Goal: Task Accomplishment & Management: Manage account settings

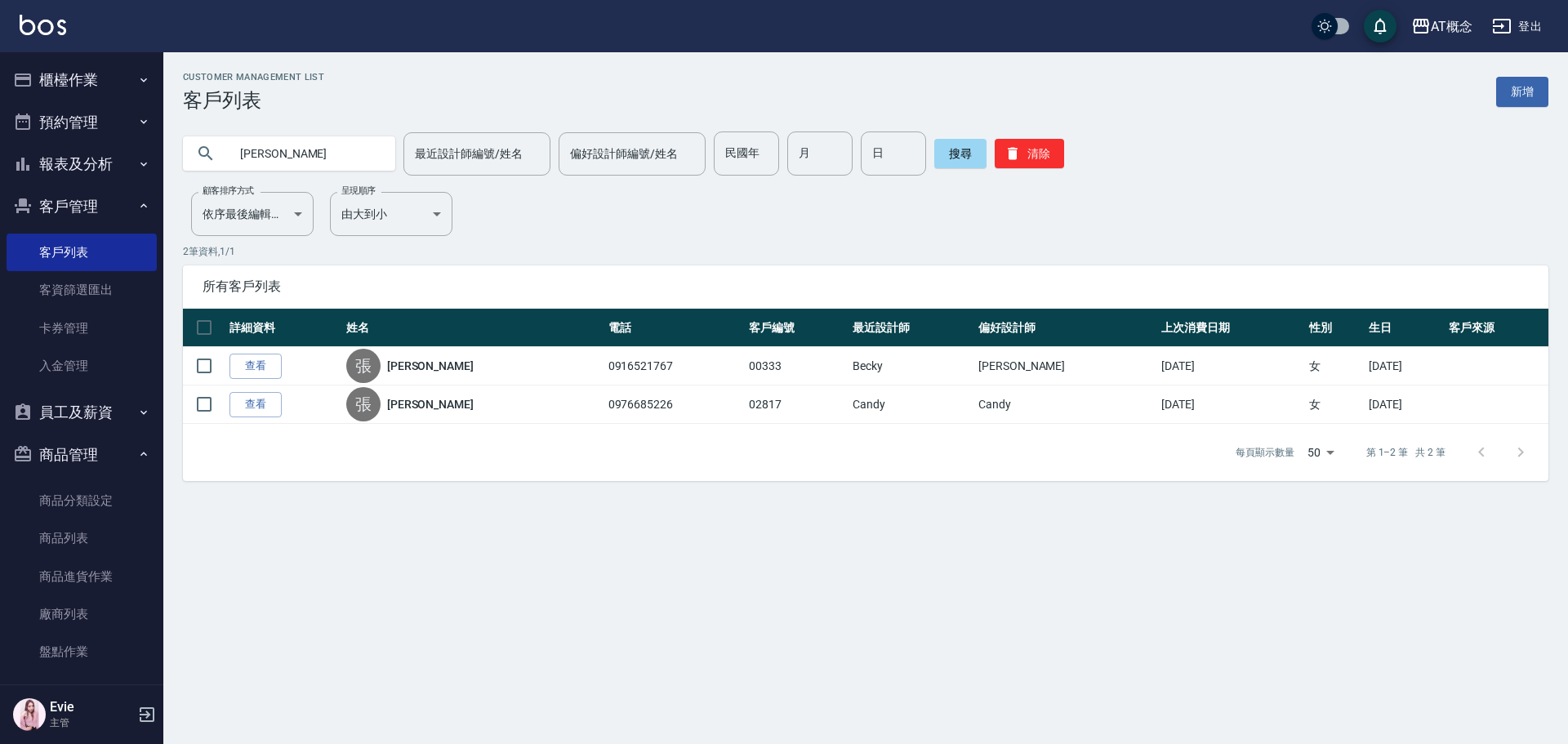
drag, startPoint x: 183, startPoint y: 154, endPoint x: 0, endPoint y: 119, distance: 186.3
click at [0, 129] on div "AT概念 登出 櫃檯作業 打帳單 帳單列表 現金收支登錄 高階收支登錄 材料自購登錄 每日結帳 排班表 現場電腦打卡 預約管理 預約管理 單日預約紀錄 單週預…" at bounding box center [784, 372] width 1568 height 744
type input "04267"
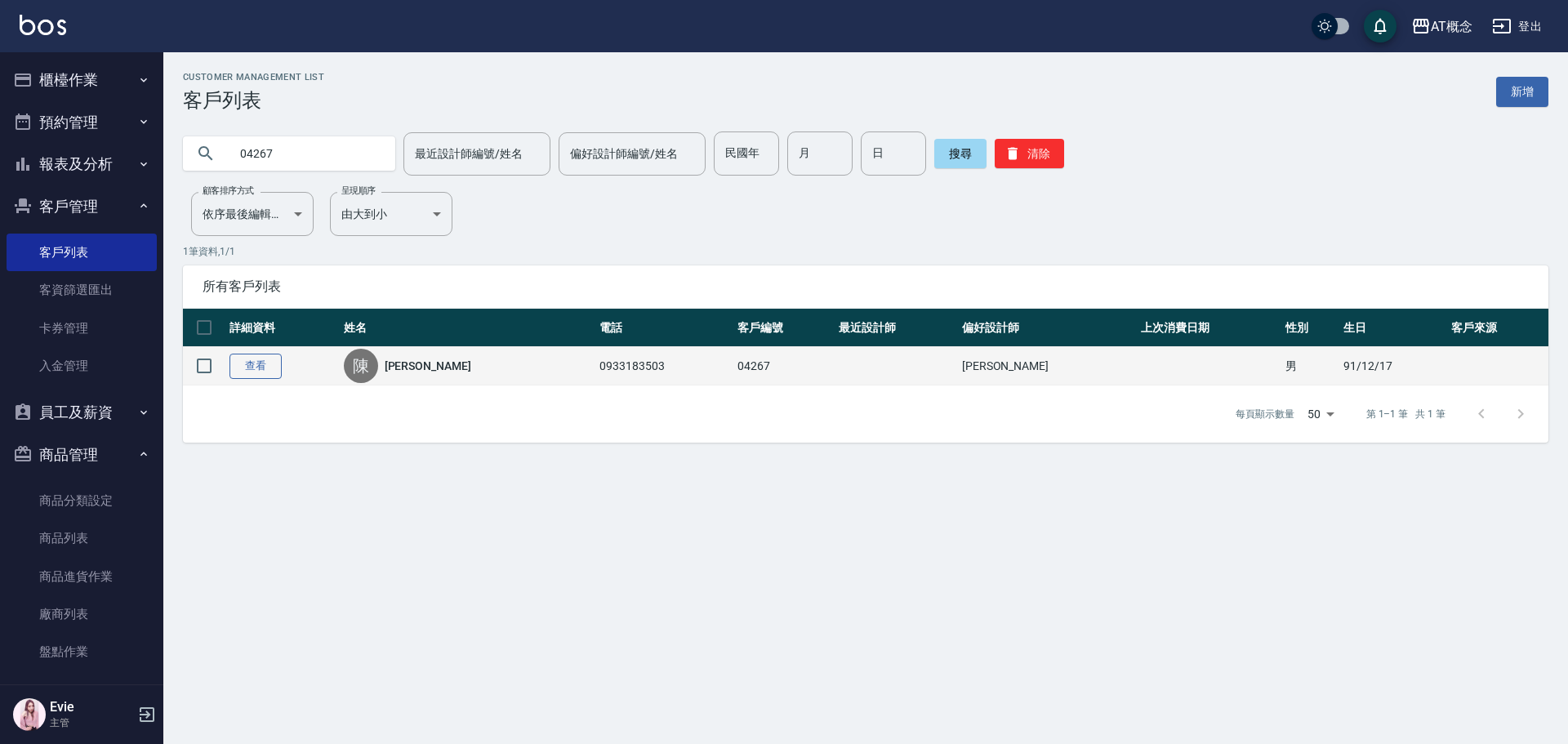
click at [251, 363] on link "查看" at bounding box center [255, 366] width 53 height 25
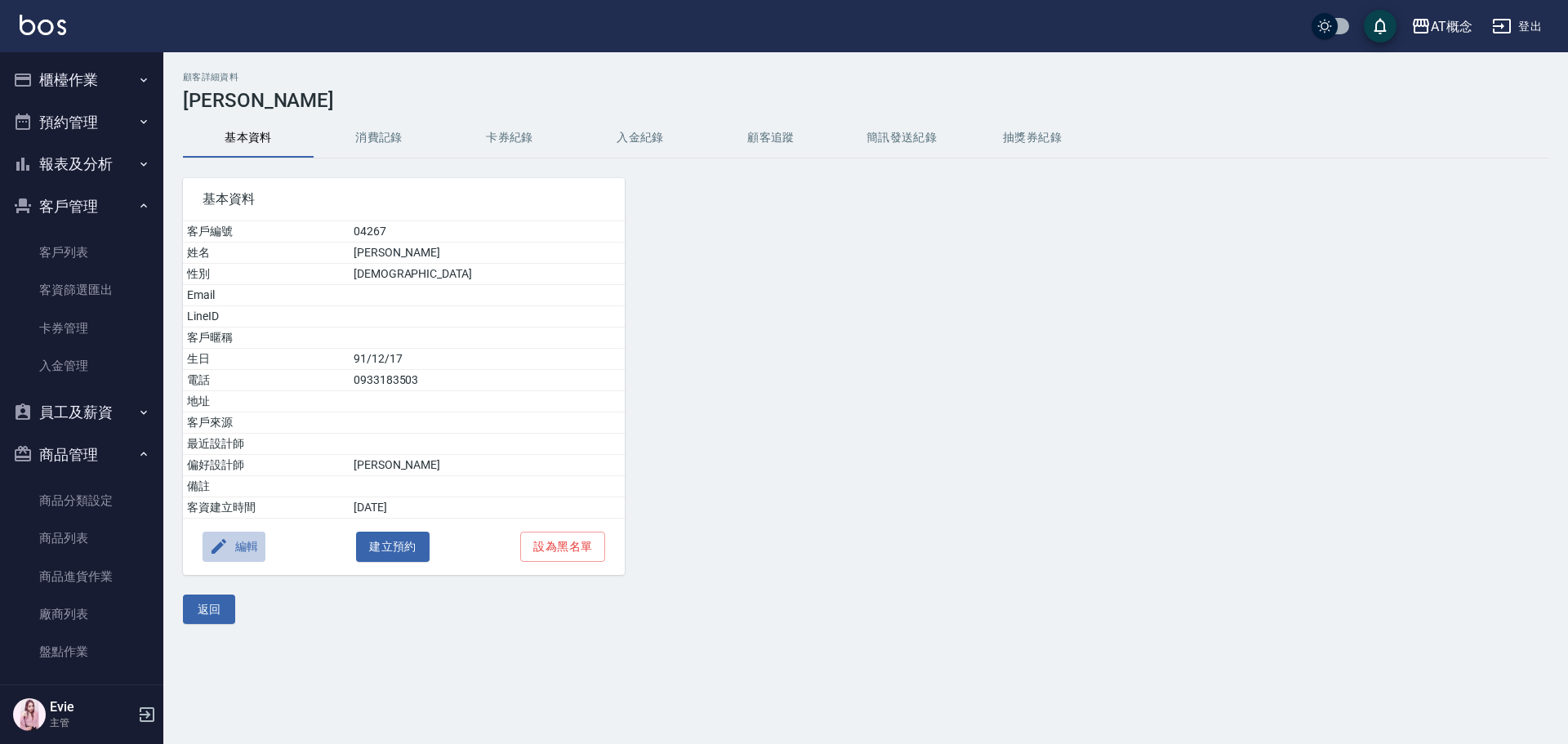
click at [255, 541] on button "編輯" at bounding box center [234, 547] width 63 height 30
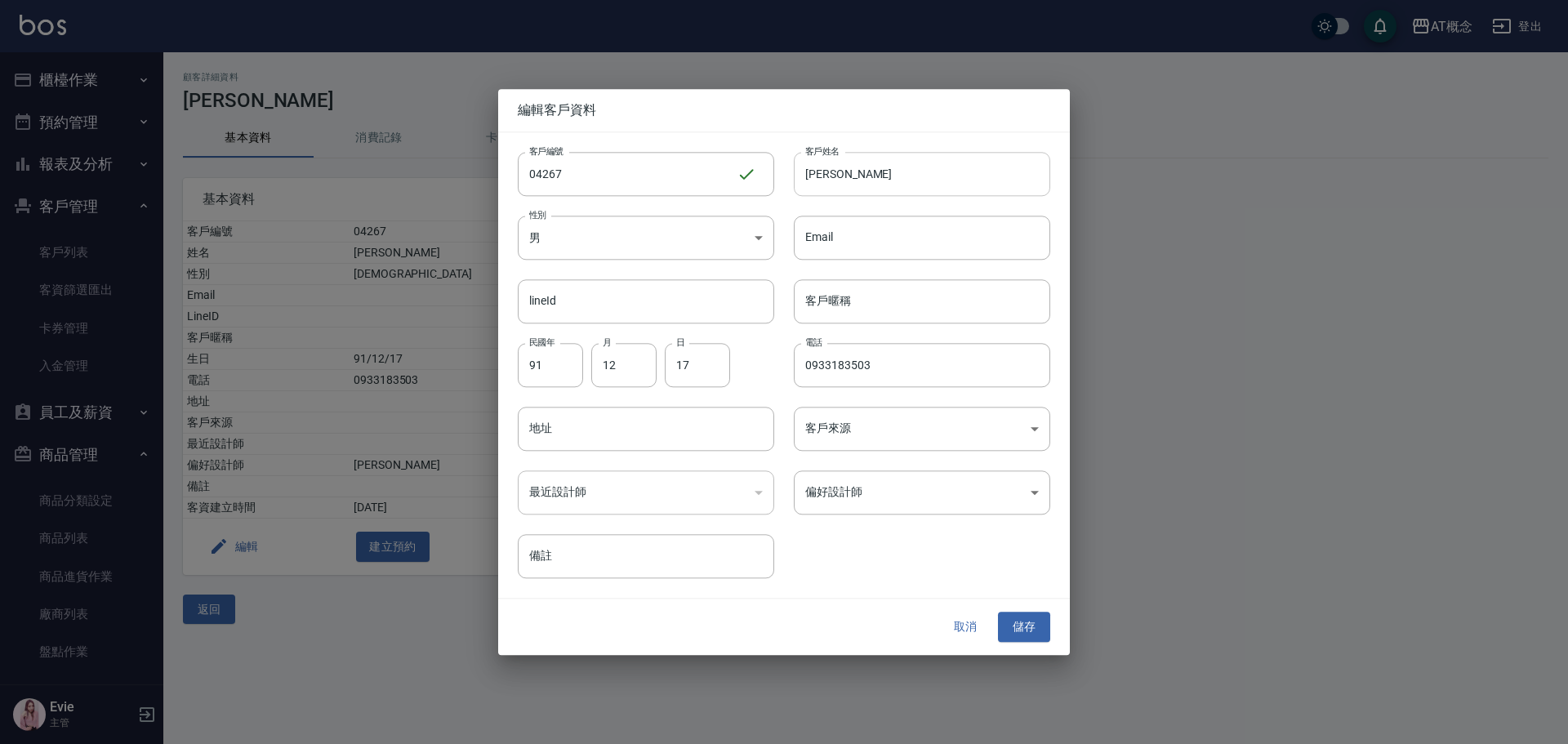
click at [907, 169] on input "陳駿" at bounding box center [922, 173] width 257 height 44
drag, startPoint x: 815, startPoint y: 178, endPoint x: 856, endPoint y: 169, distance: 42.0
click at [856, 169] on input "陳駿威" at bounding box center [922, 173] width 257 height 44
type input "陳駿威"
click at [842, 296] on input "客戶暱稱" at bounding box center [922, 301] width 257 height 44
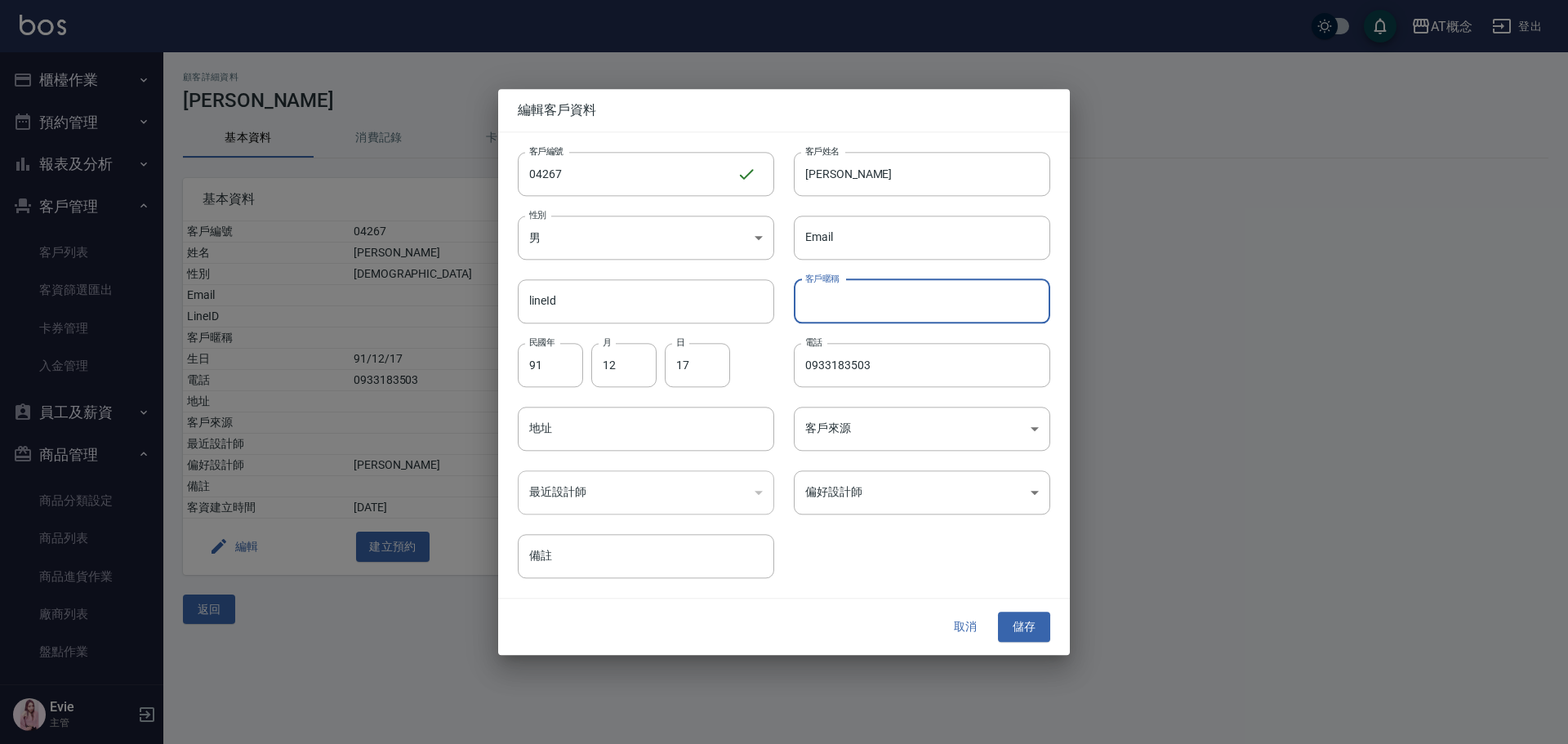
paste input "駿威"
type input "駿威"
click at [1022, 621] on button "儲存" at bounding box center [1024, 628] width 53 height 30
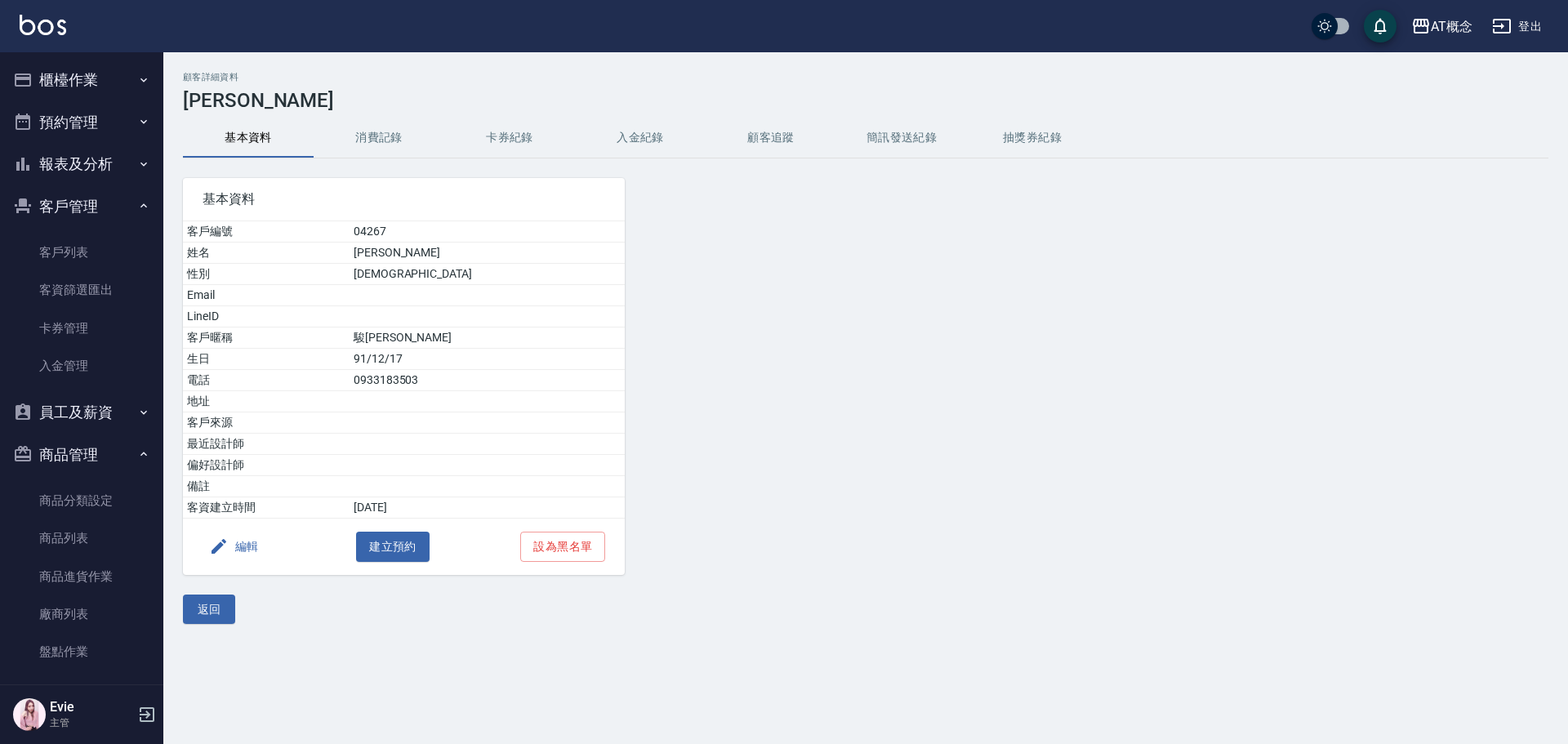
click at [212, 604] on button "返回" at bounding box center [209, 610] width 53 height 30
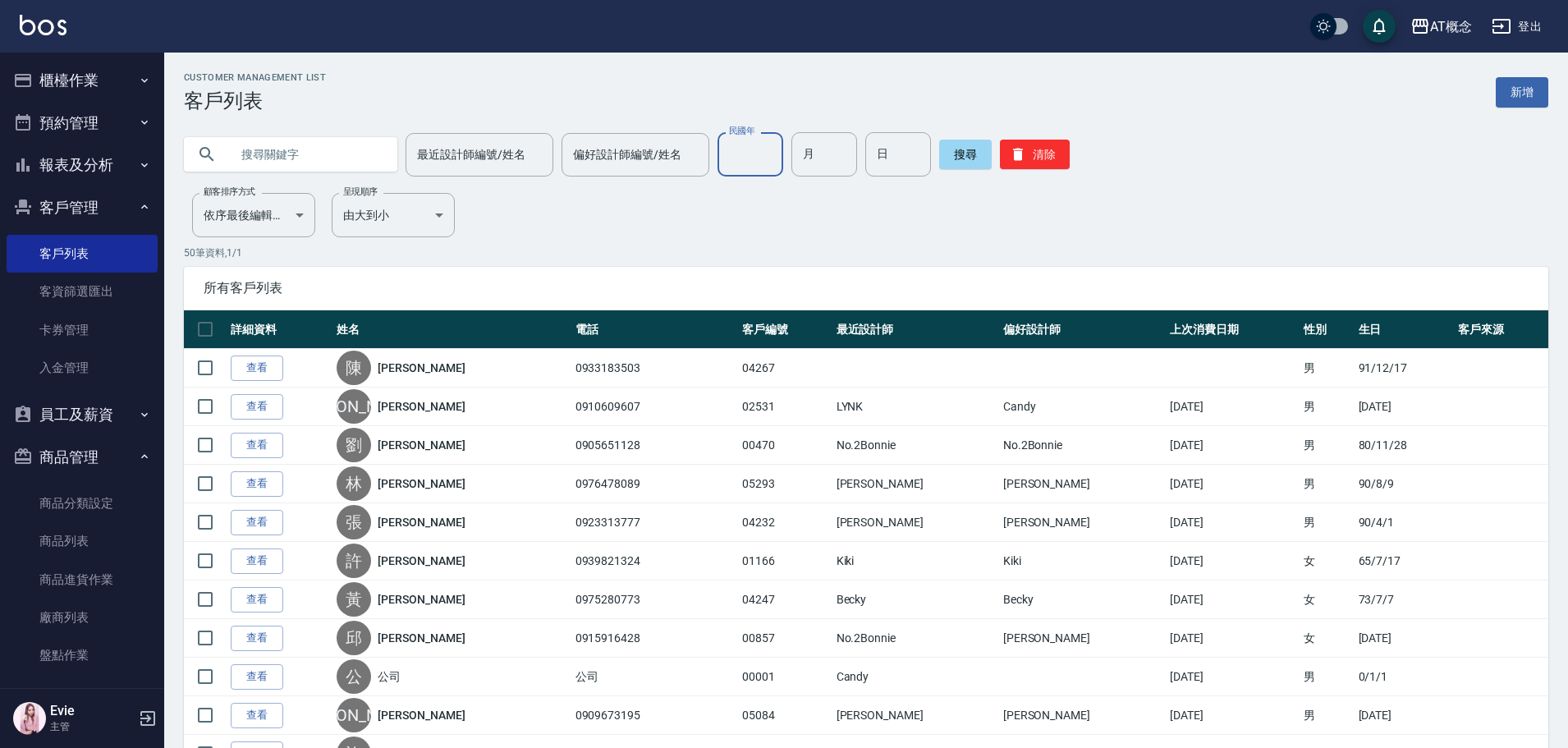
click at [750, 144] on input "民國年" at bounding box center [750, 154] width 65 height 44
type input "92"
type input "4"
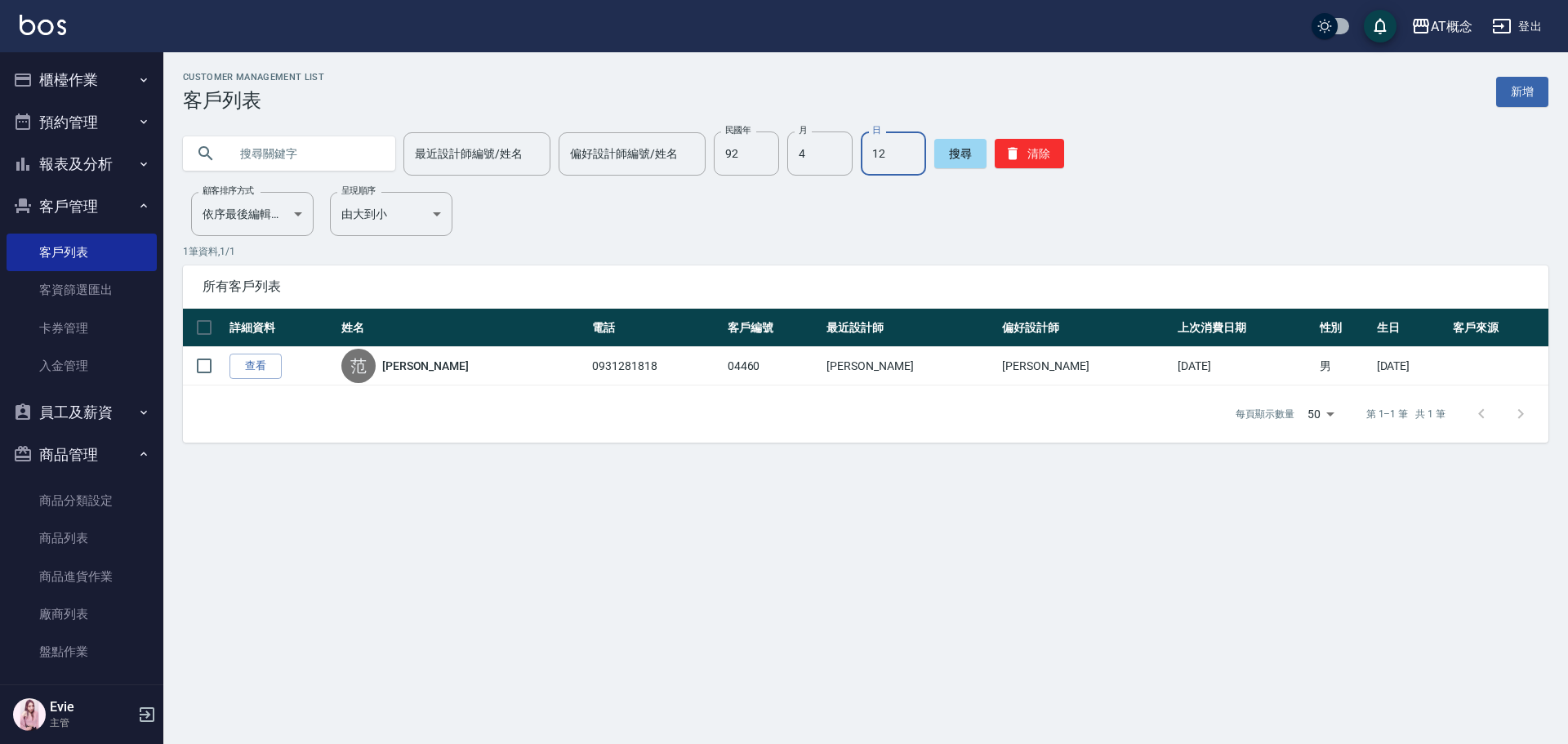
type input "1"
click at [1016, 153] on button "清除" at bounding box center [1029, 153] width 69 height 29
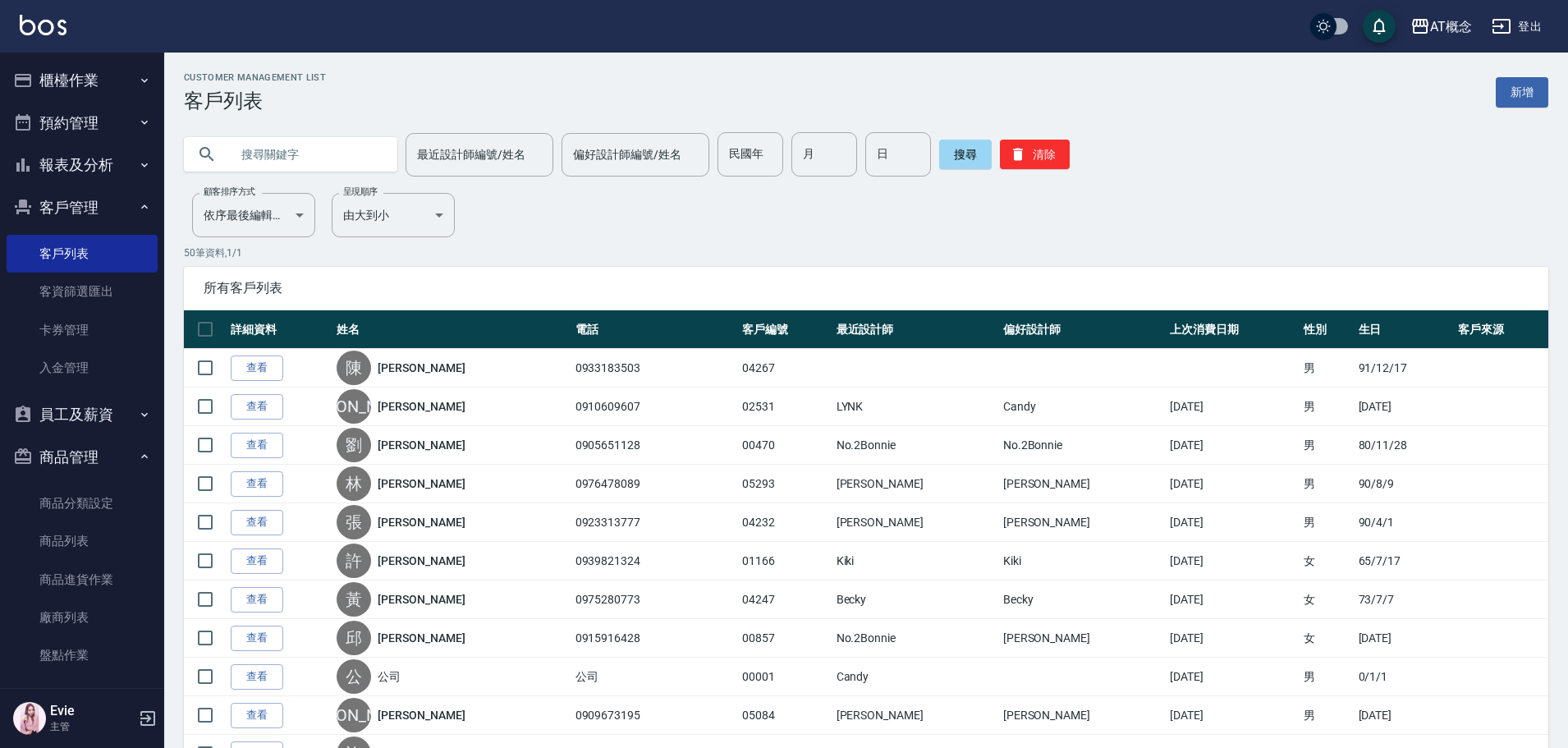
click at [285, 158] on input "text" at bounding box center [307, 154] width 154 height 44
type input "源廷"
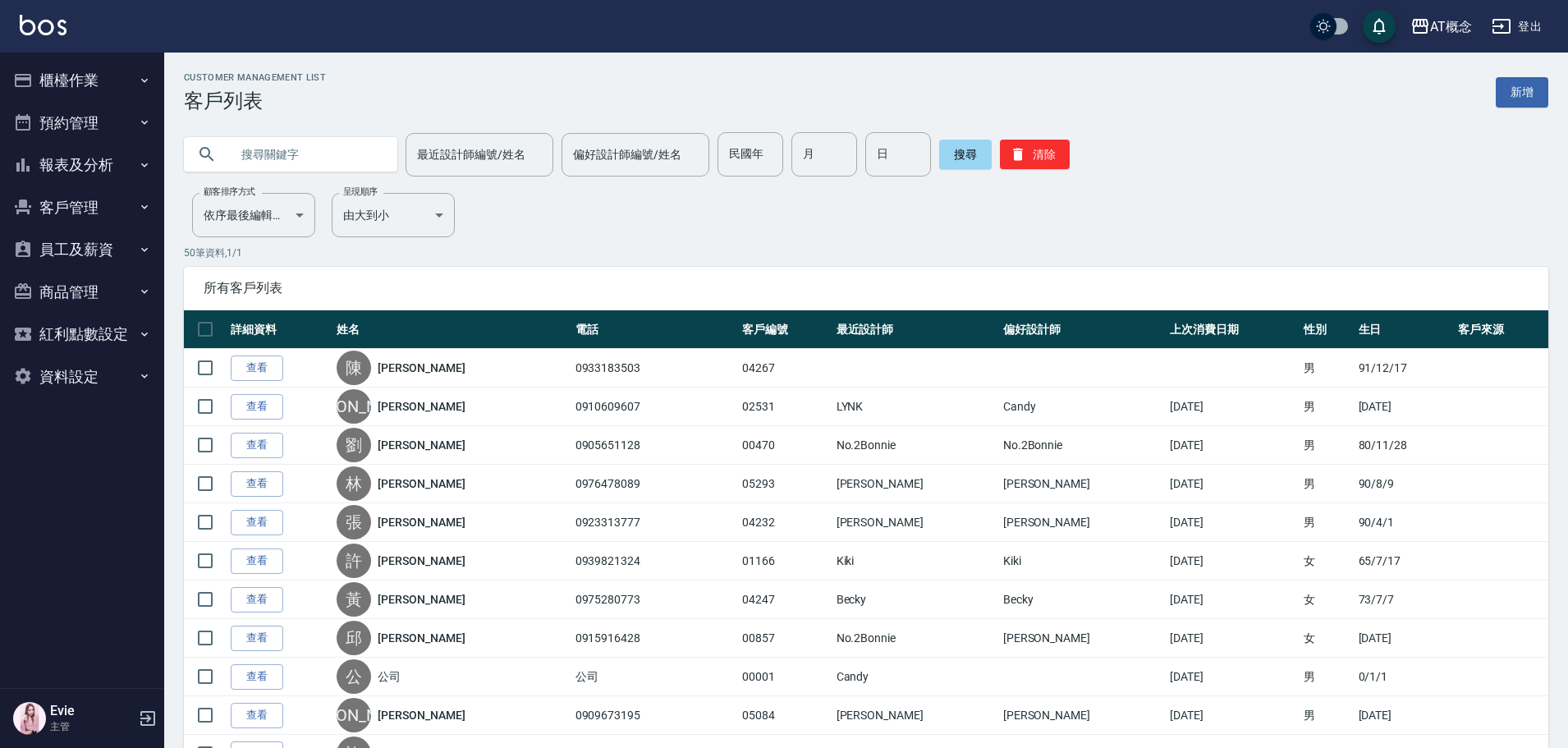
click at [282, 157] on input "text" at bounding box center [307, 154] width 154 height 44
type input "04268"
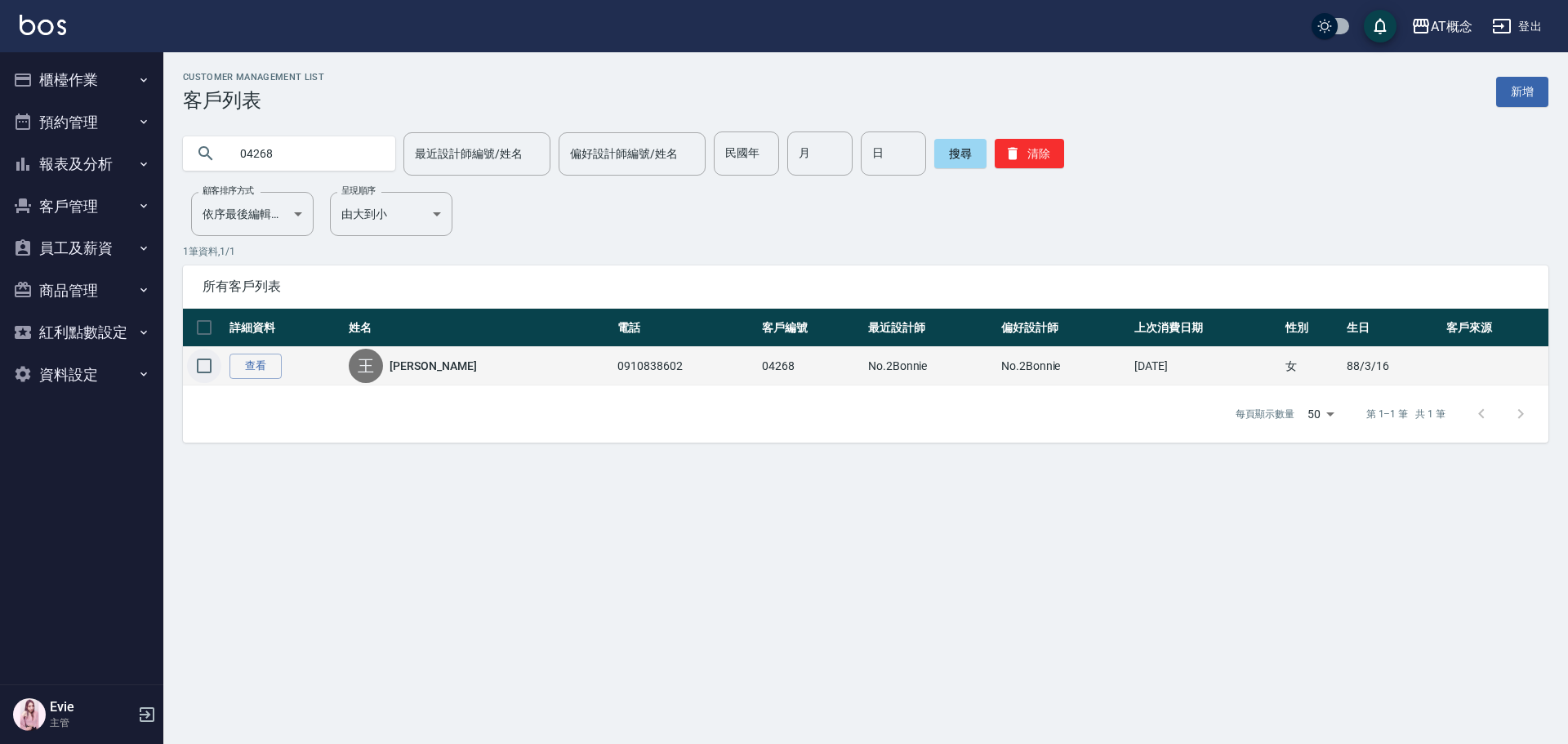
click at [205, 362] on input "checkbox" at bounding box center [204, 365] width 34 height 34
checkbox input "true"
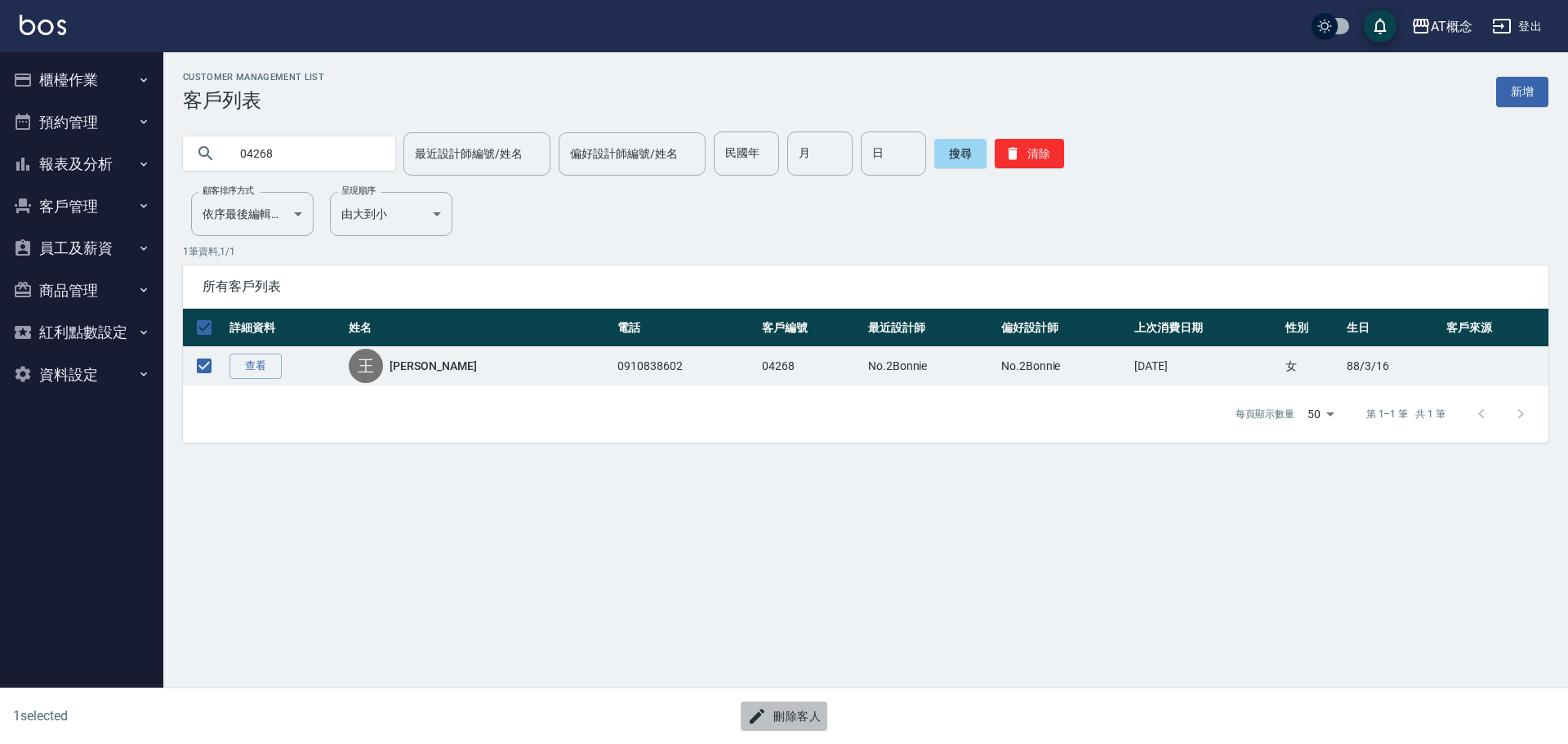
click at [795, 709] on button "刪除客人" at bounding box center [784, 716] width 87 height 30
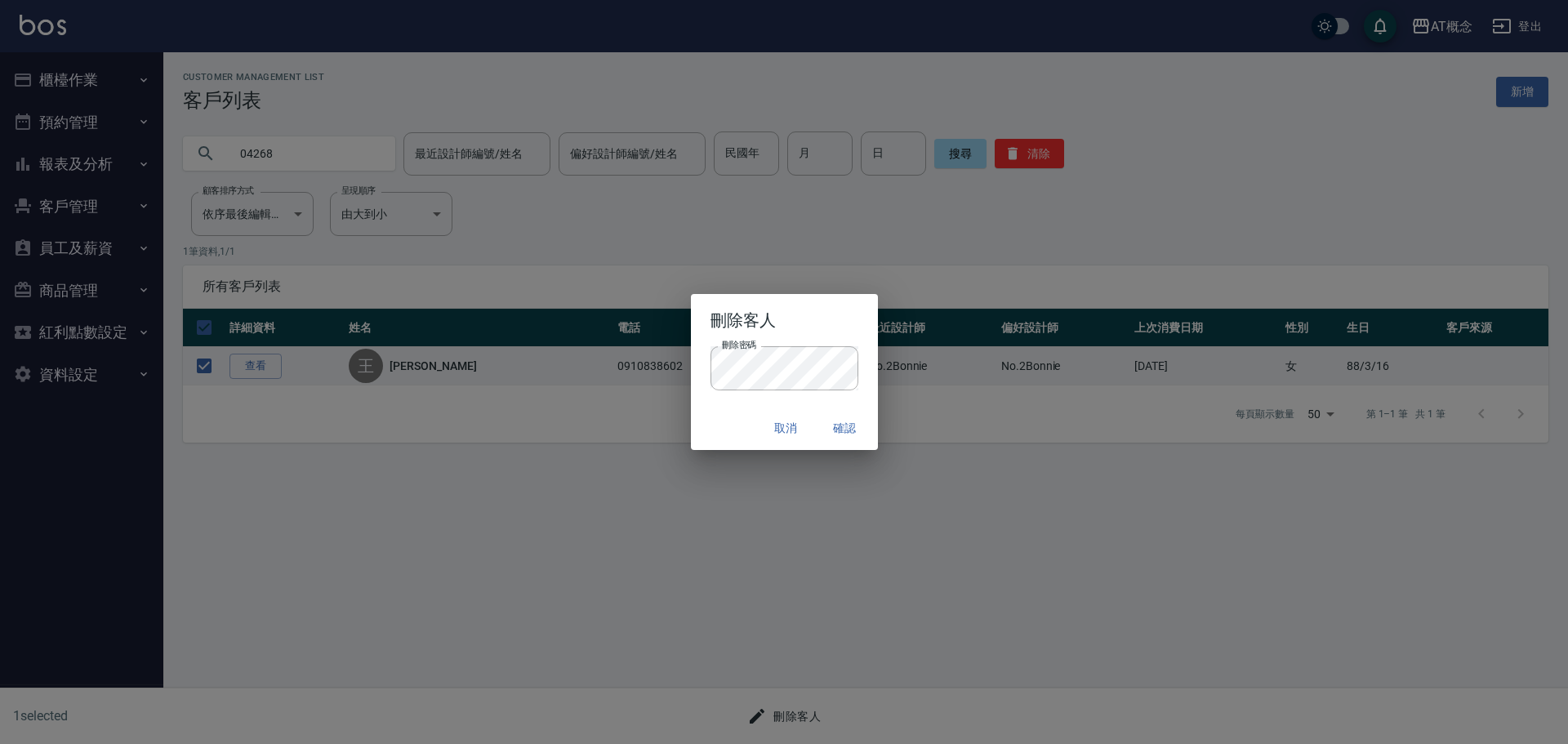
drag, startPoint x: 737, startPoint y: 428, endPoint x: 756, endPoint y: 420, distance: 20.6
click at [740, 427] on div "取消 確認" at bounding box center [785, 429] width 187 height 43
click at [850, 430] on button "確認" at bounding box center [845, 429] width 53 height 30
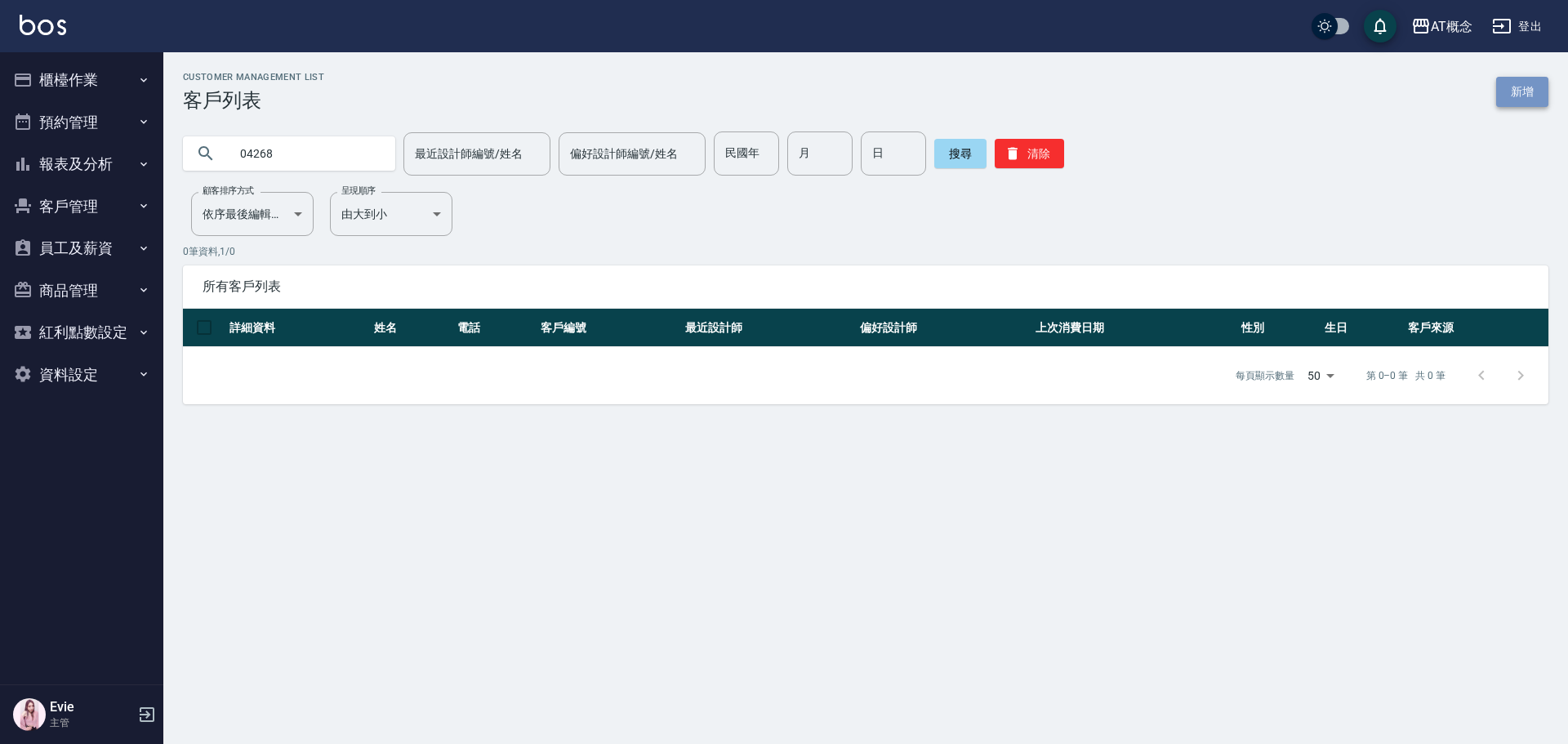
drag, startPoint x: 1527, startPoint y: 88, endPoint x: 1465, endPoint y: 88, distance: 62.0
click at [1526, 88] on link "新增" at bounding box center [1522, 92] width 53 height 30
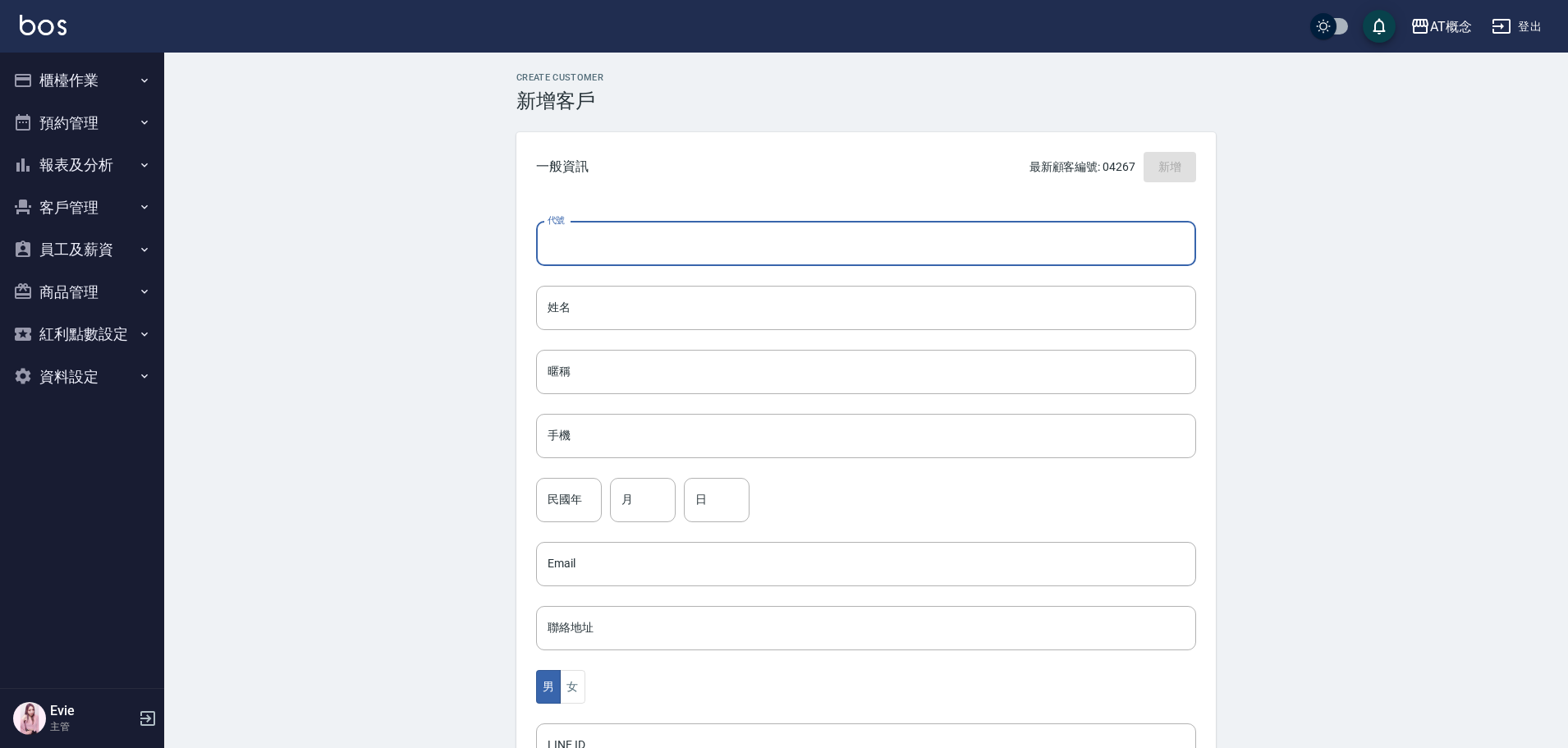
click at [573, 242] on input "代號" at bounding box center [866, 243] width 660 height 44
type input "04268"
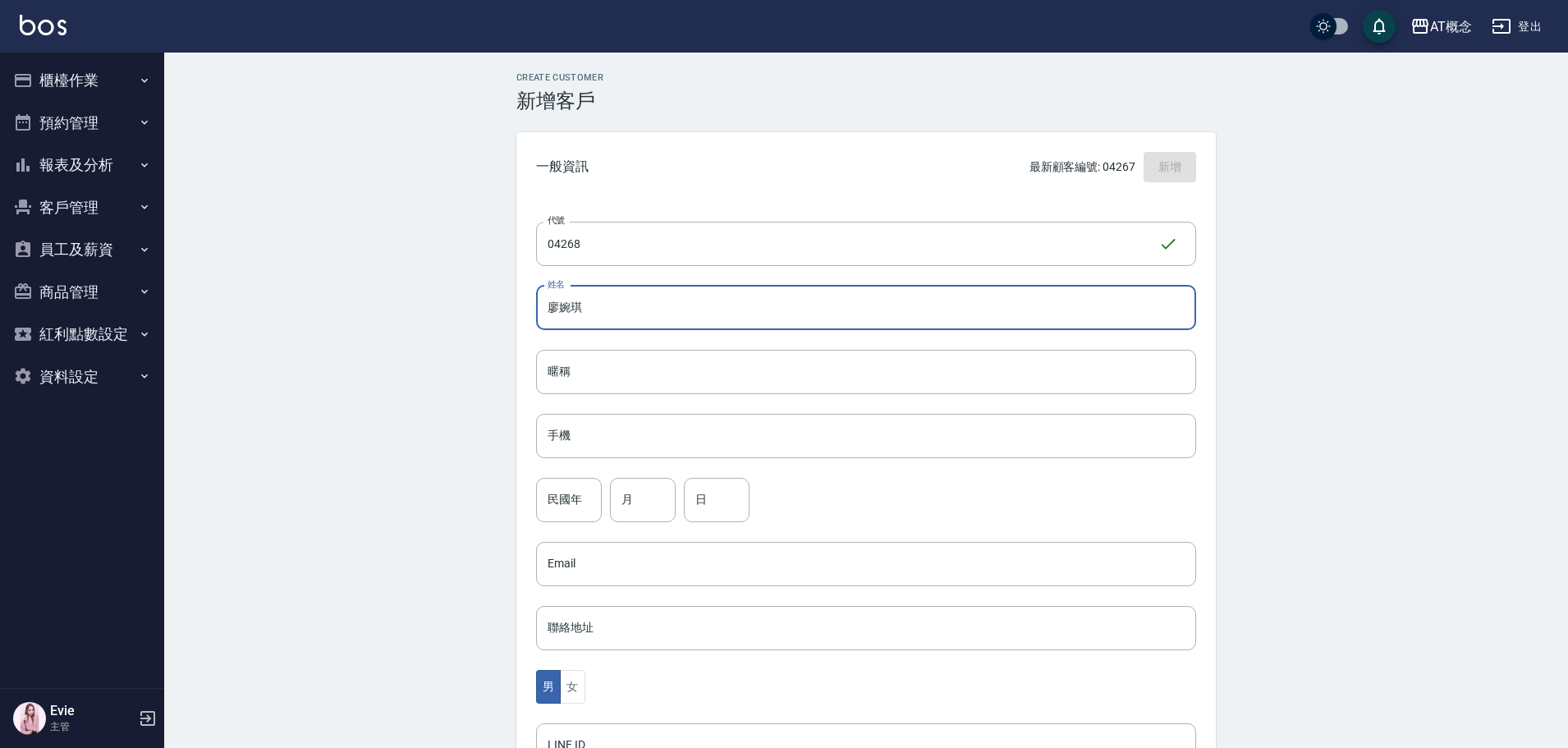
type input "廖婉琪"
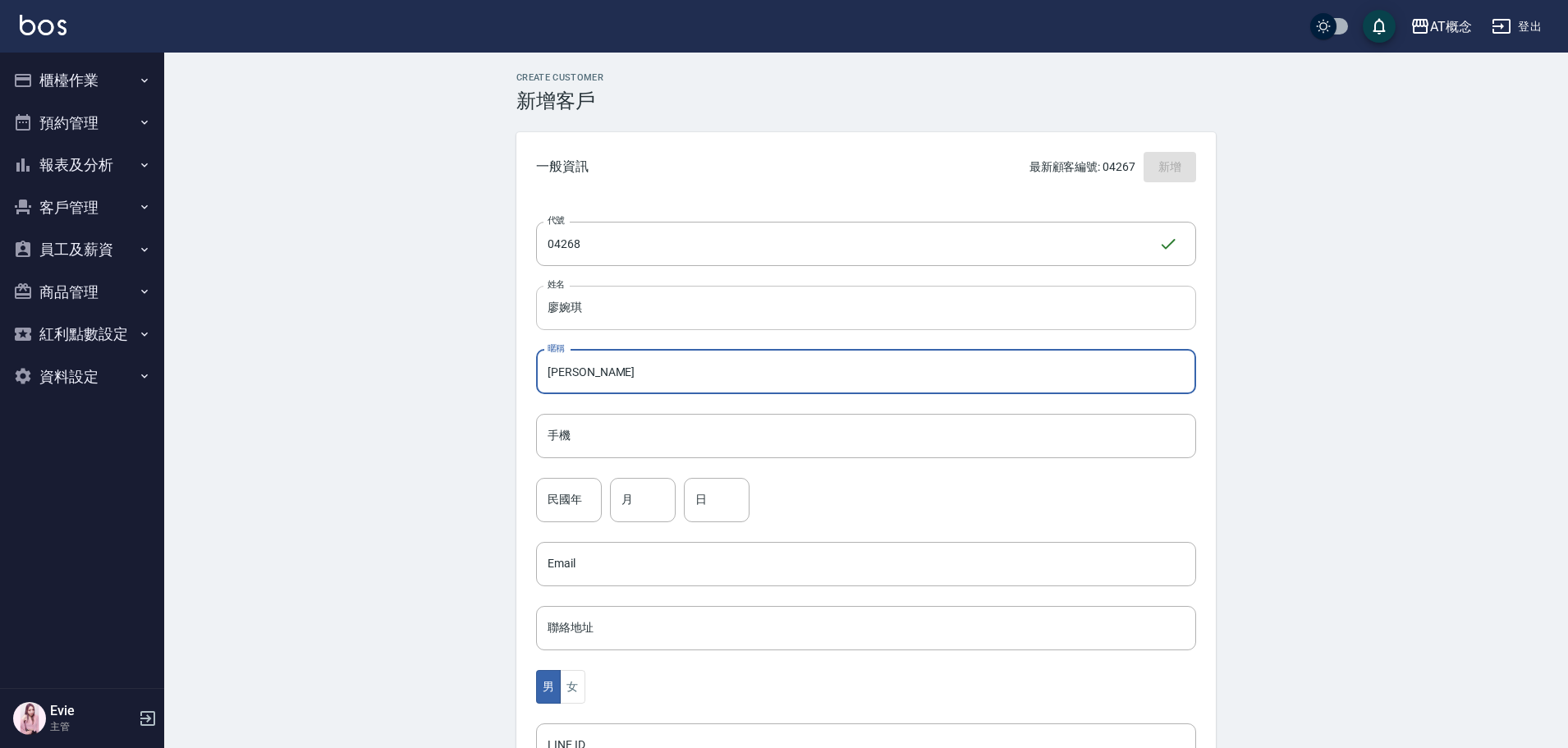
type input "婉琪"
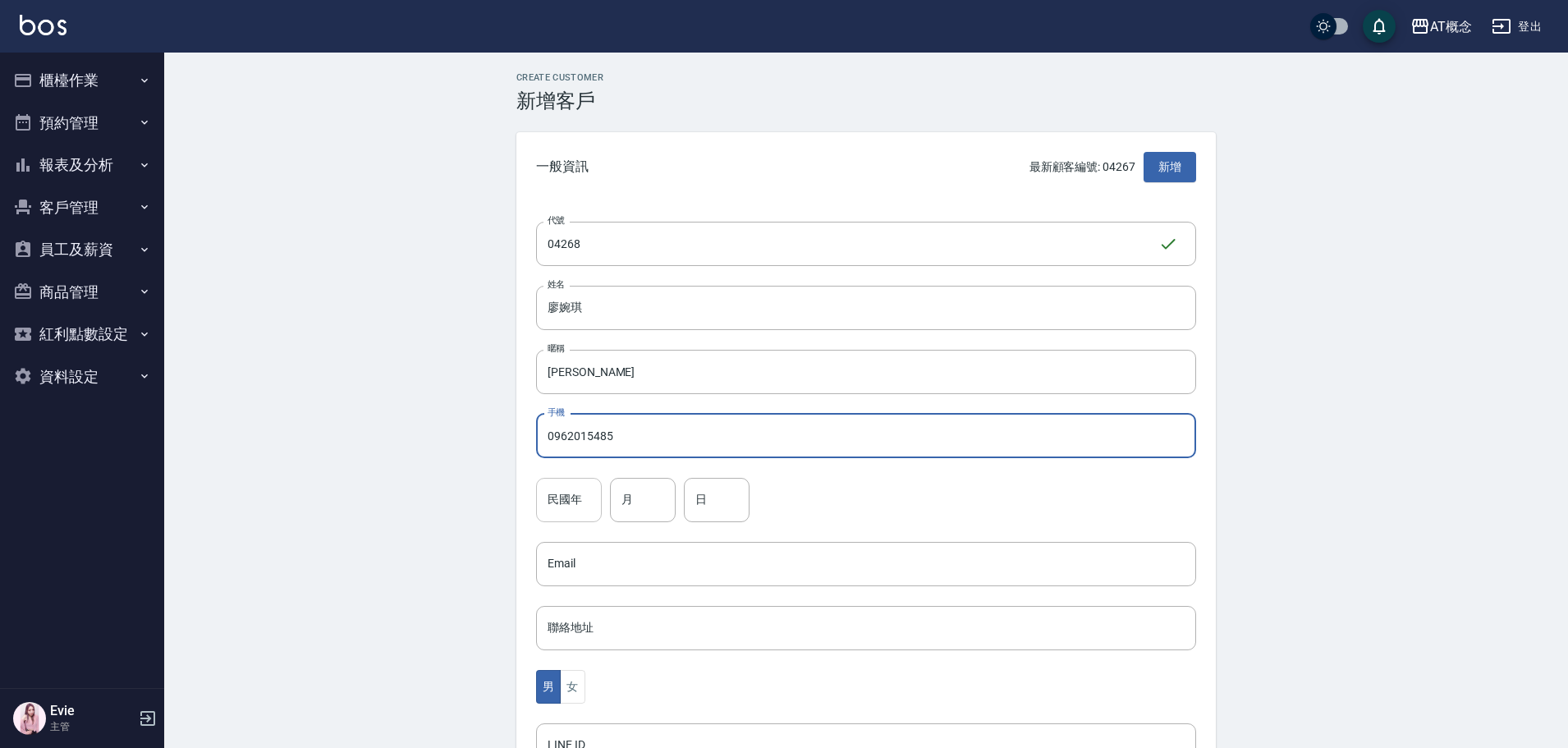
type input "0962015485"
click at [560, 493] on input "民國年" at bounding box center [569, 500] width 65 height 44
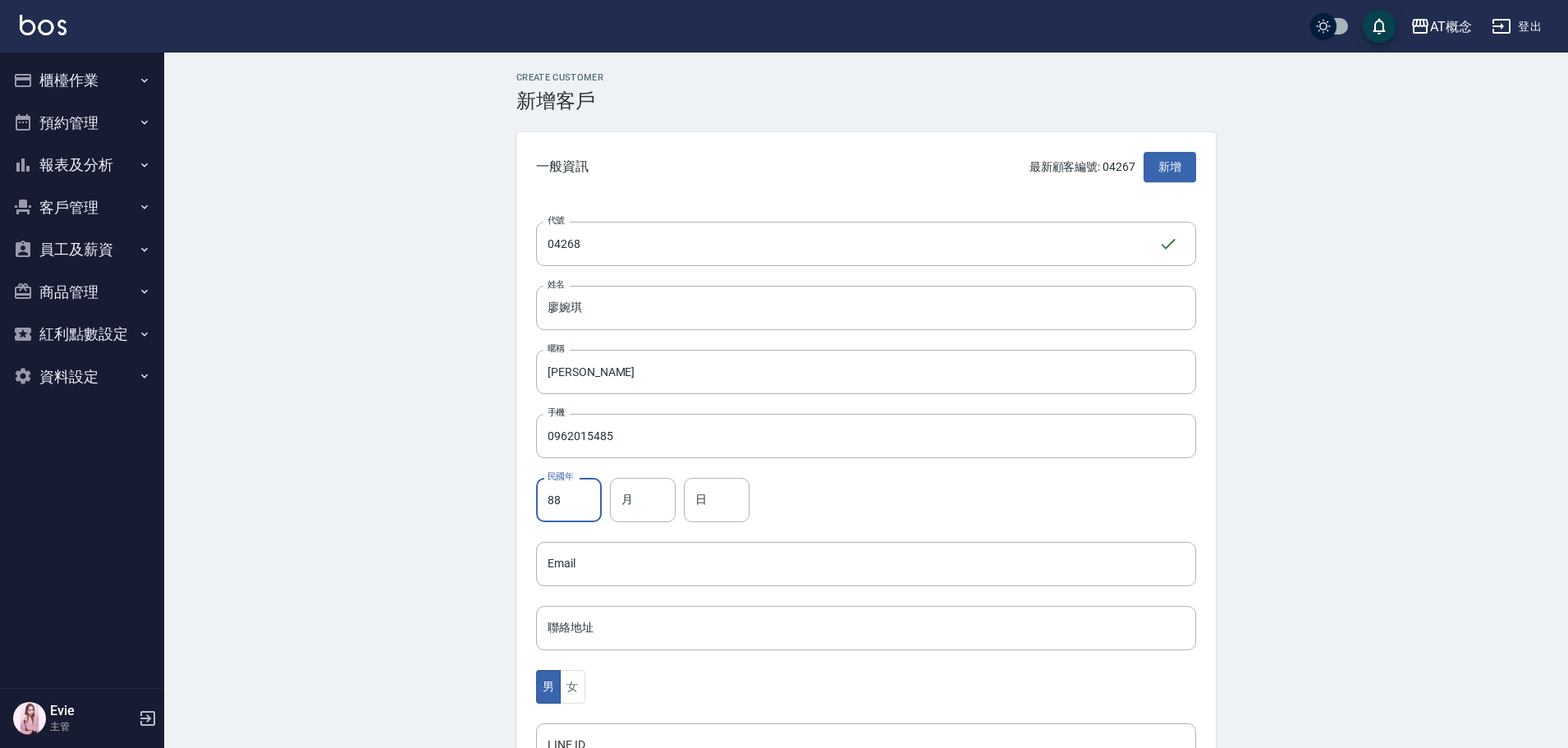
type input "88"
type input "10"
type input "28"
click at [571, 685] on button "女" at bounding box center [572, 687] width 24 height 34
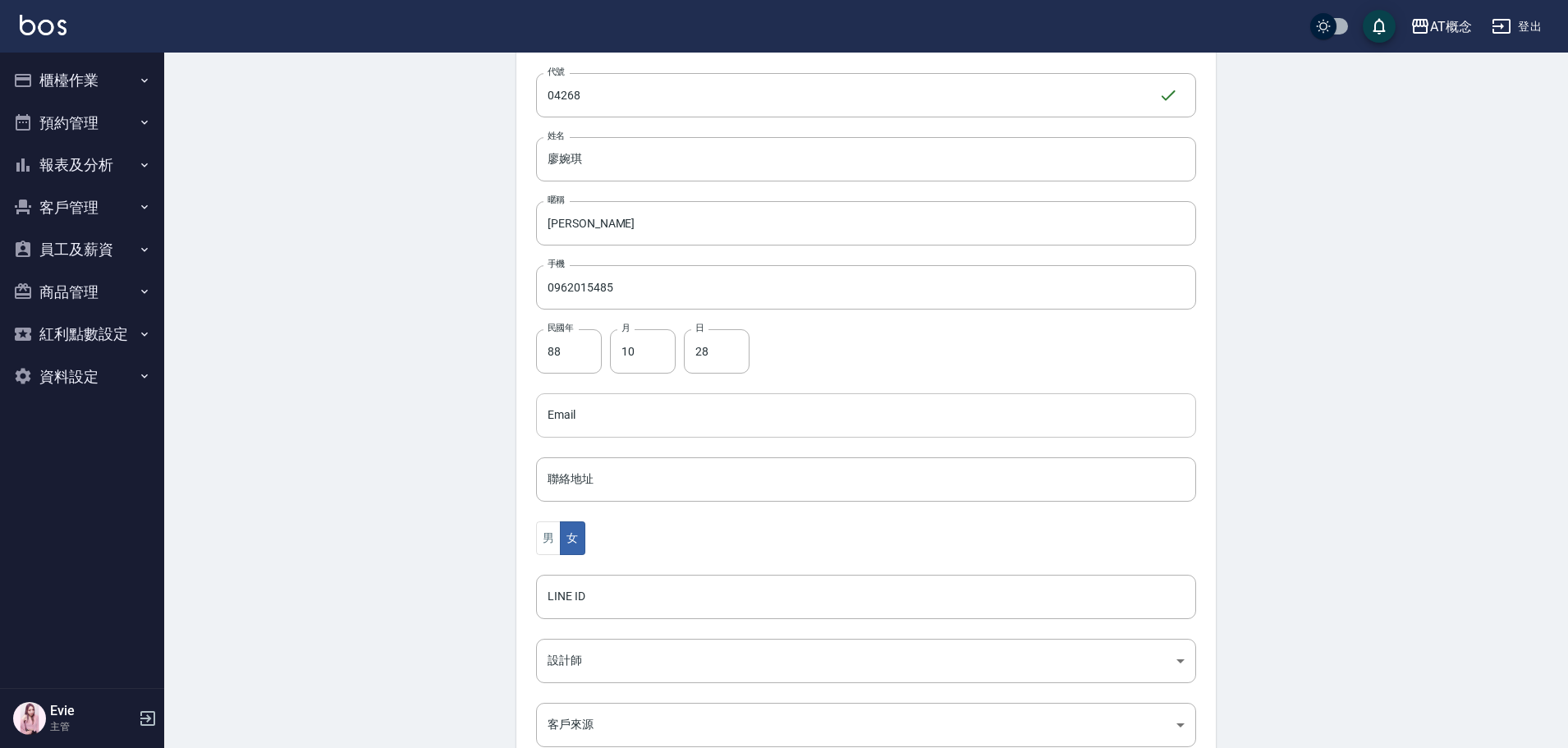
scroll to position [321, 0]
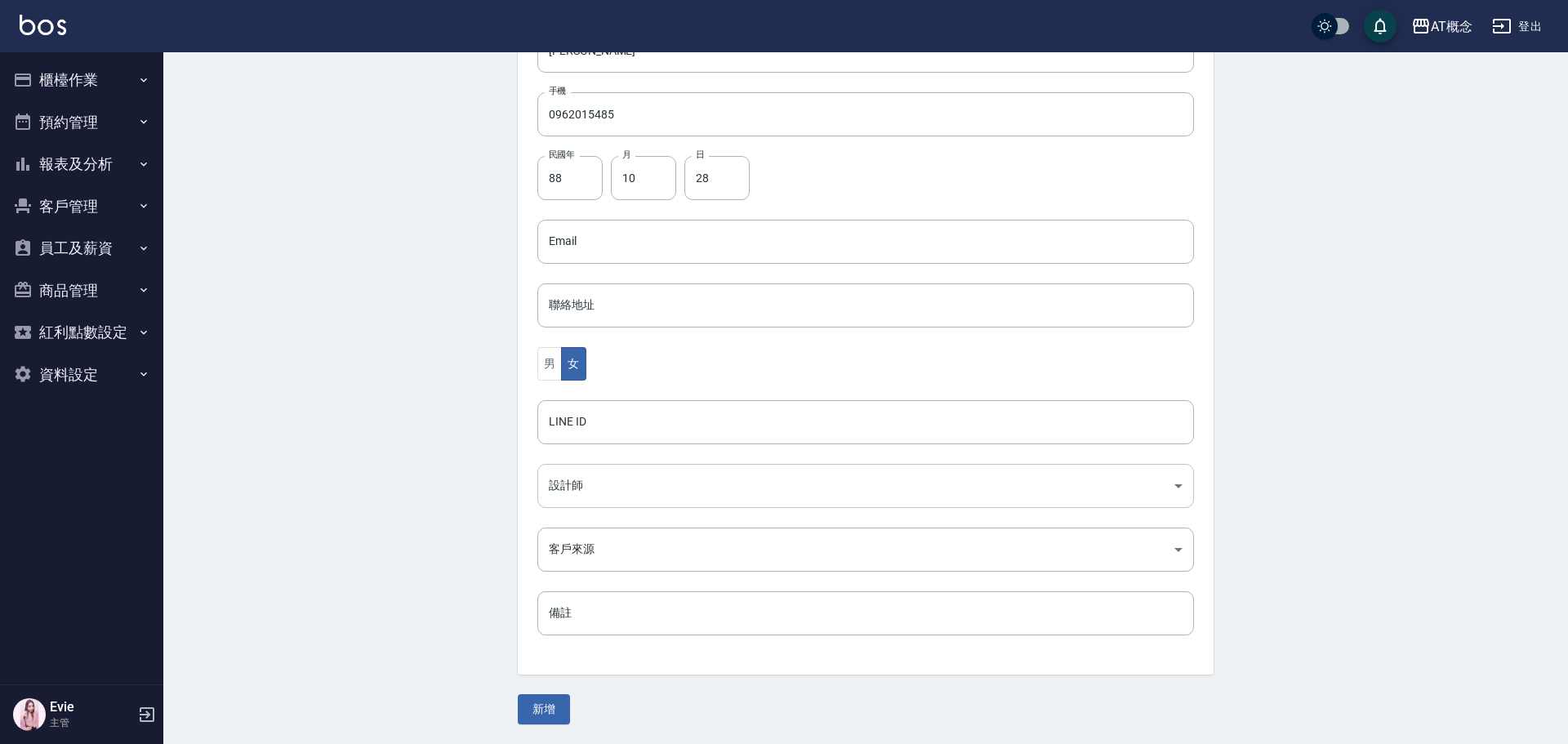
click at [566, 493] on body "AT概念 登出 櫃檯作業 打帳單 帳單列表 現金收支登錄 高階收支登錄 材料自購登錄 每日結帳 排班表 現場電腦打卡 預約管理 預約管理 單日預約紀錄 單週預…" at bounding box center [784, 212] width 1568 height 1063
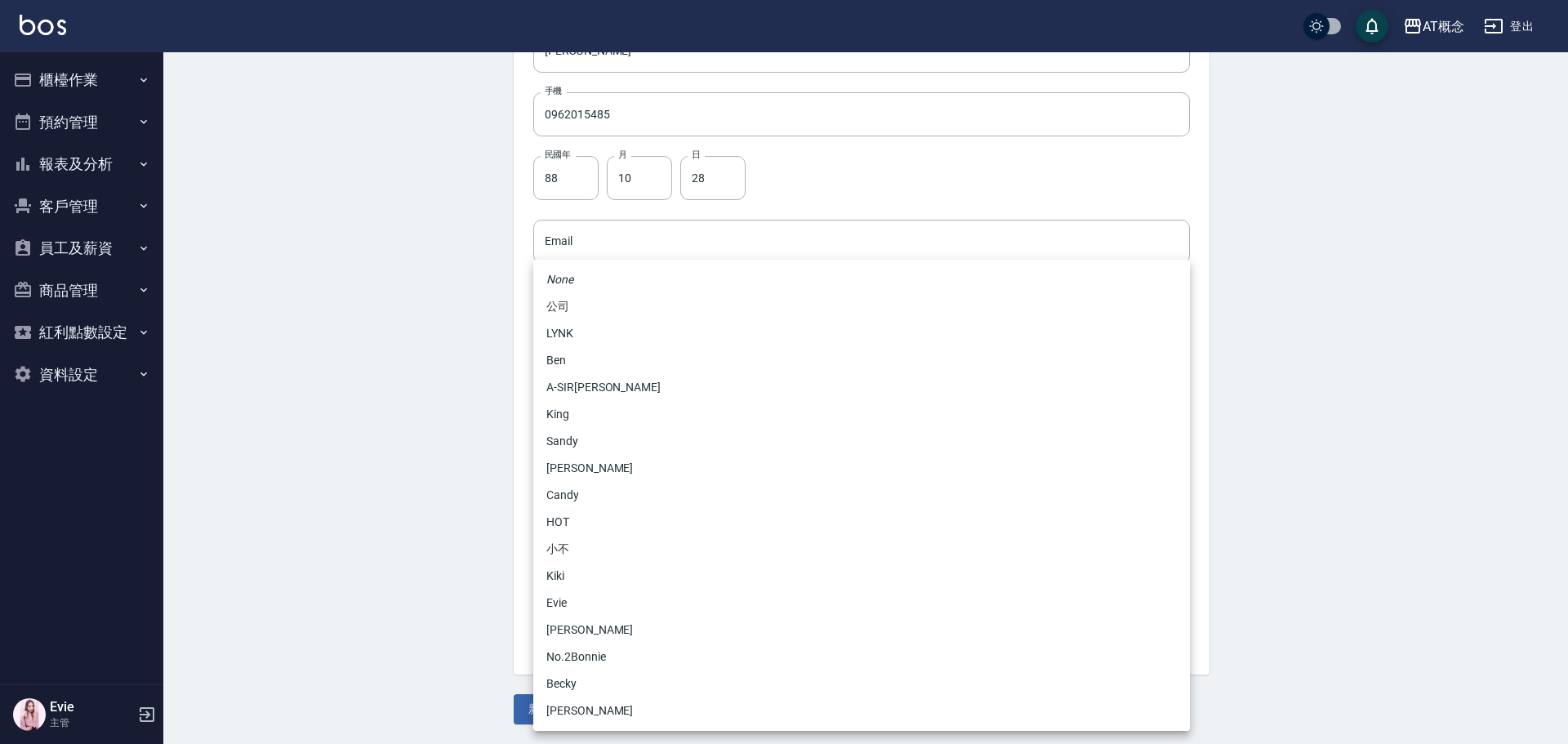
click at [579, 688] on li "Becky" at bounding box center [862, 684] width 656 height 27
type input "cba30a16-5009-42c6-9a58-f7249137d387"
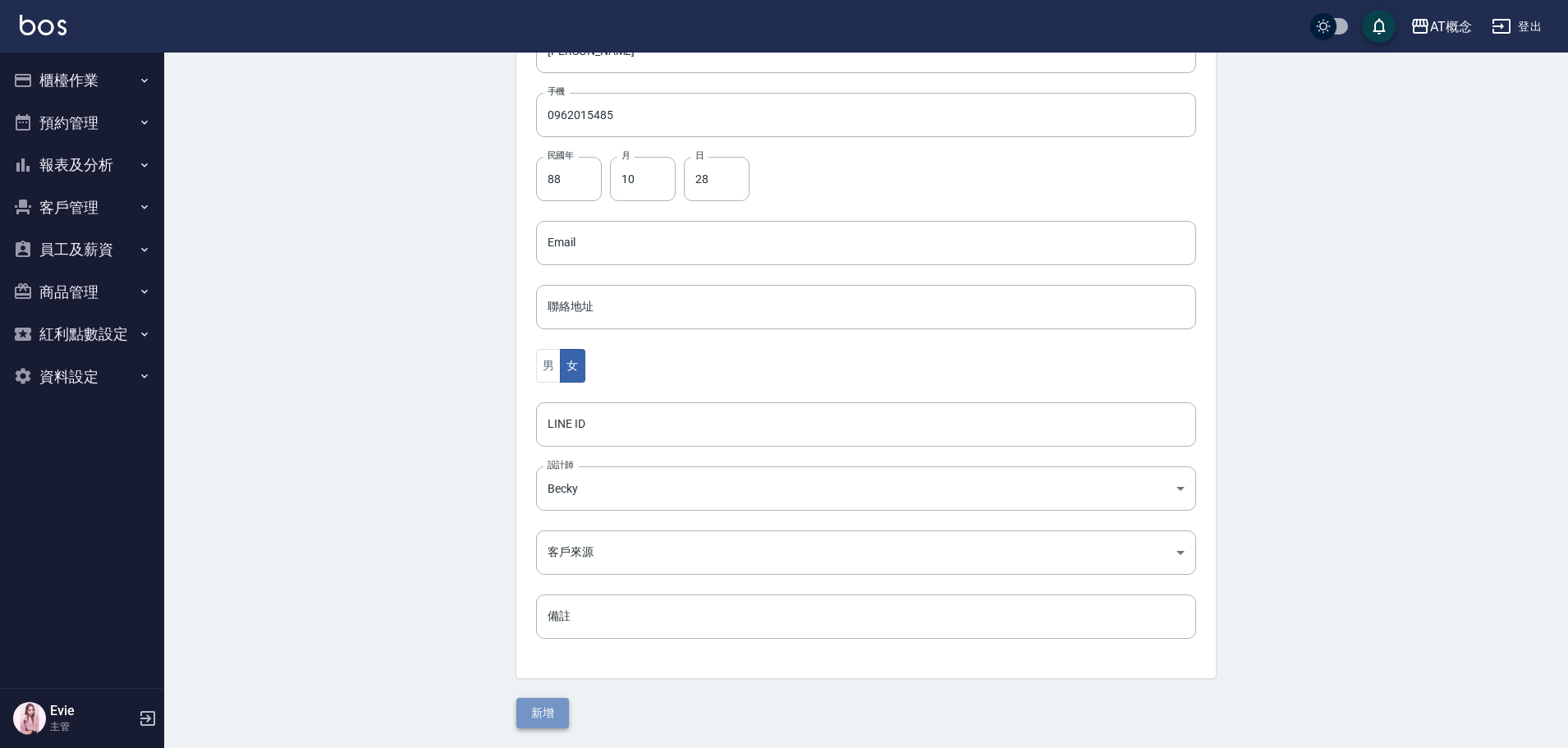
click at [556, 712] on button "新增" at bounding box center [542, 713] width 53 height 30
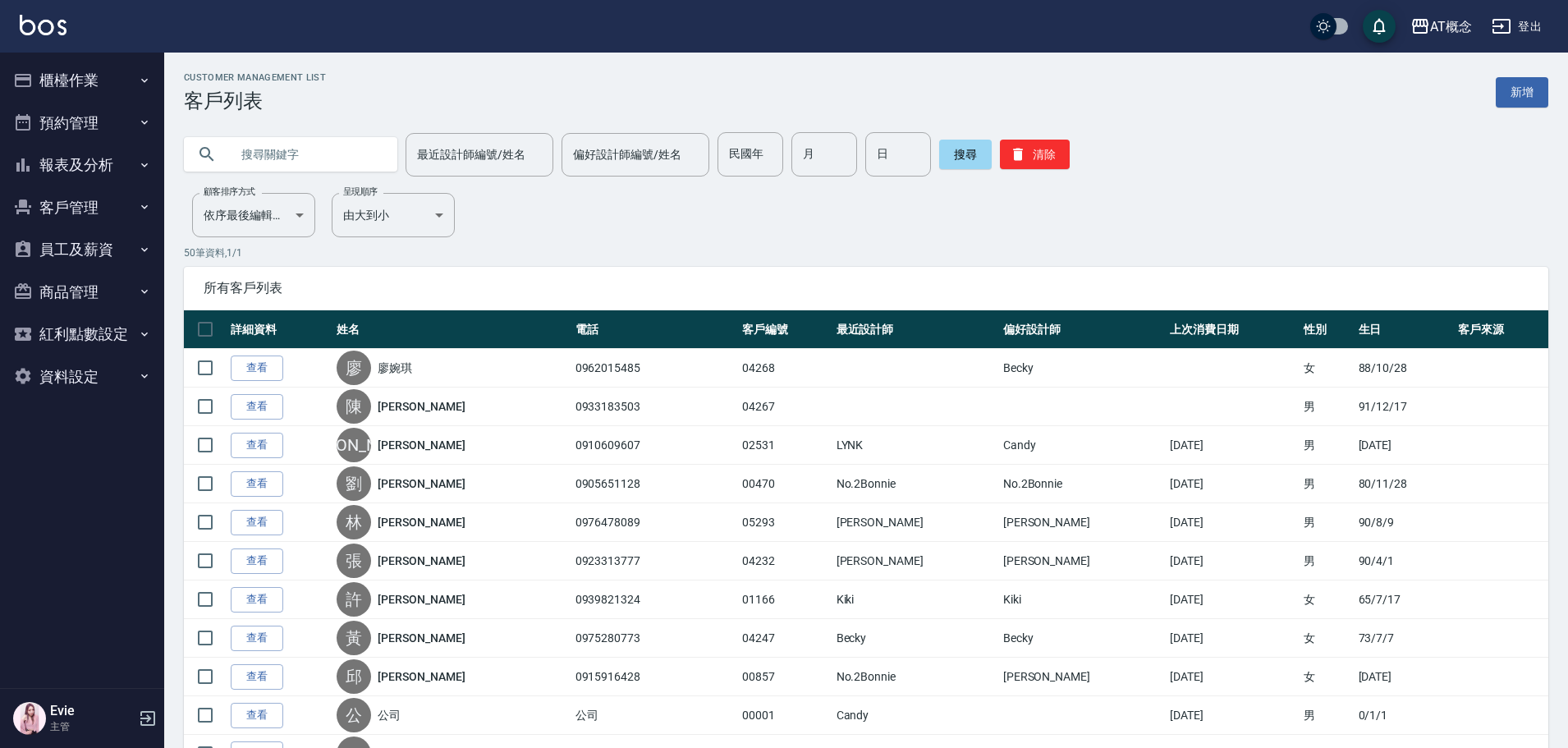
click at [76, 74] on button "櫃檯作業" at bounding box center [82, 81] width 151 height 43
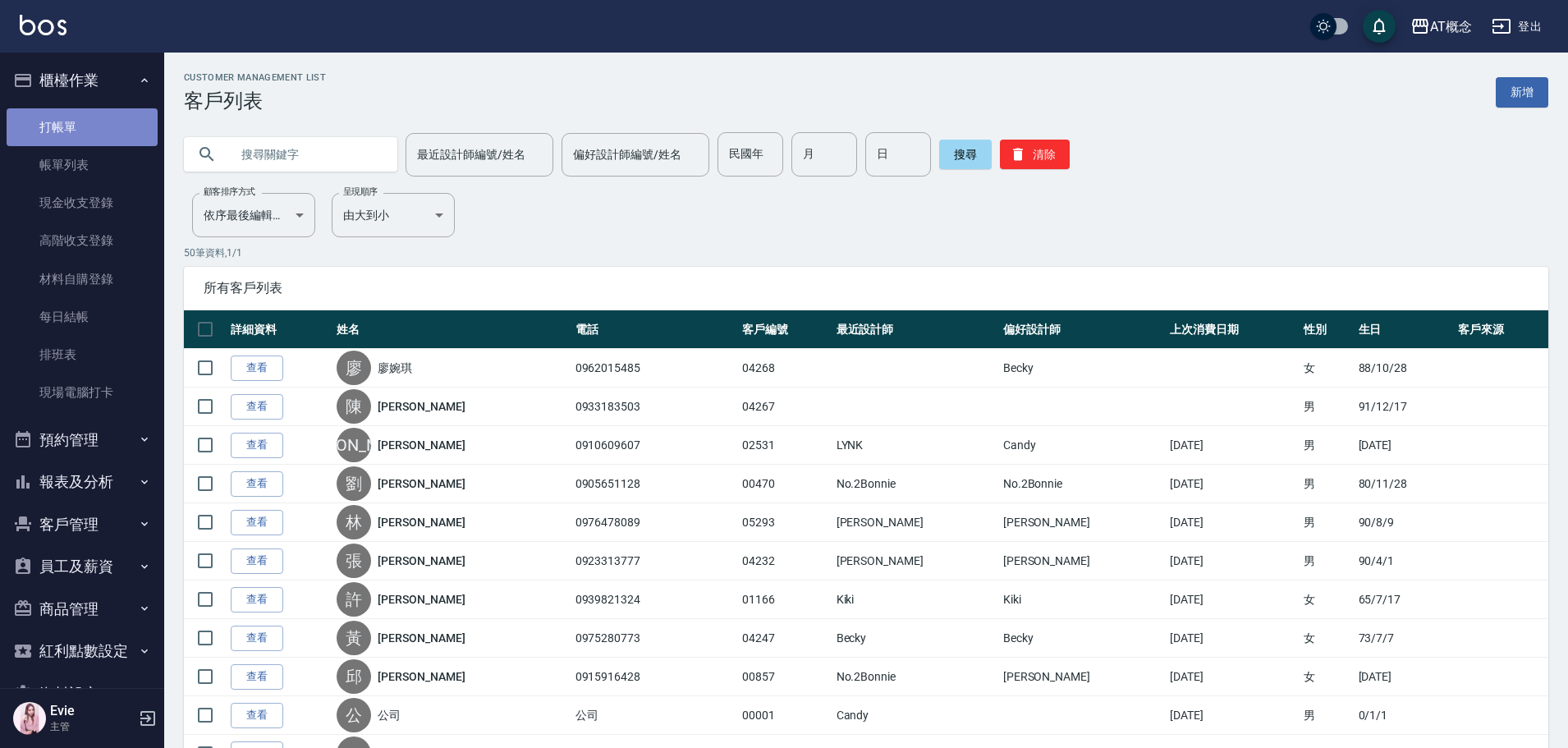
click at [85, 126] on link "打帳單" at bounding box center [82, 127] width 151 height 38
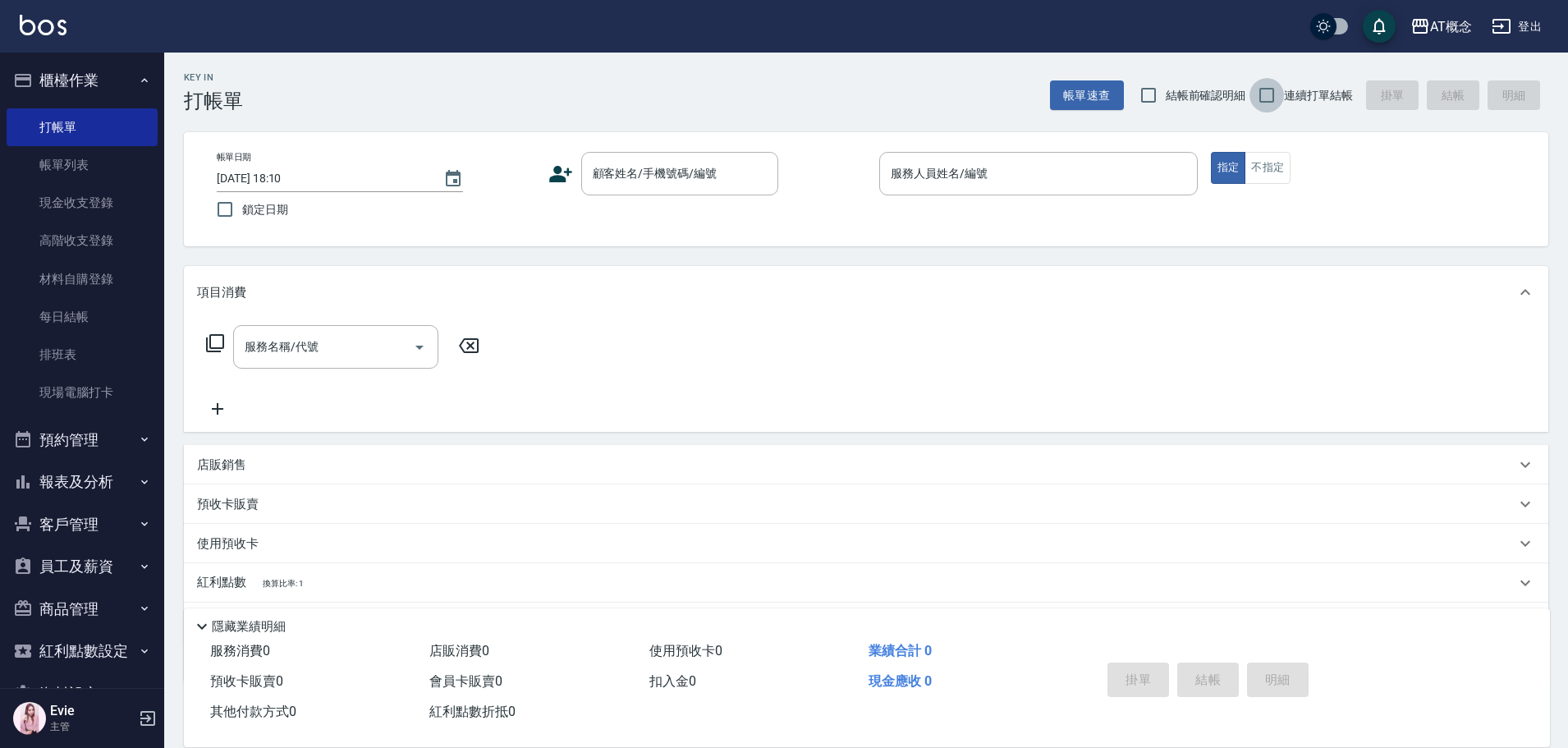
click at [1267, 95] on input "連續打單結帳" at bounding box center [1266, 95] width 34 height 34
checkbox input "true"
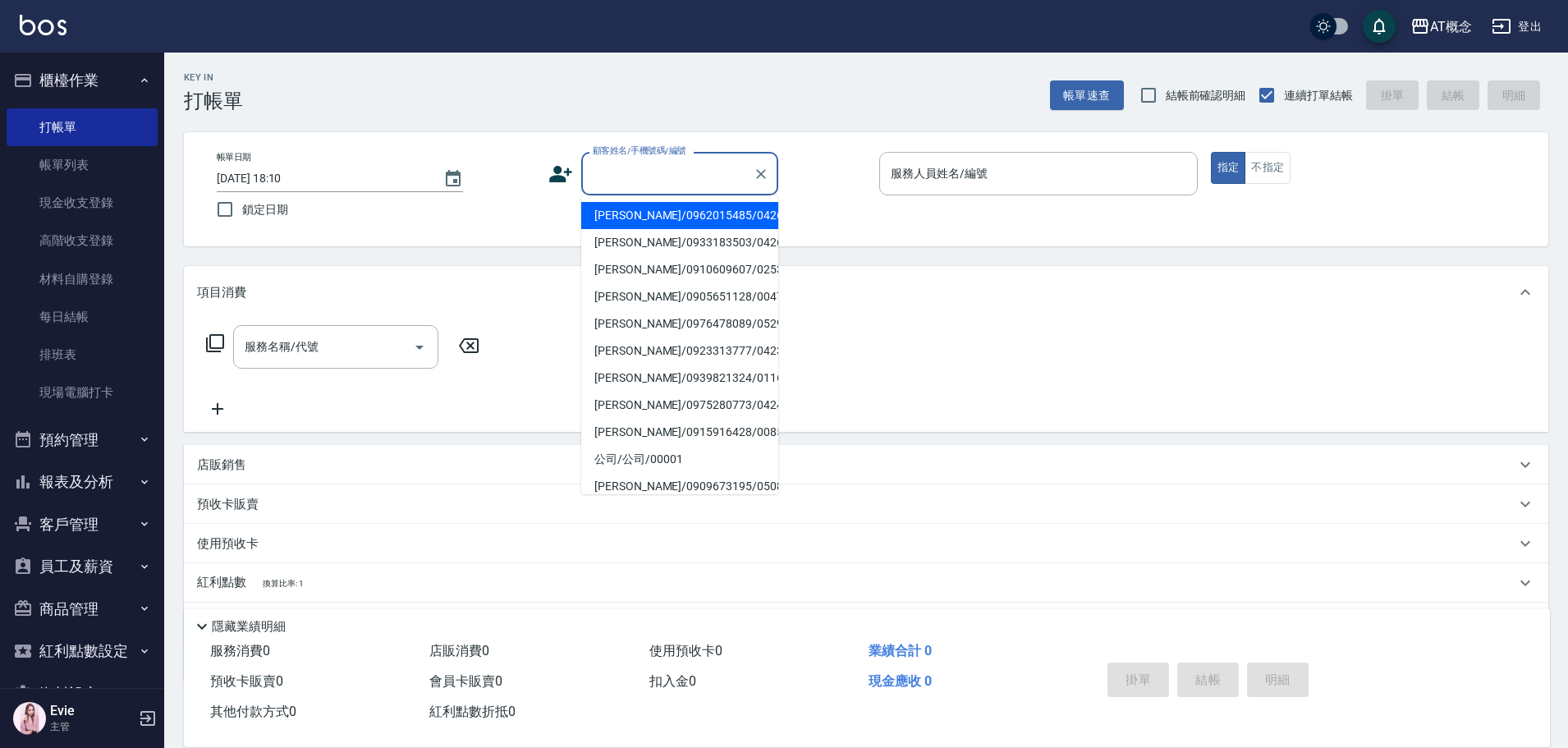
drag, startPoint x: 598, startPoint y: 169, endPoint x: 606, endPoint y: 152, distance: 18.8
click at [599, 169] on input "顧客姓名/手機號碼/編號" at bounding box center [667, 174] width 158 height 29
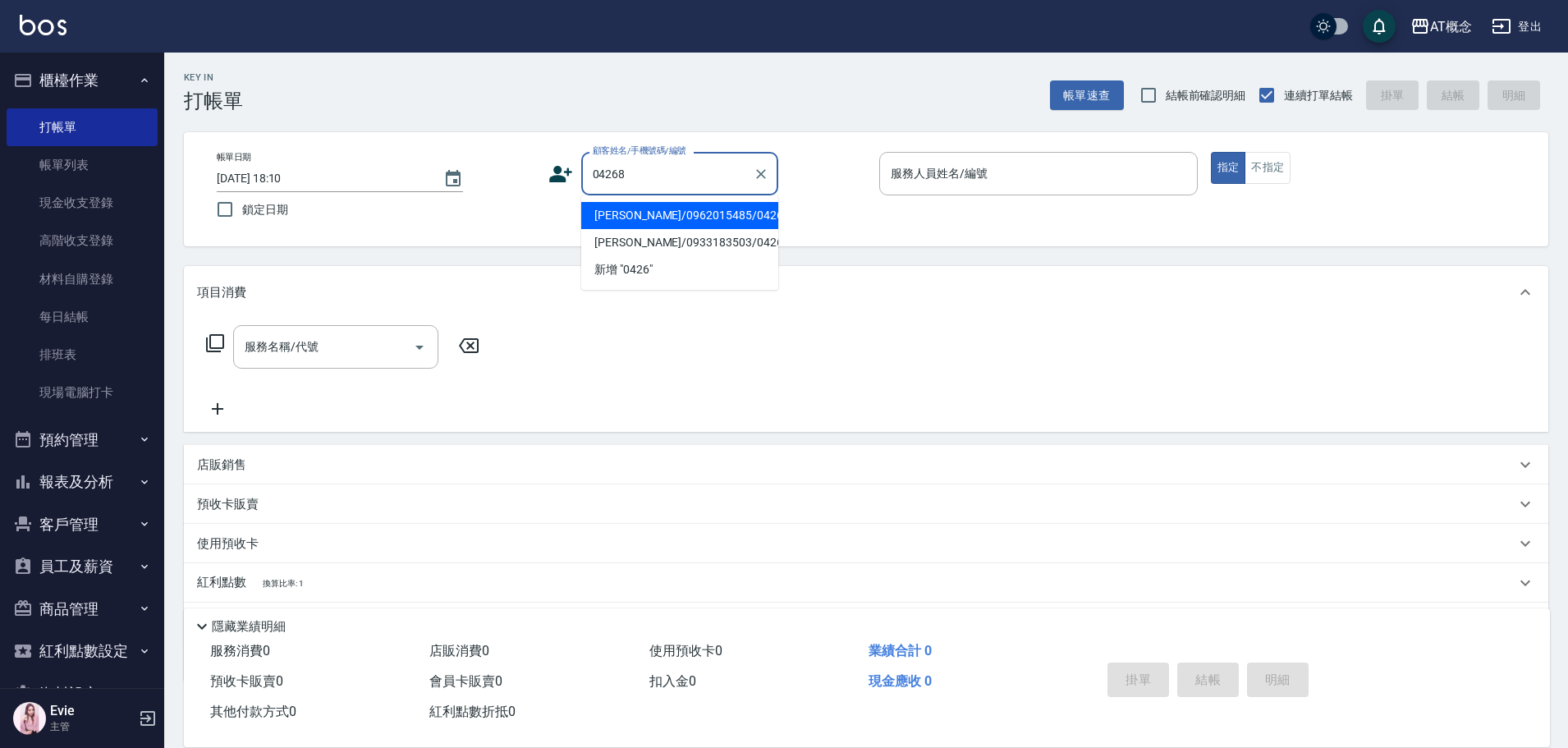
type input "廖婉琪/0962015485/04268"
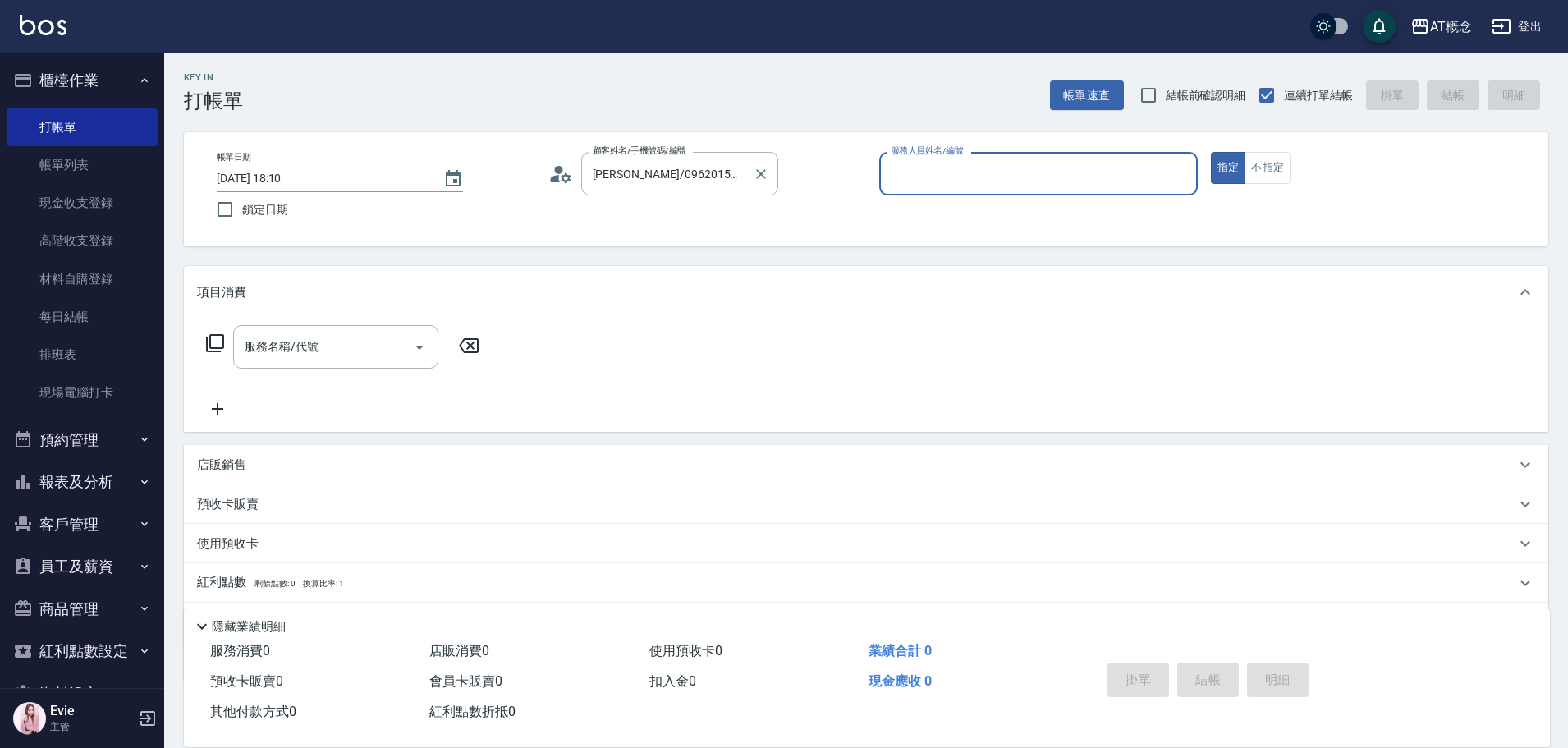
type input "Becky-13"
click at [1211, 152] on button "指定" at bounding box center [1229, 168] width 35 height 32
type button "true"
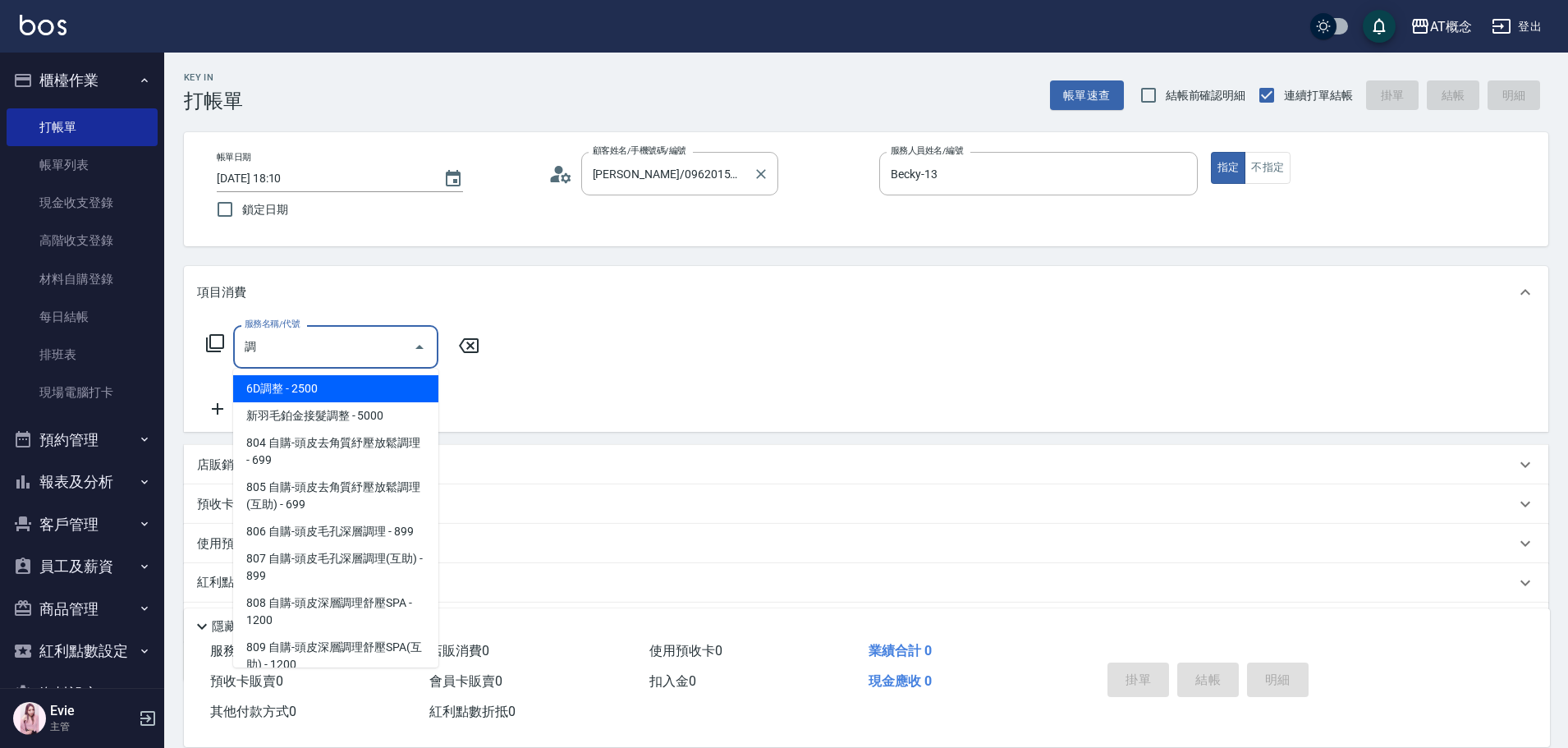
type input "6D調整(105)"
type input "250"
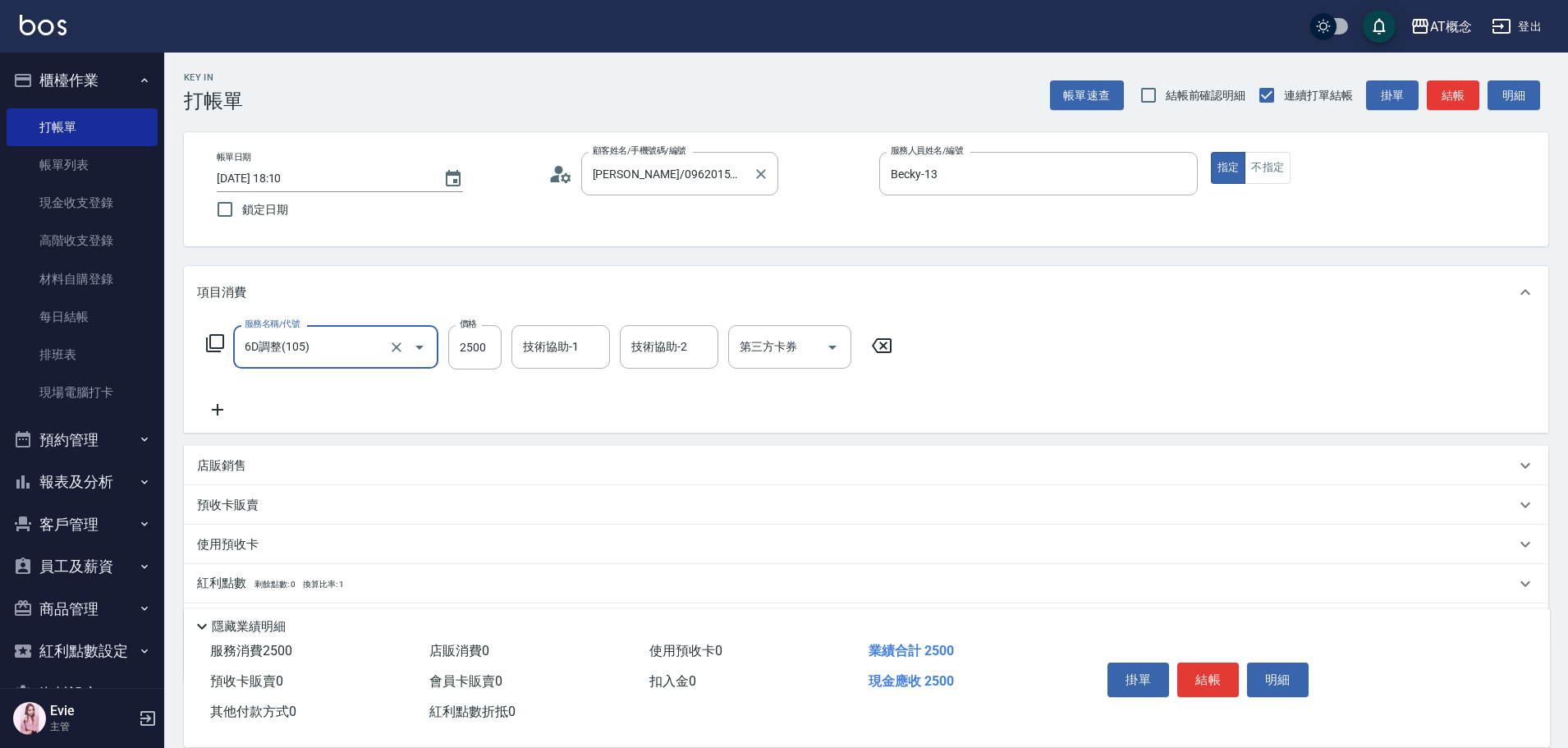
type input "6D調整(105)"
type input "0"
type input "35"
type input "30"
type input "350"
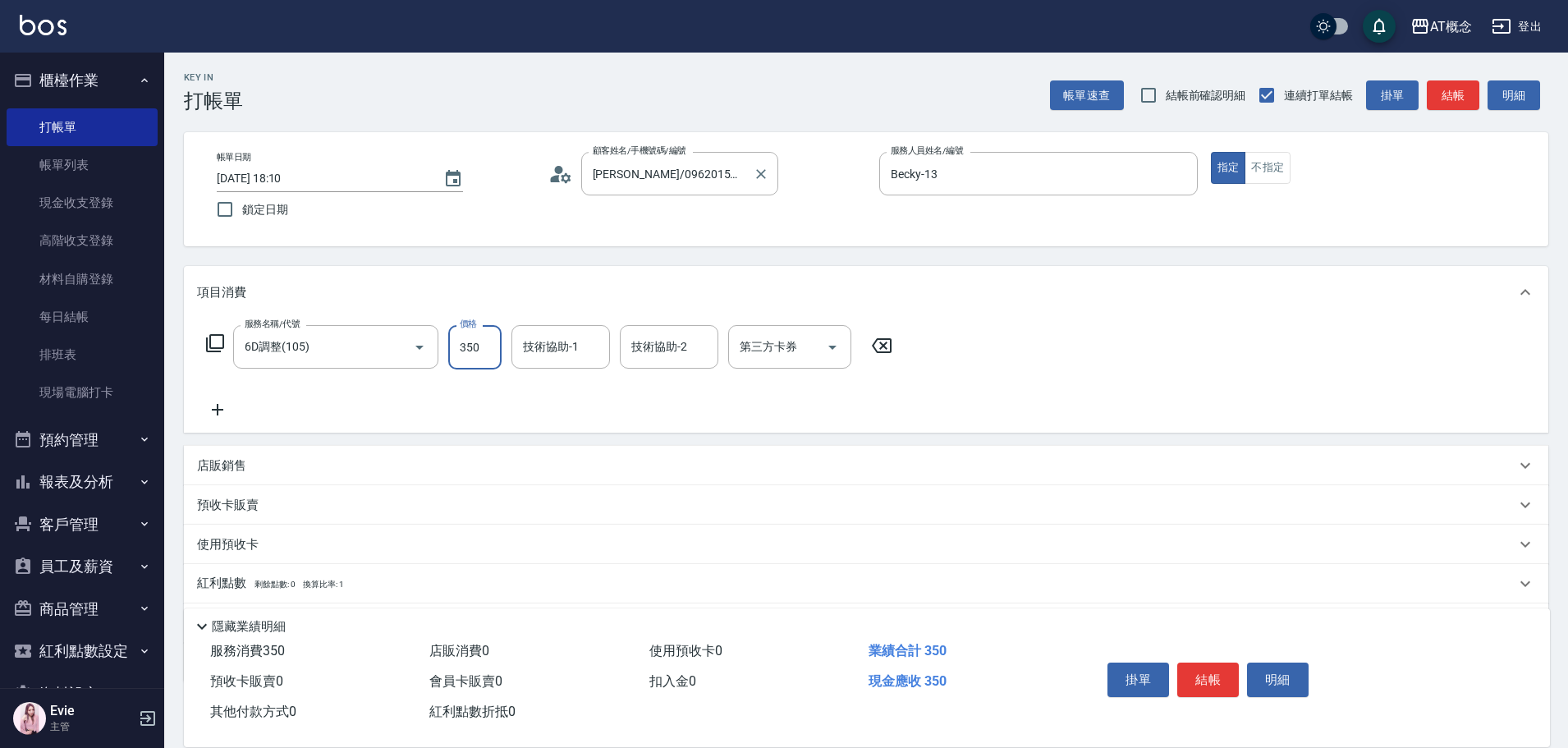
type input "350"
type input "3500"
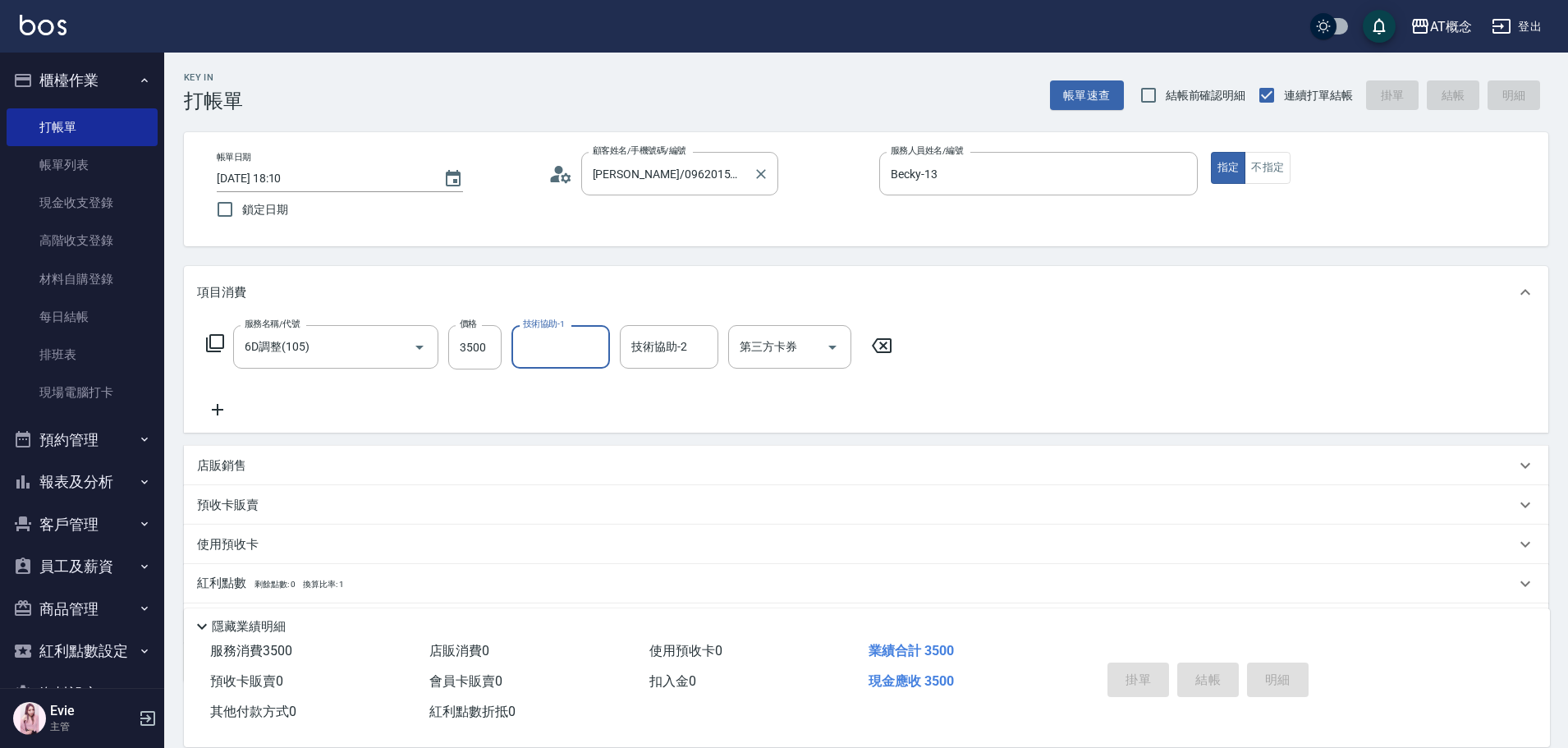
type input "0"
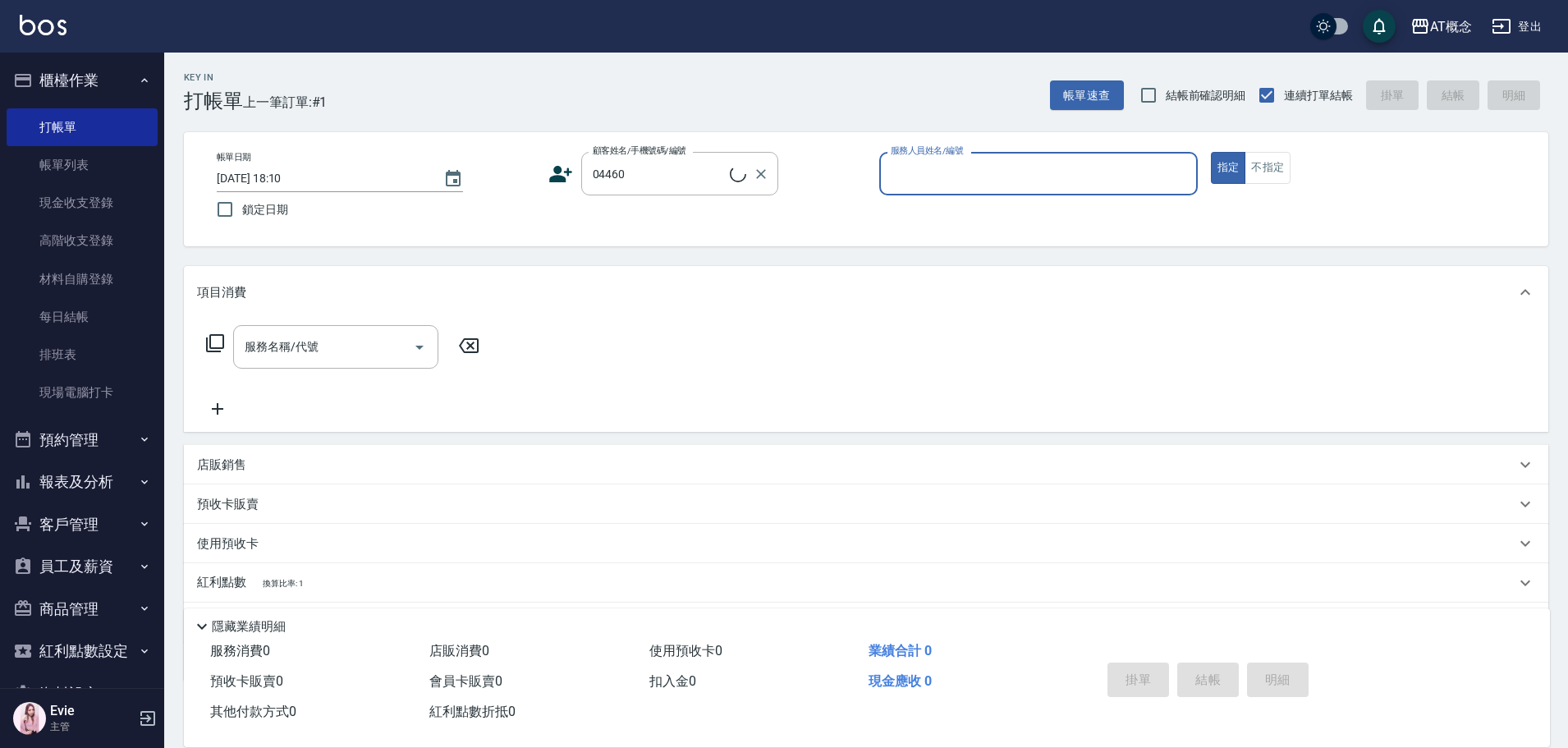
type input "范植舜/0931281818/04460"
type input "Anson-3"
click at [1211, 152] on button "指定" at bounding box center [1229, 168] width 35 height 32
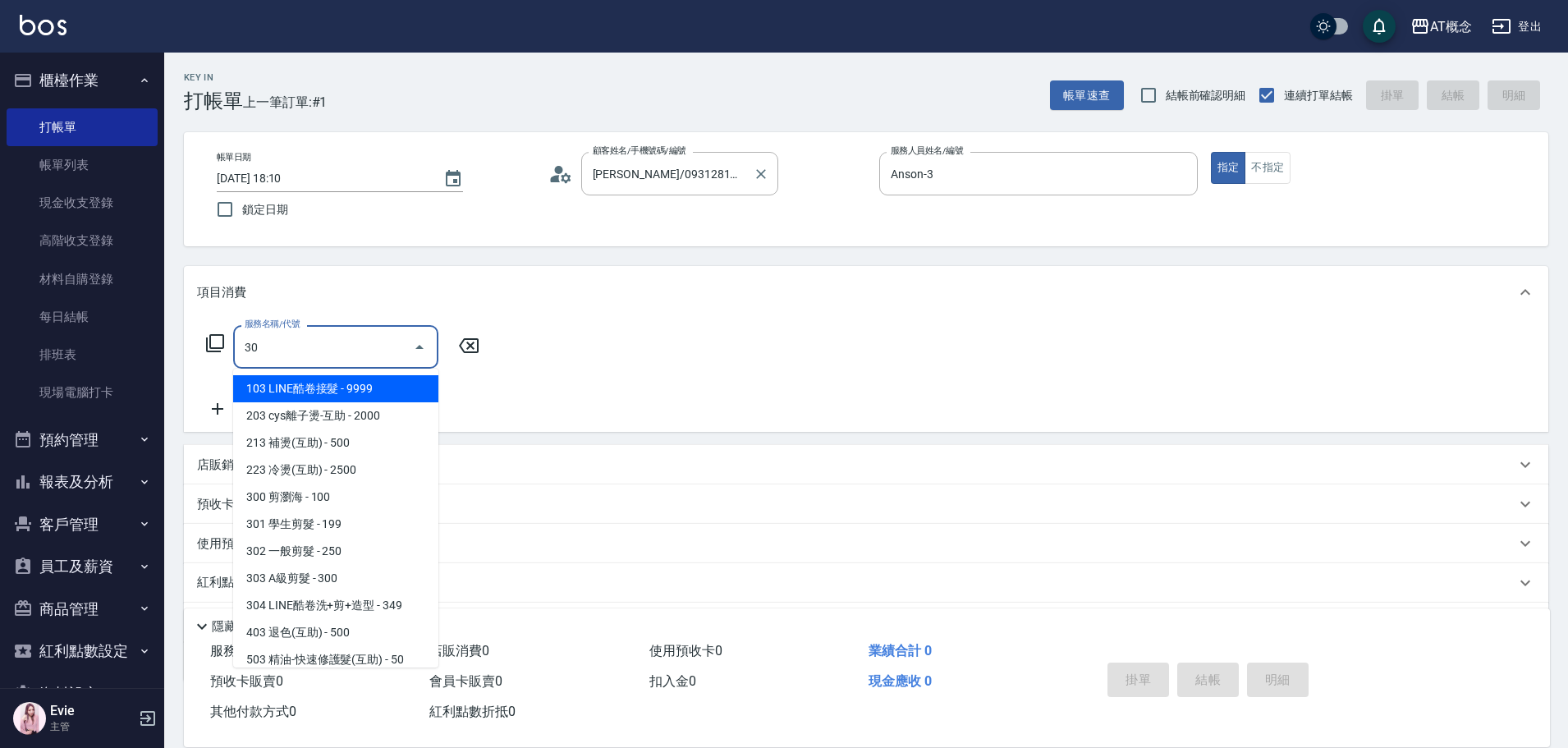
type input "303"
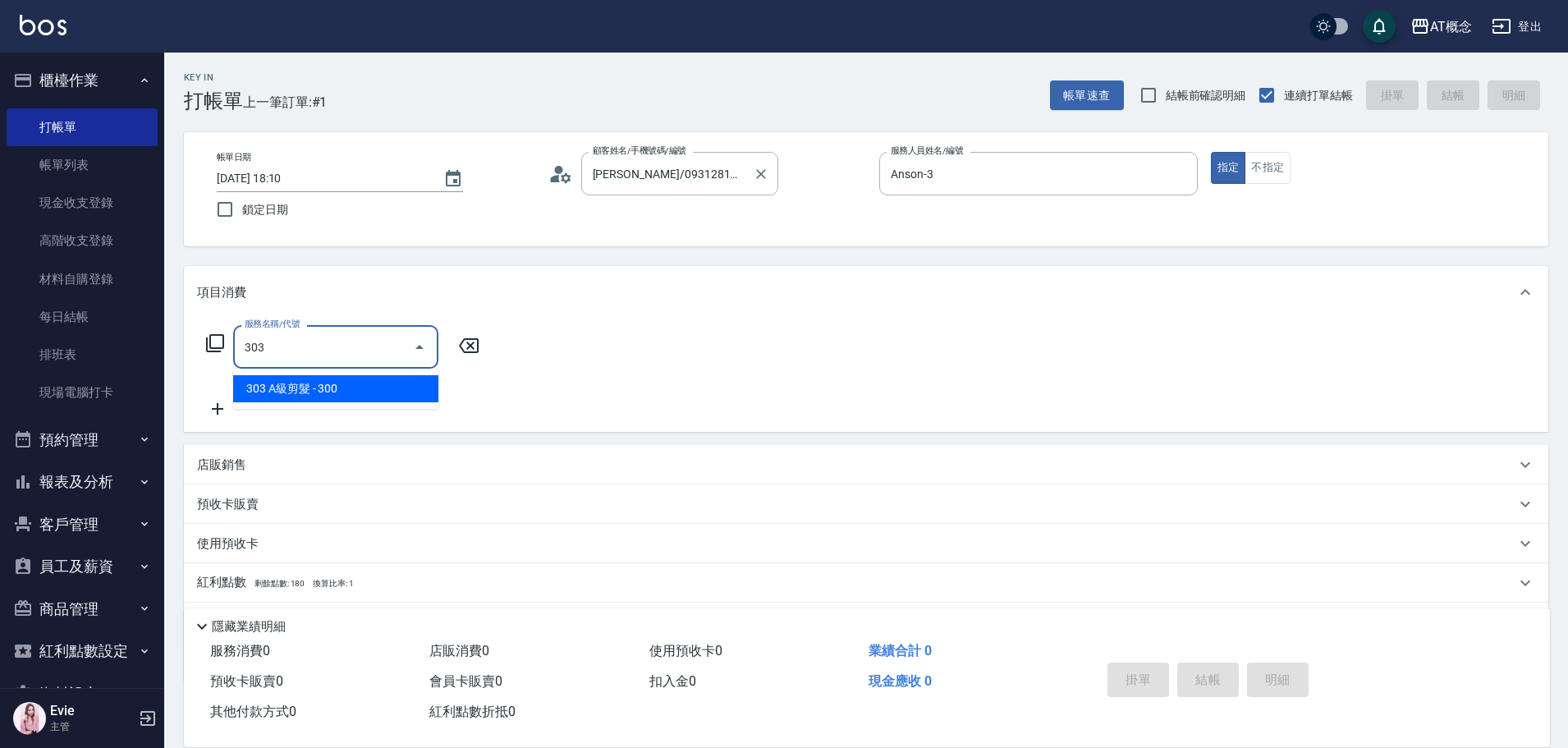
type input "30"
type input "303 A級剪髮(303)"
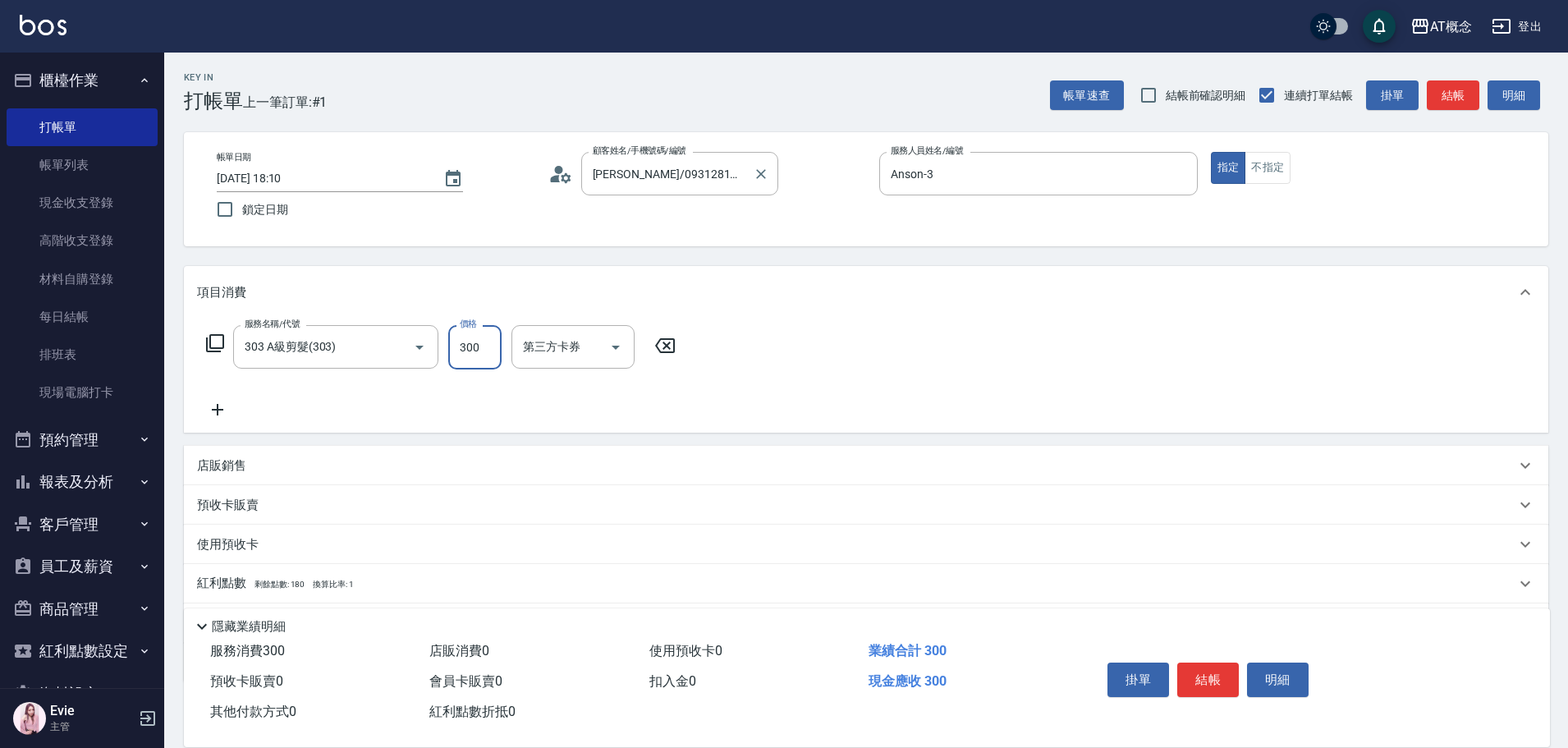
type input "0"
type input "35"
type input "30"
type input "350"
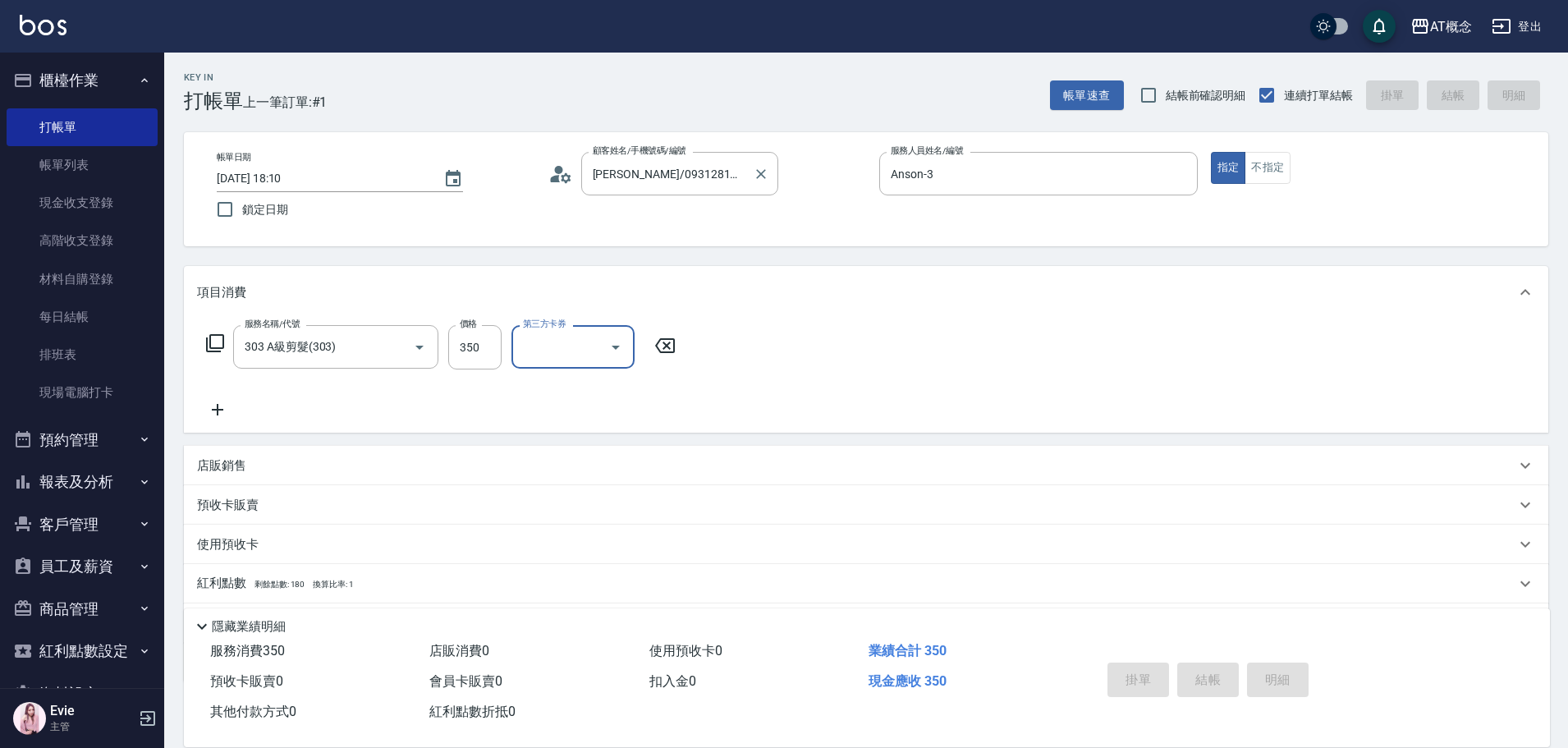
type input "2025/10/14 18:11"
type input "0"
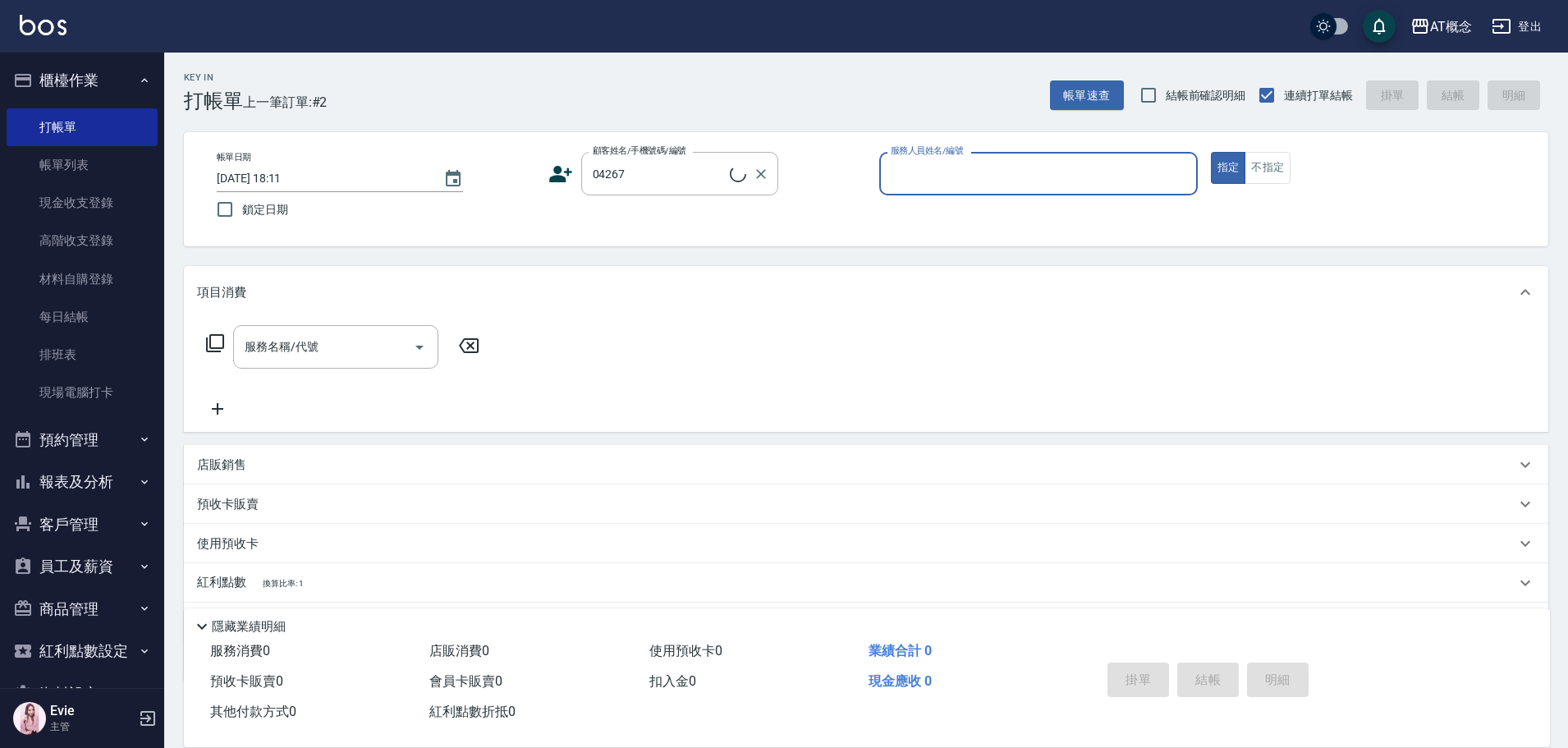
type input "陳駿威/0933183503/04267"
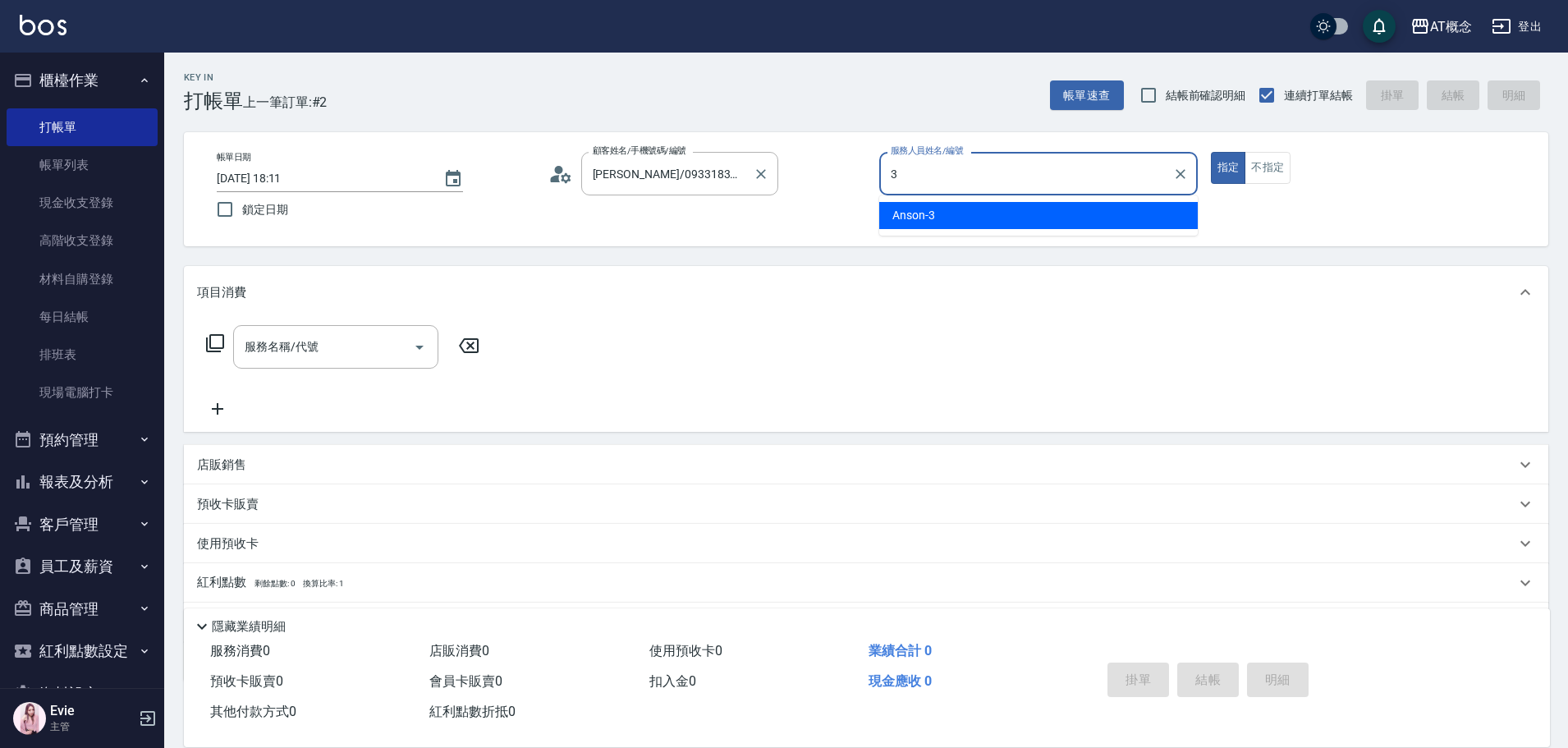
type input "Anson-3"
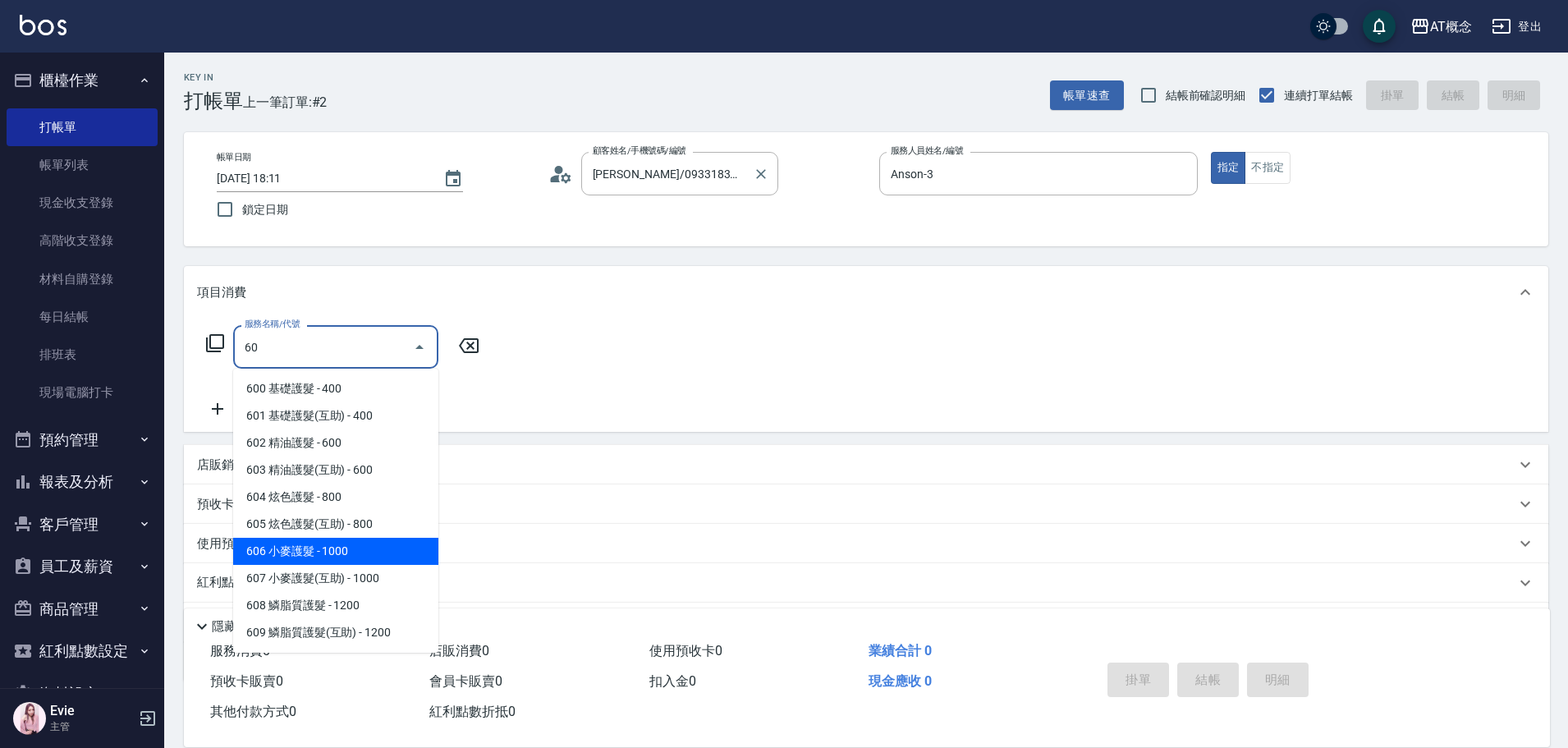
type input "606 小麥護髮(606)"
type input "100"
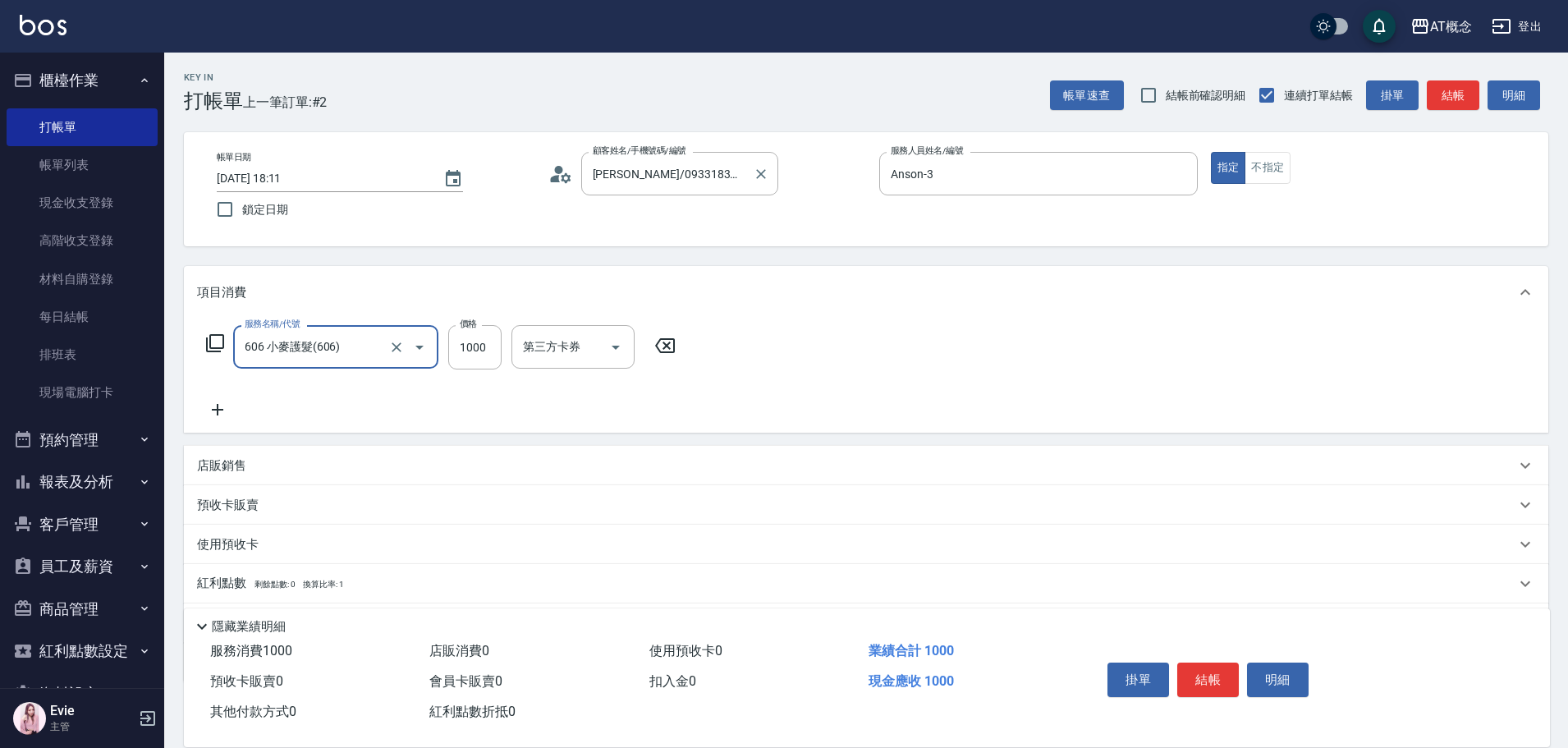
type input "606 小麥護髮(606)"
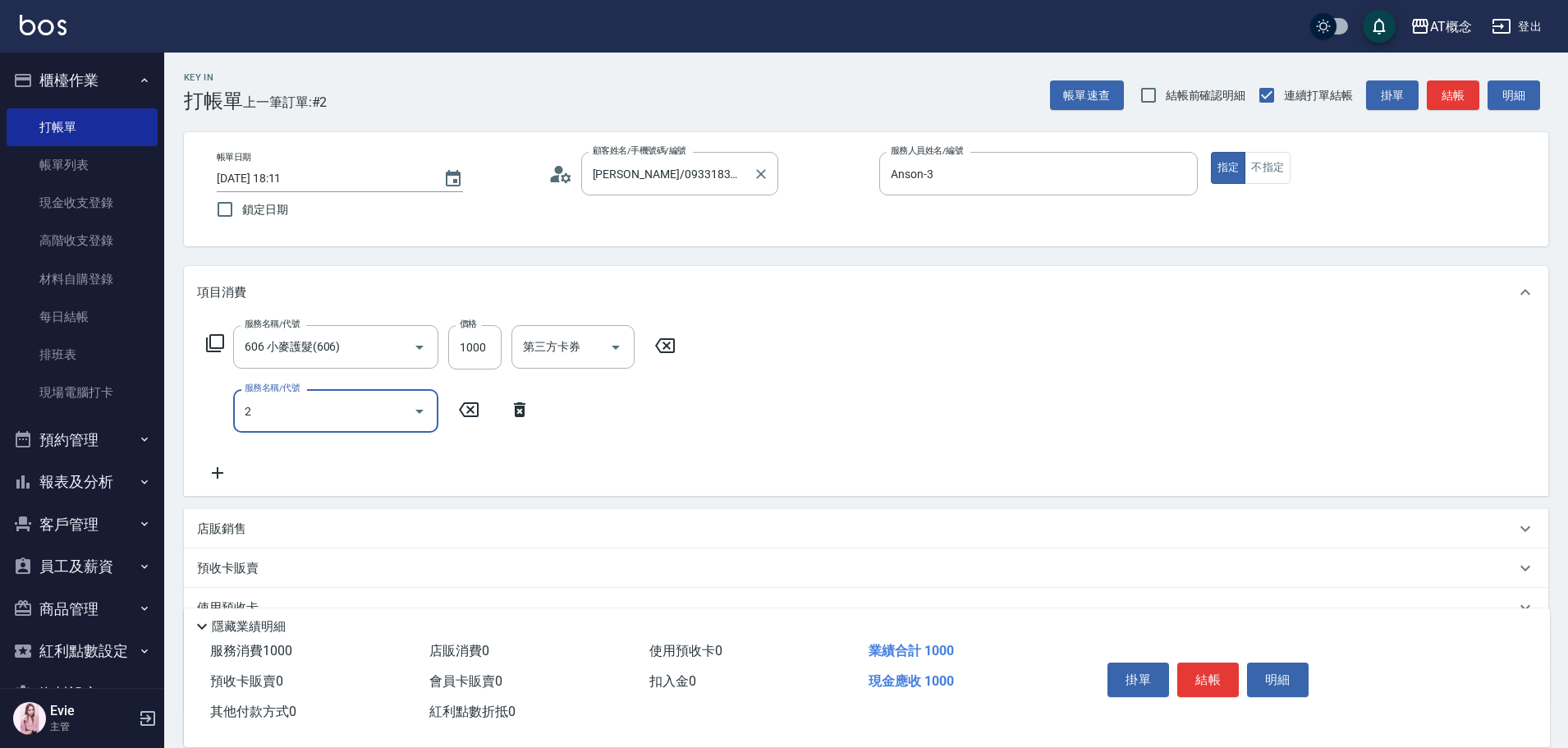
type input "20"
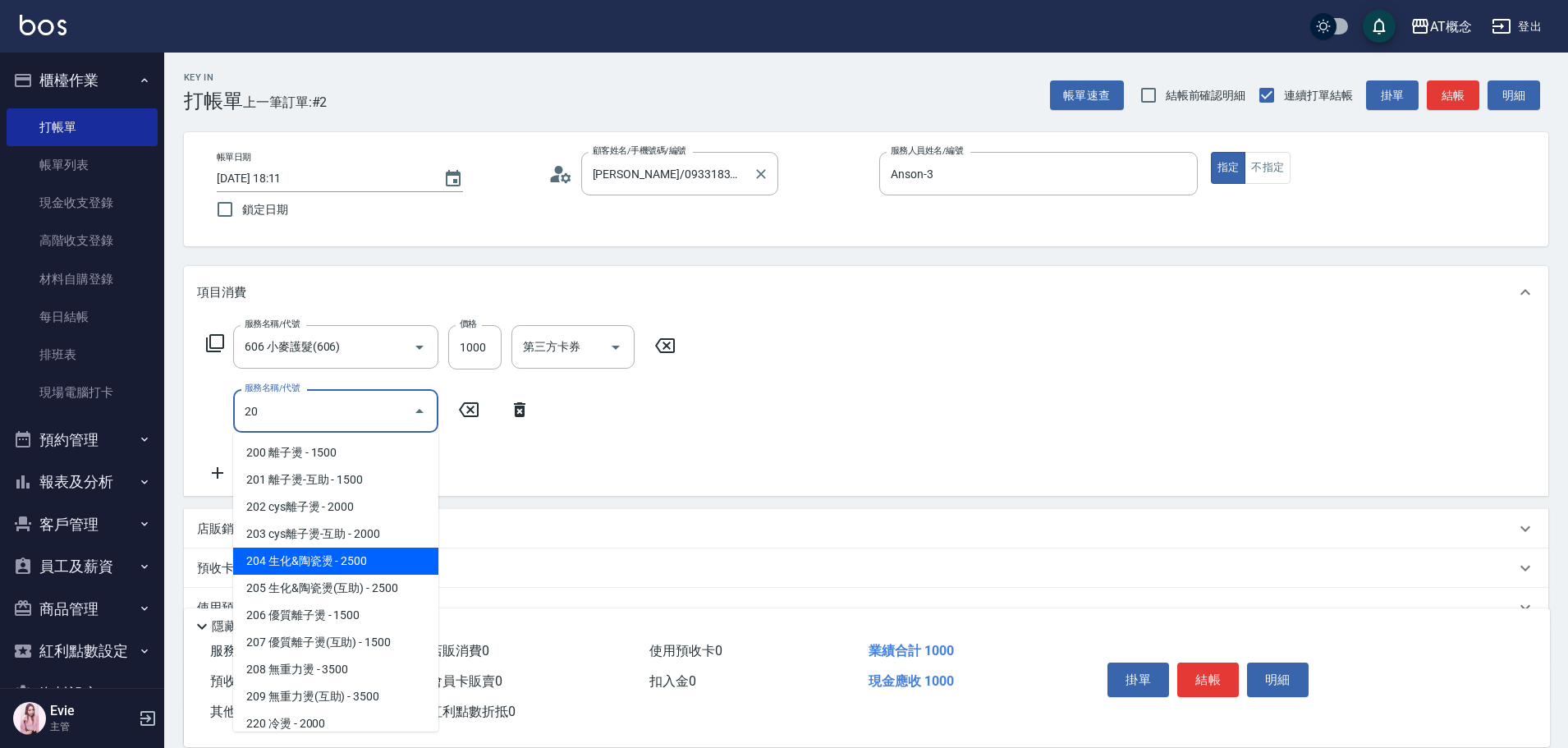
type input "350"
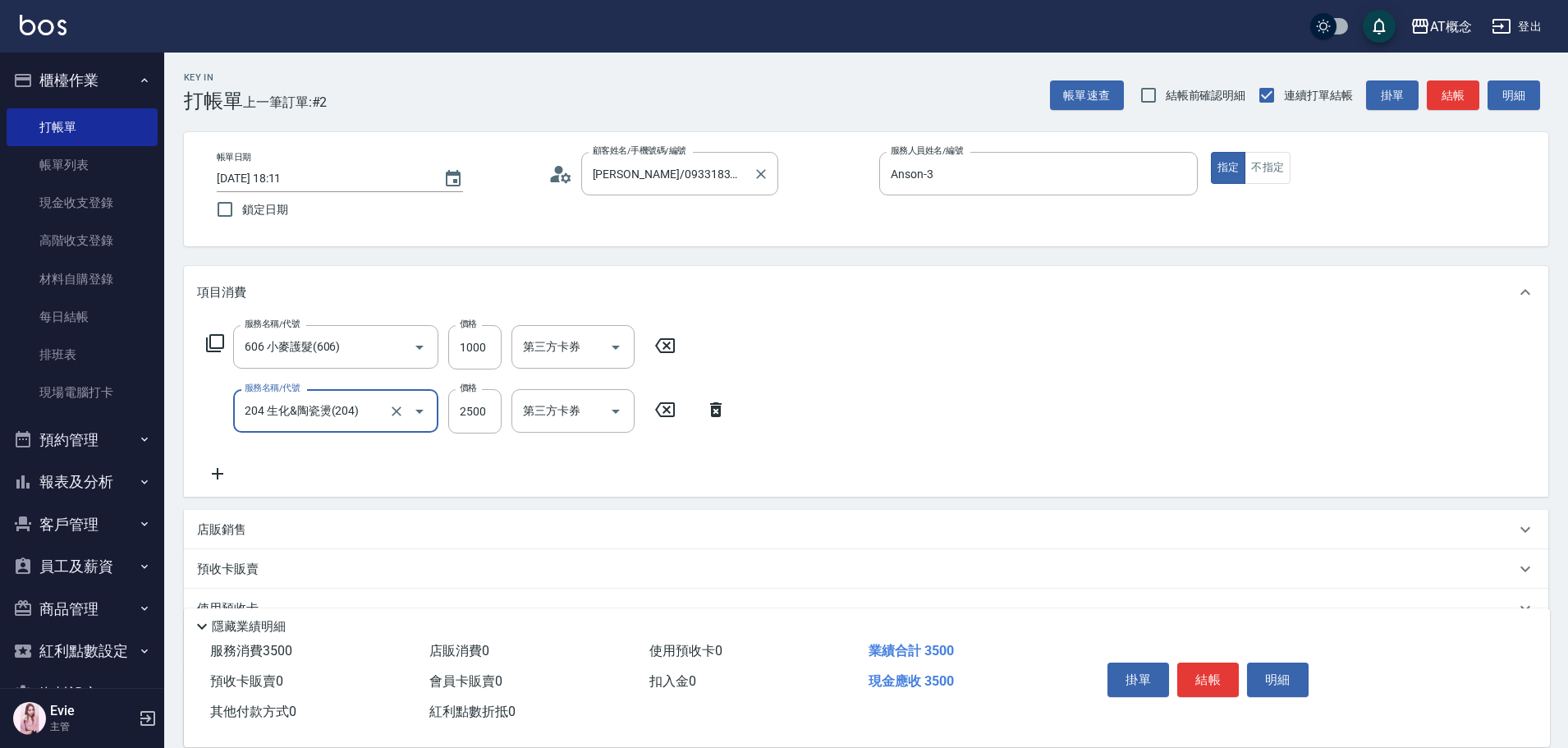
type input "204 生化&陶瓷燙(204)"
type input "100"
type input "23"
type input "120"
type input "230"
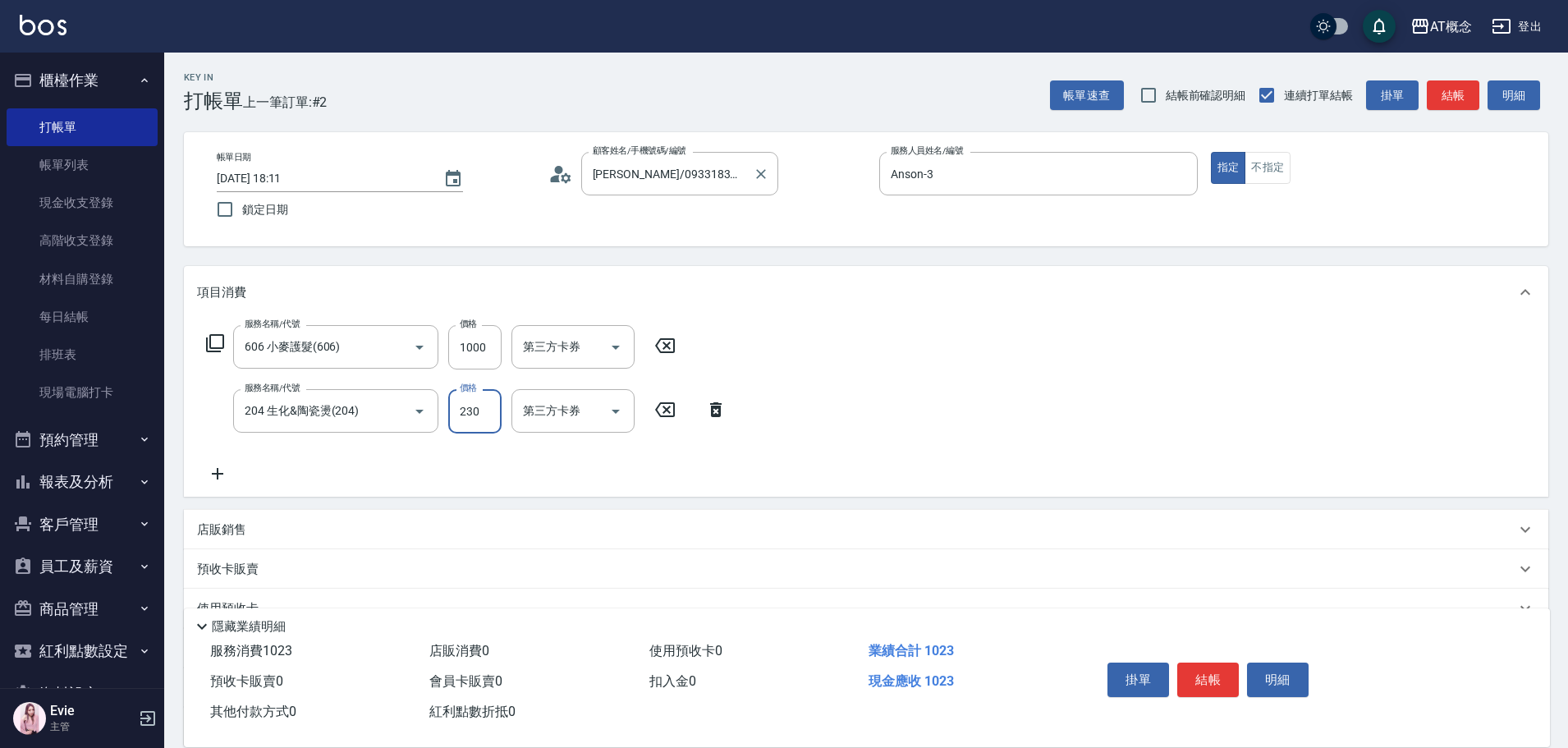
type input "330"
type input "2300"
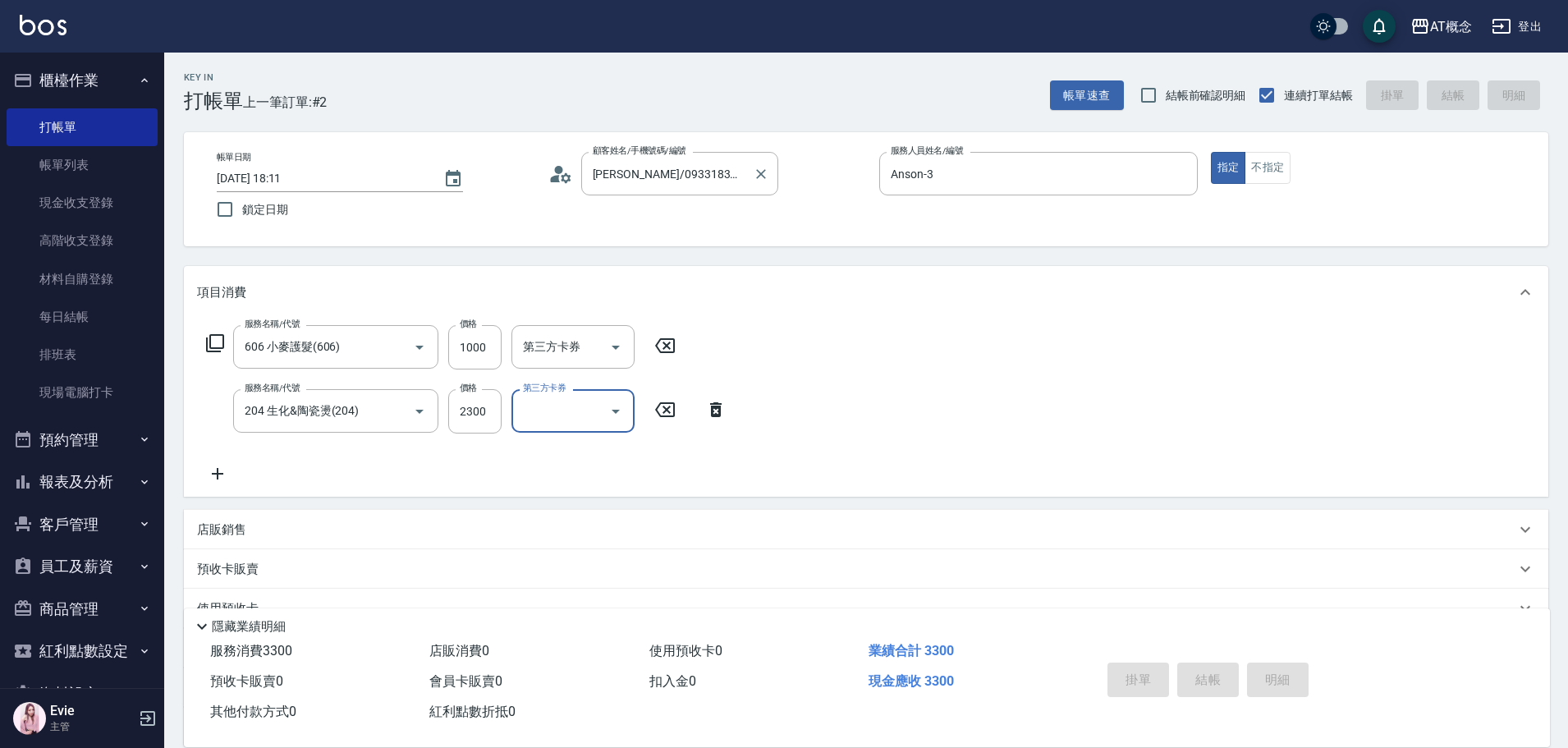
type input "0"
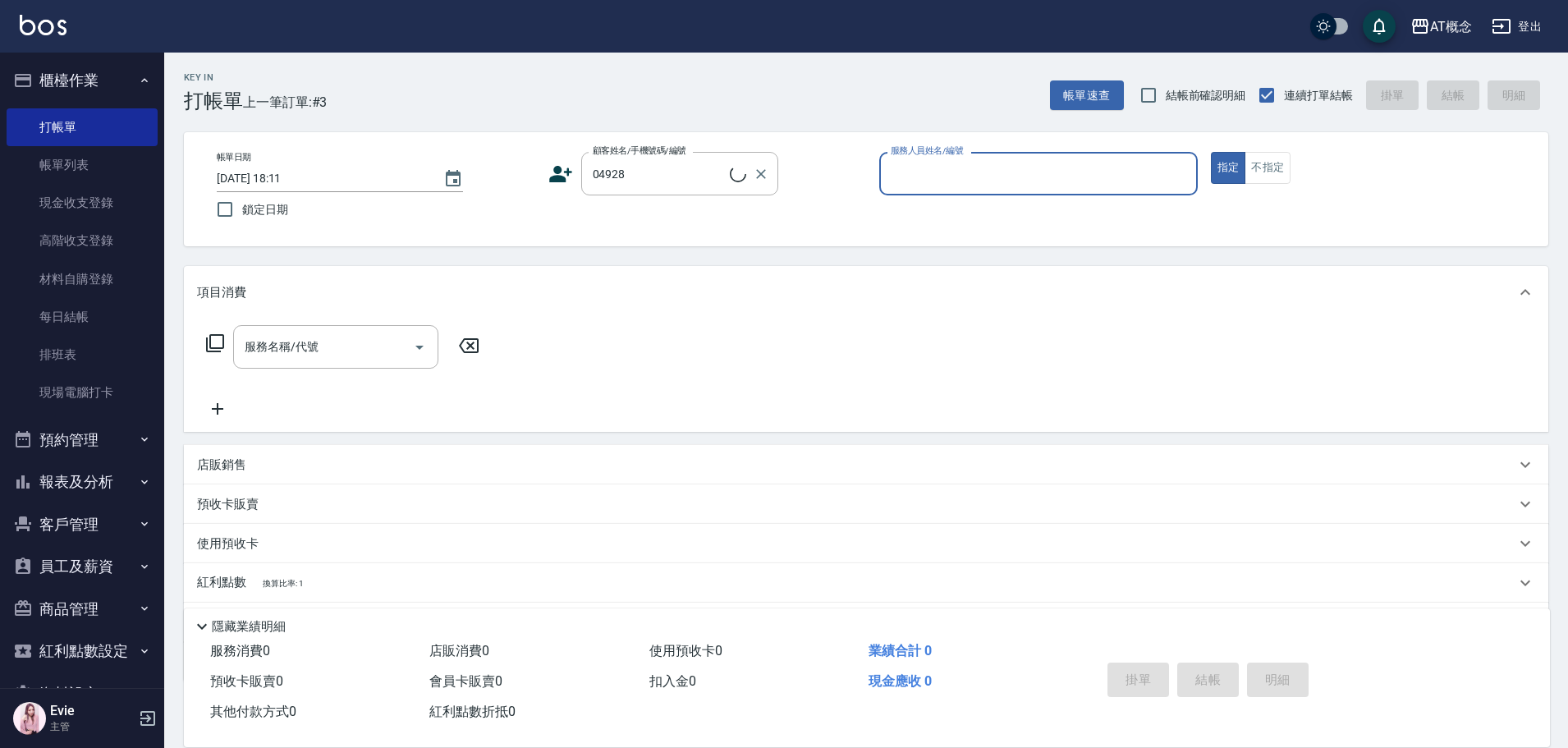
type input "廖翾宇/翾宇/04928"
type input "邦妮-2"
click at [1211, 152] on button "指定" at bounding box center [1229, 168] width 35 height 32
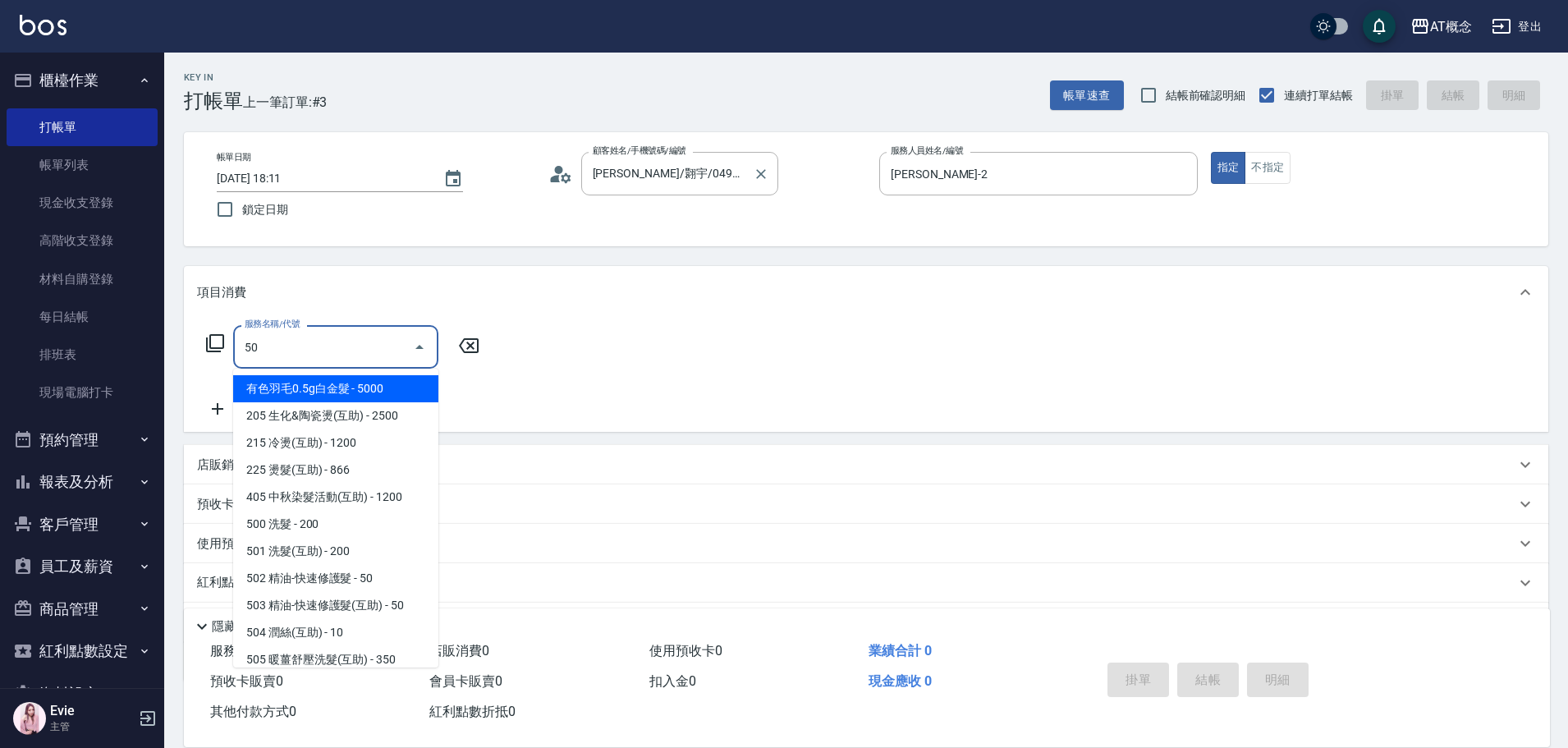
type input "501"
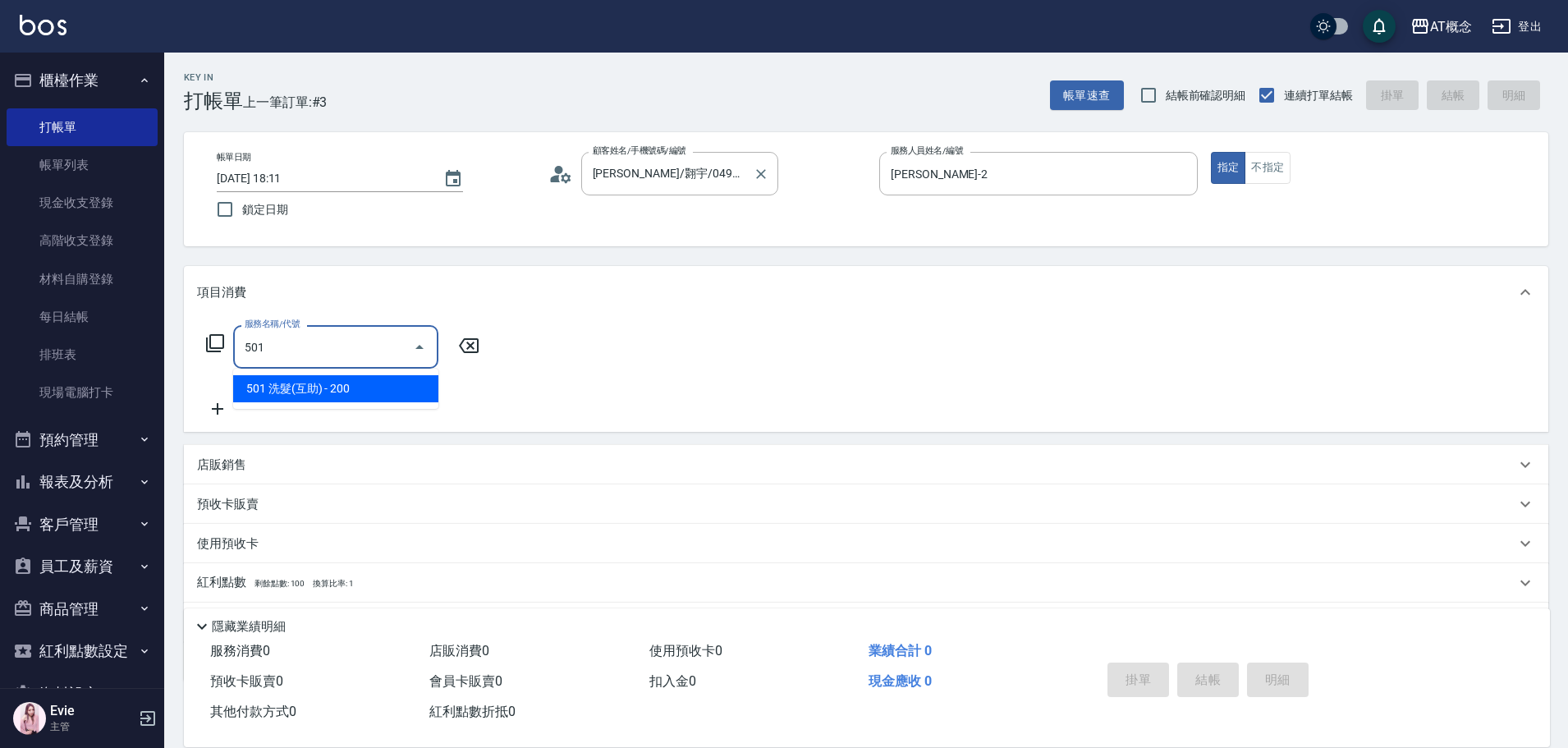
type input "20"
type input "501 洗髮(互助)(501)"
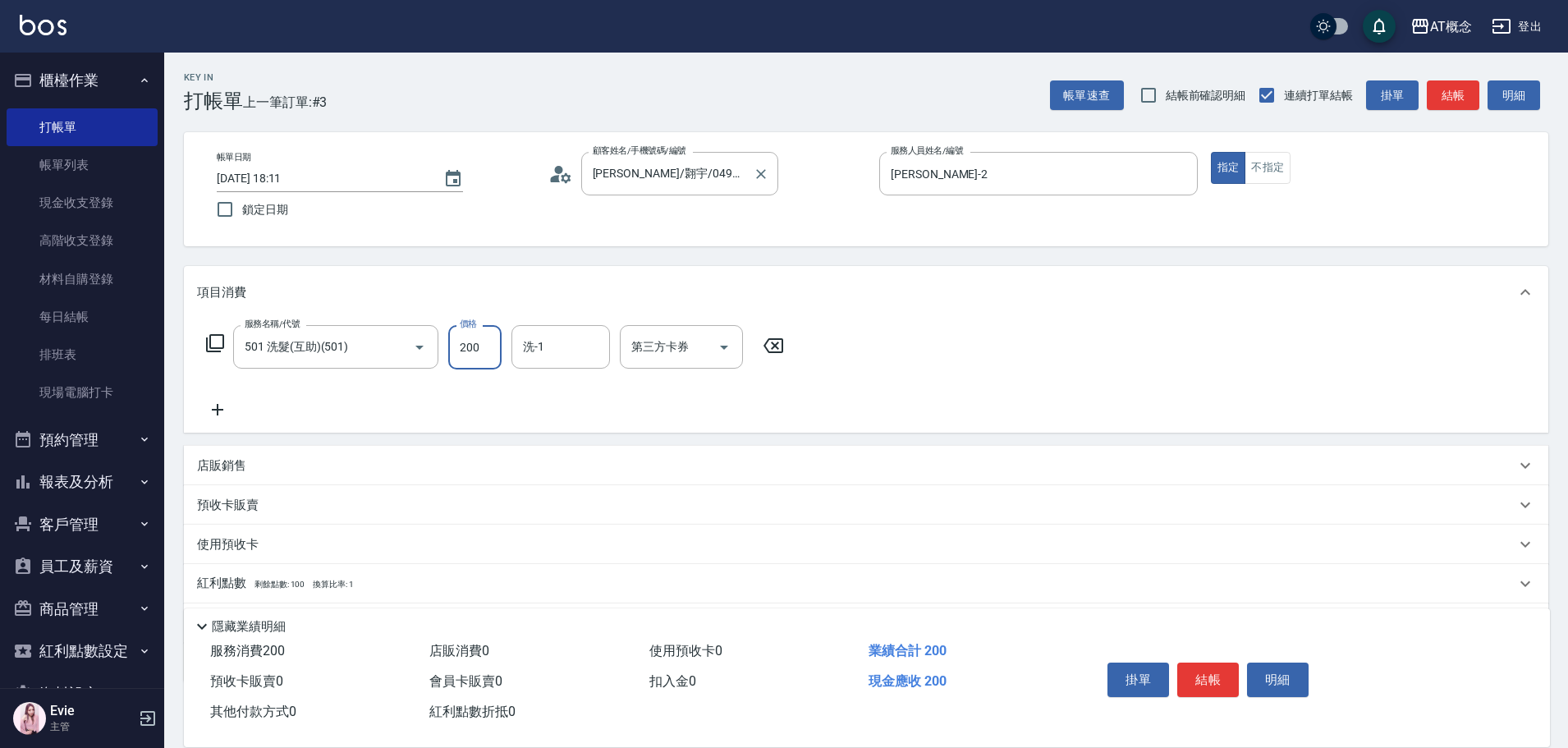
type input "0"
type input "250"
type input "20"
type input "250"
type input "HOT-17"
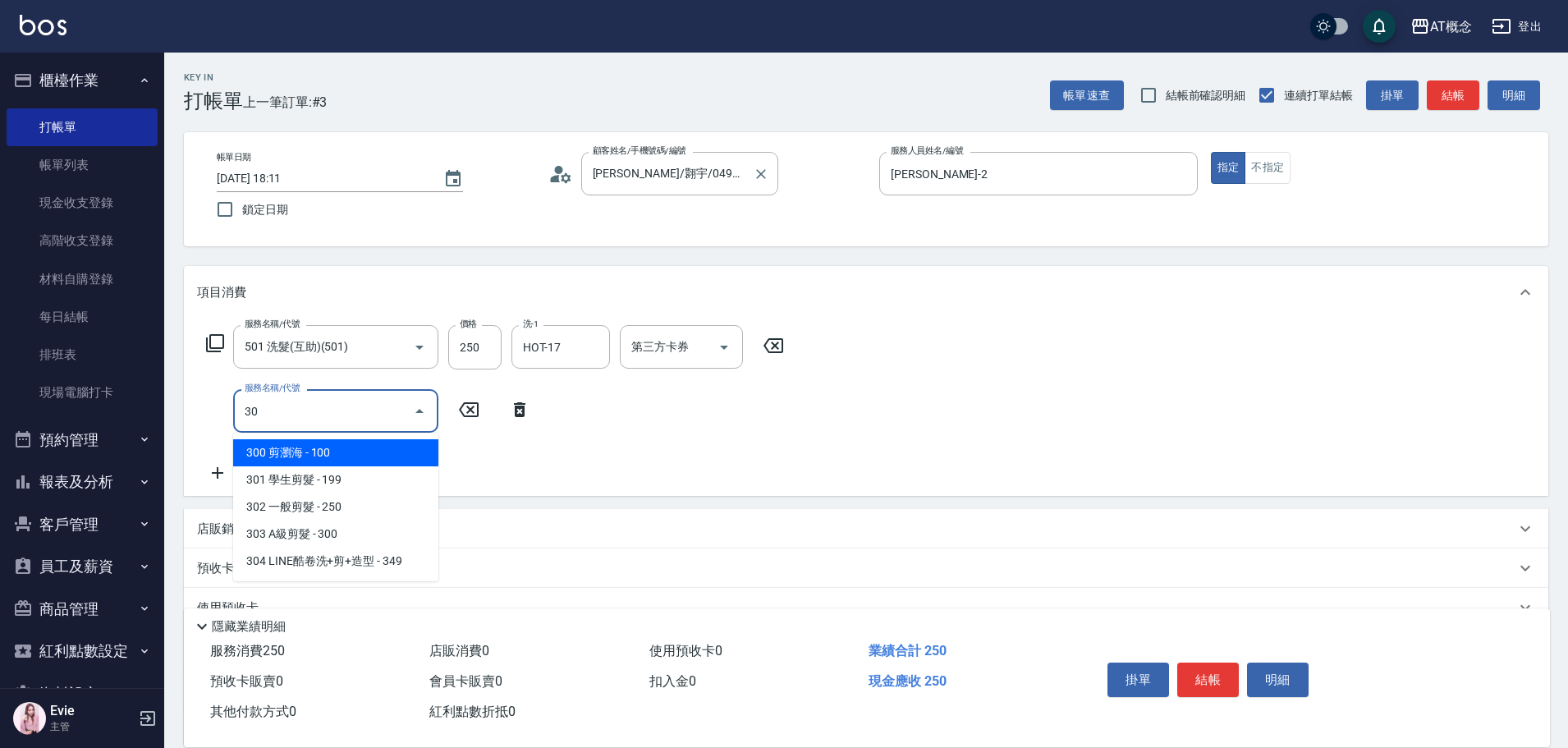
type input "303"
type input "50"
type input "303 A級剪髮(303)"
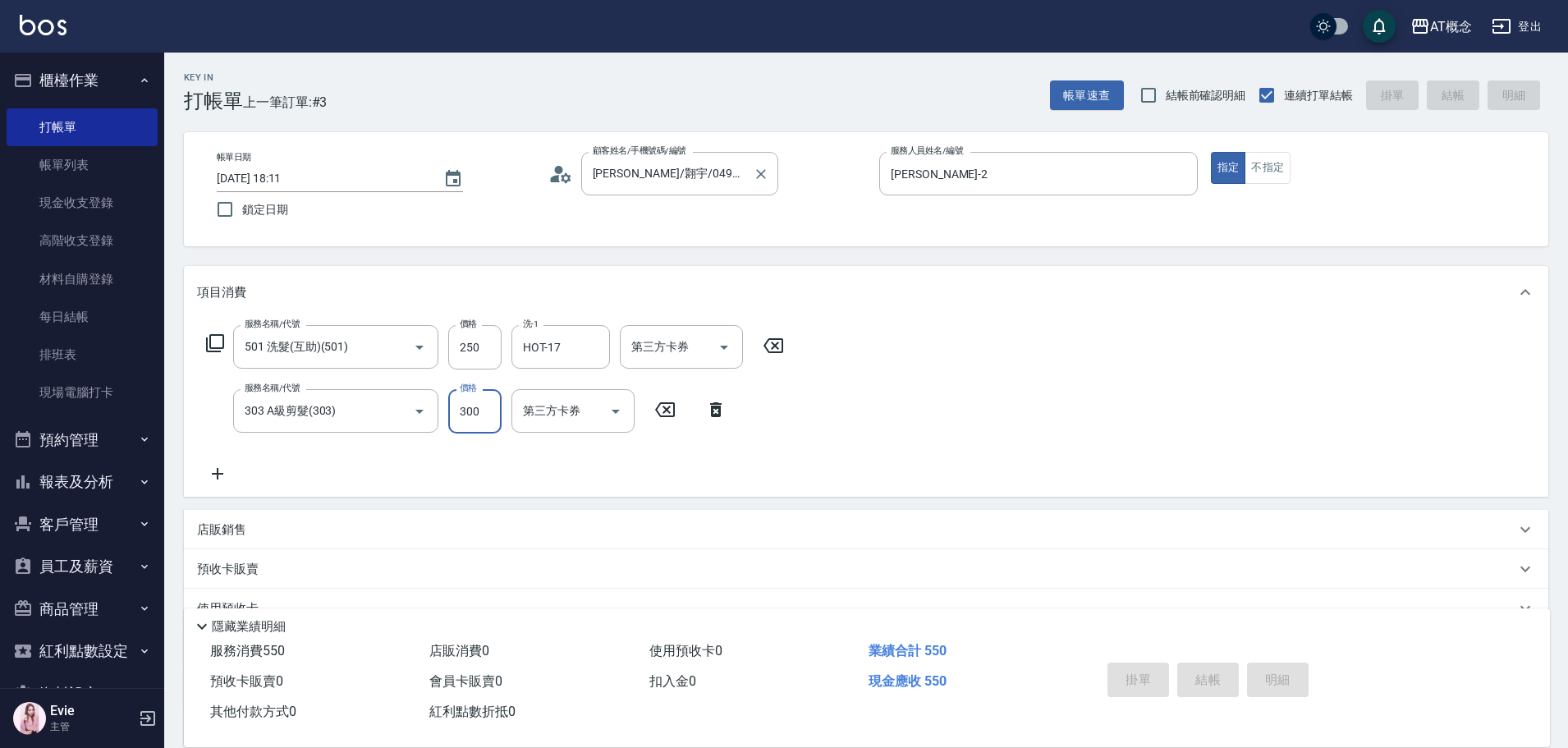
type input "0"
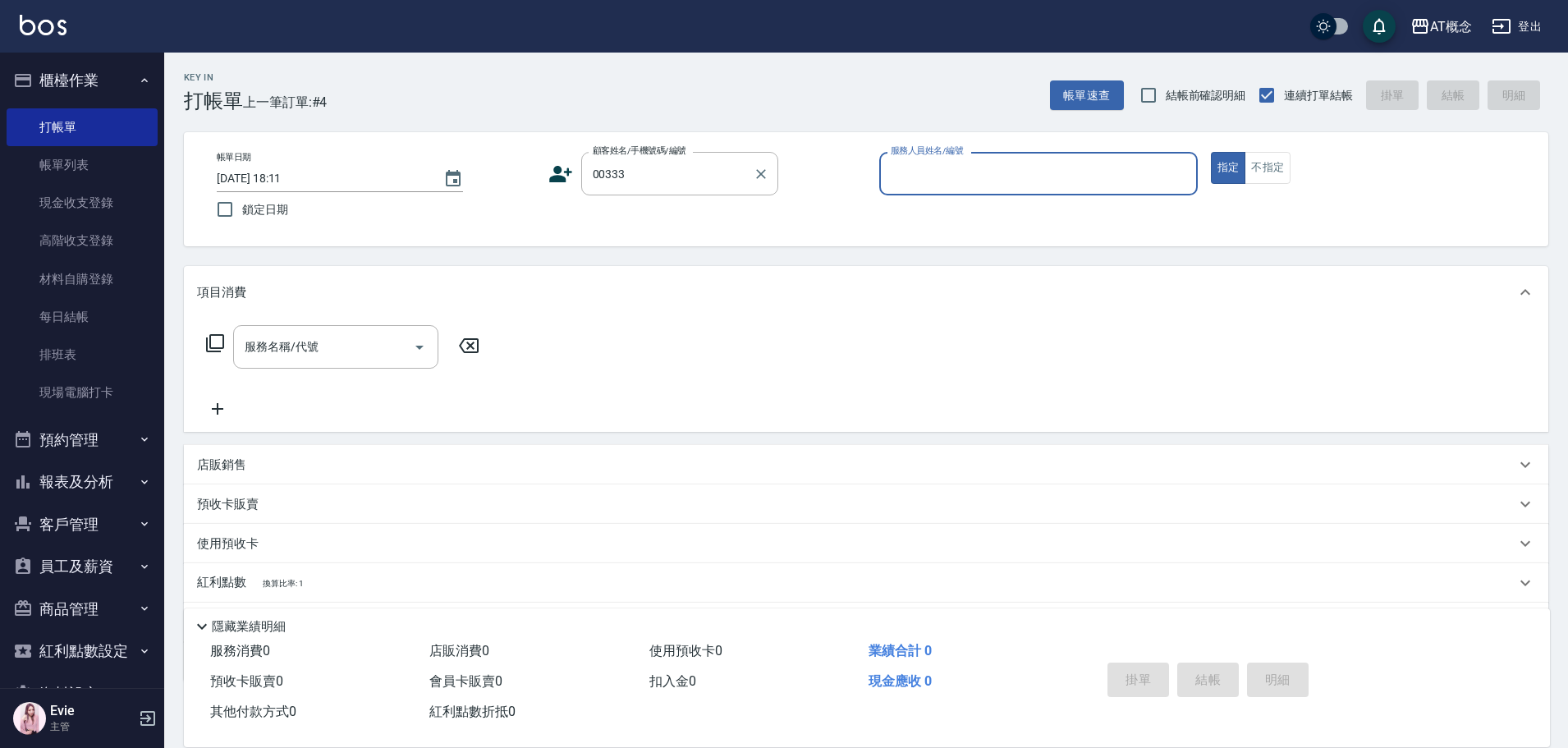
type input "張慧雯/0916521767/00333"
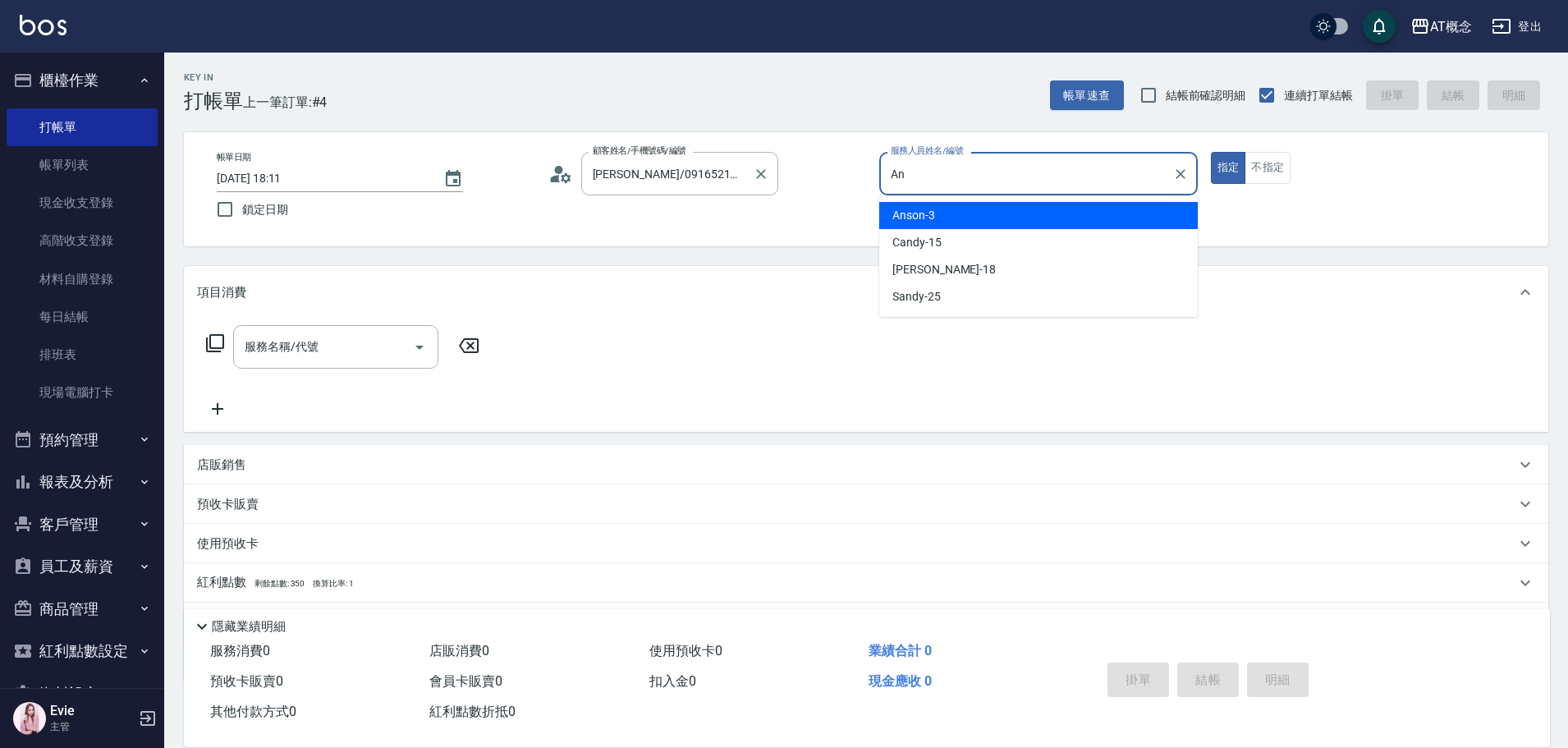
type input "A"
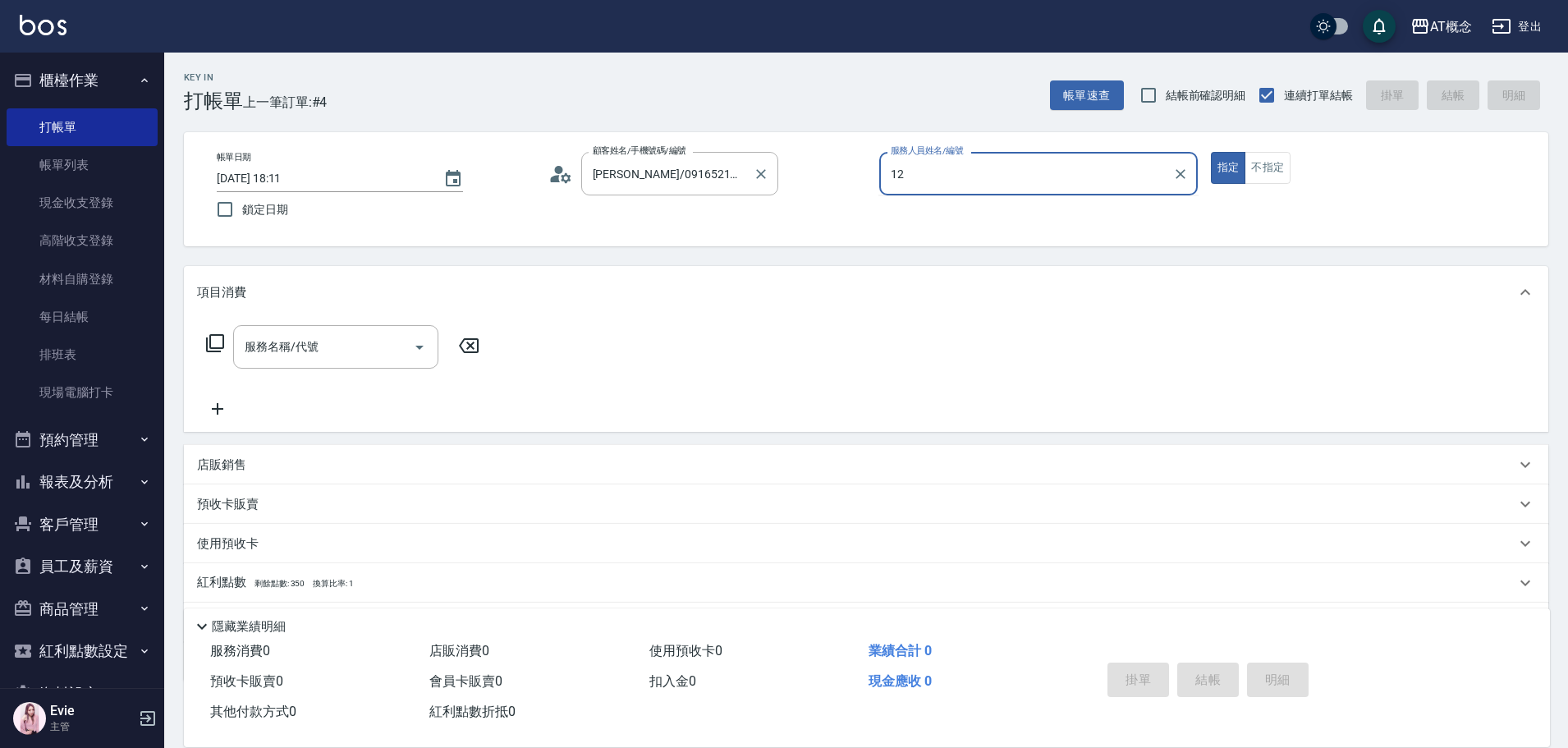
type input "1"
type input "Becky-13"
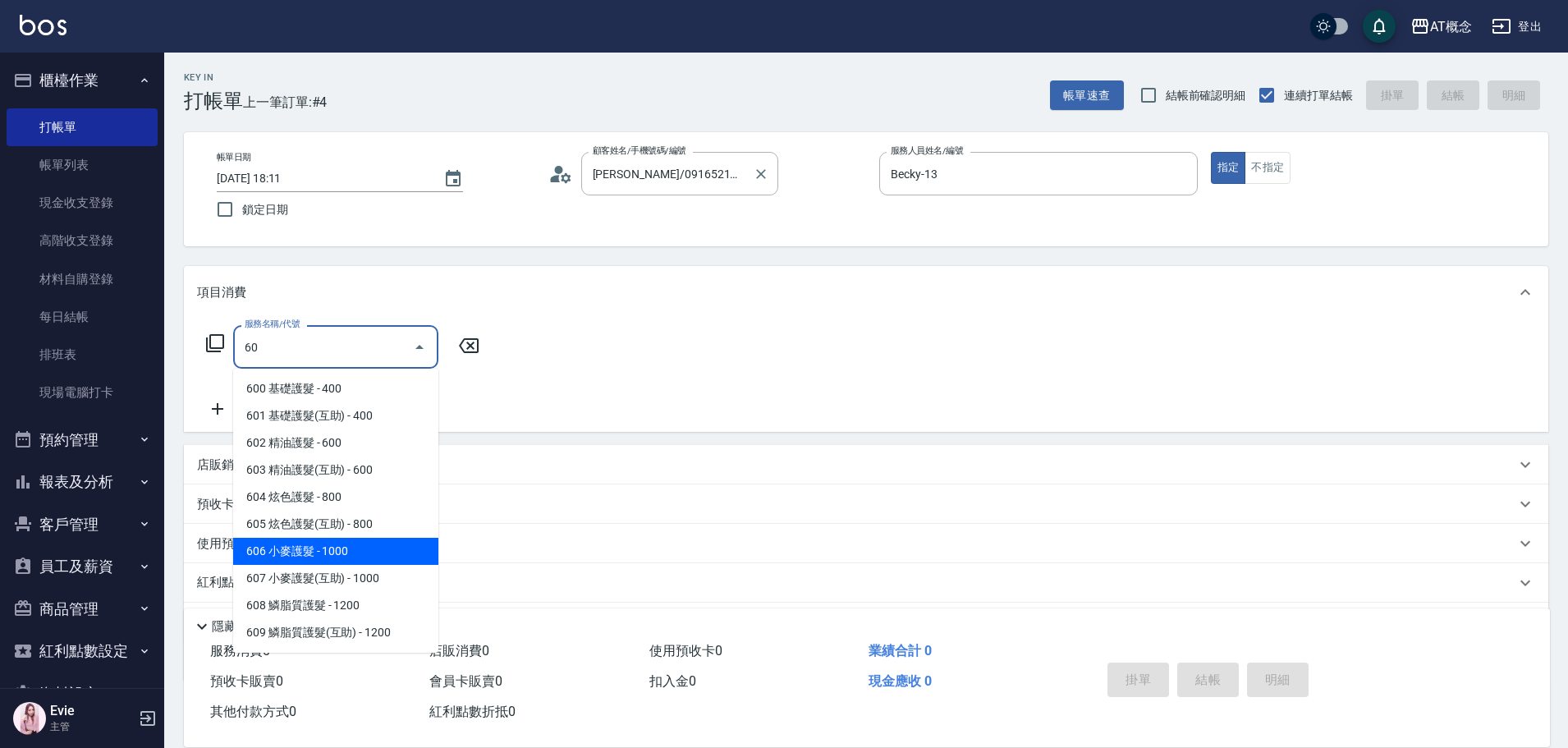
type input "606 小麥護髮(606)"
type input "100"
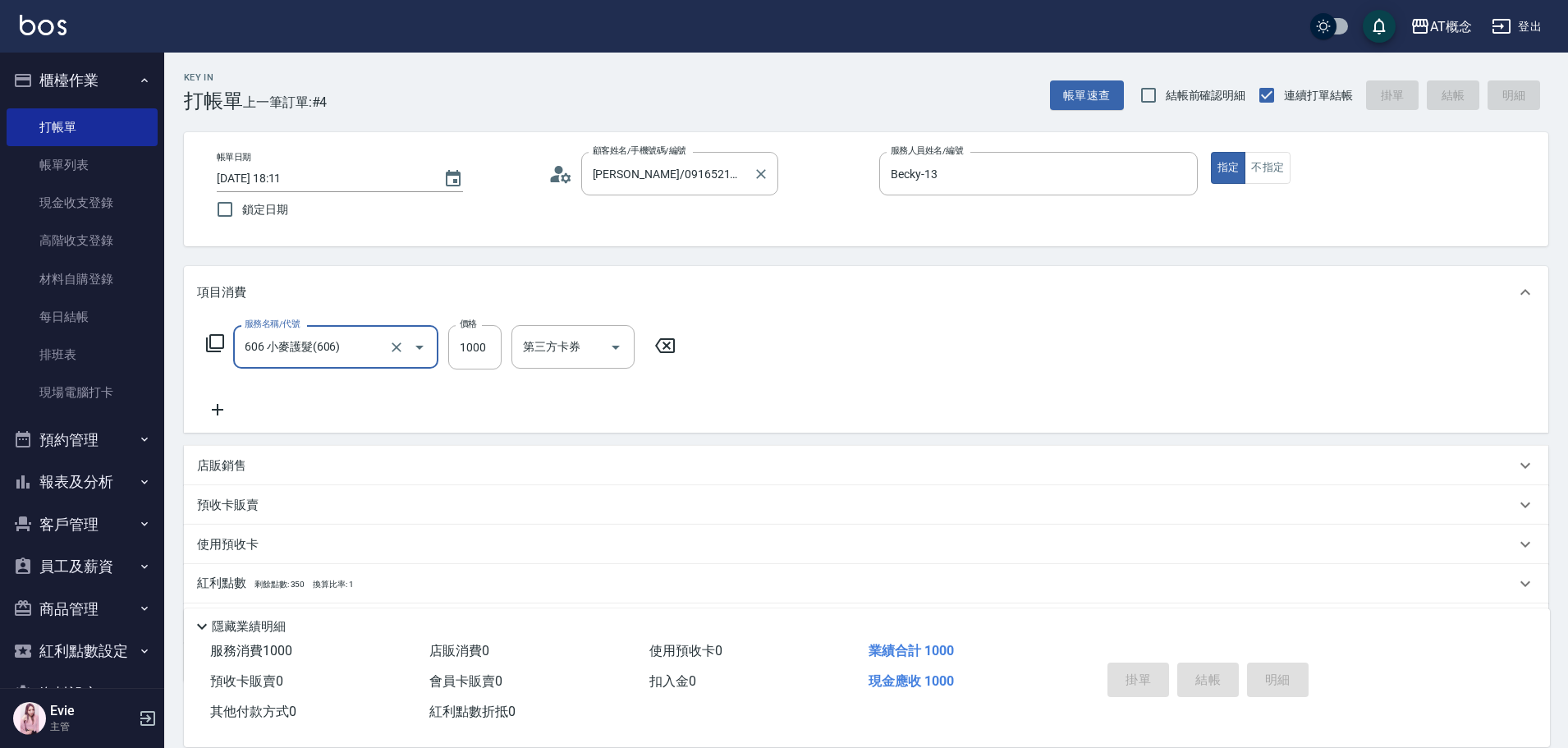
type input "606 小麥護髮(606)"
type input "2025/10/14 18:12"
type input "0"
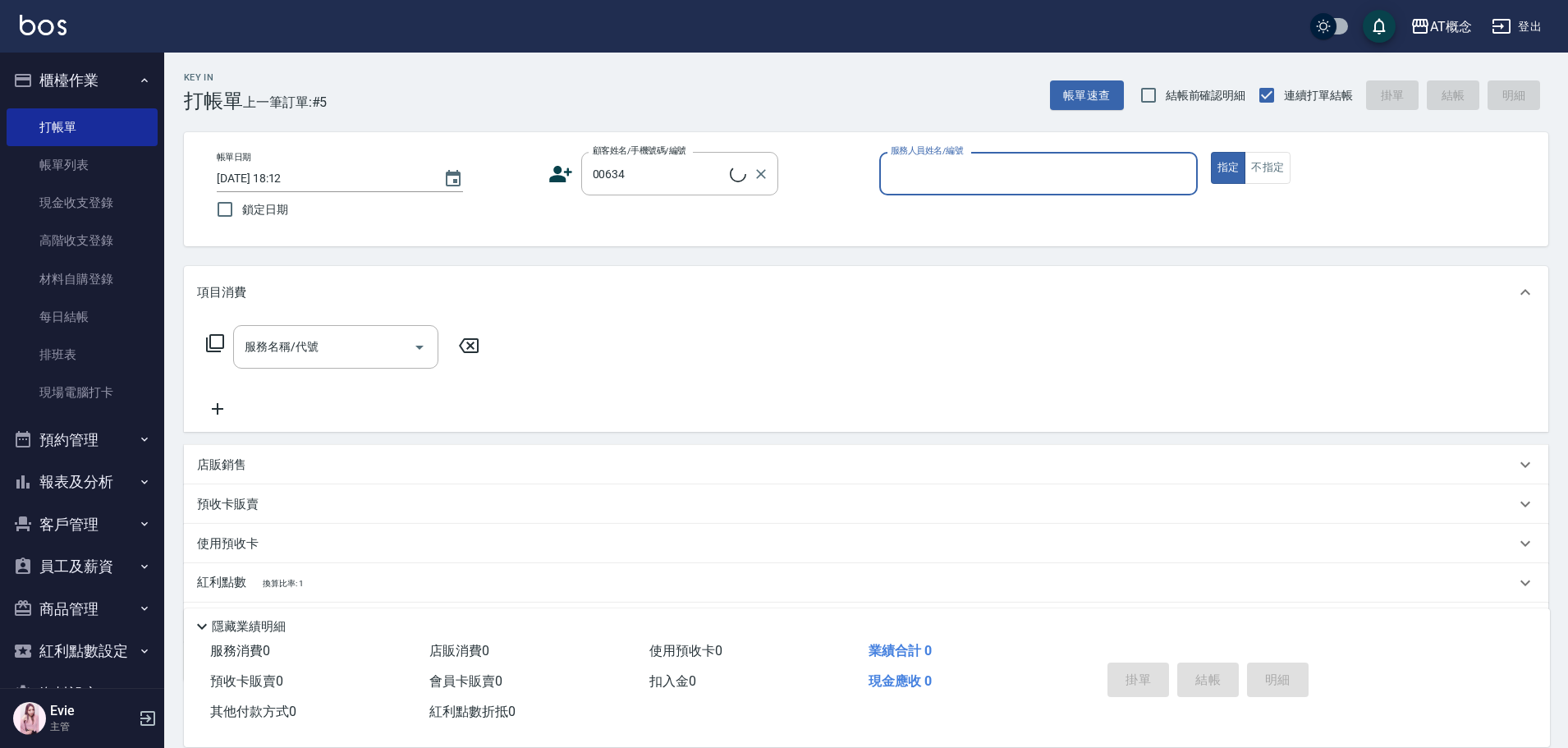
type input "溫冠瑩/冠瑩/00634"
type input "Anson-3"
click at [1211, 152] on button "指定" at bounding box center [1229, 168] width 35 height 32
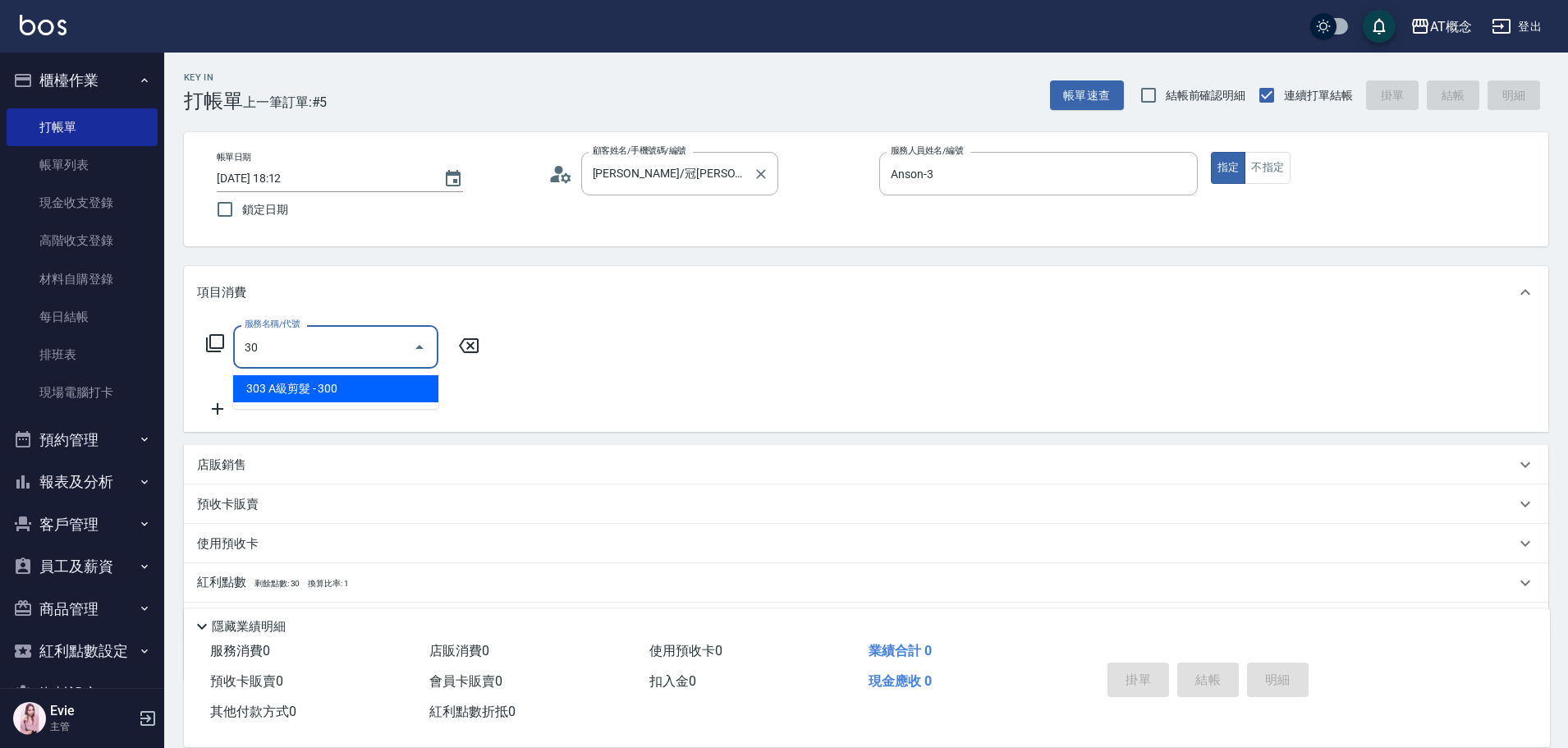
type input "303"
type input "30"
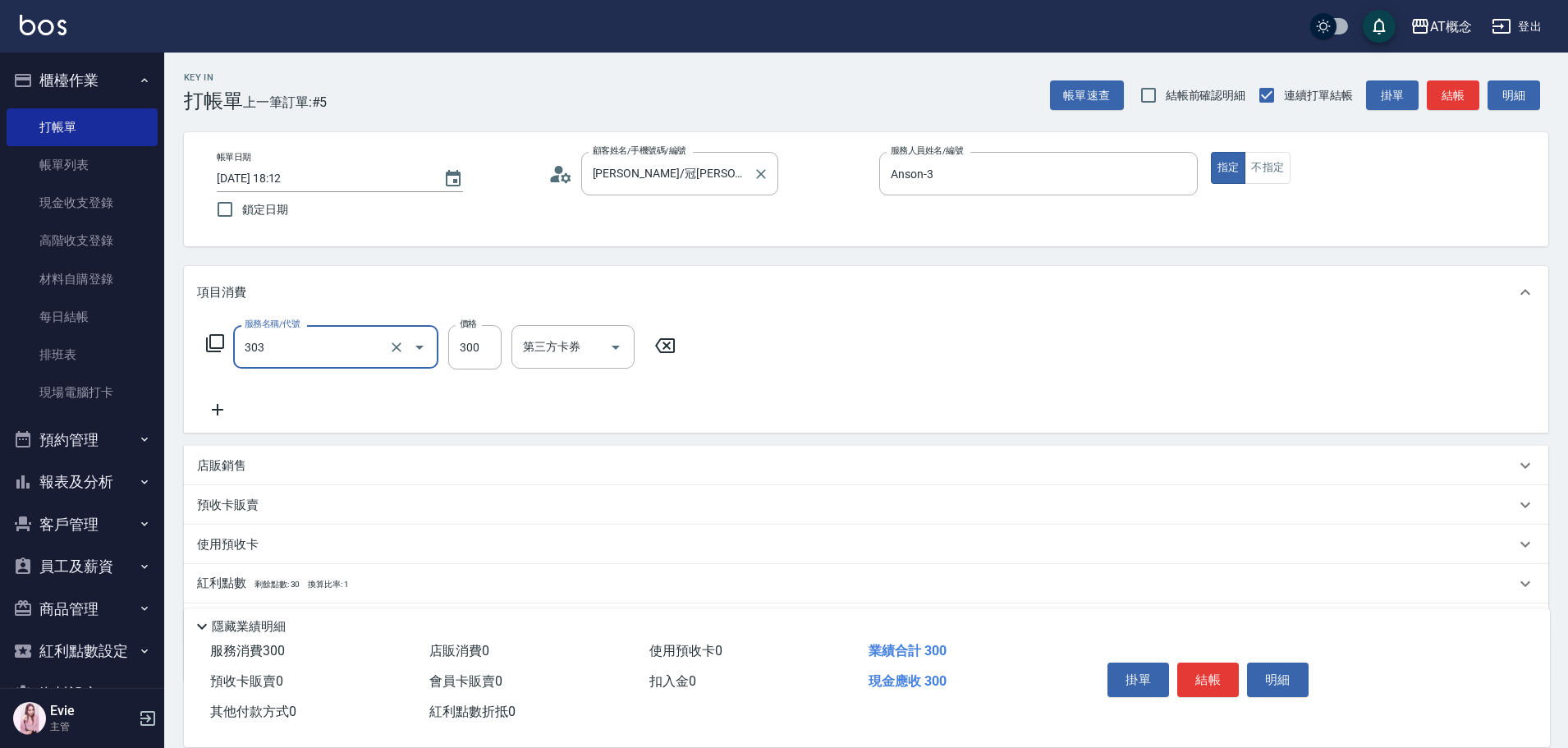
type input "303 A級剪髮(303)"
type input "0"
type input "35"
type input "30"
type input "350"
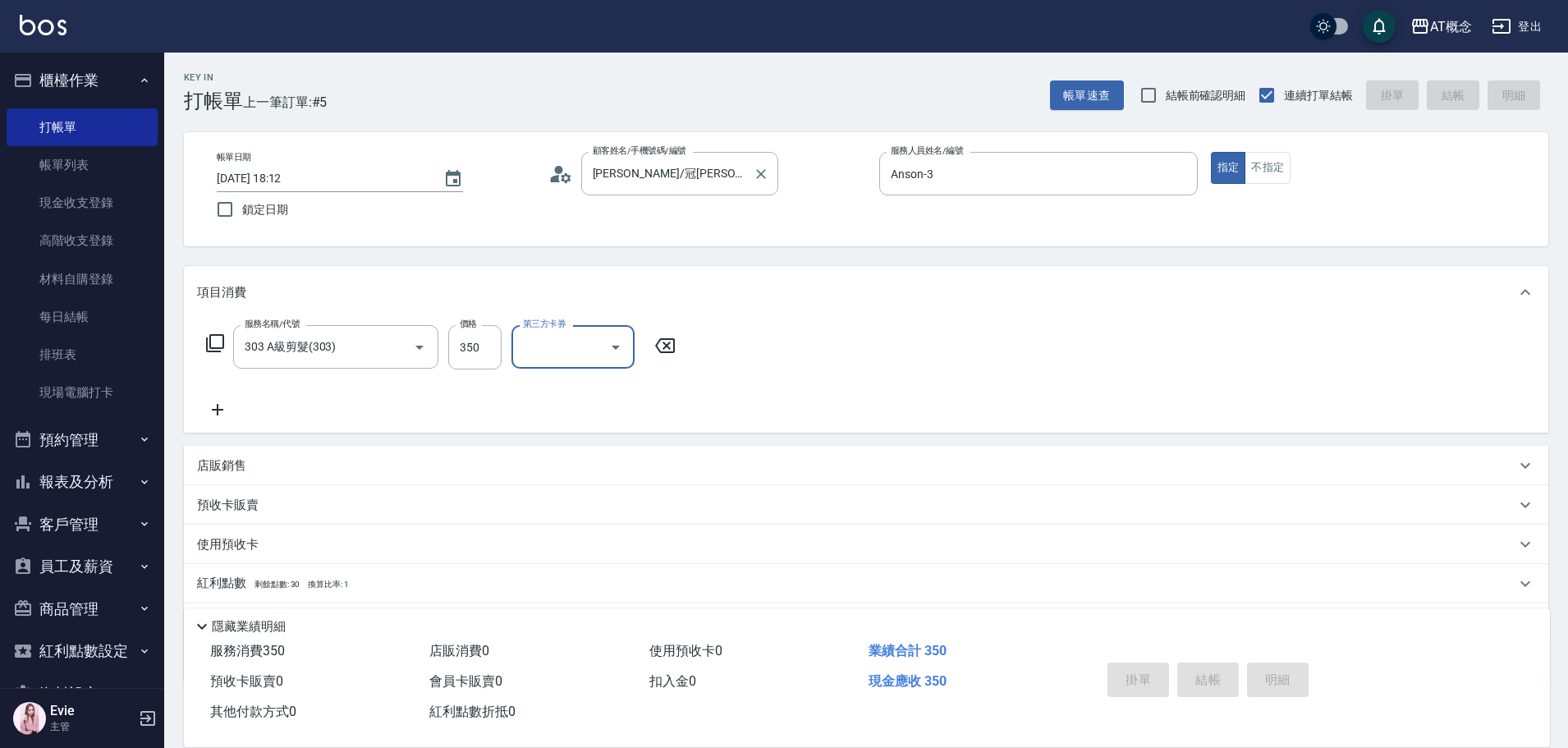
type input "0"
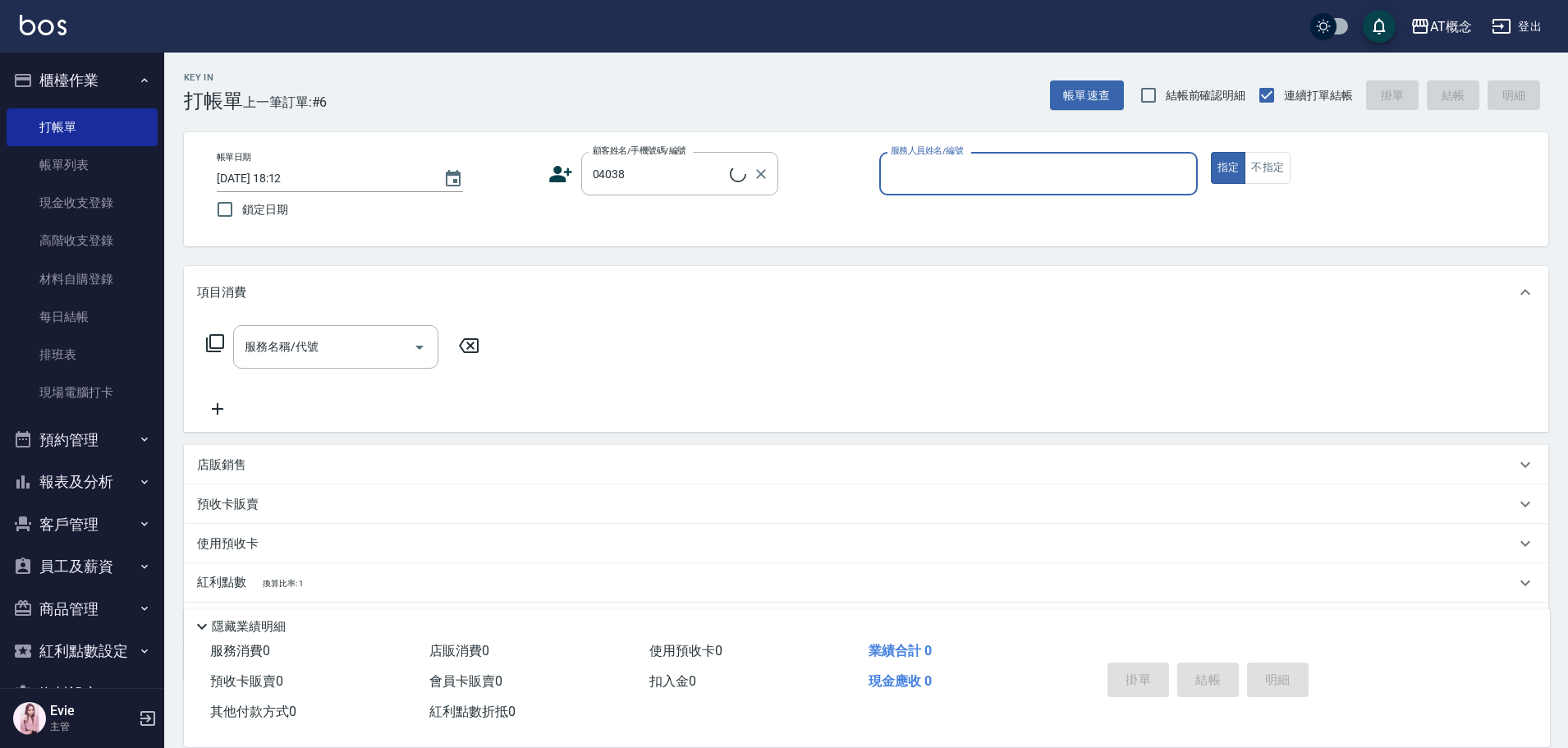
type input "洪笠菱/0925165272/04038"
type input "邦妮-2"
click at [1211, 152] on button "指定" at bounding box center [1229, 168] width 35 height 32
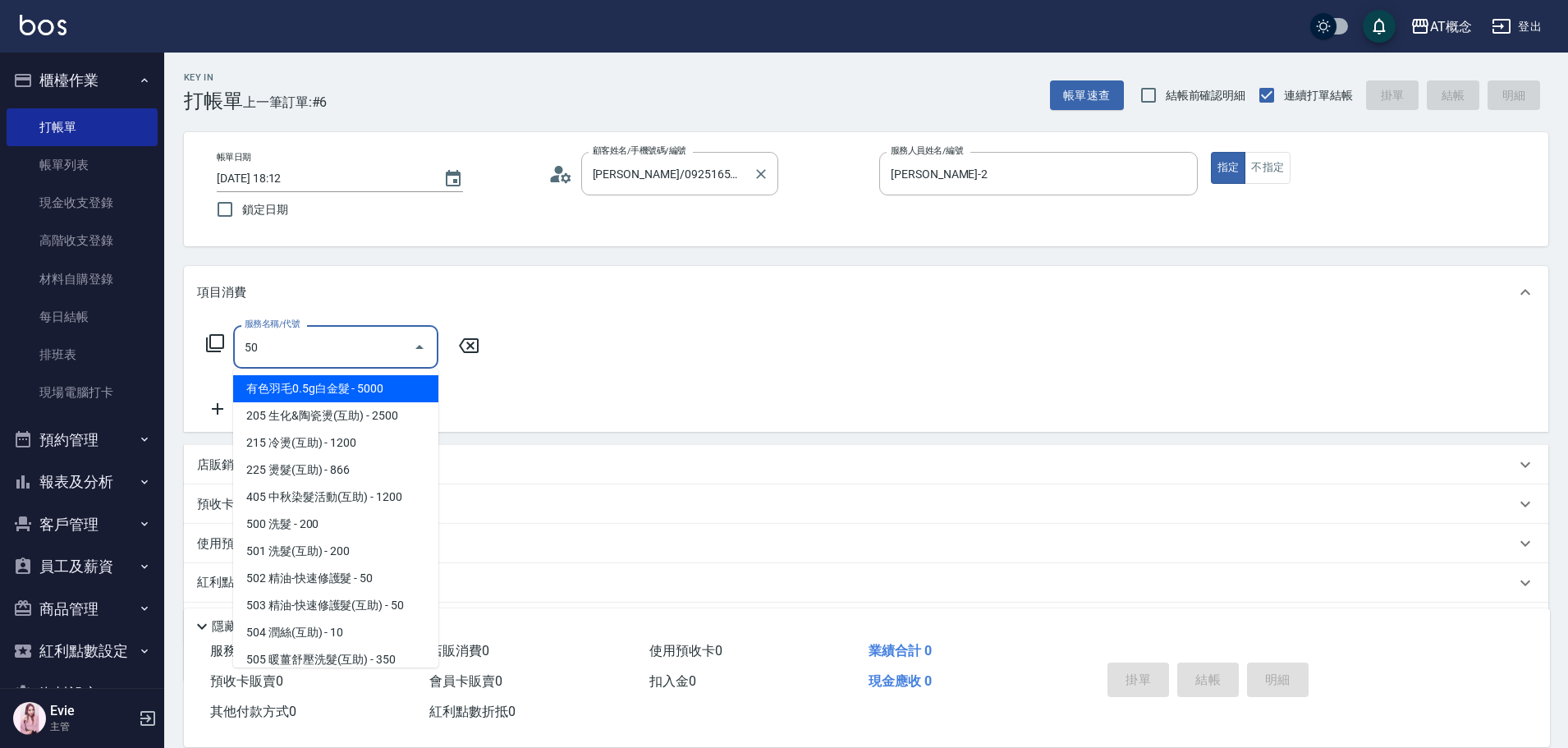
type input "501"
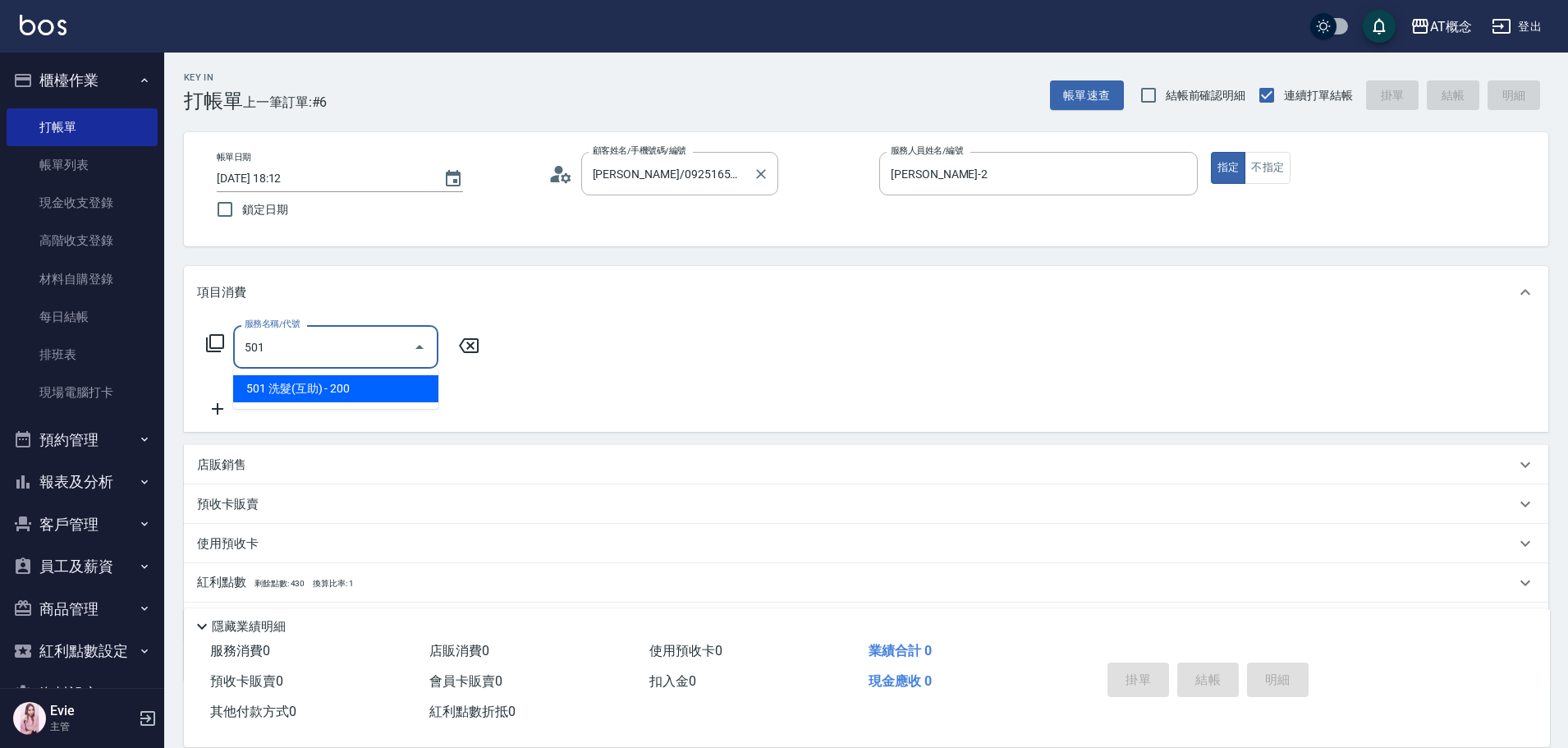
type input "20"
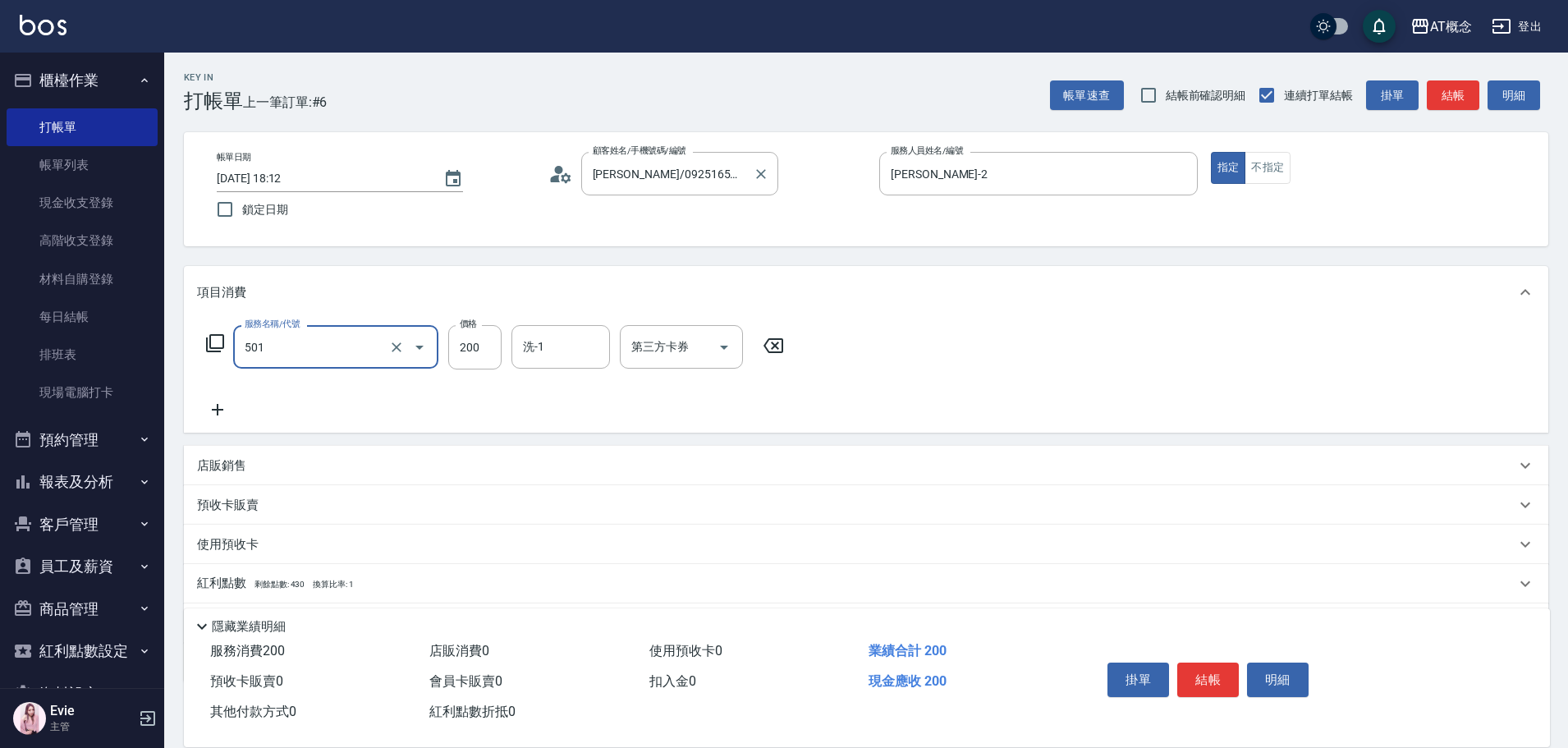
type input "501 洗髮(互助)(501)"
type input "0"
type input "25"
type input "20"
type input "250"
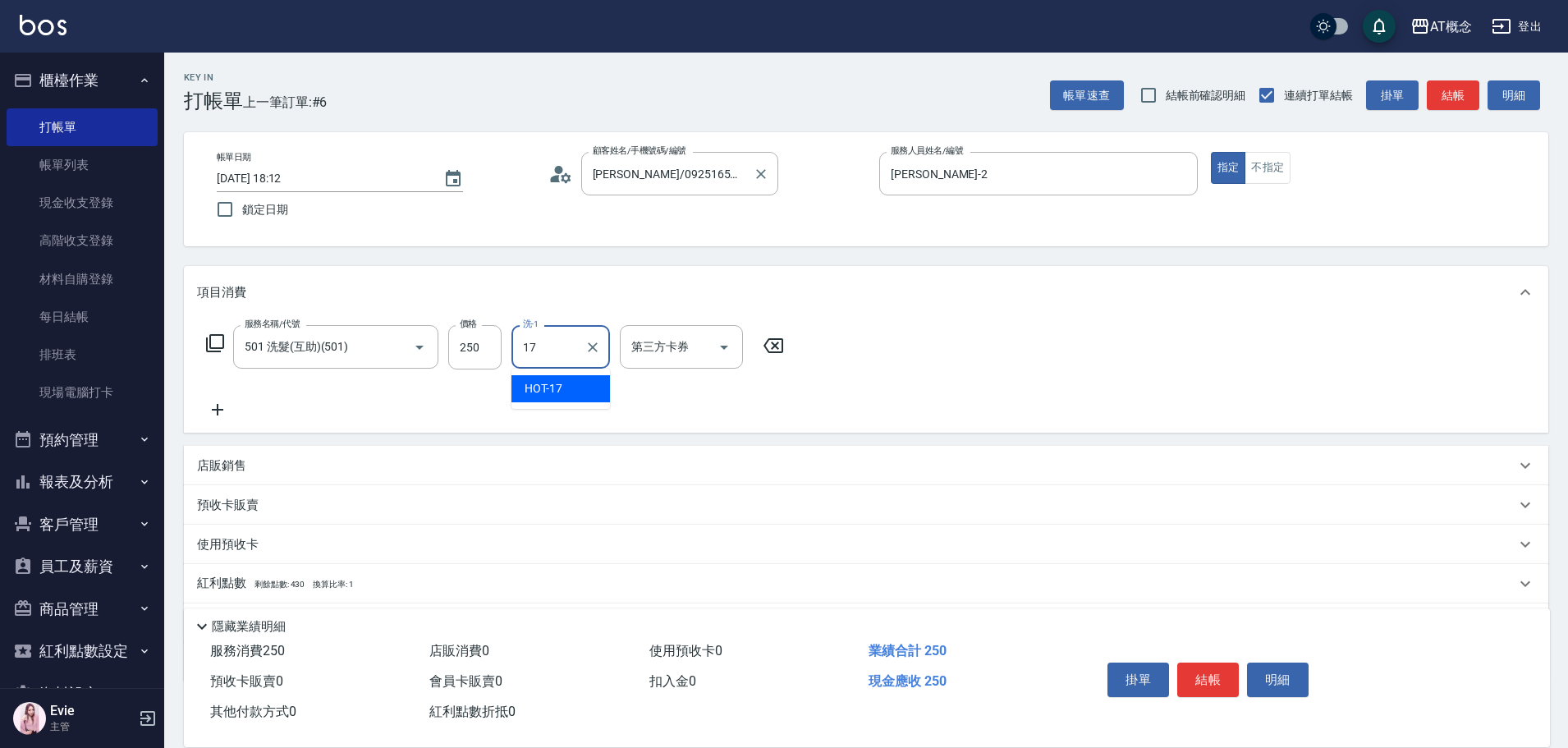
type input "HOT-17"
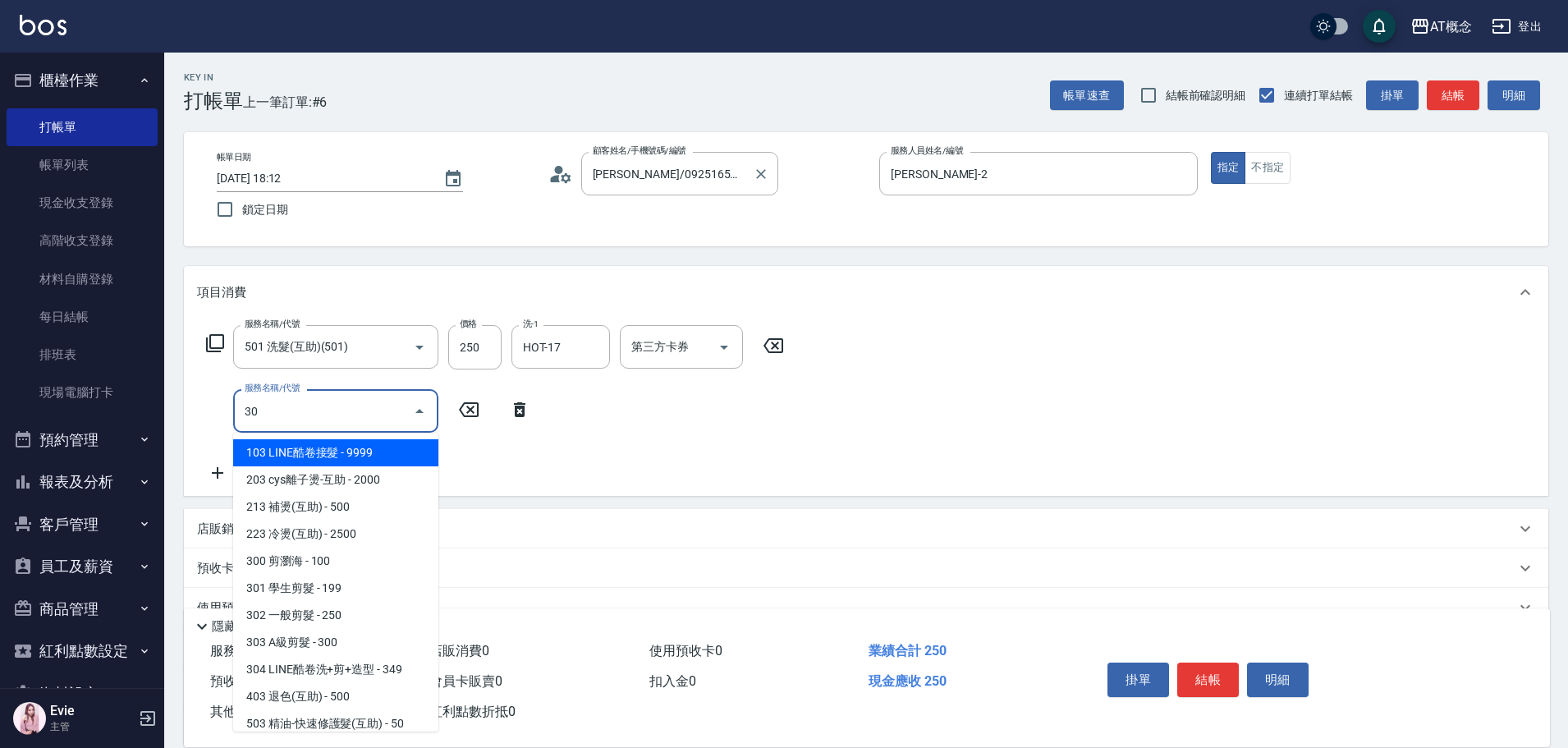
type input "303"
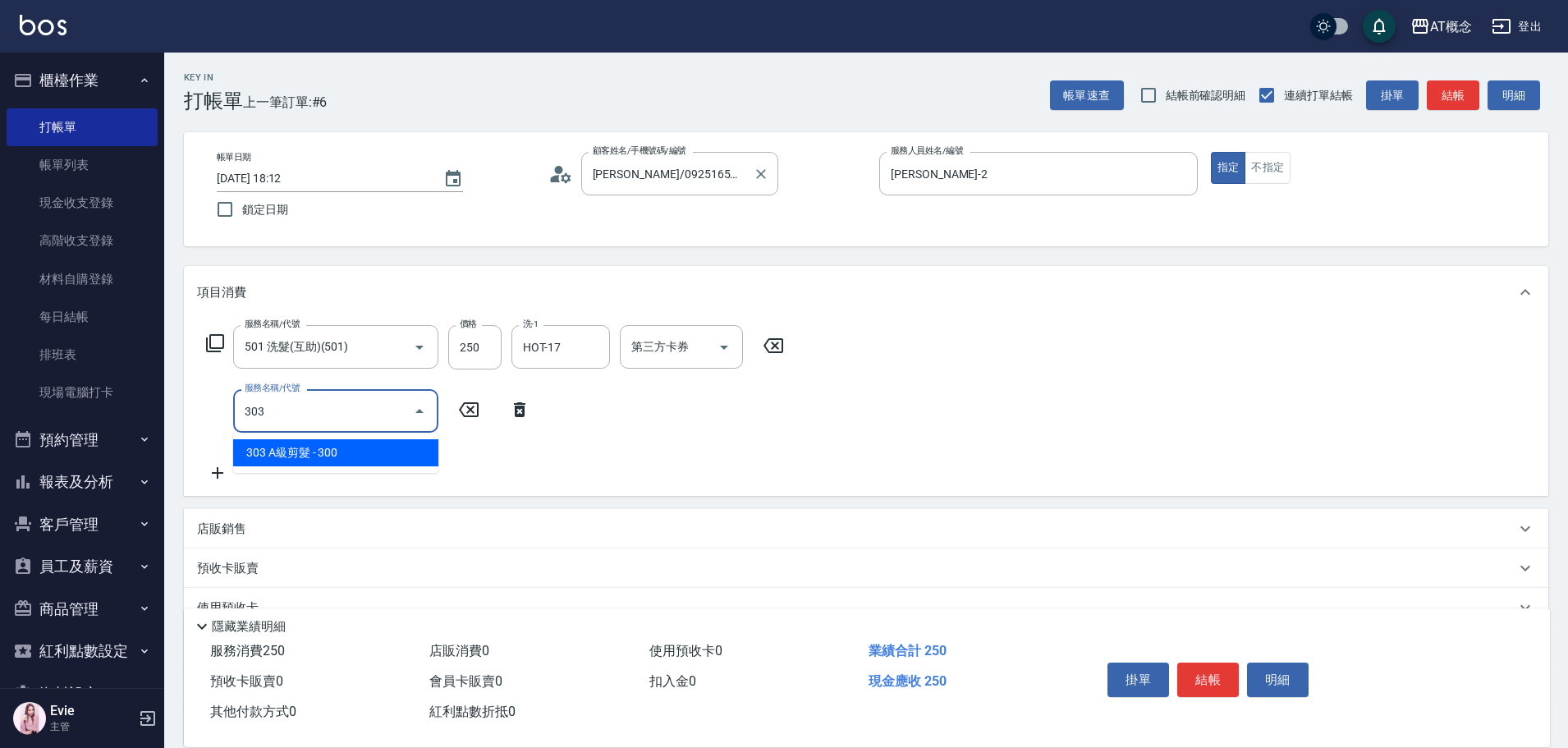
type input "50"
type input "303 A級剪髮(303)"
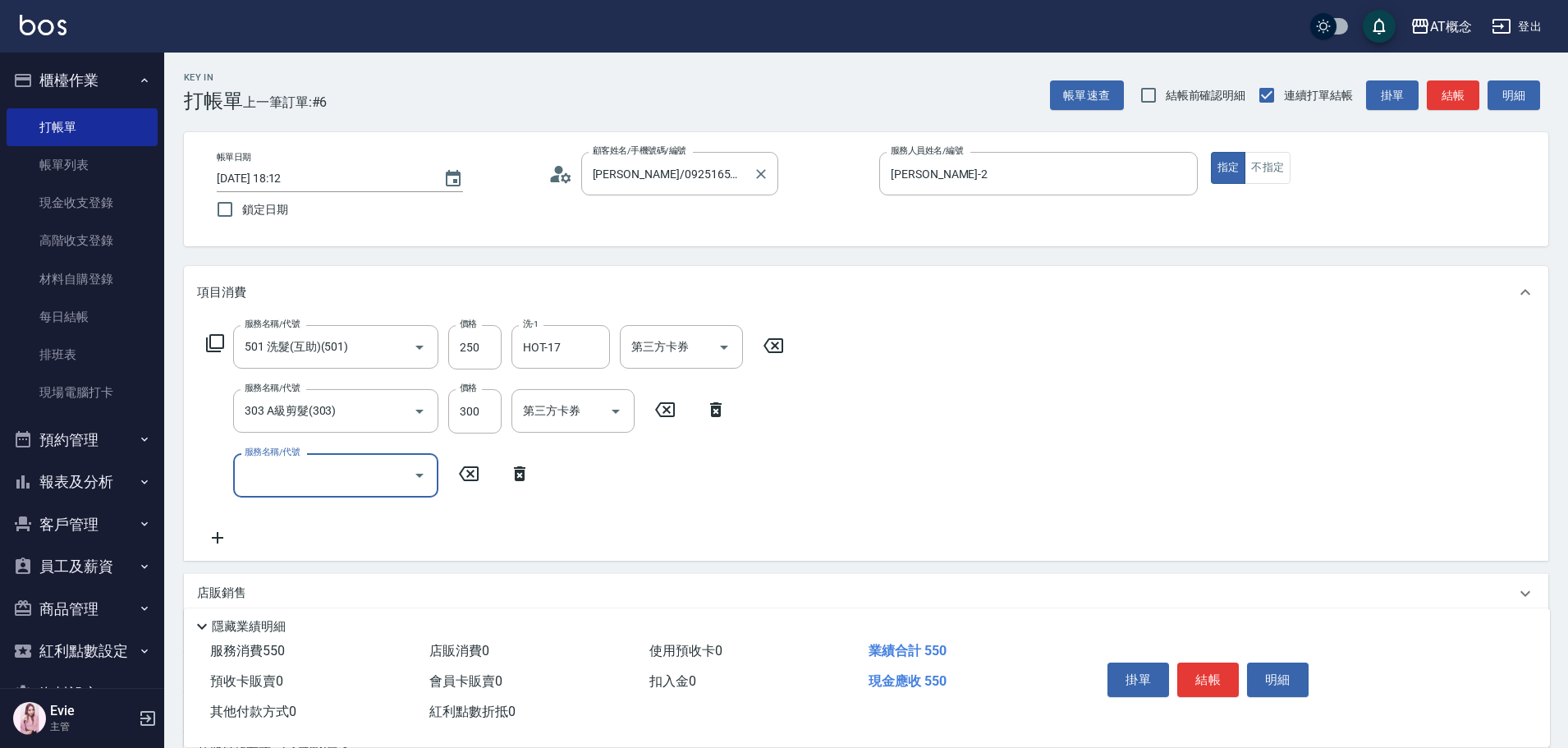
type input "8"
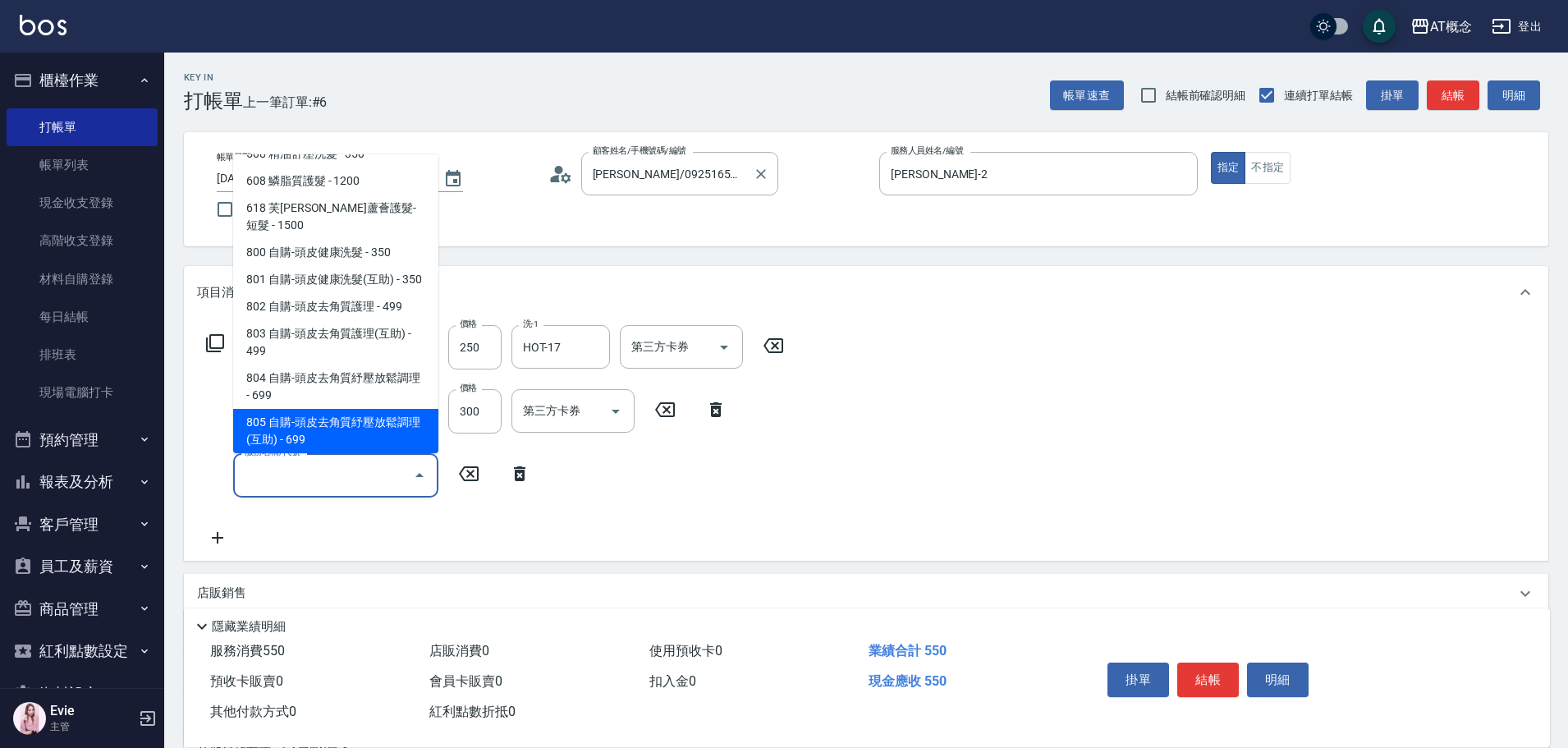
scroll to position [7, 0]
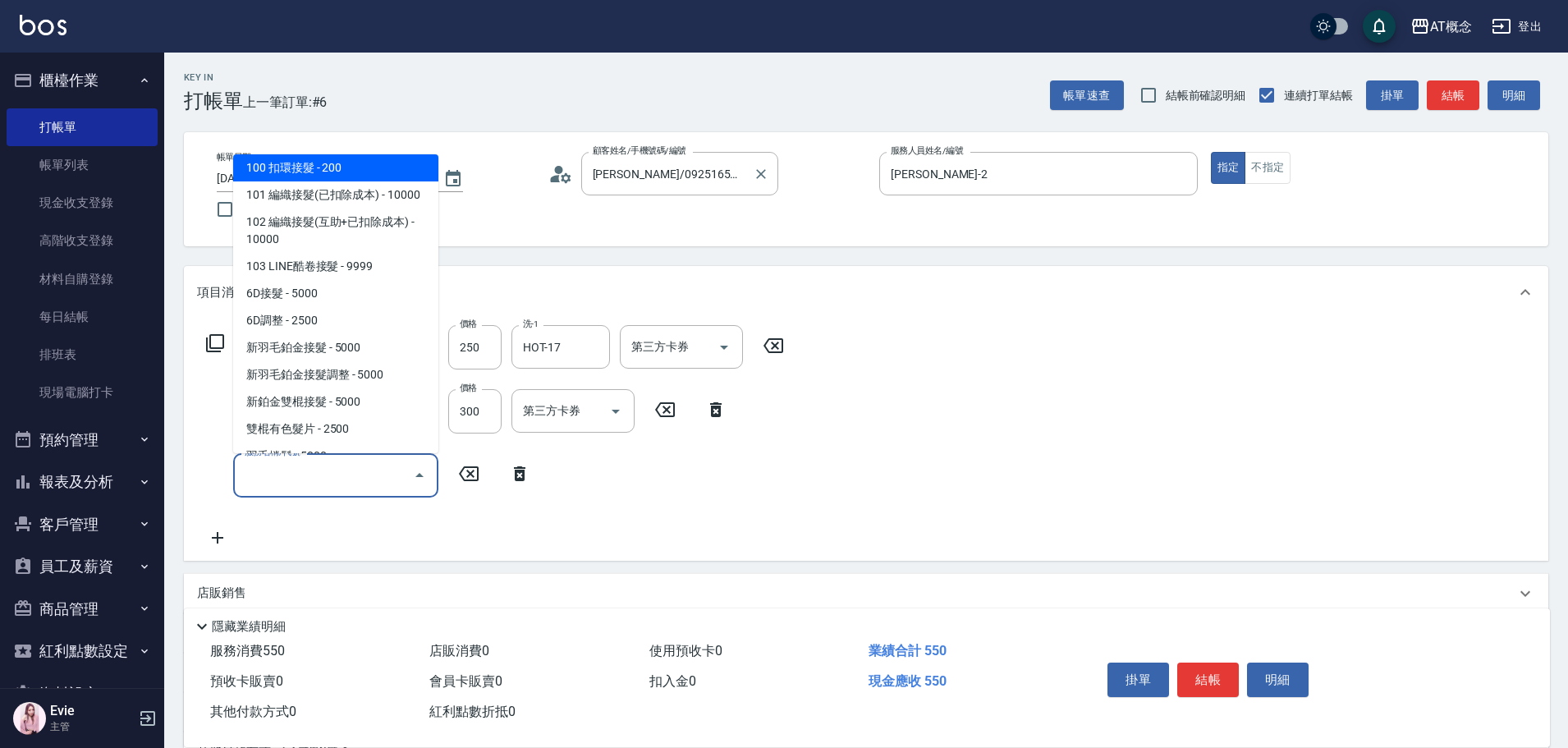
type input "2"
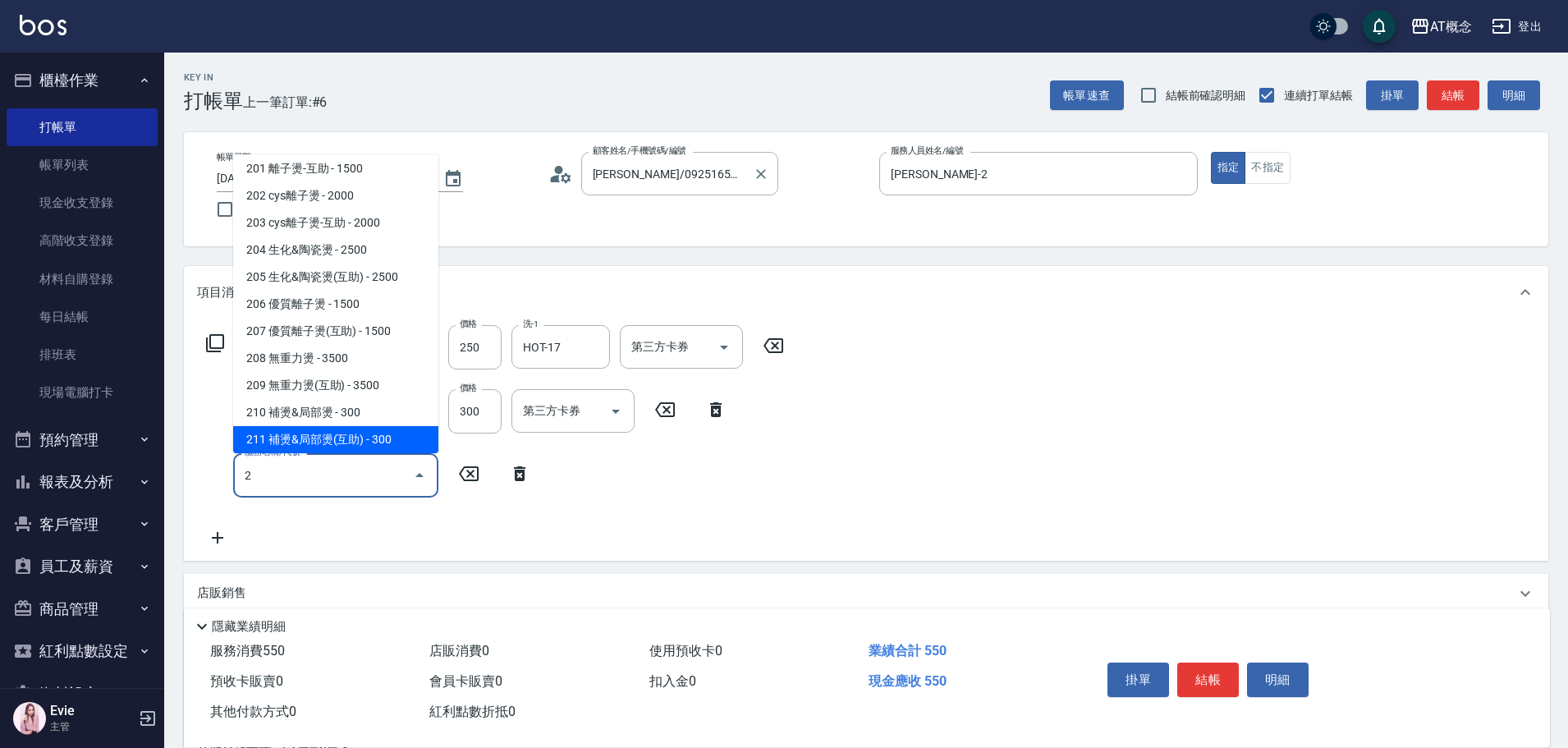
scroll to position [104, 0]
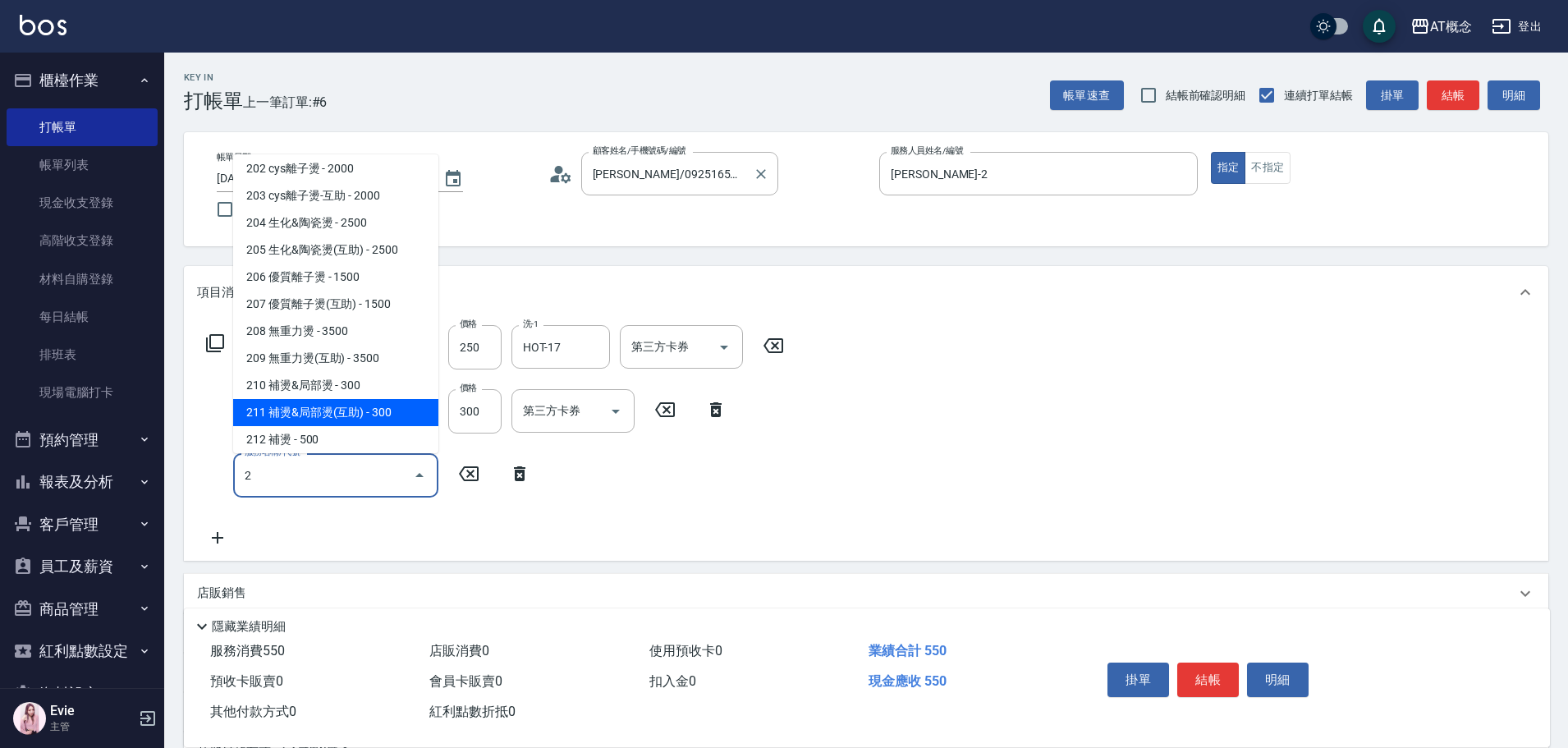
type input "80"
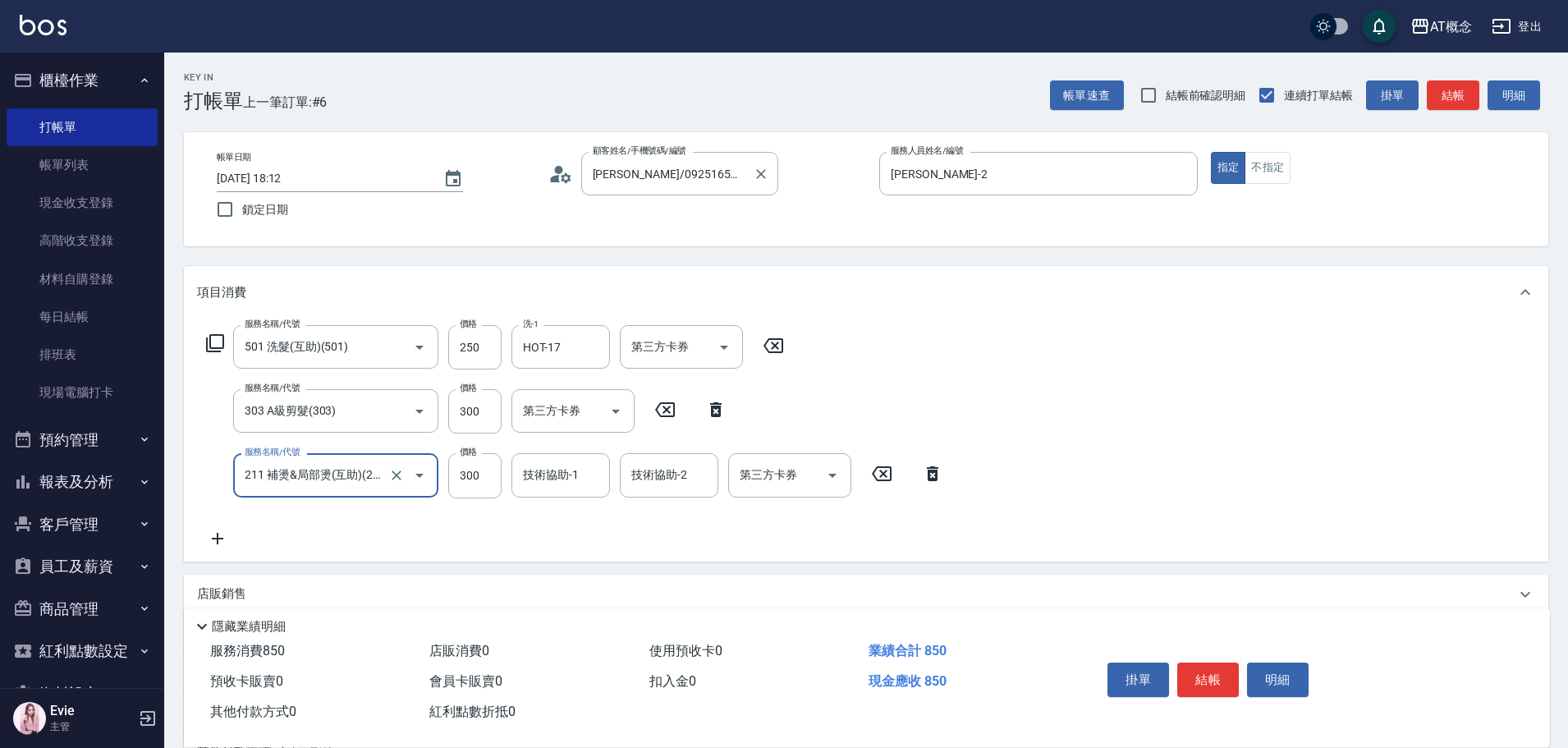
type input "211 補燙&局部燙(互助)(211)"
type input "50"
type input "7"
type input "60"
type input "79"
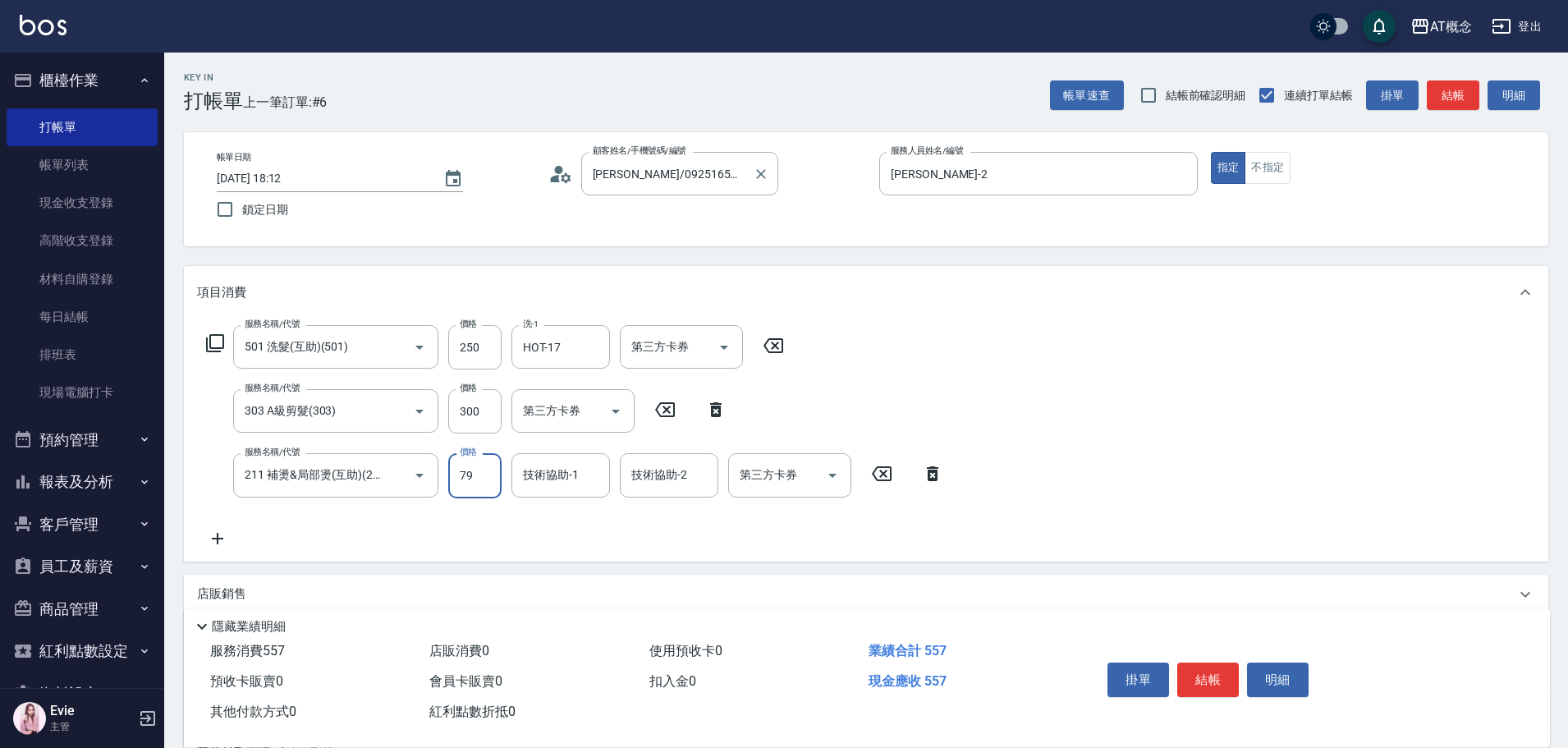
type input "130"
type input "799"
type input "HOT-17"
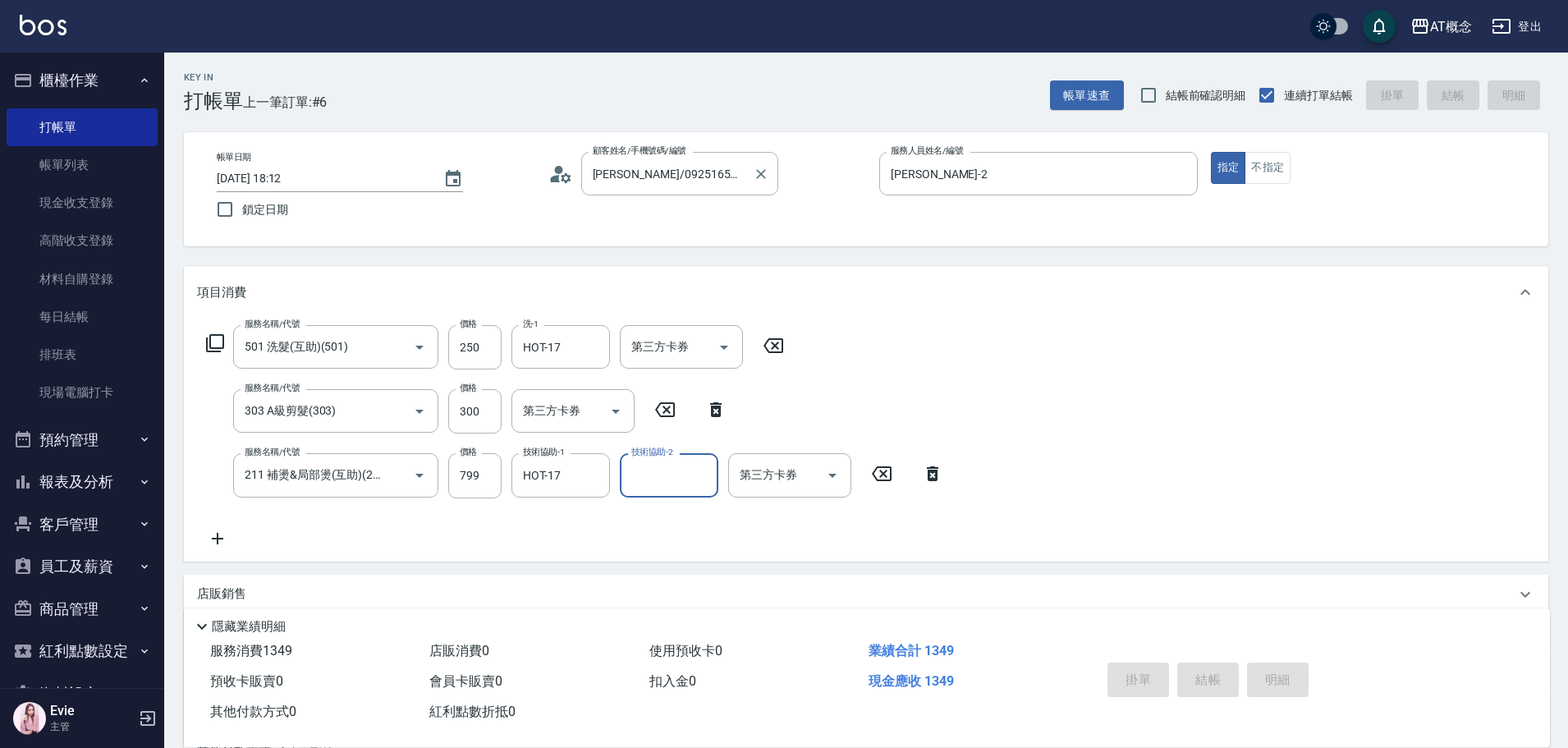
type input "2025/10/14 18:13"
type input "0"
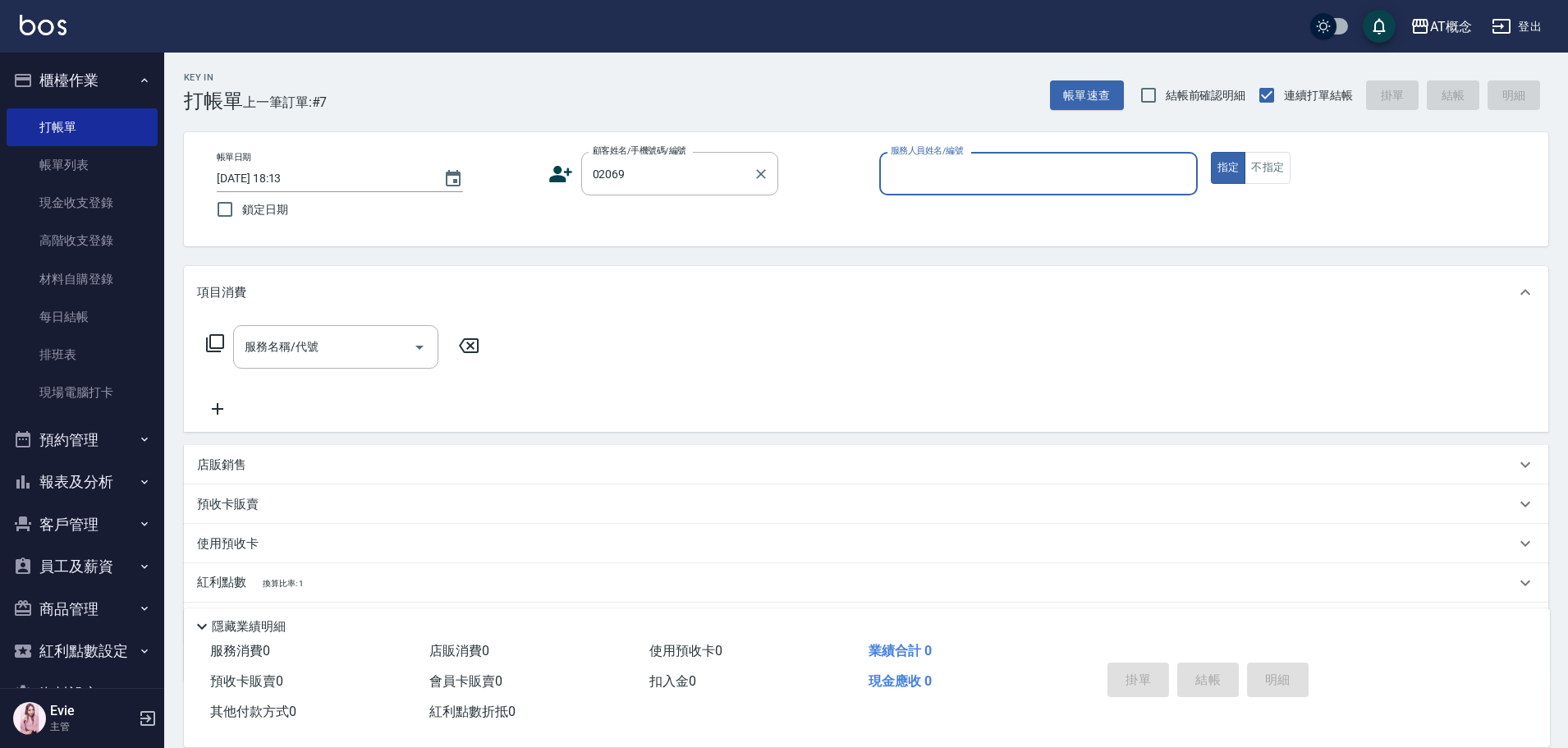
type input "游玉芳/0970061656/02069"
type input "邦妮-2"
click at [1211, 152] on button "指定" at bounding box center [1229, 168] width 35 height 32
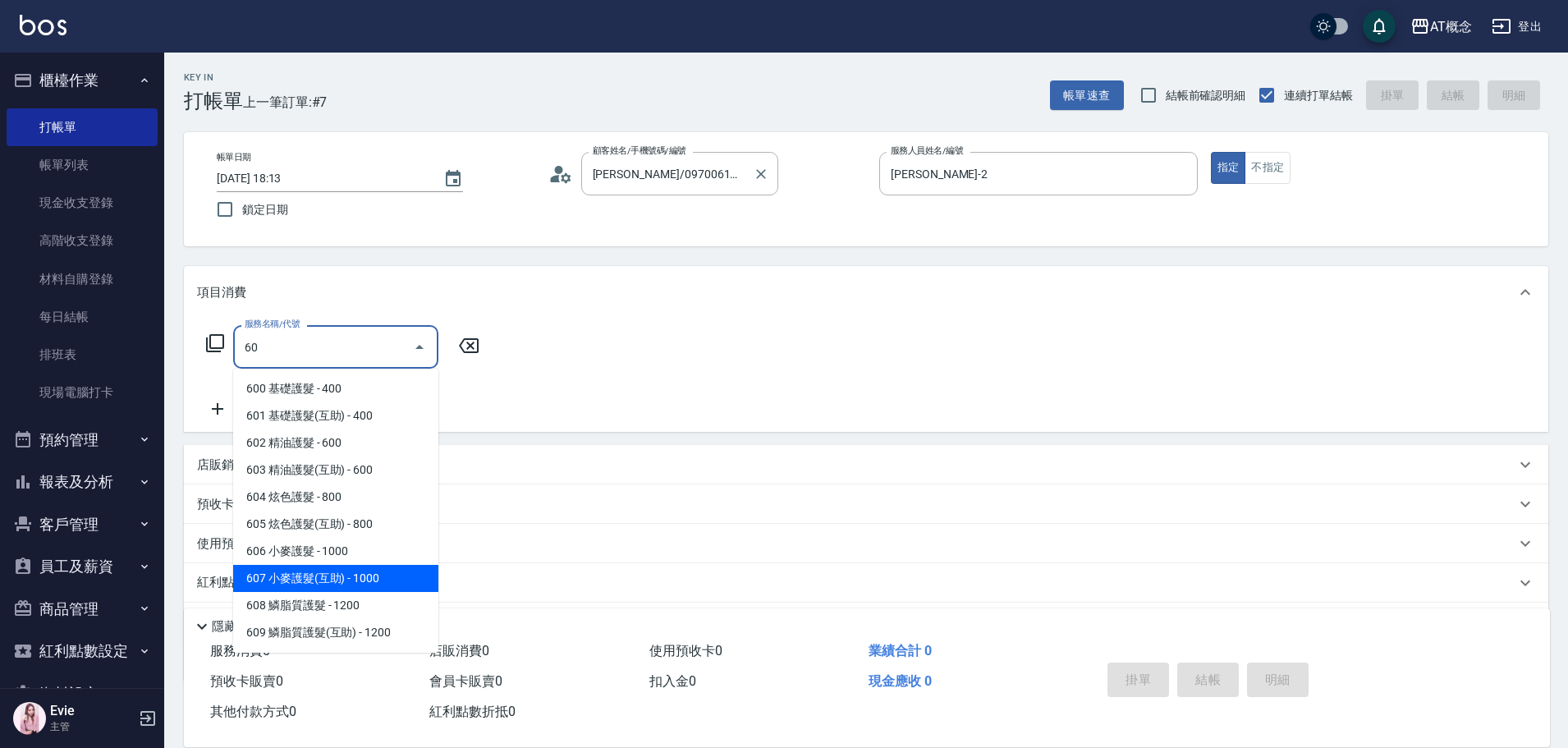
type input "607 小麥護髮(互助)(607)"
type input "100"
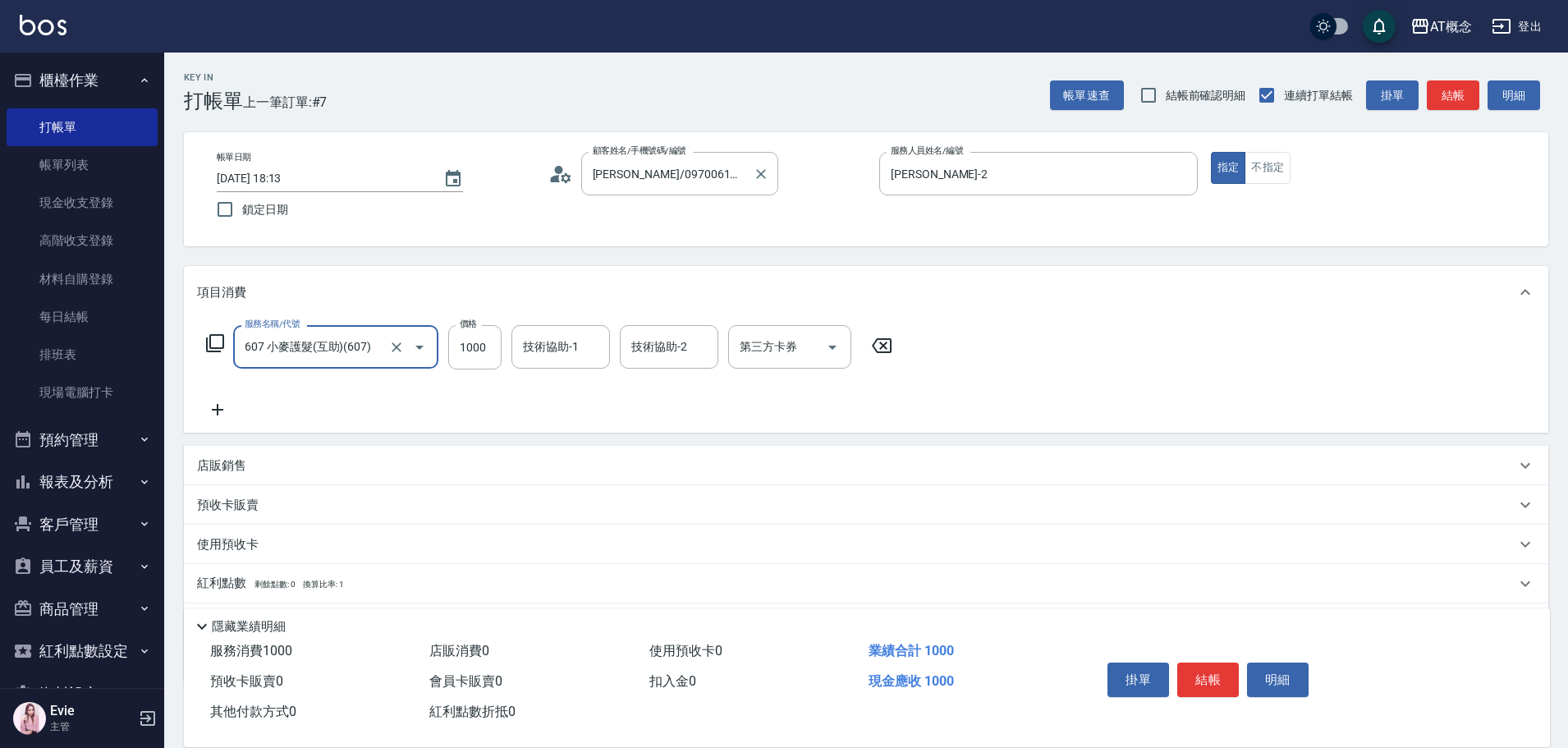
type input "607 小麥護髮(互助)(607)"
type input "0"
type input "11"
type input "10"
type input "1170"
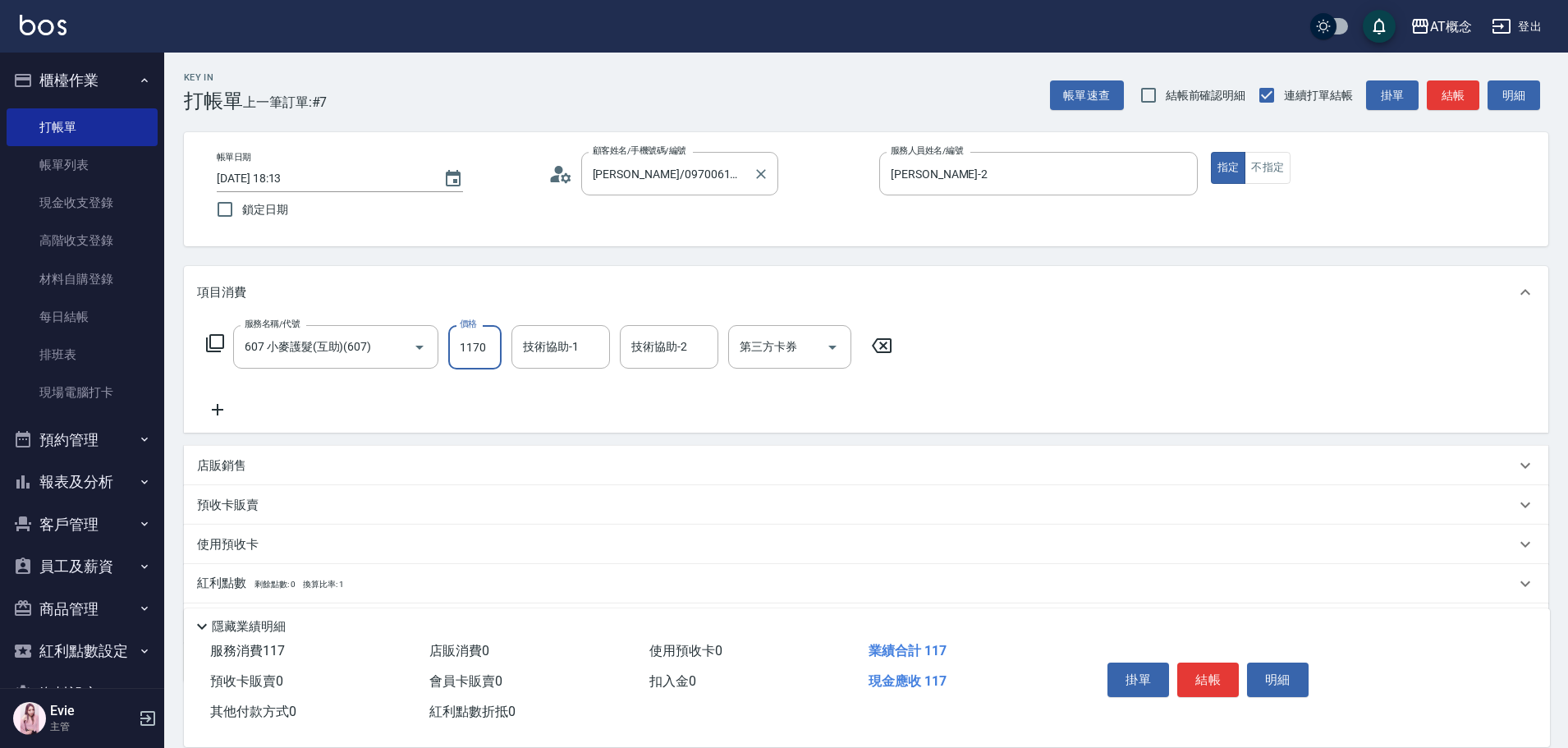
type input "110"
type input "1170"
type input "HOT-17"
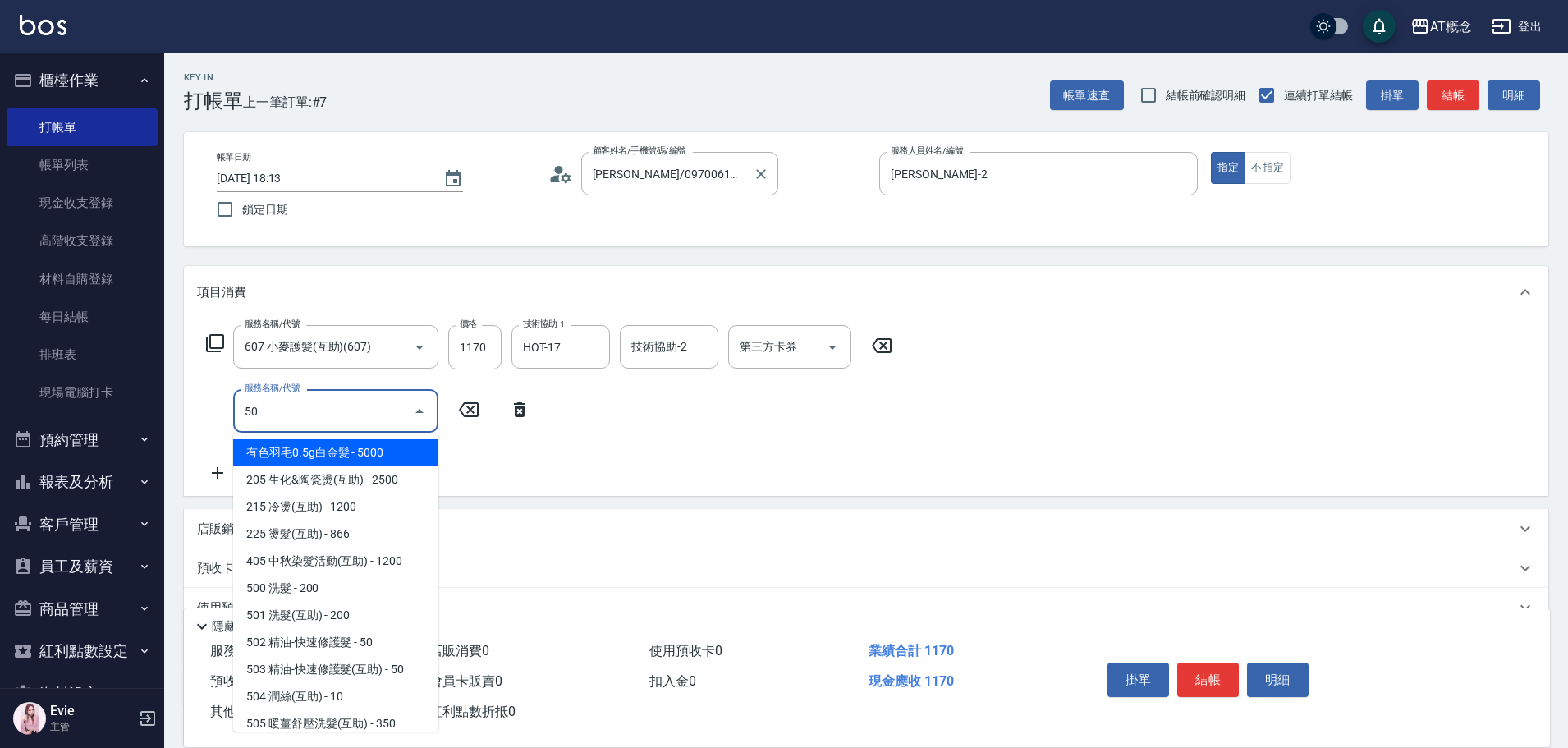
type input "501"
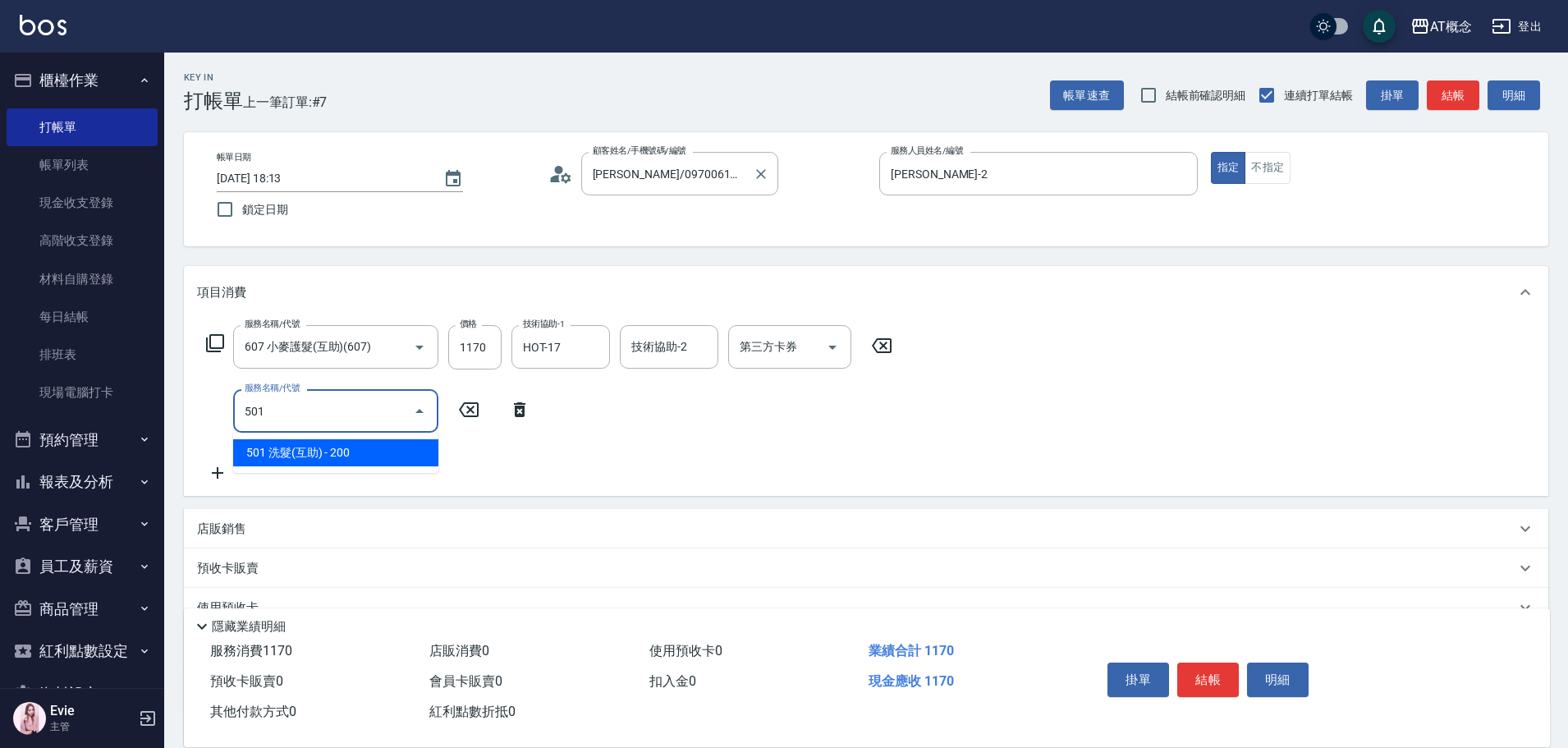
type input "130"
type input "501 洗髮(互助)(501)"
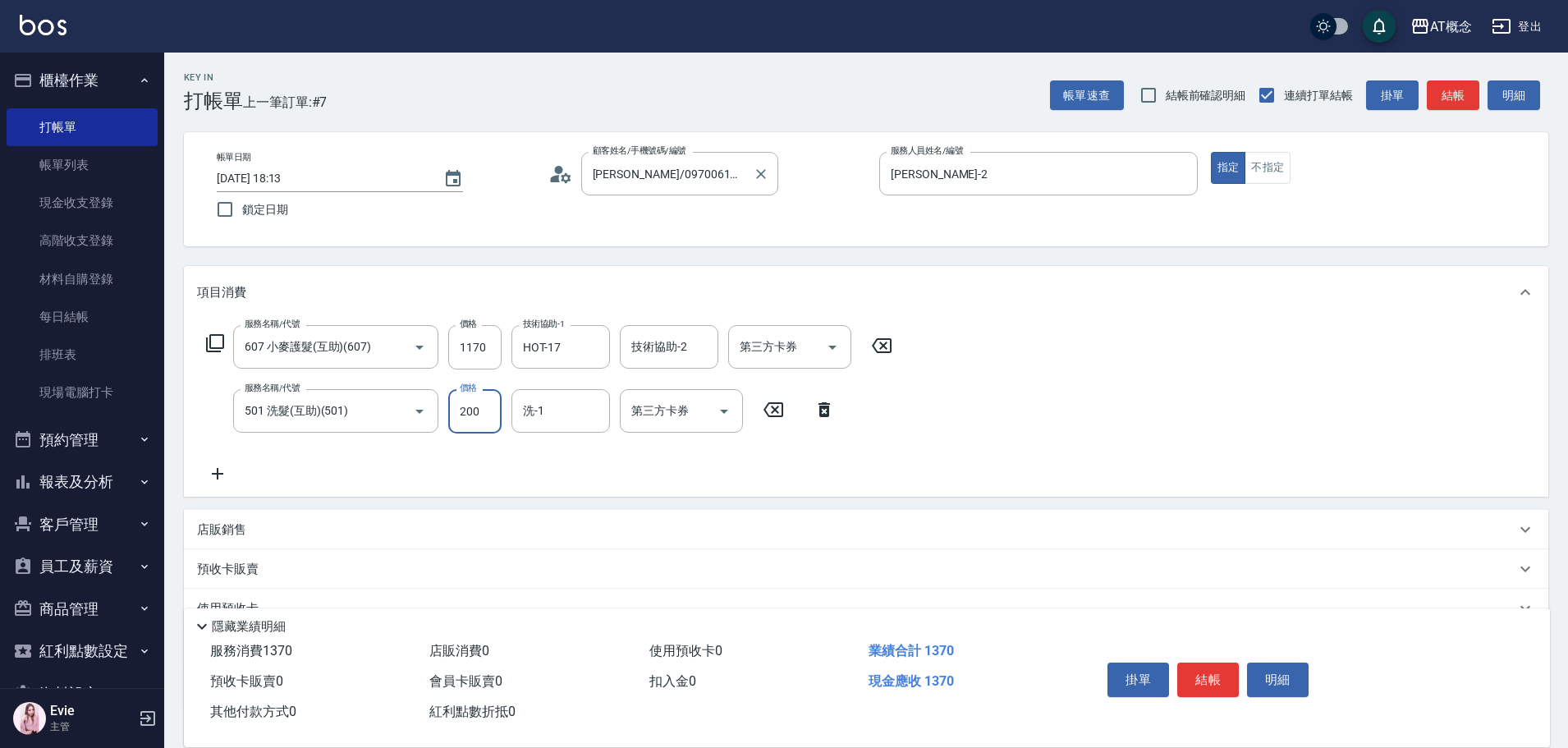
type input "110"
type input "250"
type input "140"
type input "250"
type input "HOT-17"
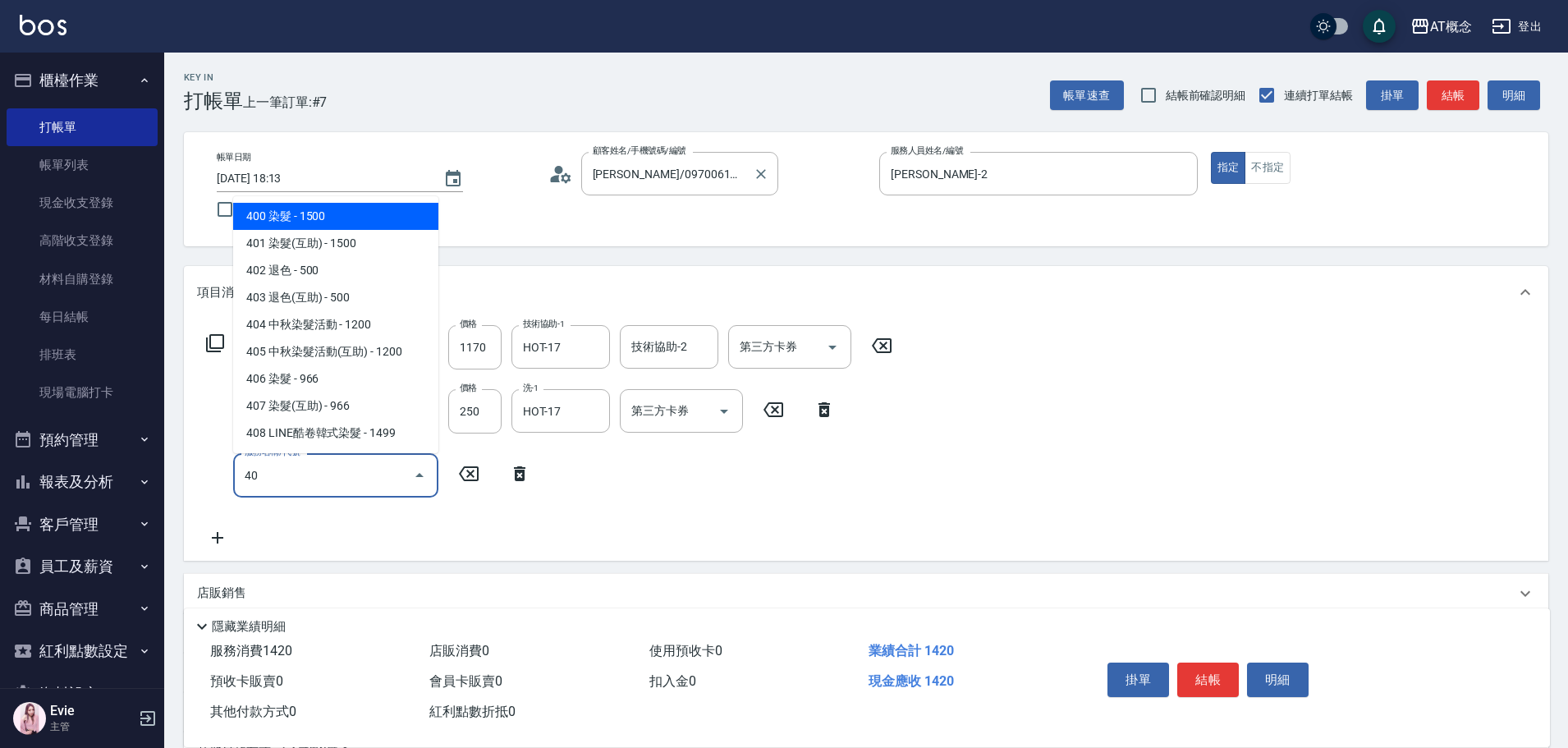
type input "400"
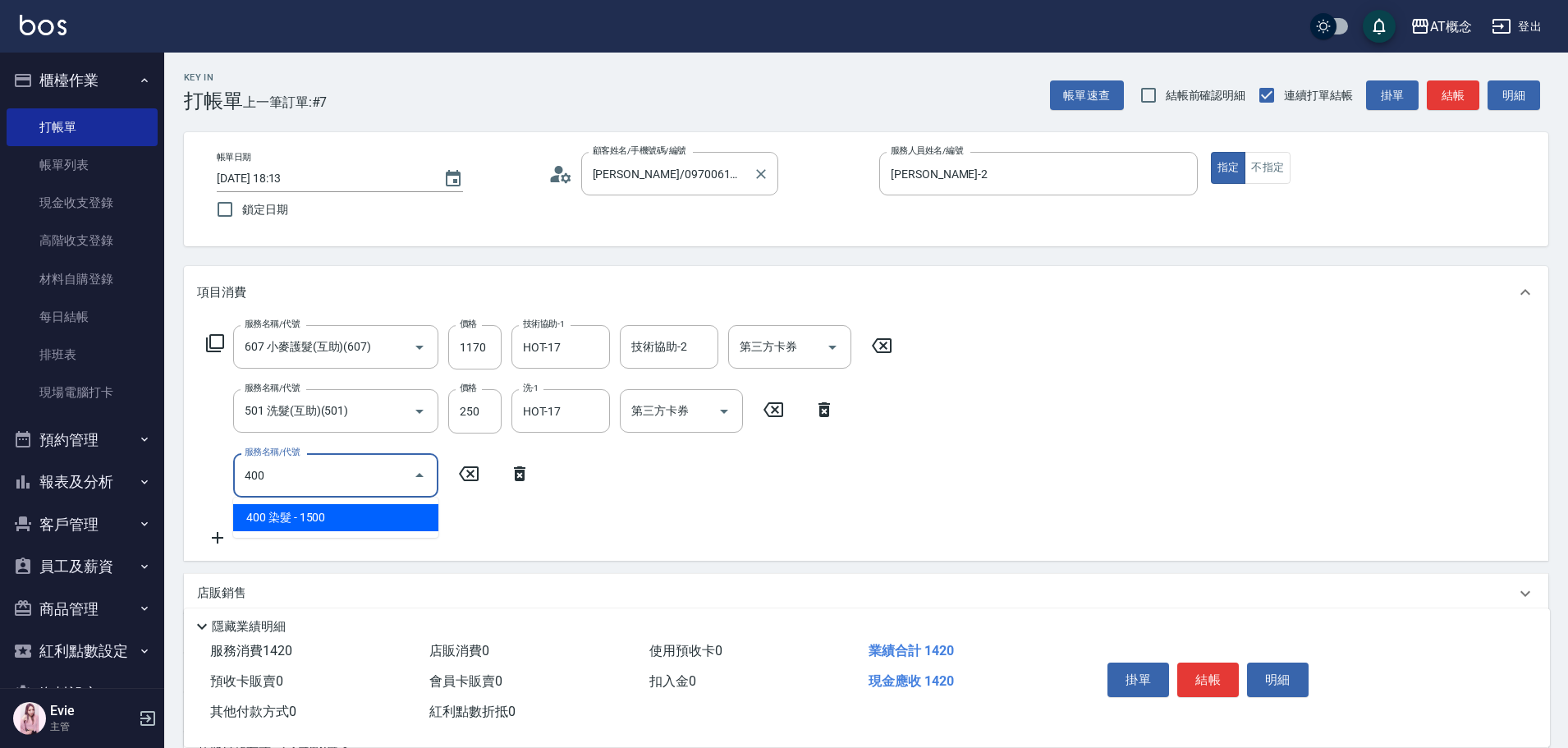
type input "290"
type input "400 染髮(400)"
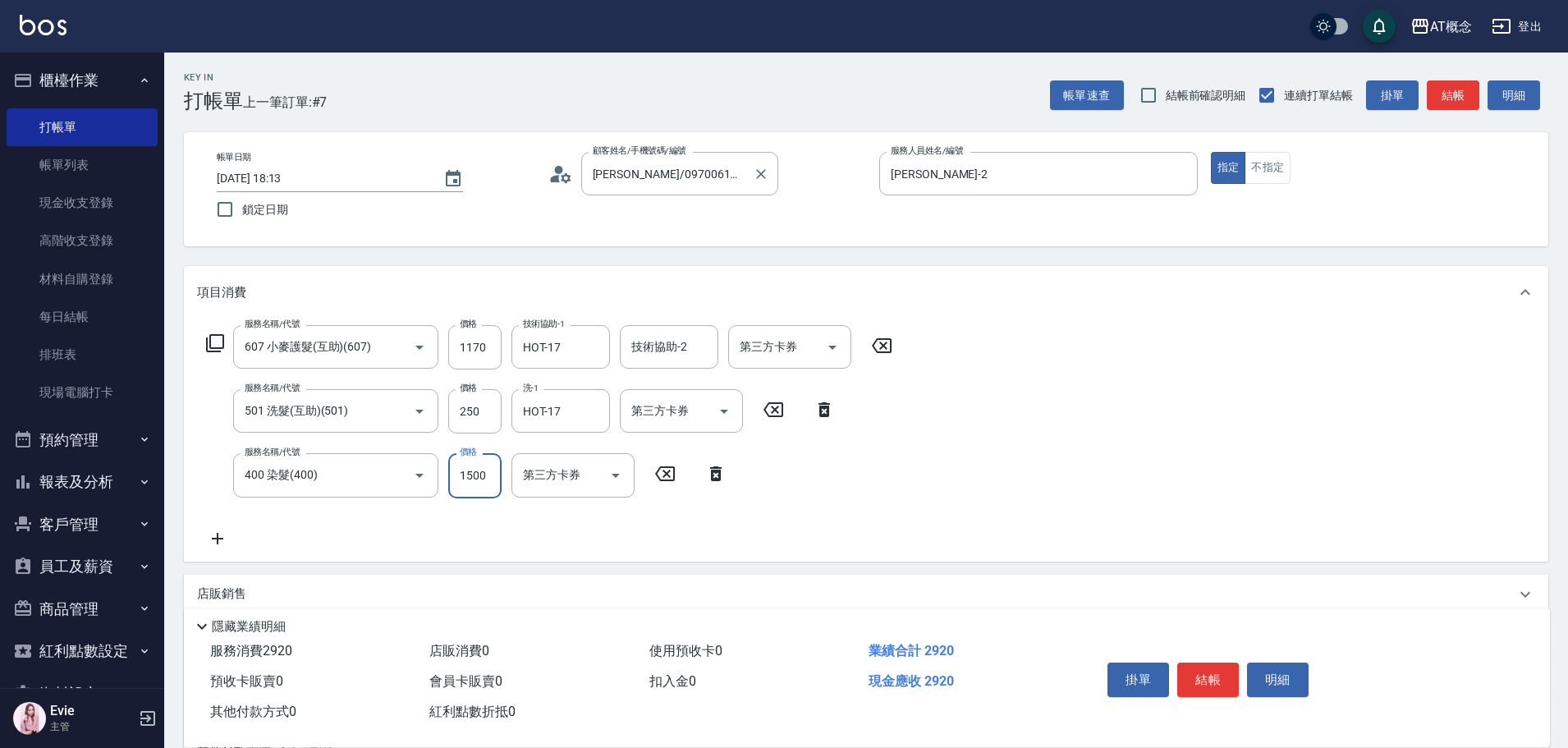
type input "140"
type input "9"
type input "150"
type input "950"
type input "230"
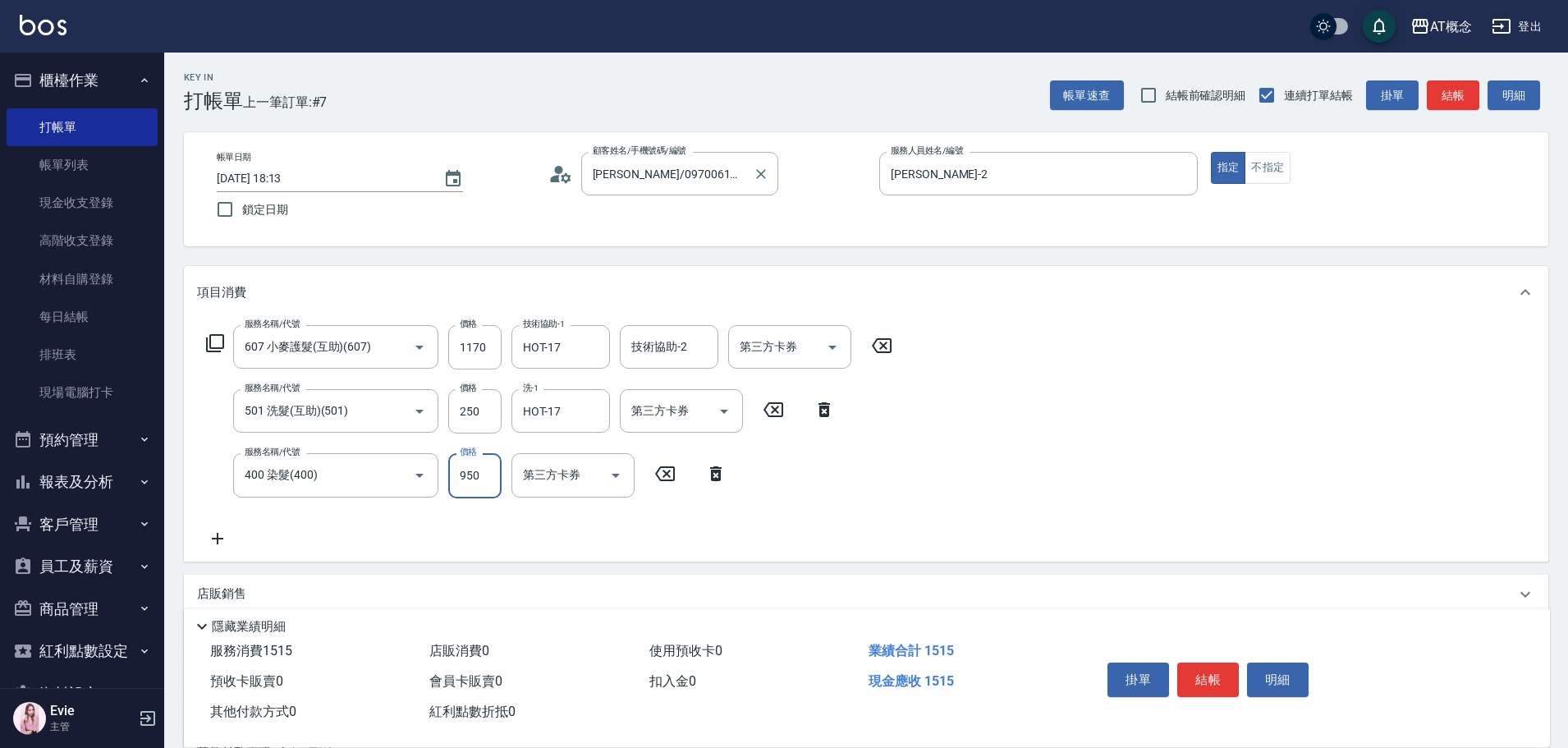
type input "950"
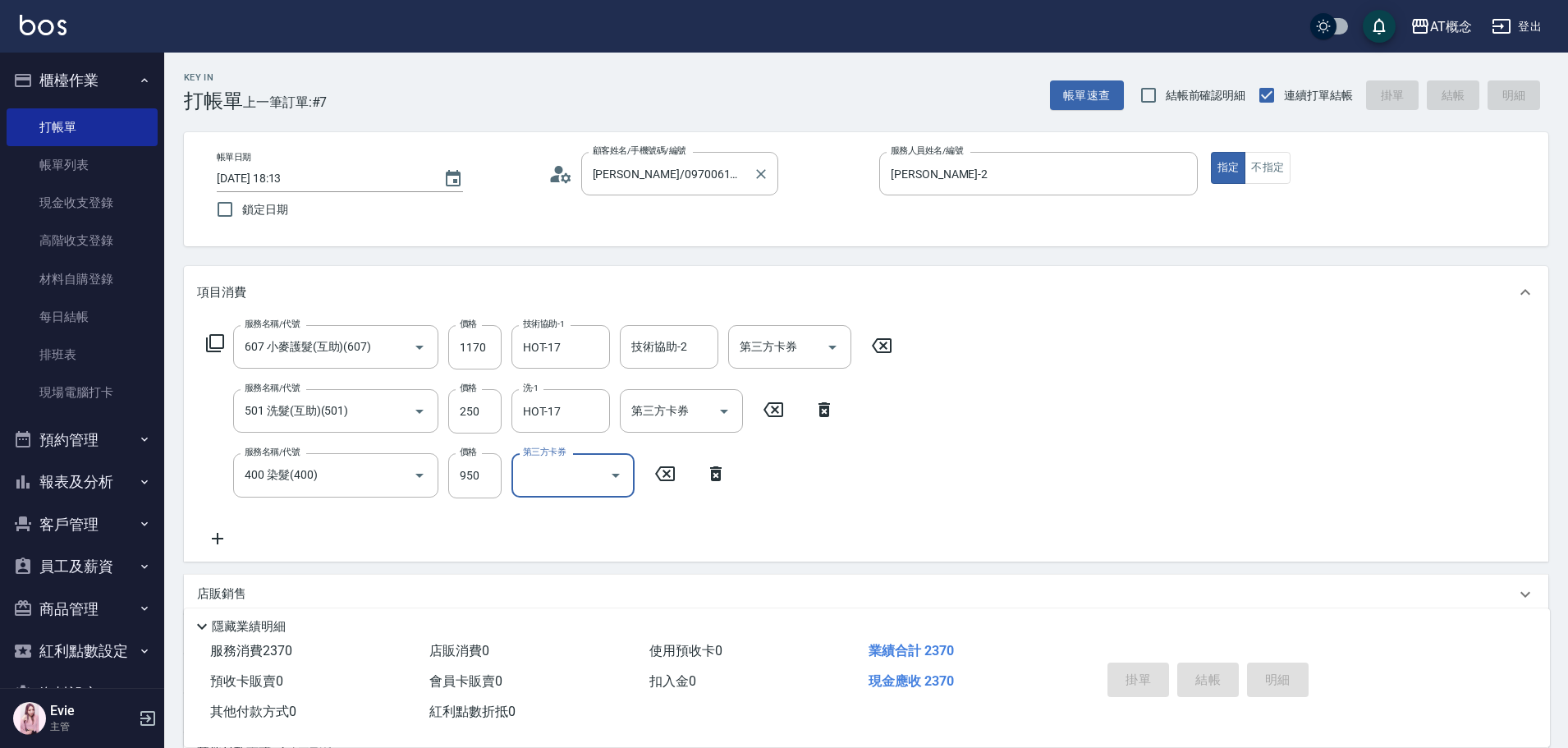
type input "2025/10/14 18:14"
type input "0"
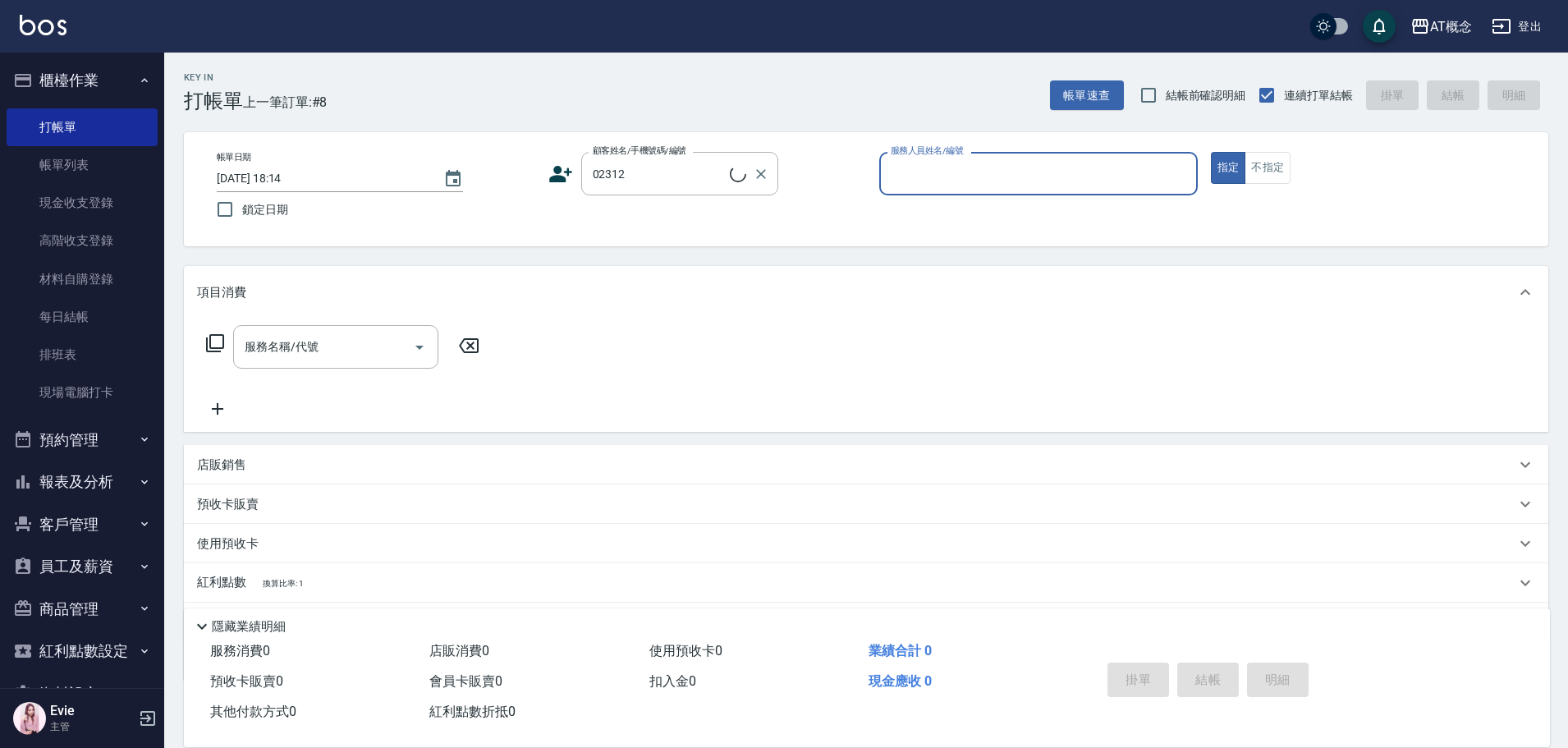
type input "楊東霖/0972289386/02312"
type input "Anson-3"
click at [1211, 152] on button "指定" at bounding box center [1229, 168] width 35 height 32
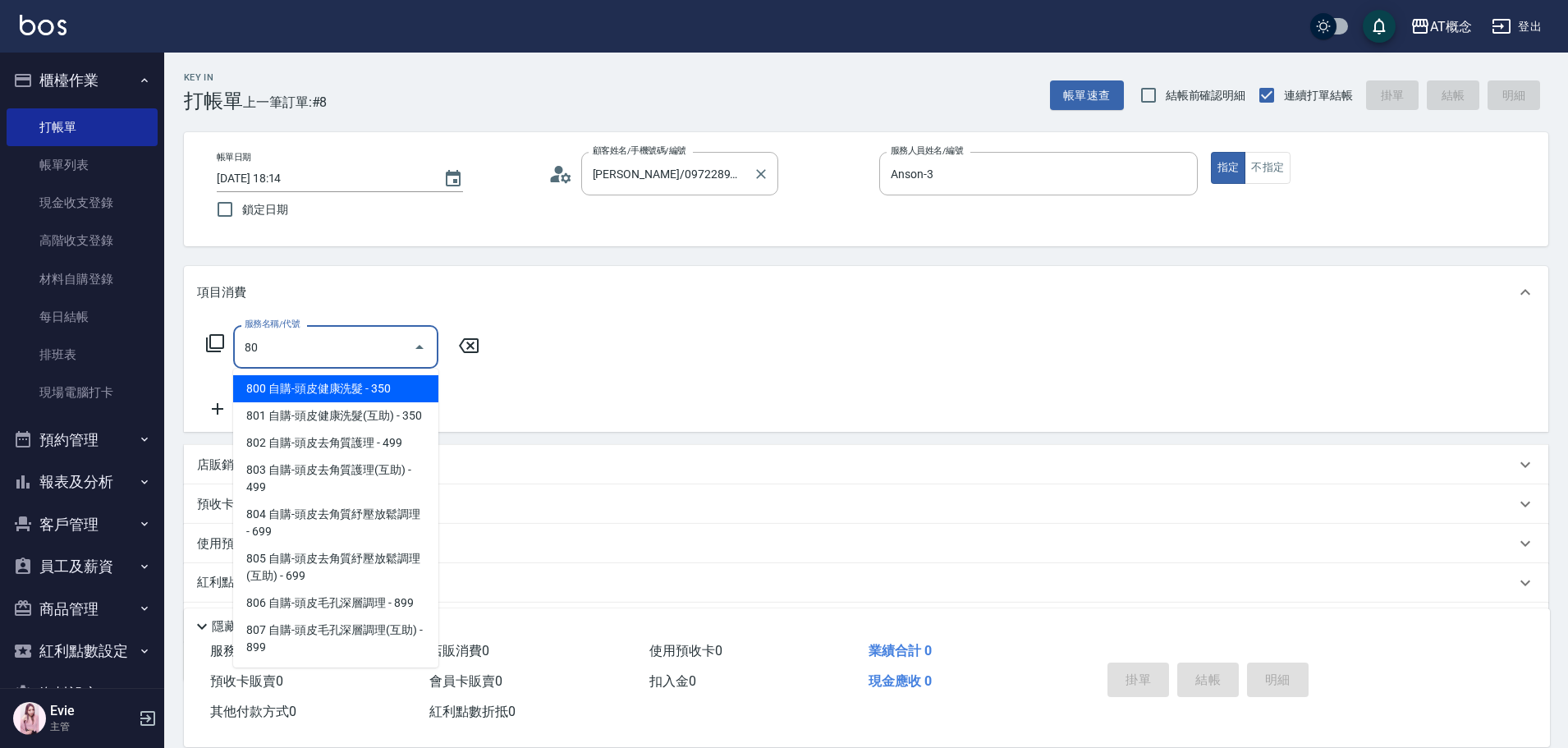
type input "800 自購-頭皮健康洗髮(800)"
type input "30"
type input "800 自購-頭皮健康洗髮(800)"
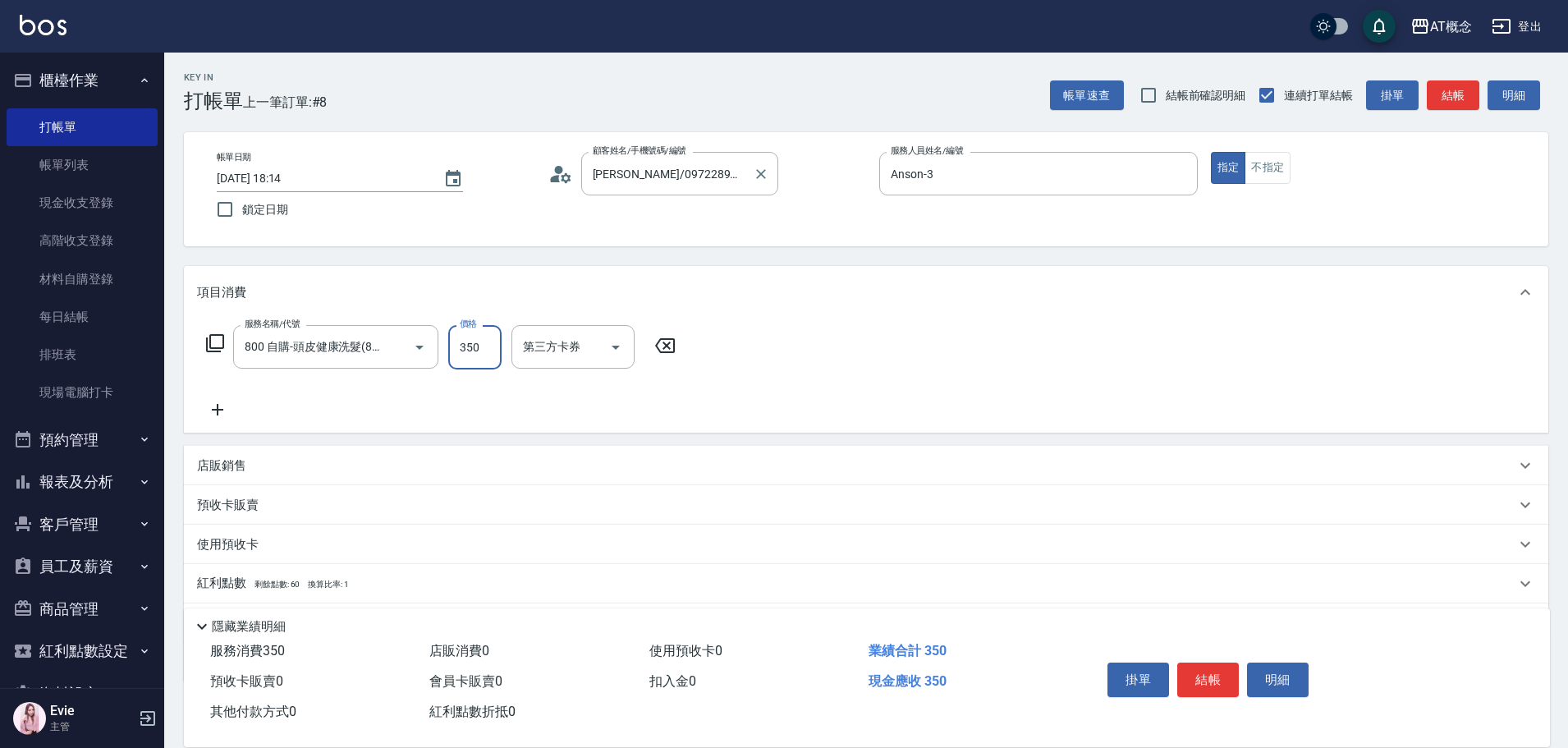
type input "0"
type input "40"
type input "400"
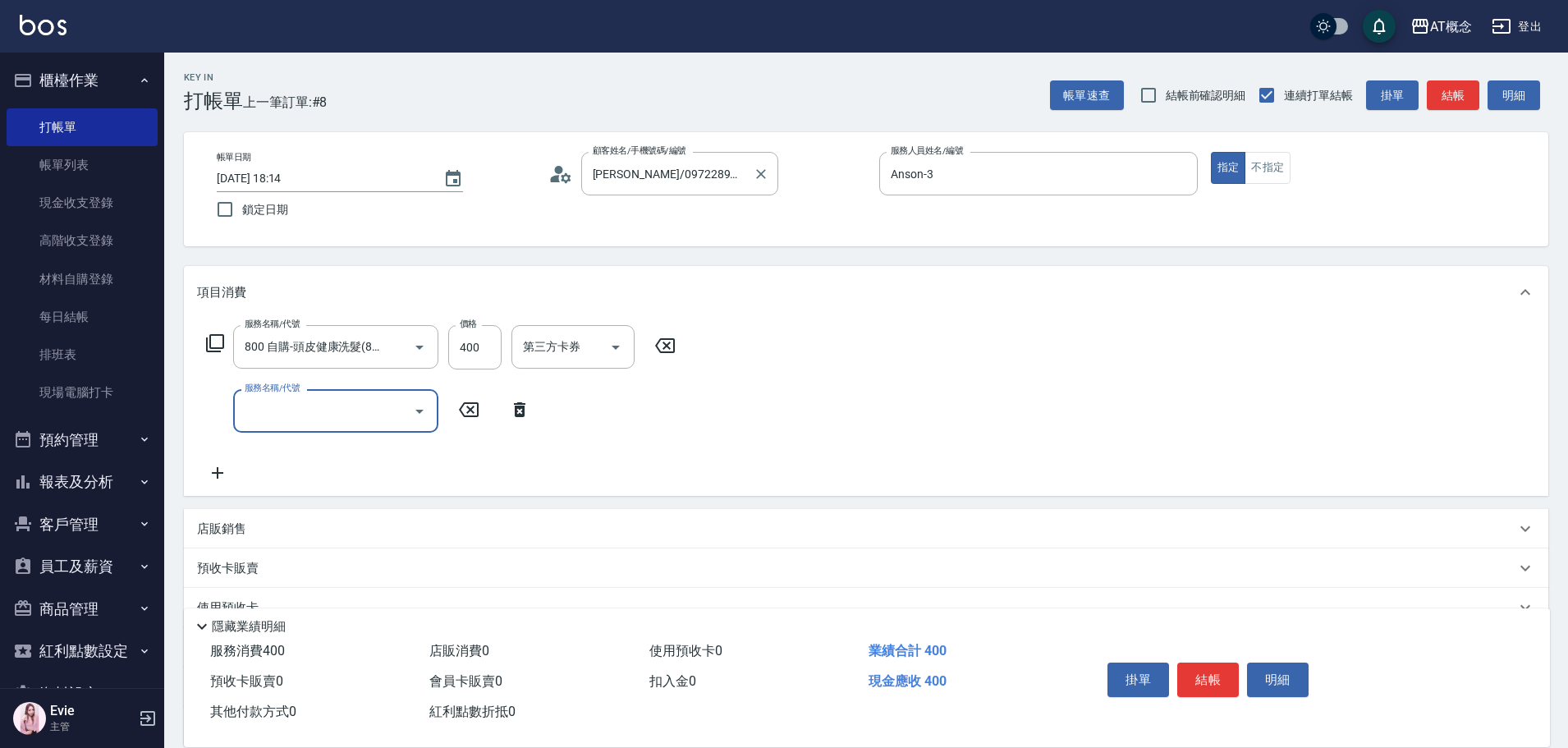
scroll to position [0, 0]
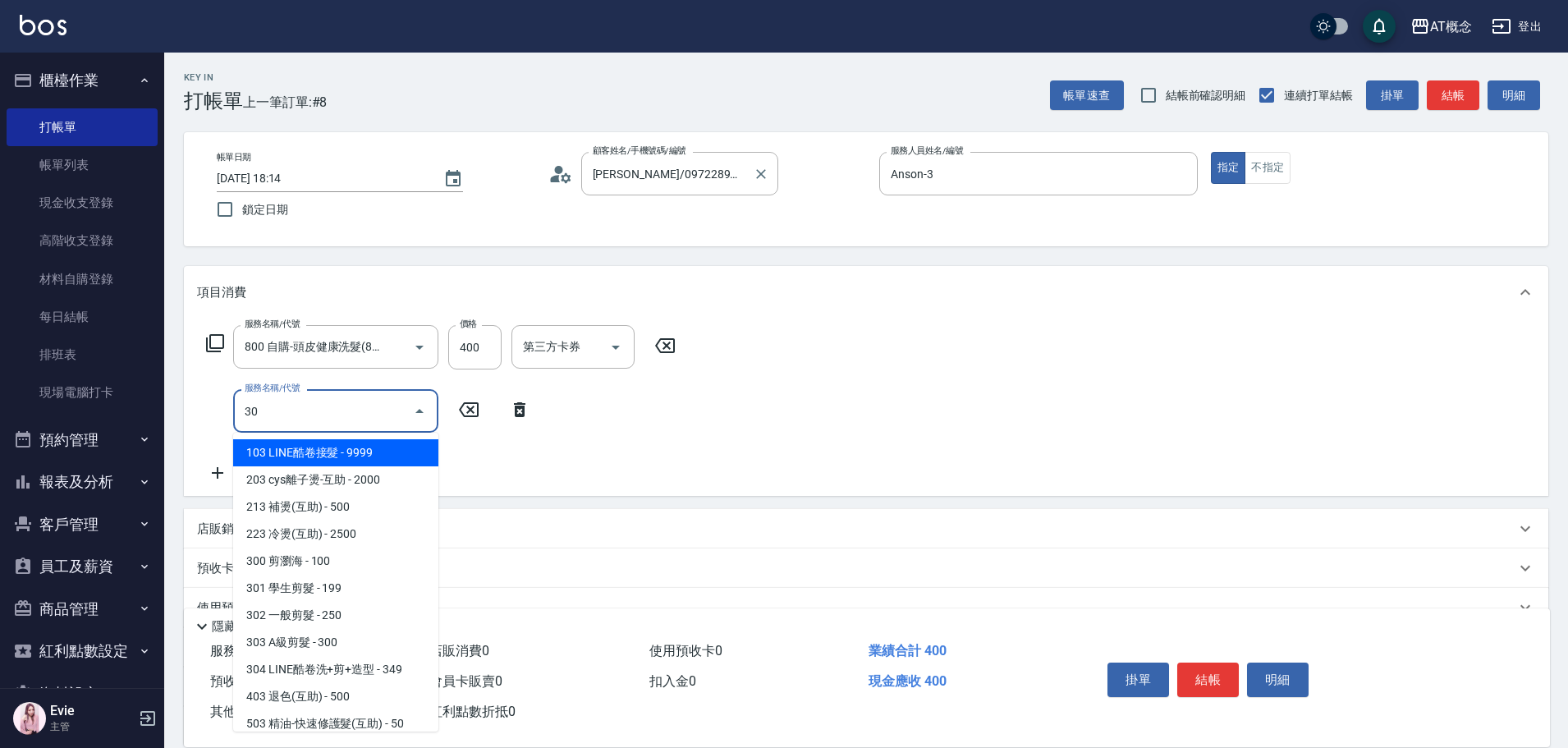
type input "303"
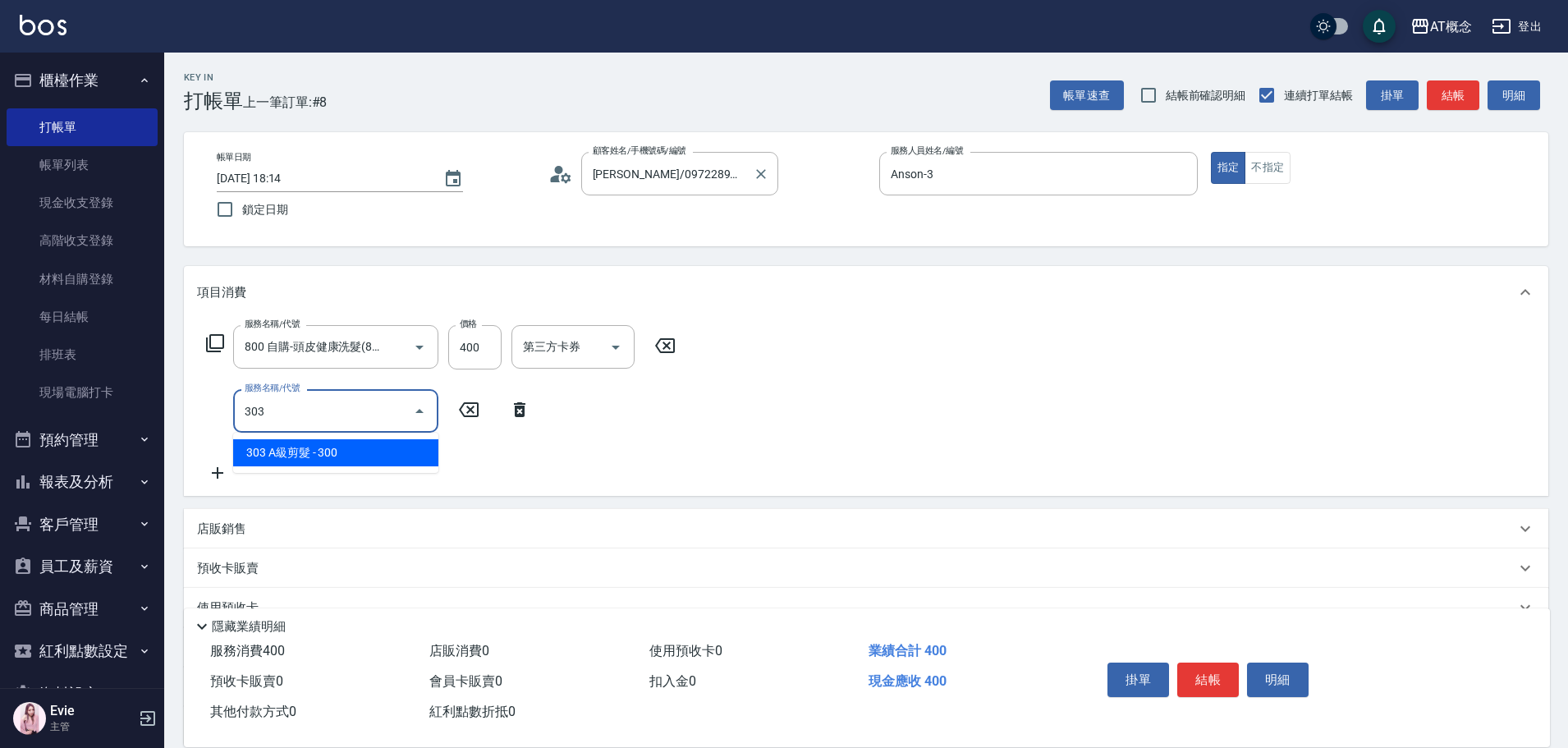
type input "70"
type input "303 A級剪髮(303)"
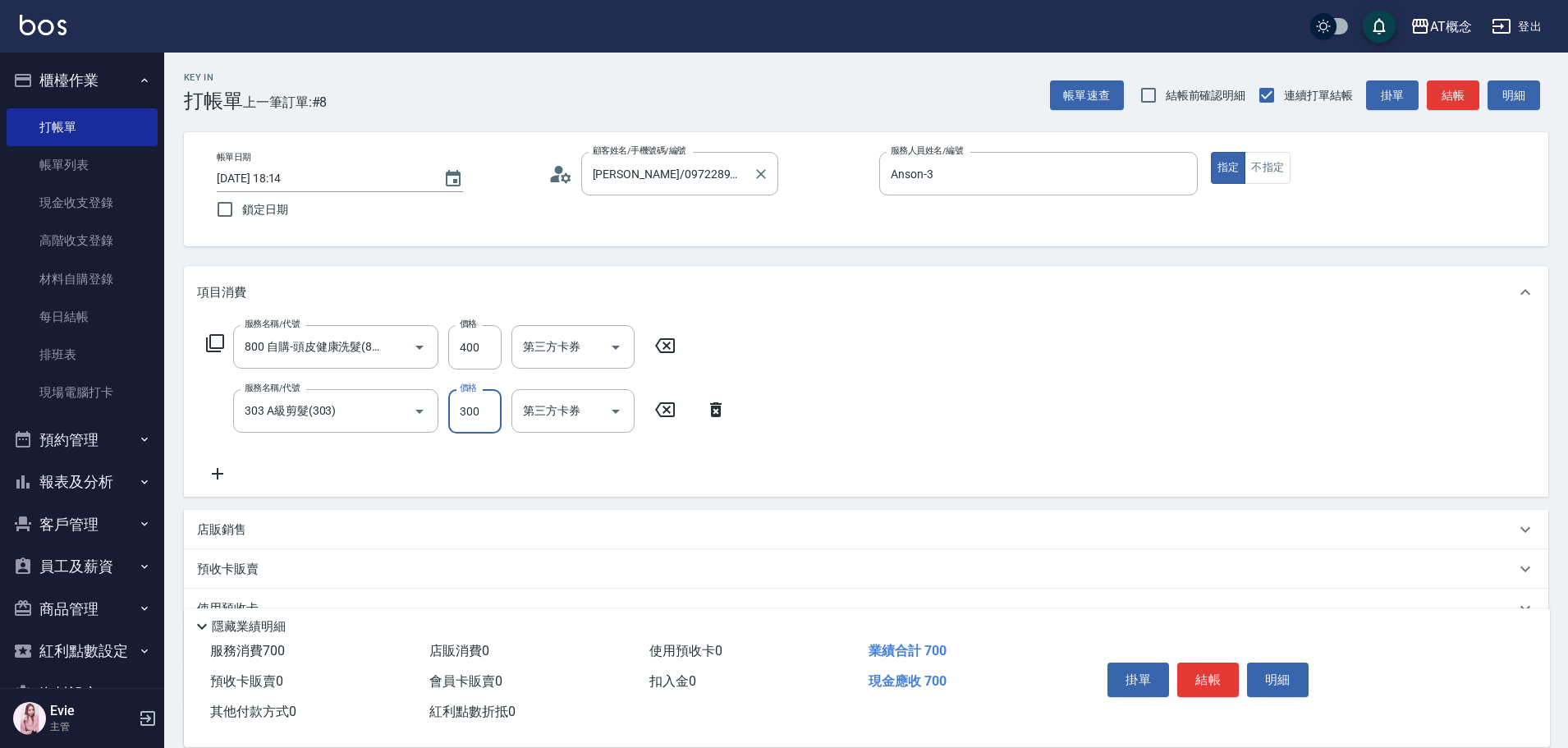
type input "40"
type input "350"
type input "70"
type input "350"
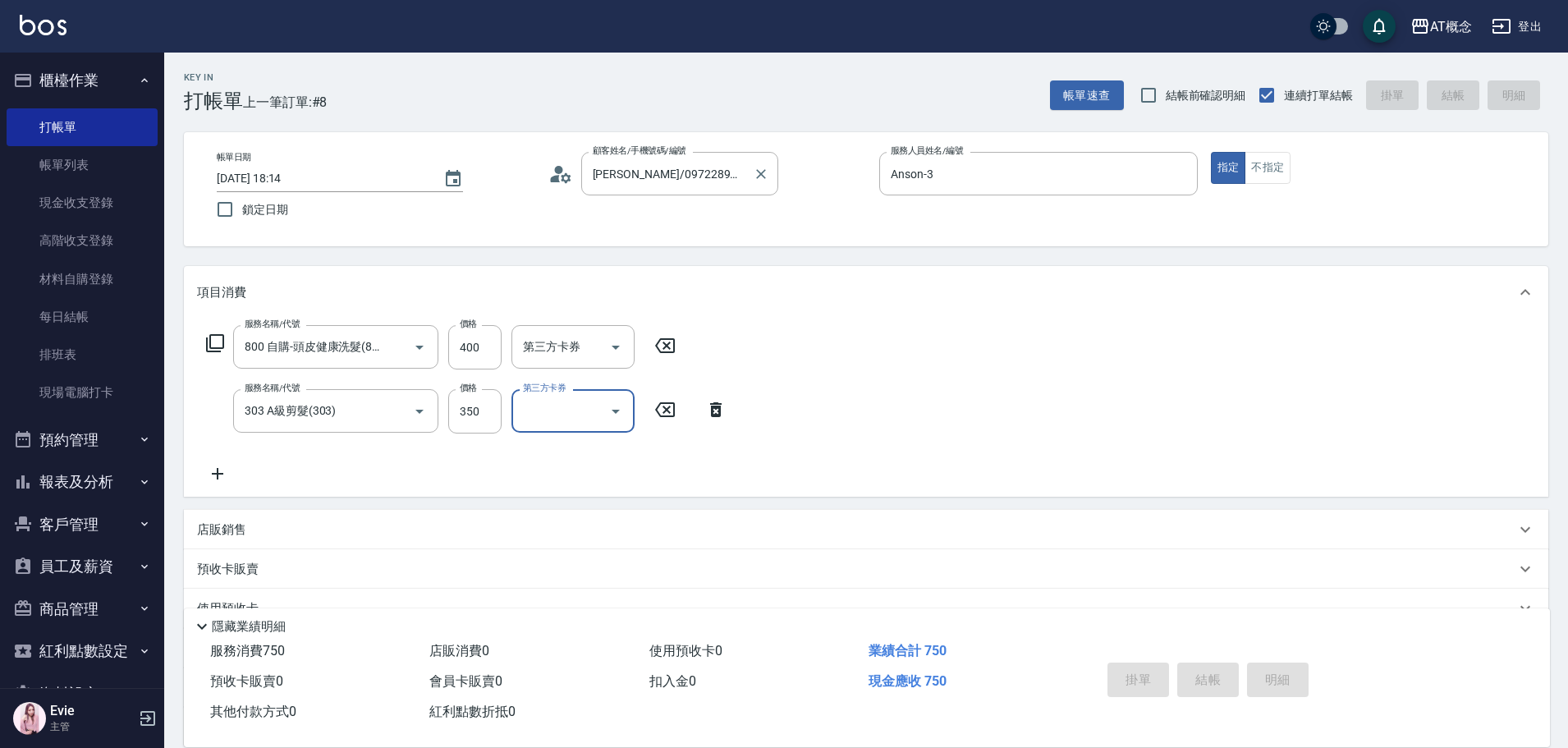
type input "2025/10/14 18:15"
type input "0"
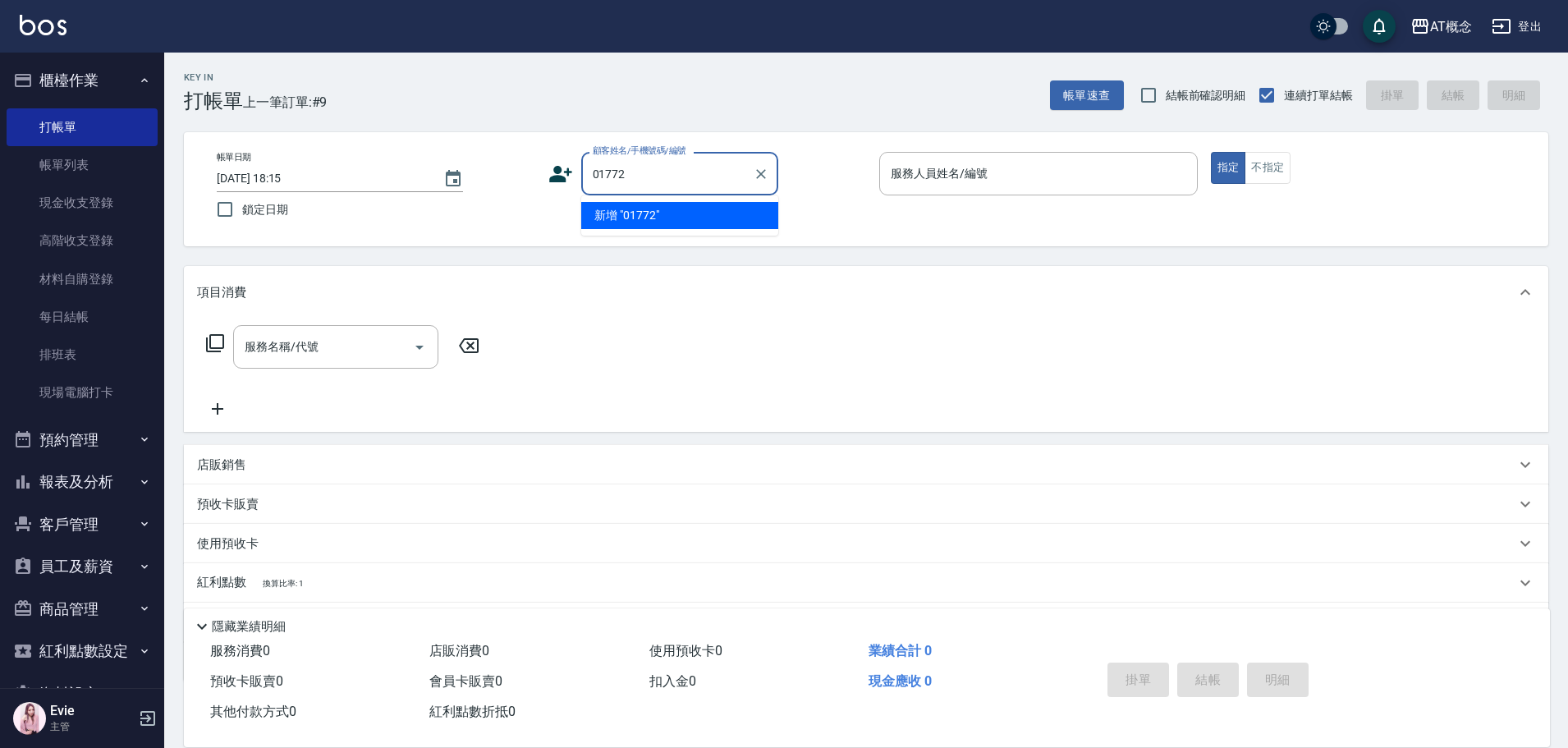
type input "01772"
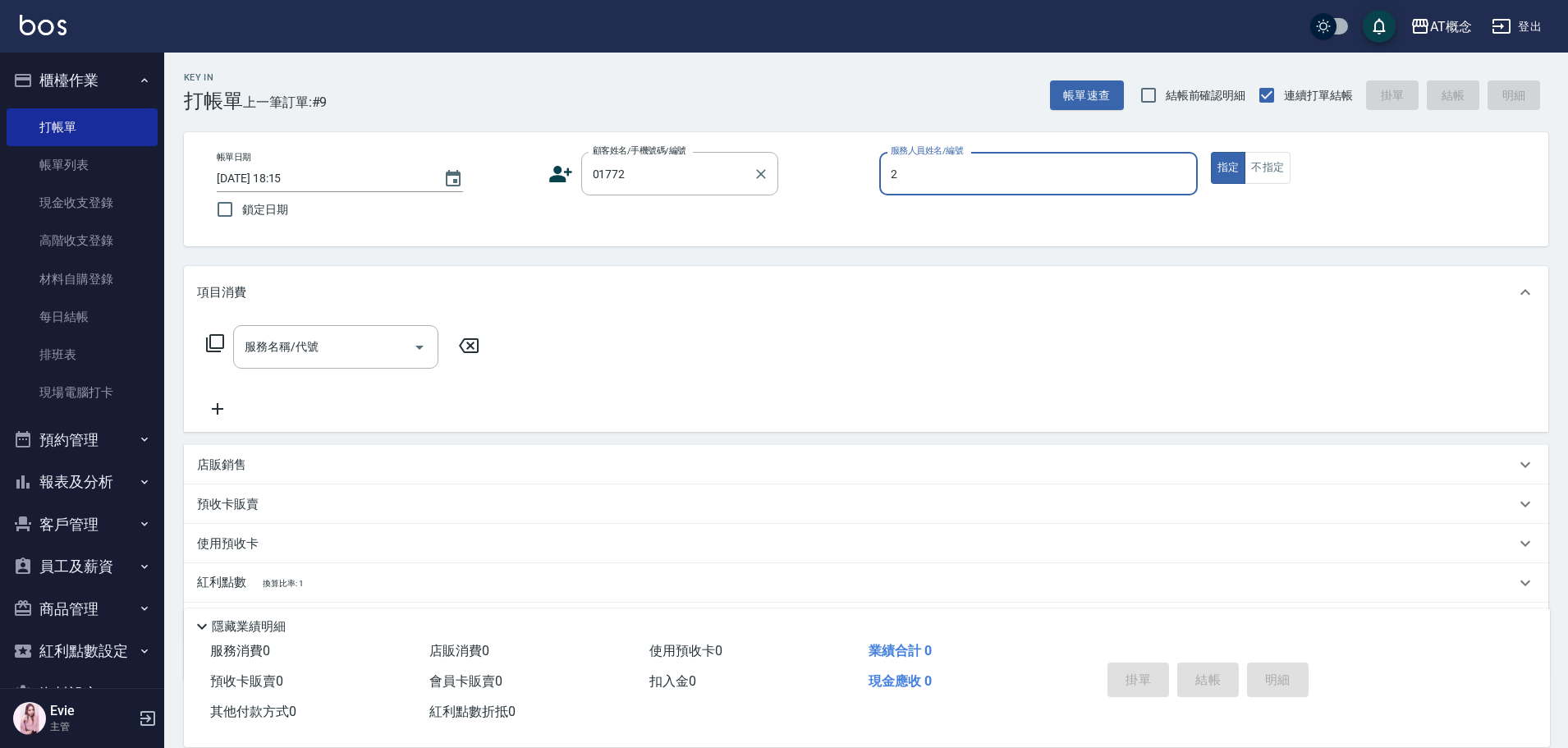
type input "2"
type input "鄭弘章/0910154325/01772"
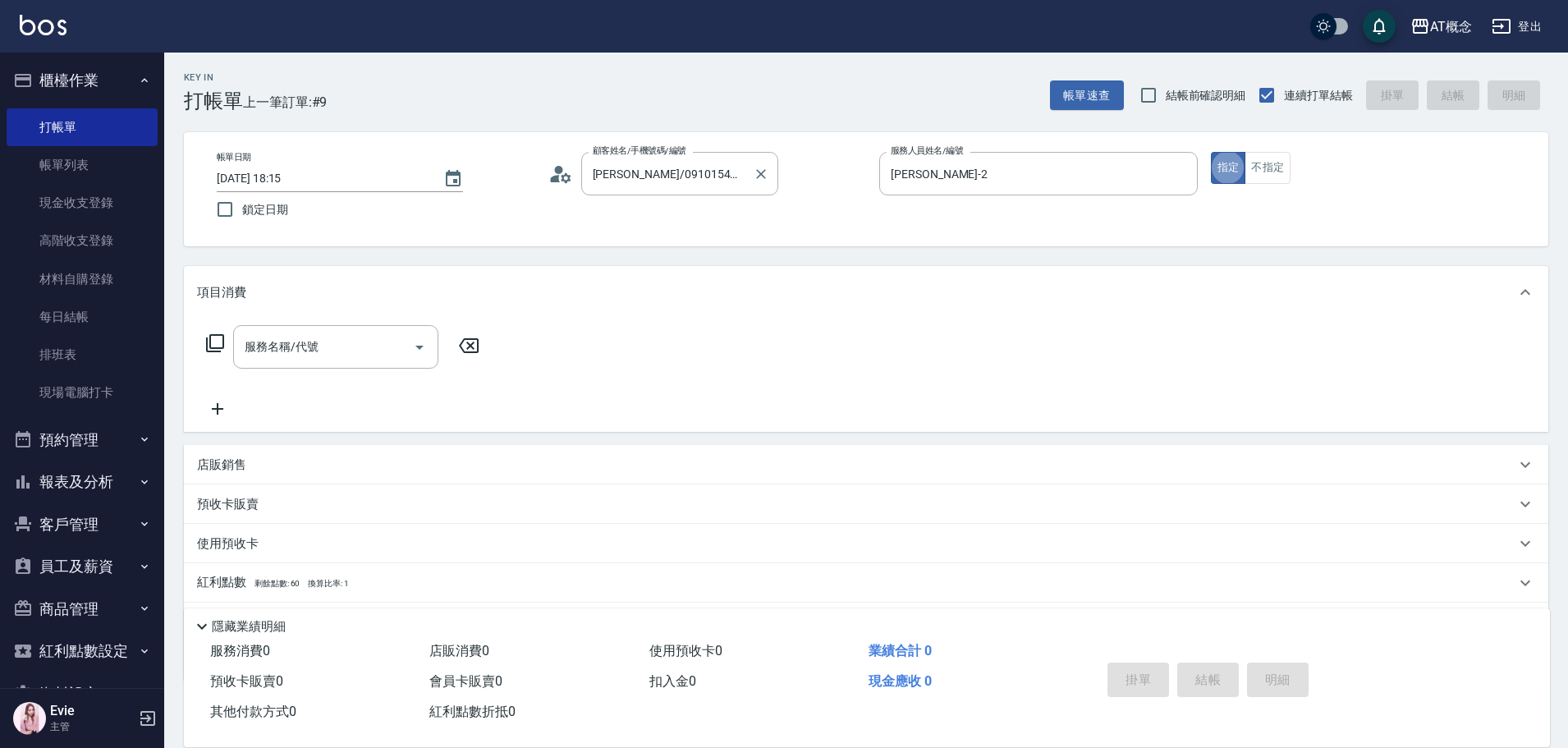
type input "公司-0"
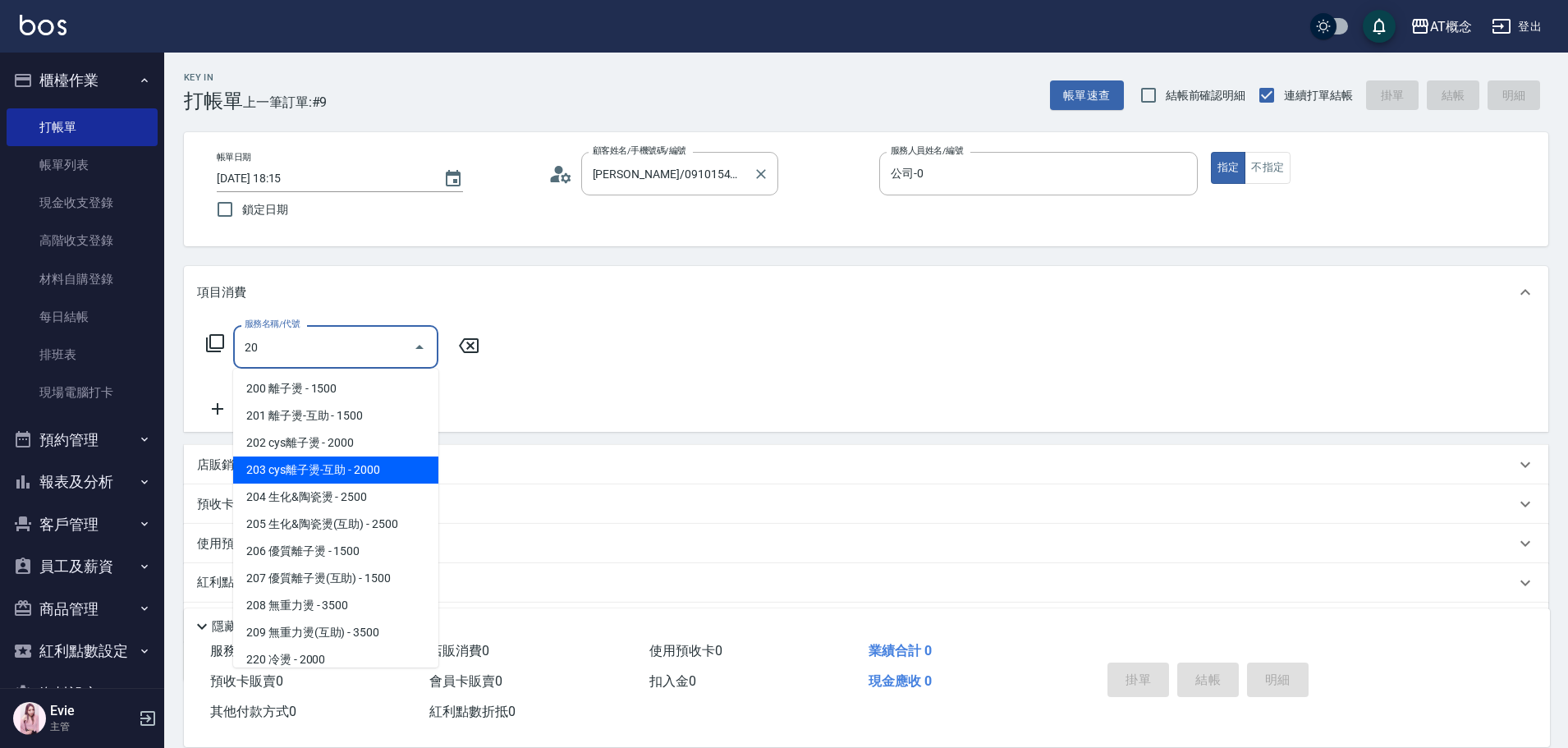
type input "203 cys離子燙-互助(203)"
type input "200"
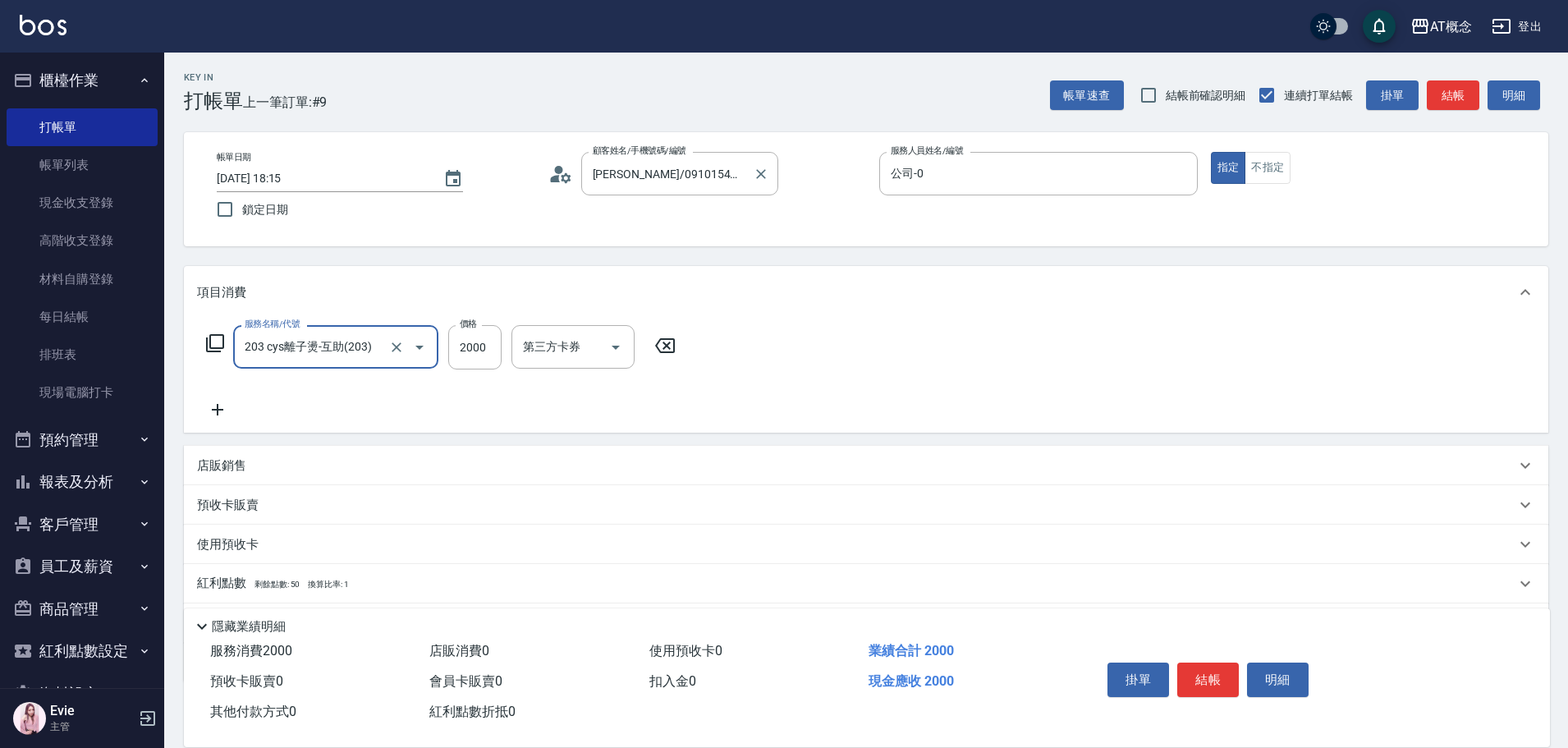
type input "203 cys離子燙-互助(203)"
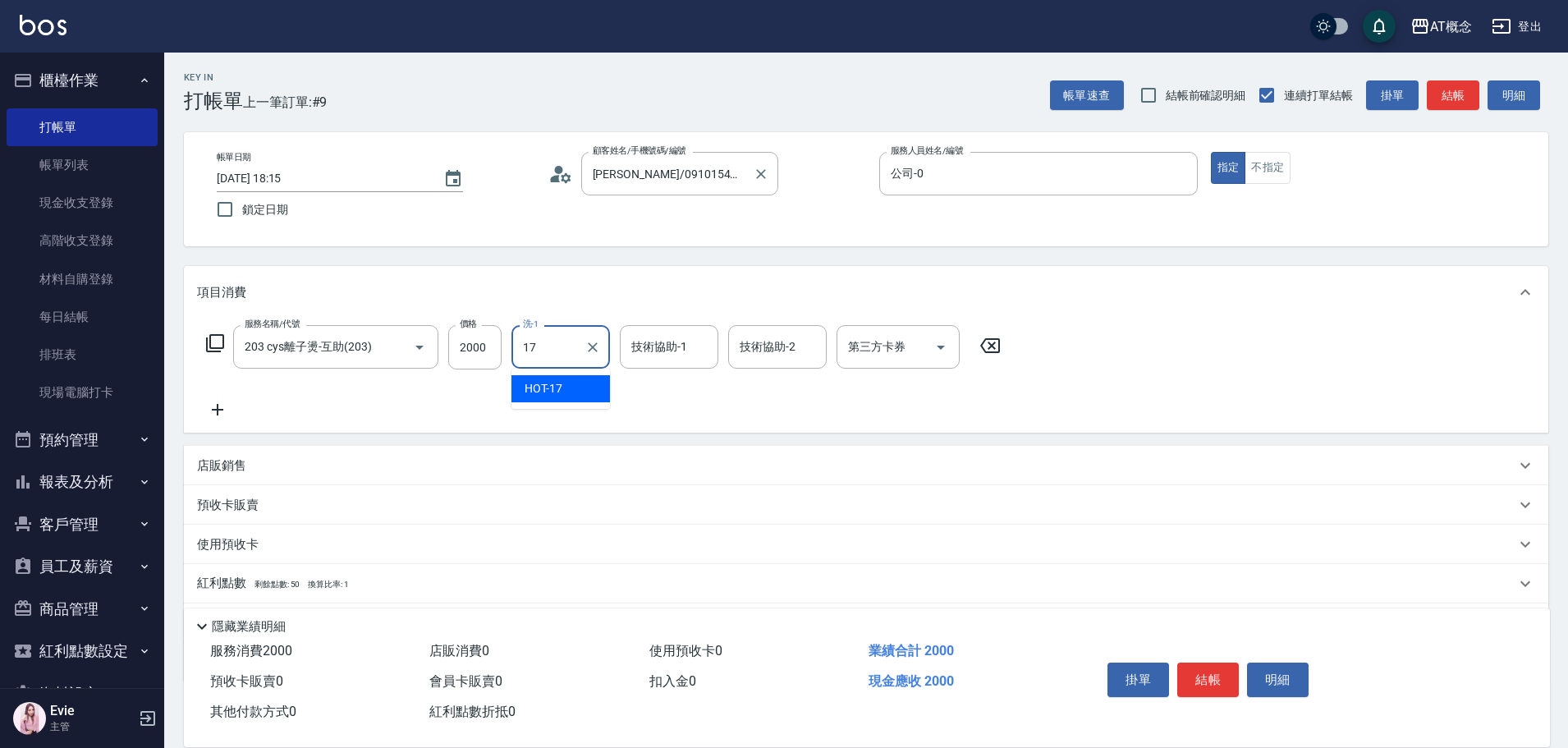
type input "HOT-17"
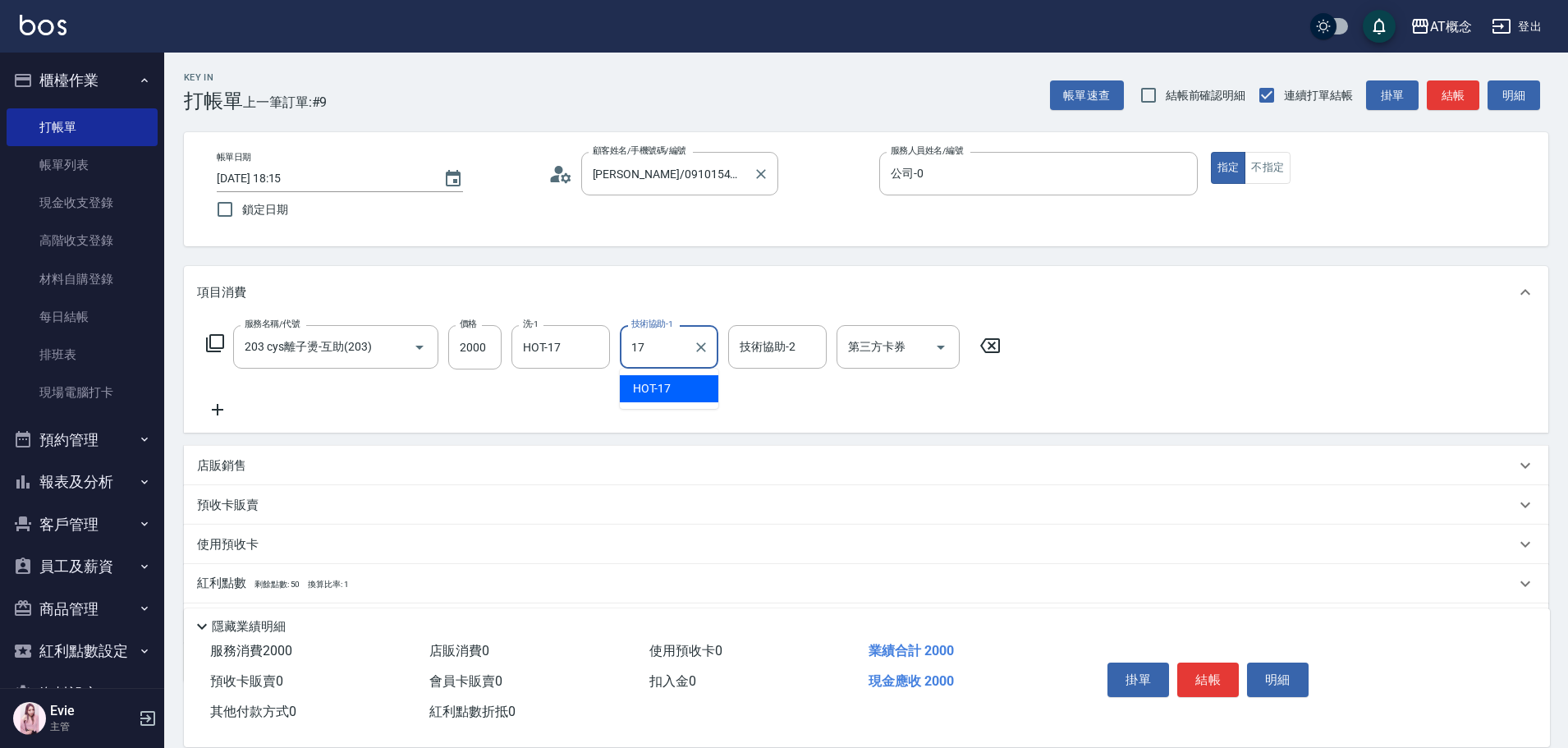
type input "HOT-17"
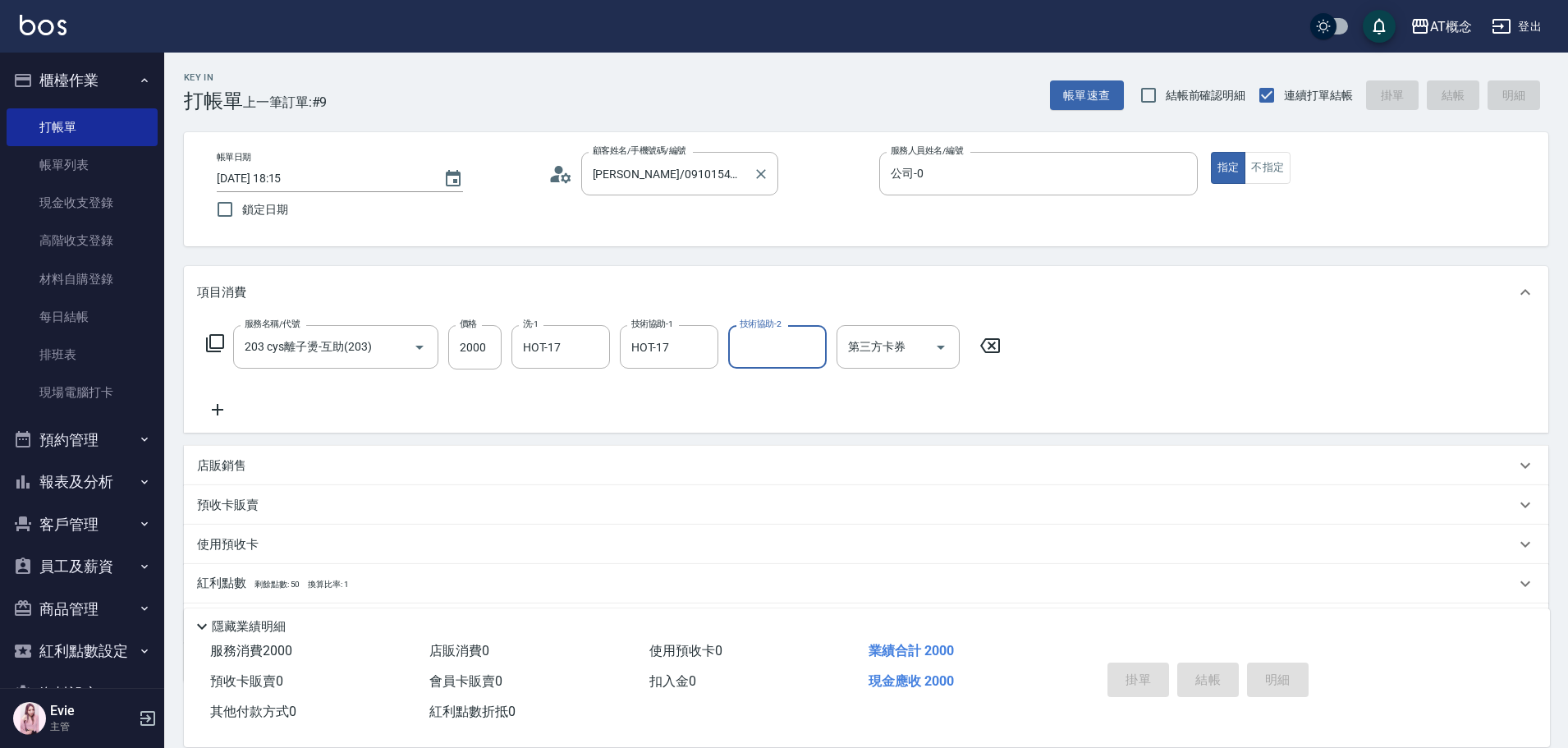
type input "2025/10/14 18:16"
type input "0"
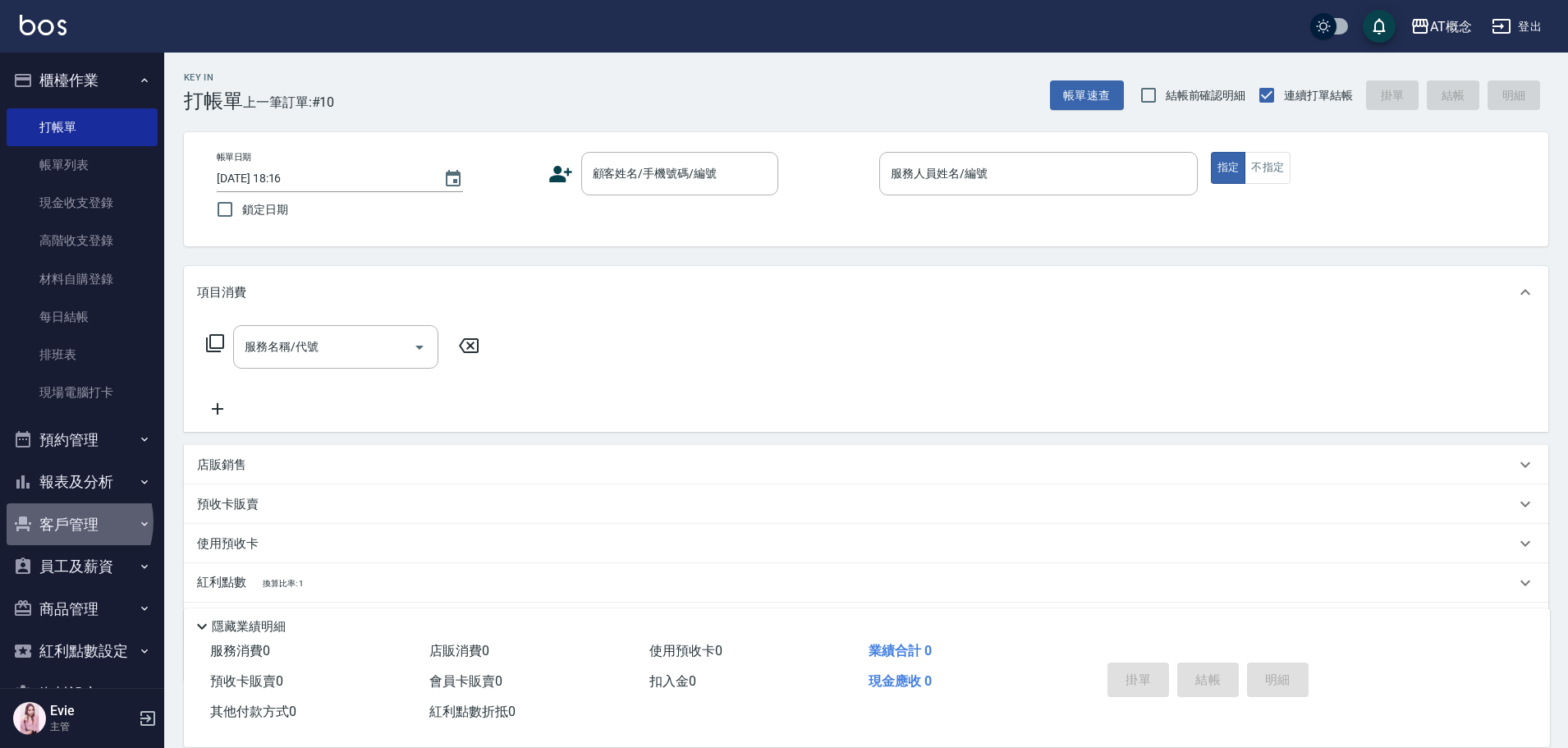
click at [67, 522] on button "客戶管理" at bounding box center [82, 524] width 151 height 43
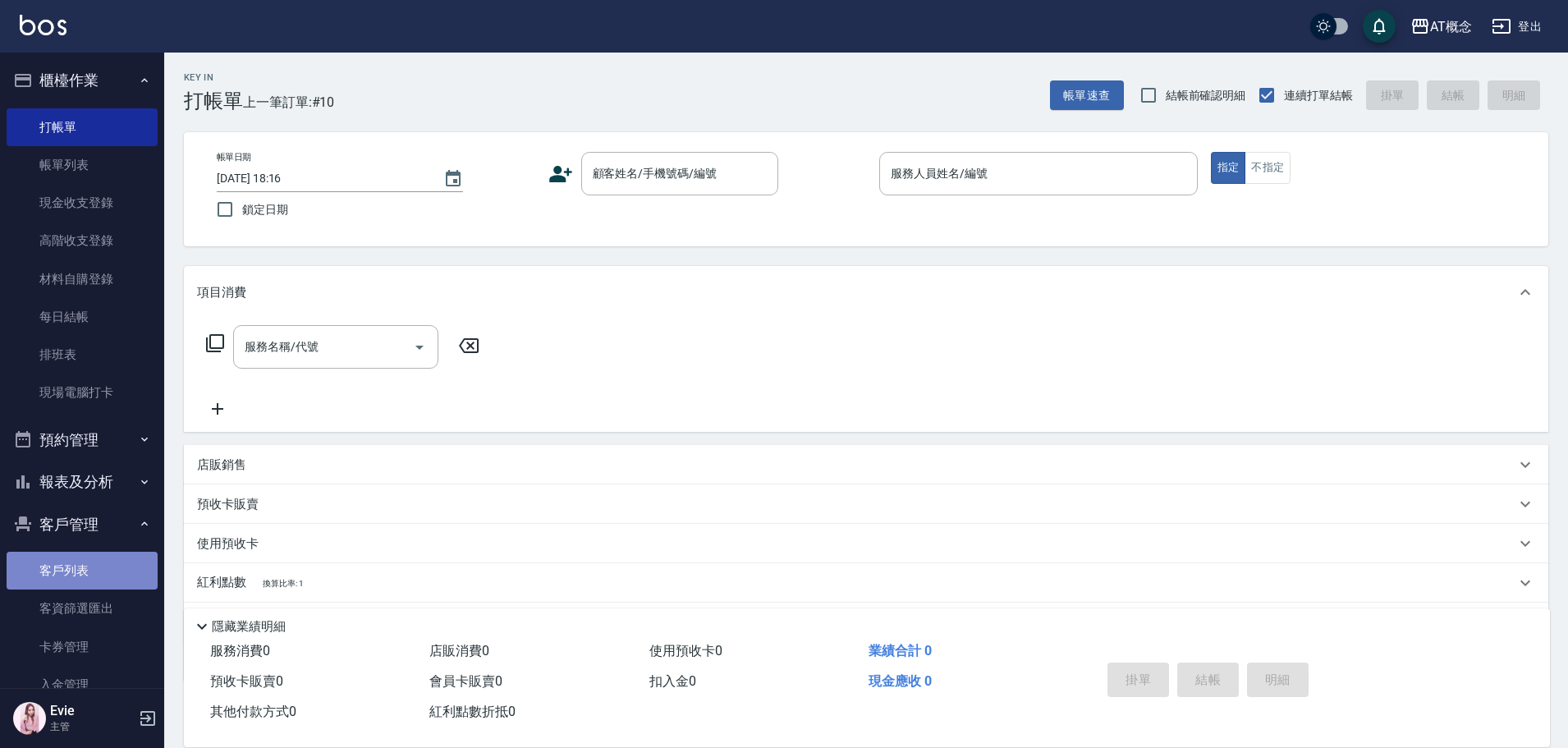
click at [98, 574] on link "客戶列表" at bounding box center [82, 570] width 151 height 38
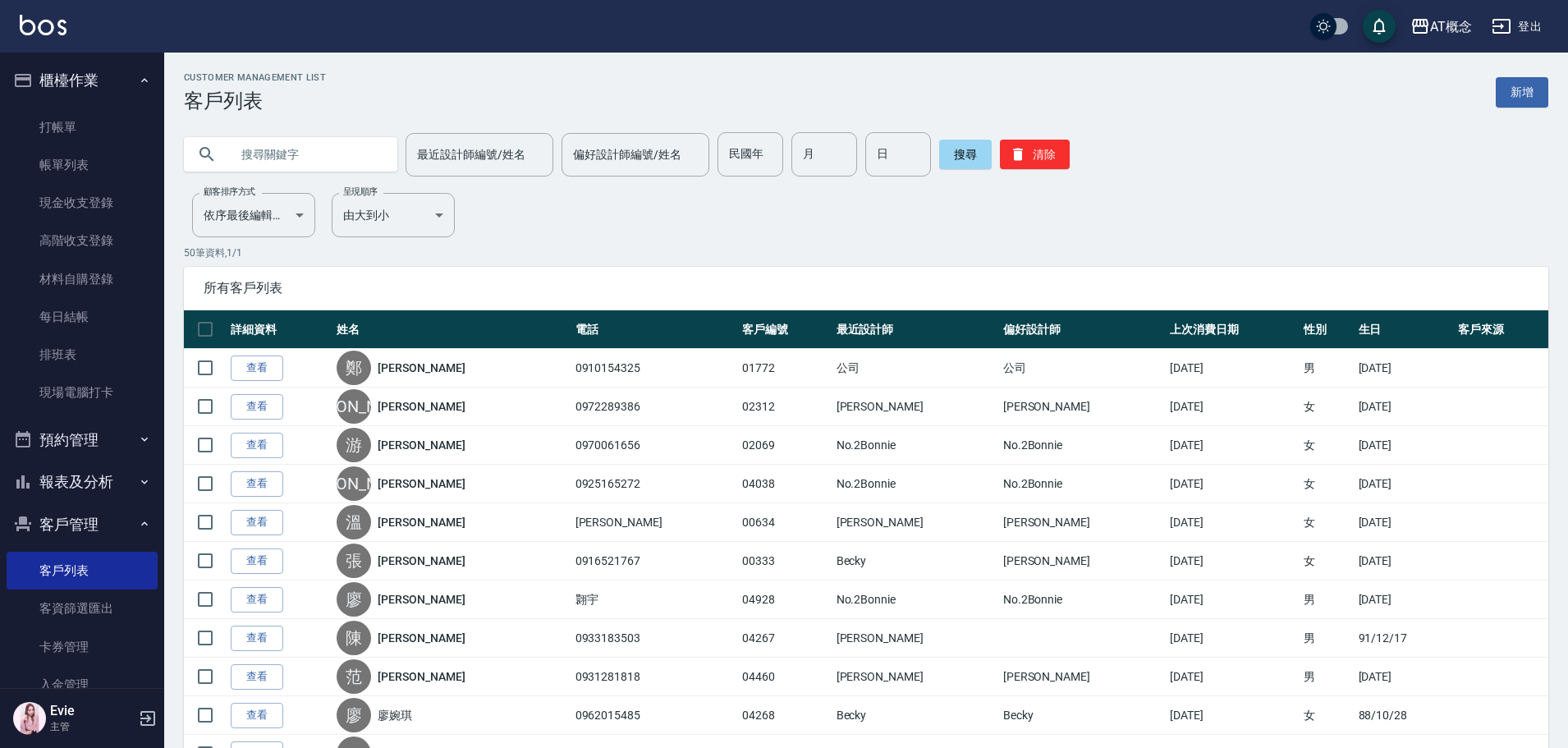
click at [285, 158] on input "text" at bounding box center [307, 154] width 154 height 44
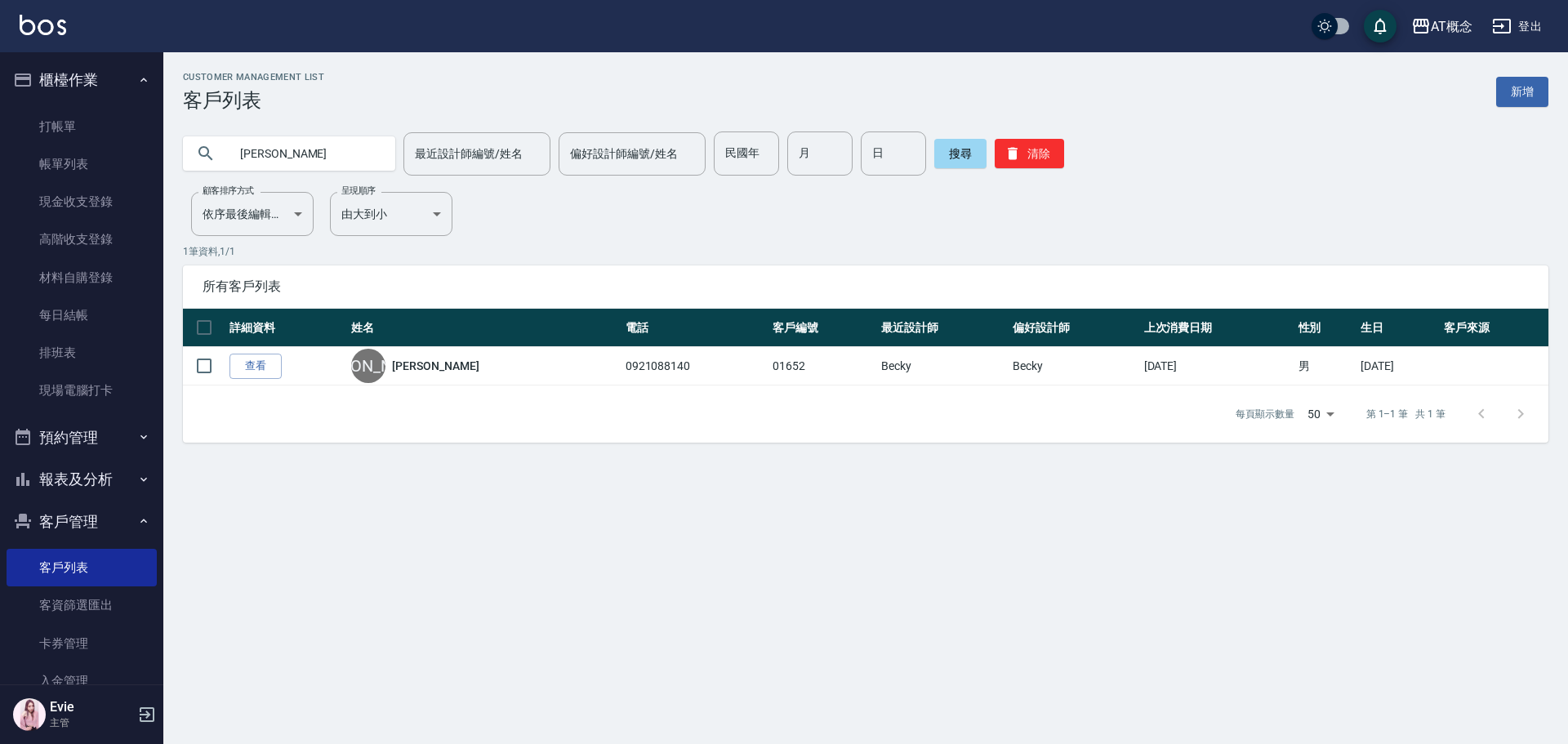
drag, startPoint x: 312, startPoint y: 153, endPoint x: 64, endPoint y: 89, distance: 256.1
click at [45, 95] on div "AT概念 登出 櫃檯作業 打帳單 帳單列表 現金收支登錄 高階收支登錄 材料自購登錄 每日結帳 排班表 現場電腦打卡 預約管理 預約管理 單日預約紀錄 單週預…" at bounding box center [784, 372] width 1568 height 744
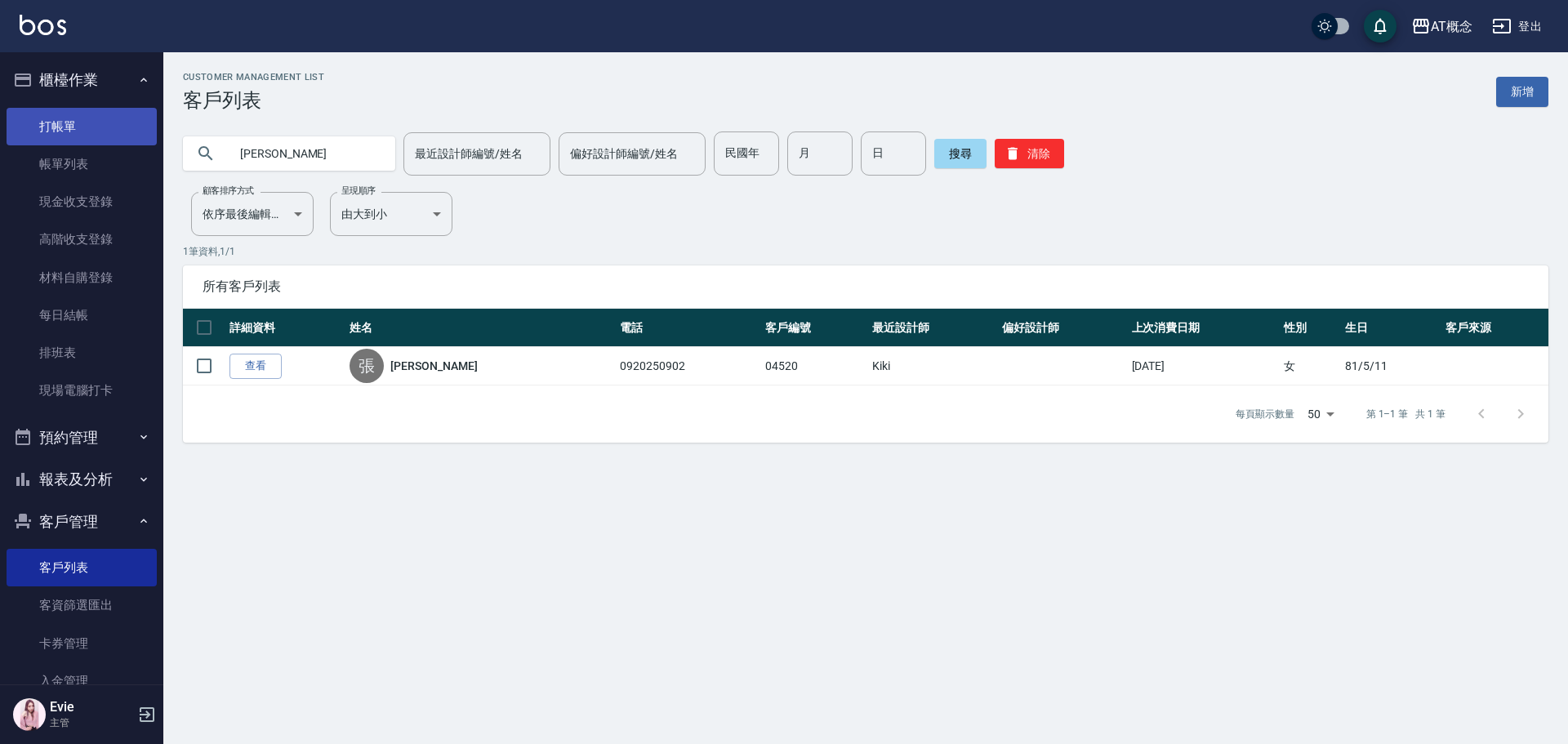
drag, startPoint x: 71, startPoint y: 131, endPoint x: 86, endPoint y: 126, distance: 15.8
click at [71, 131] on link "打帳單" at bounding box center [82, 126] width 150 height 38
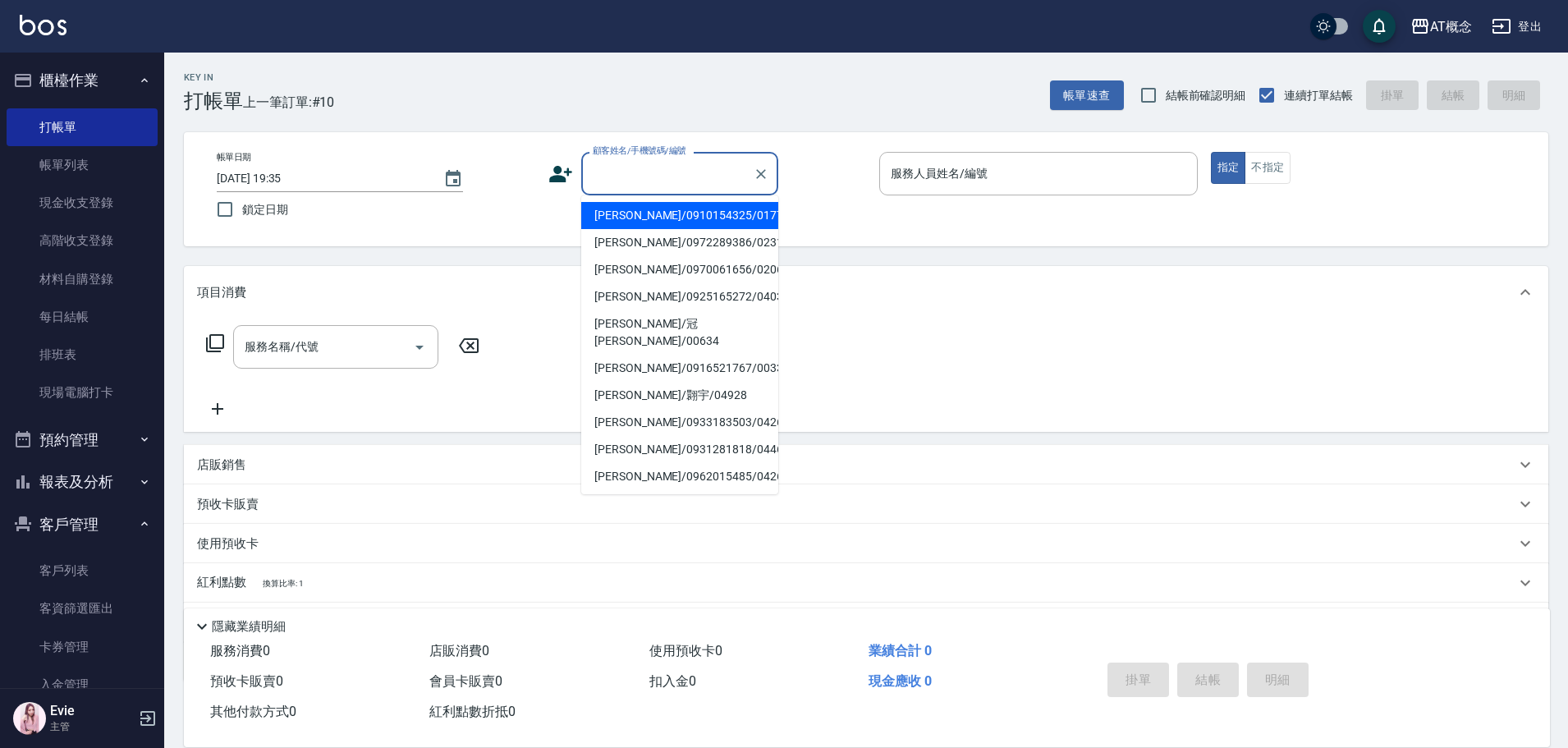
click at [618, 174] on input "顧客姓名/手機號碼/編號" at bounding box center [667, 174] width 158 height 29
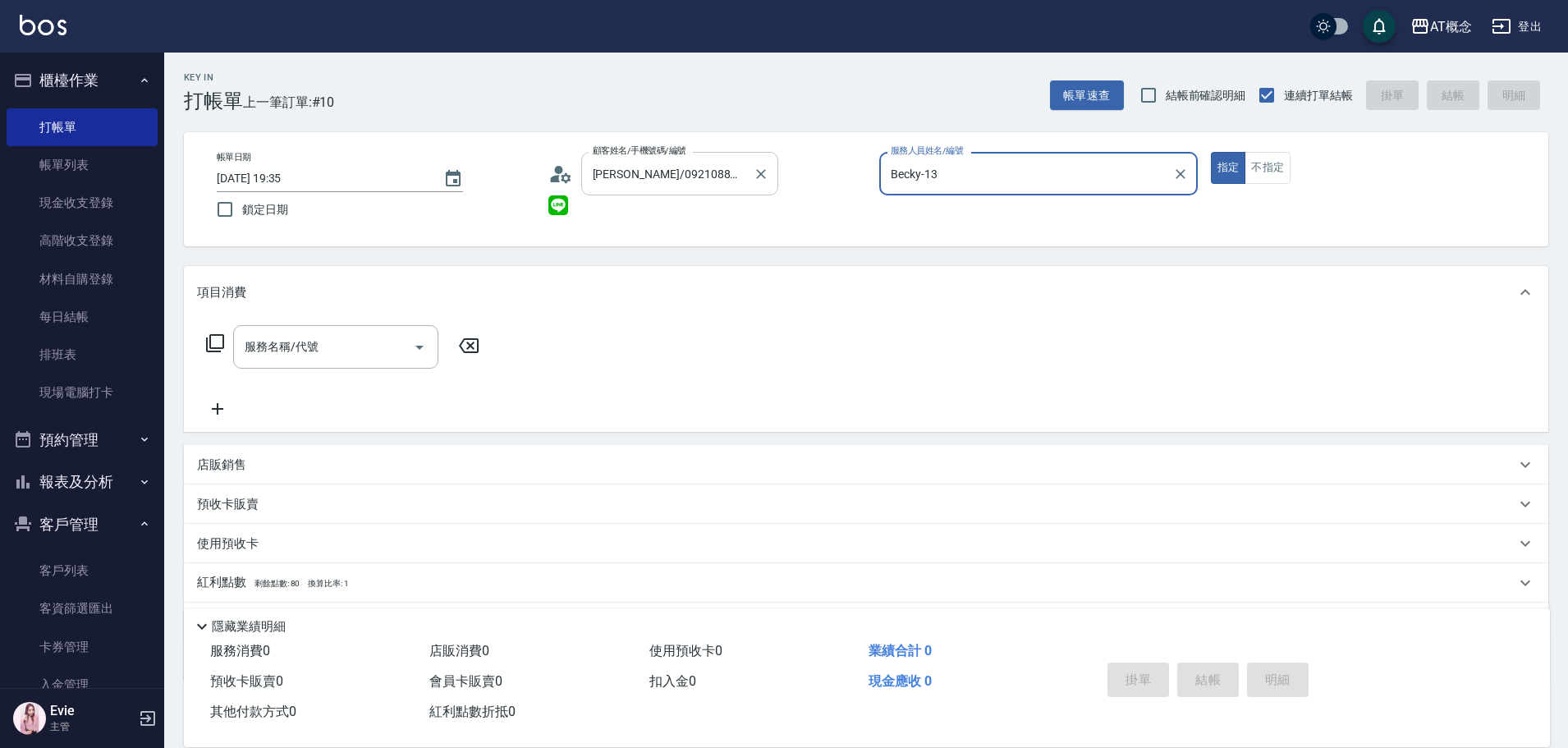
click at [1211, 152] on button "指定" at bounding box center [1229, 168] width 35 height 32
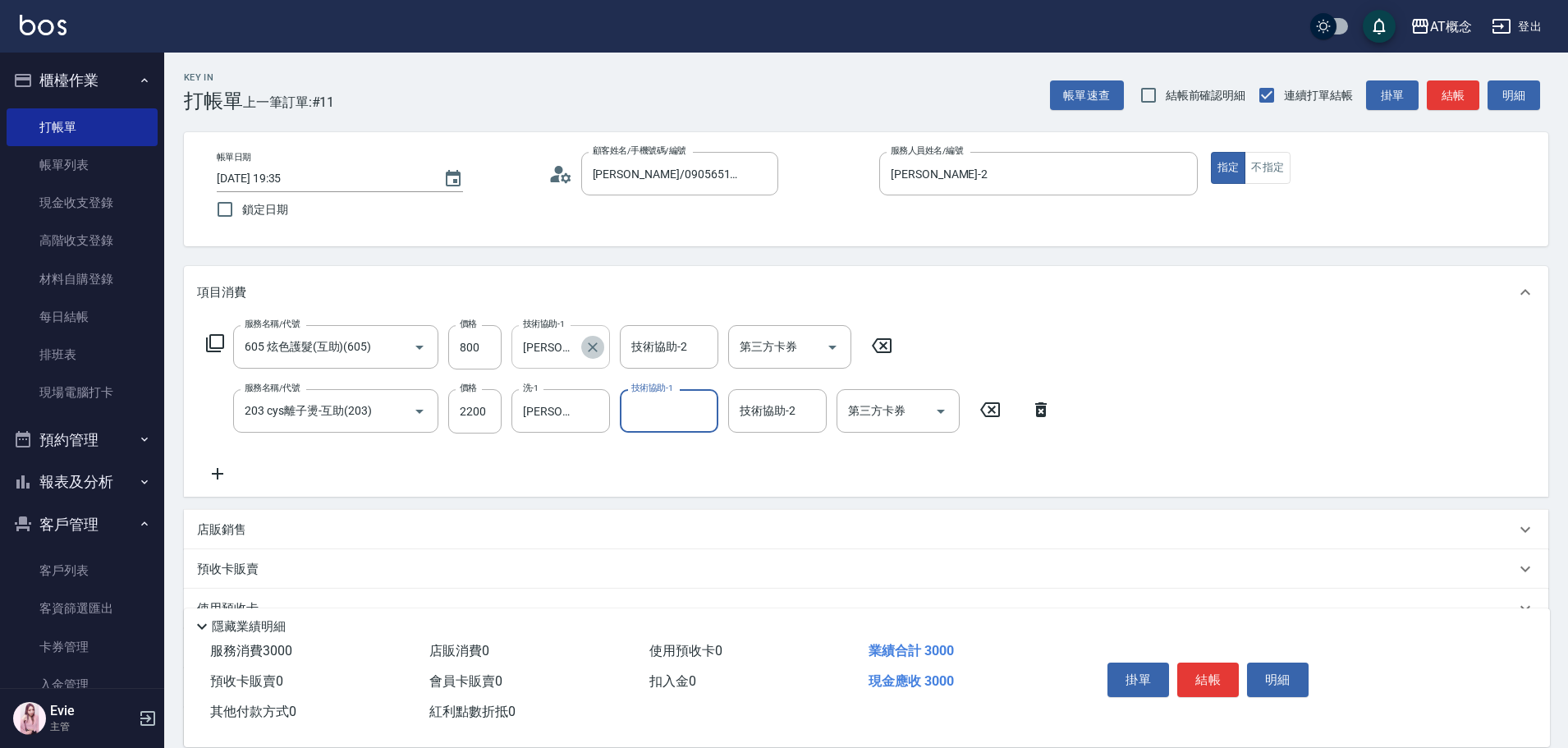
click at [594, 341] on icon "Clear" at bounding box center [593, 347] width 17 height 17
click at [558, 416] on input "Dan-18" at bounding box center [548, 411] width 60 height 29
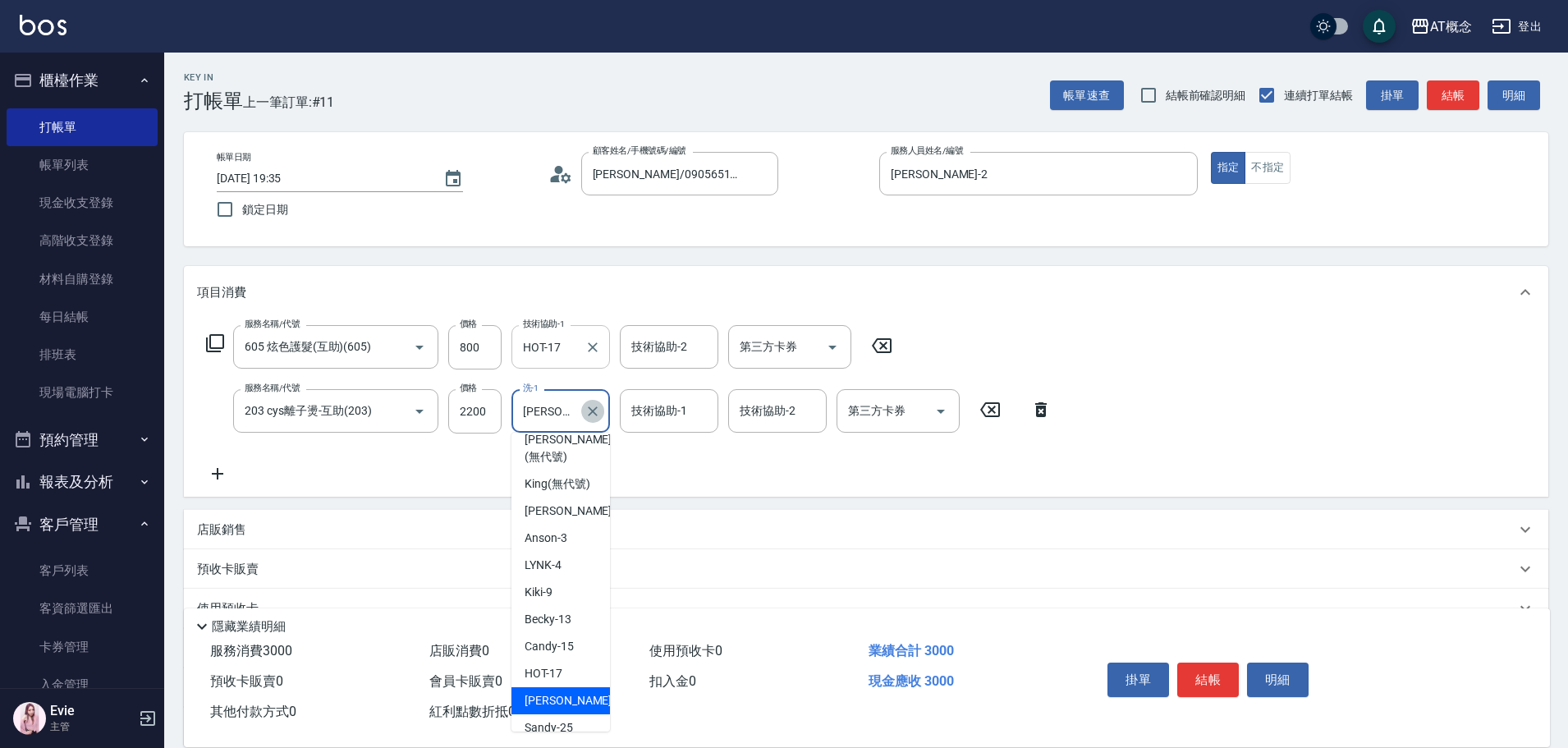
click at [593, 406] on icon "Clear" at bounding box center [593, 412] width 17 height 17
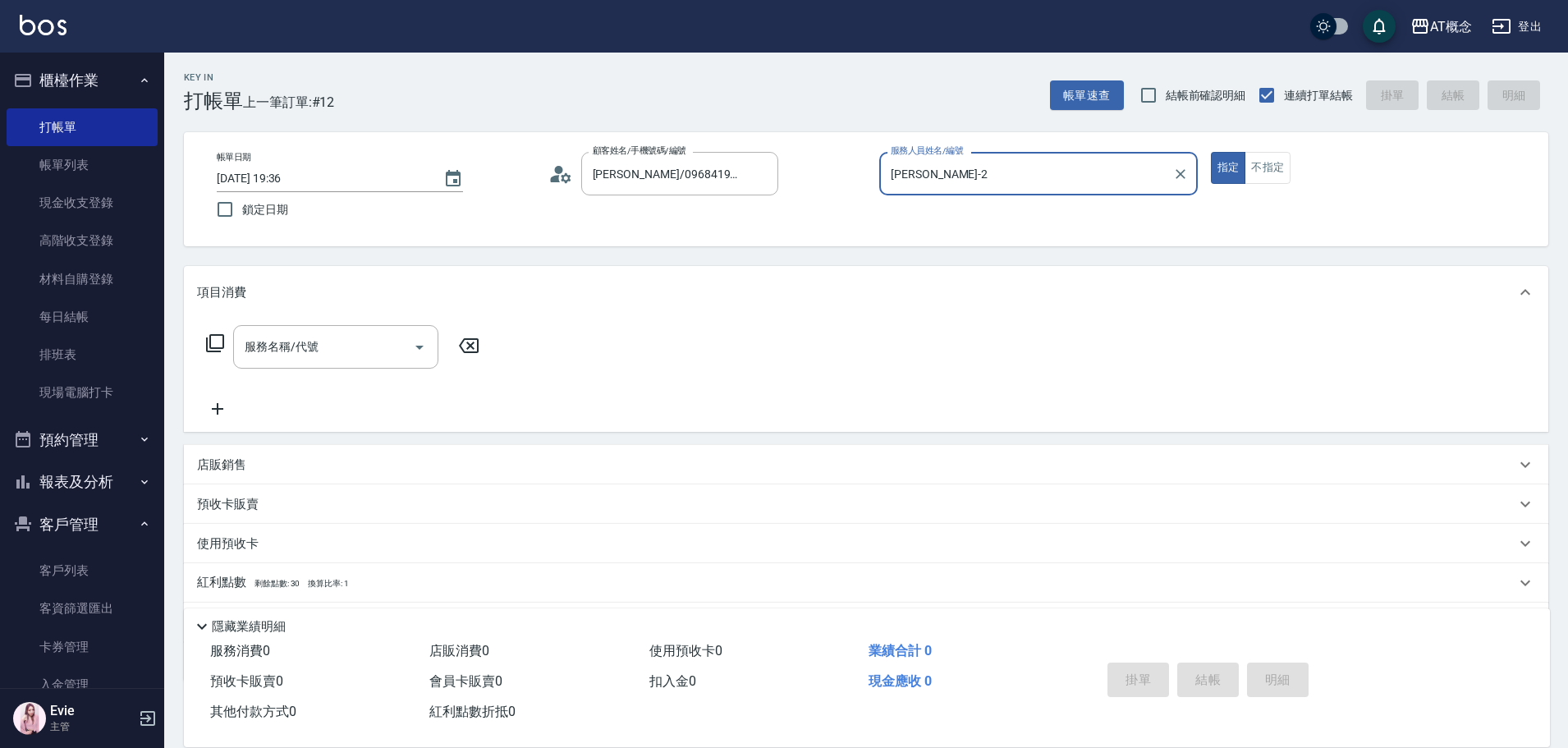
click at [1211, 152] on button "指定" at bounding box center [1229, 168] width 35 height 32
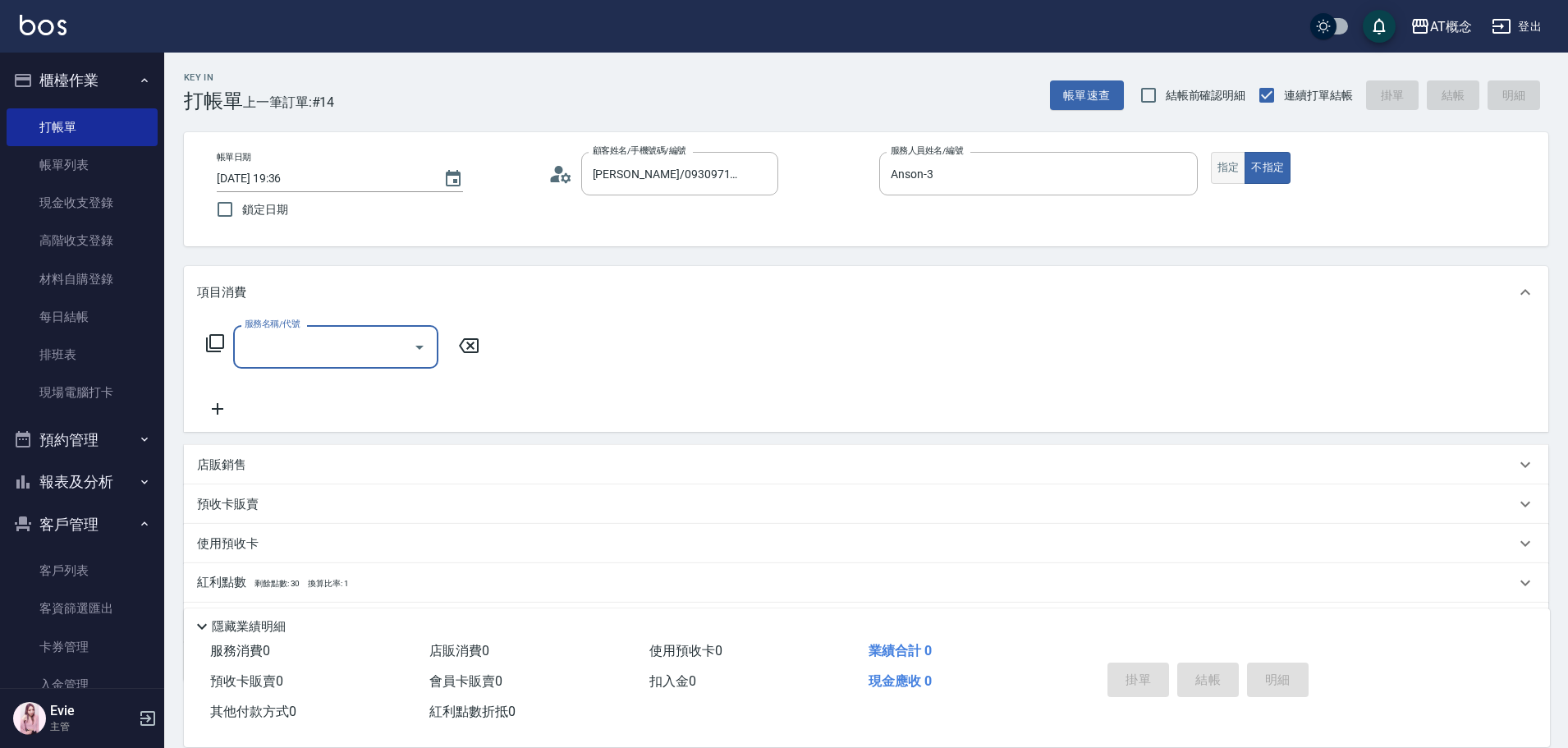
click at [1220, 167] on button "指定" at bounding box center [1229, 168] width 35 height 32
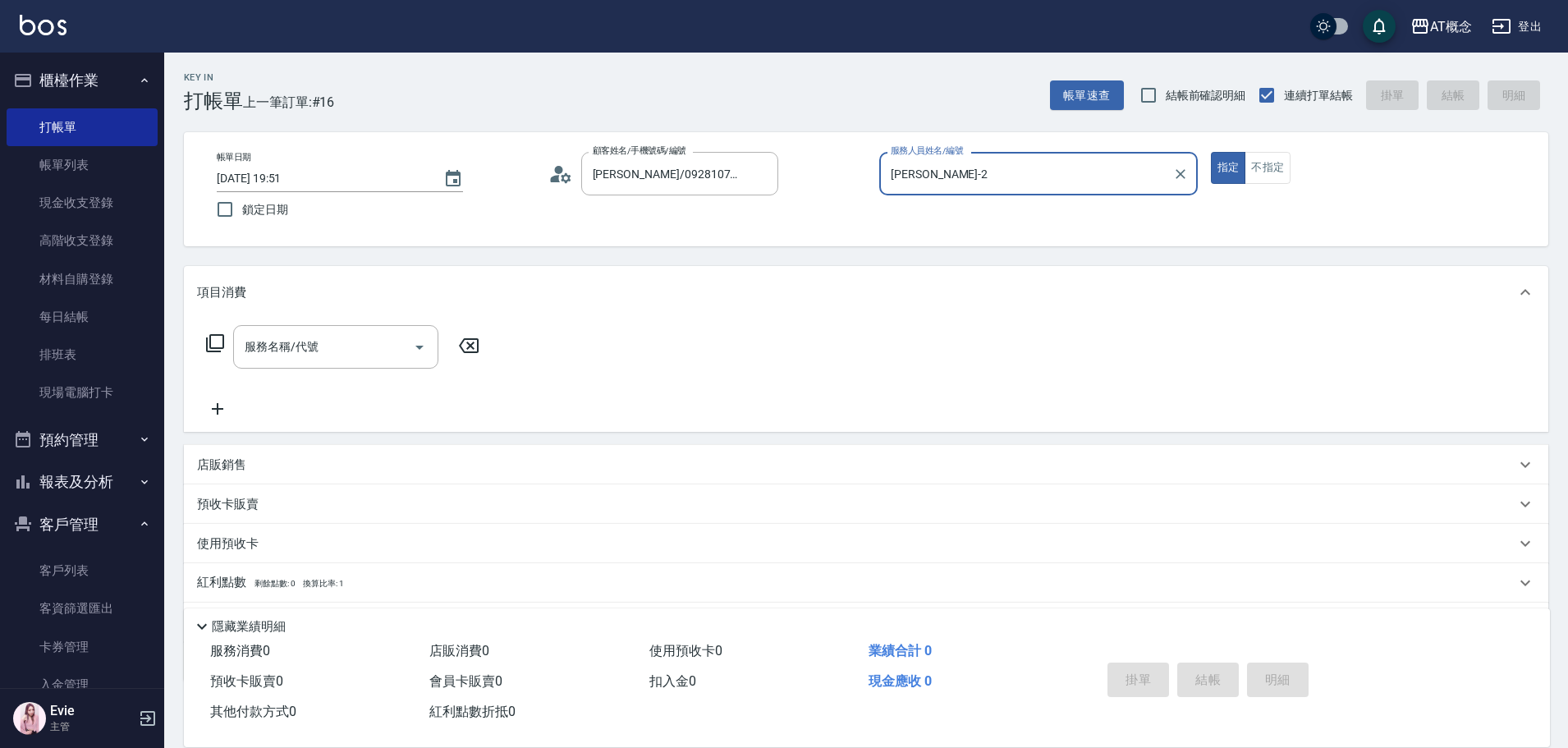
click at [1211, 152] on button "指定" at bounding box center [1229, 168] width 35 height 32
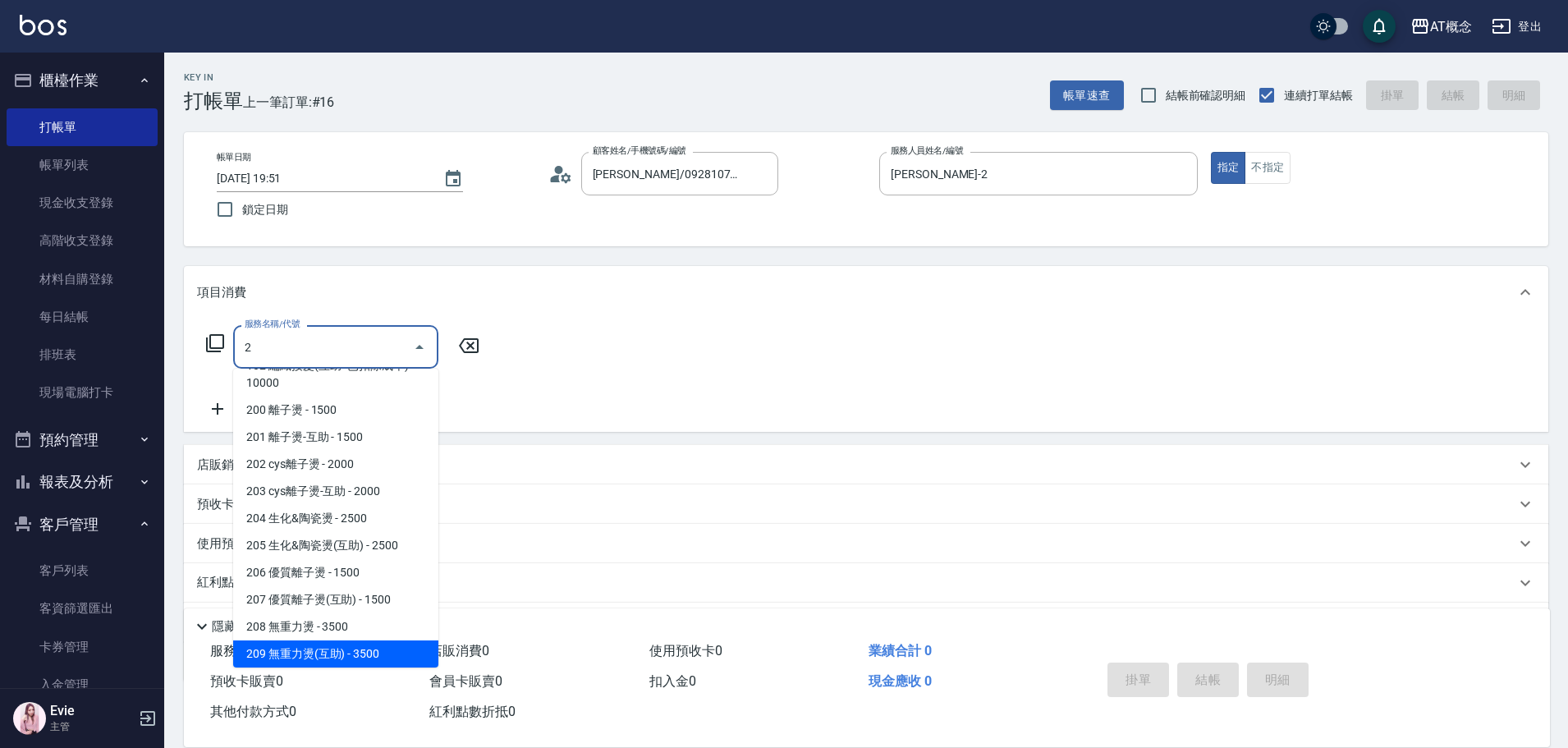
scroll to position [50, 0]
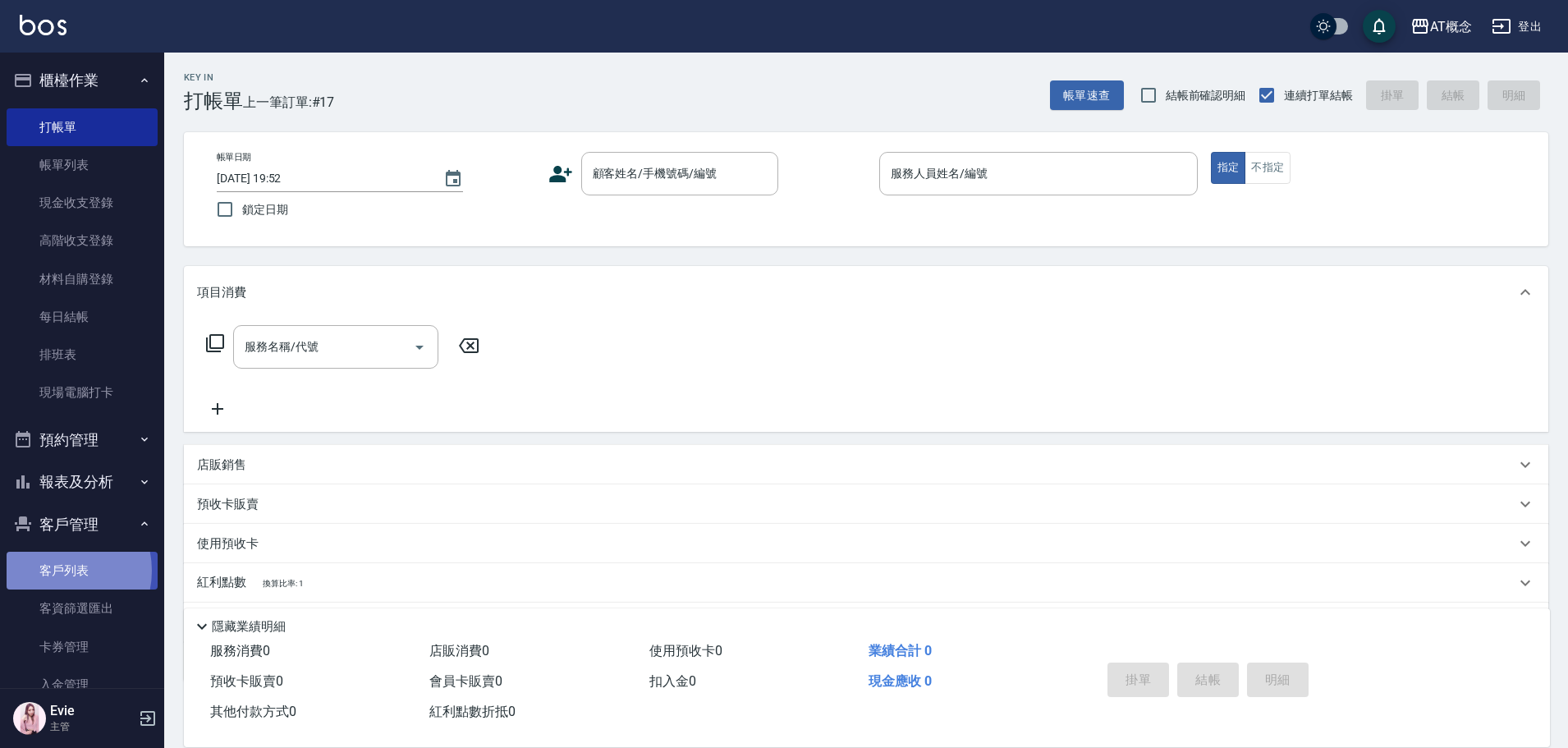
click at [55, 571] on link "客戶列表" at bounding box center [82, 570] width 151 height 38
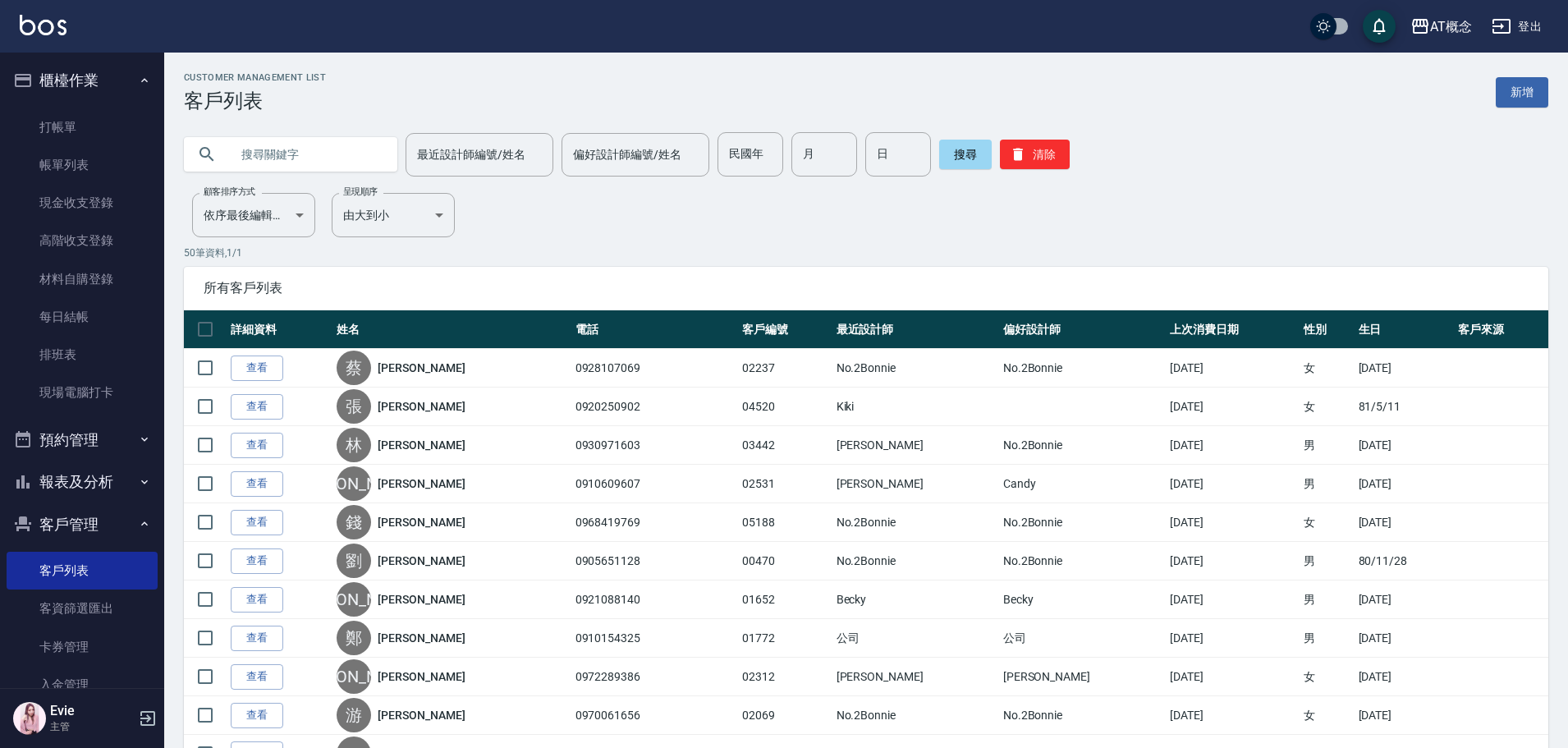
click at [80, 485] on button "報表及分析" at bounding box center [82, 481] width 151 height 43
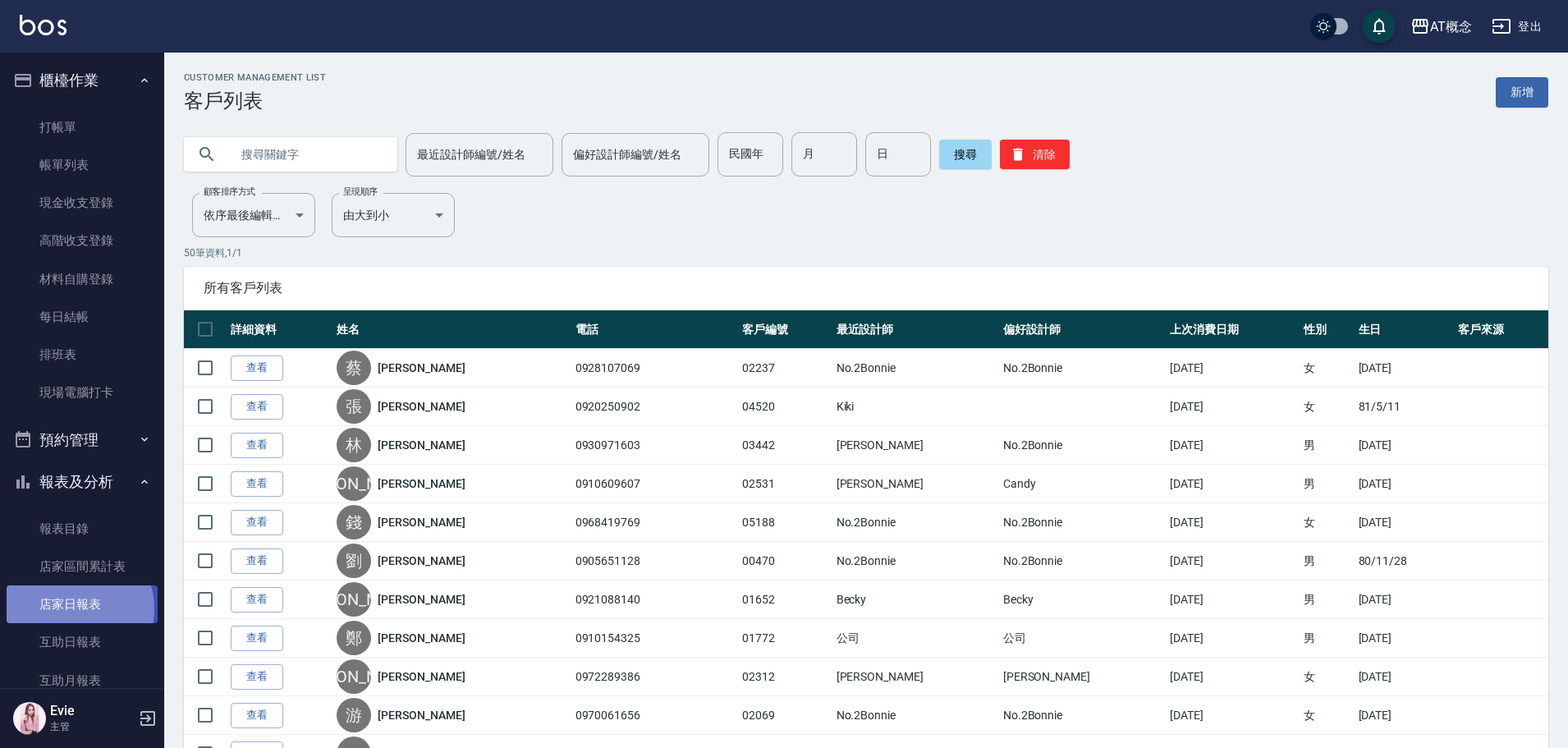
drag, startPoint x: 76, startPoint y: 609, endPoint x: 173, endPoint y: 587, distance: 99.5
click at [77, 609] on link "店家日報表" at bounding box center [82, 604] width 151 height 38
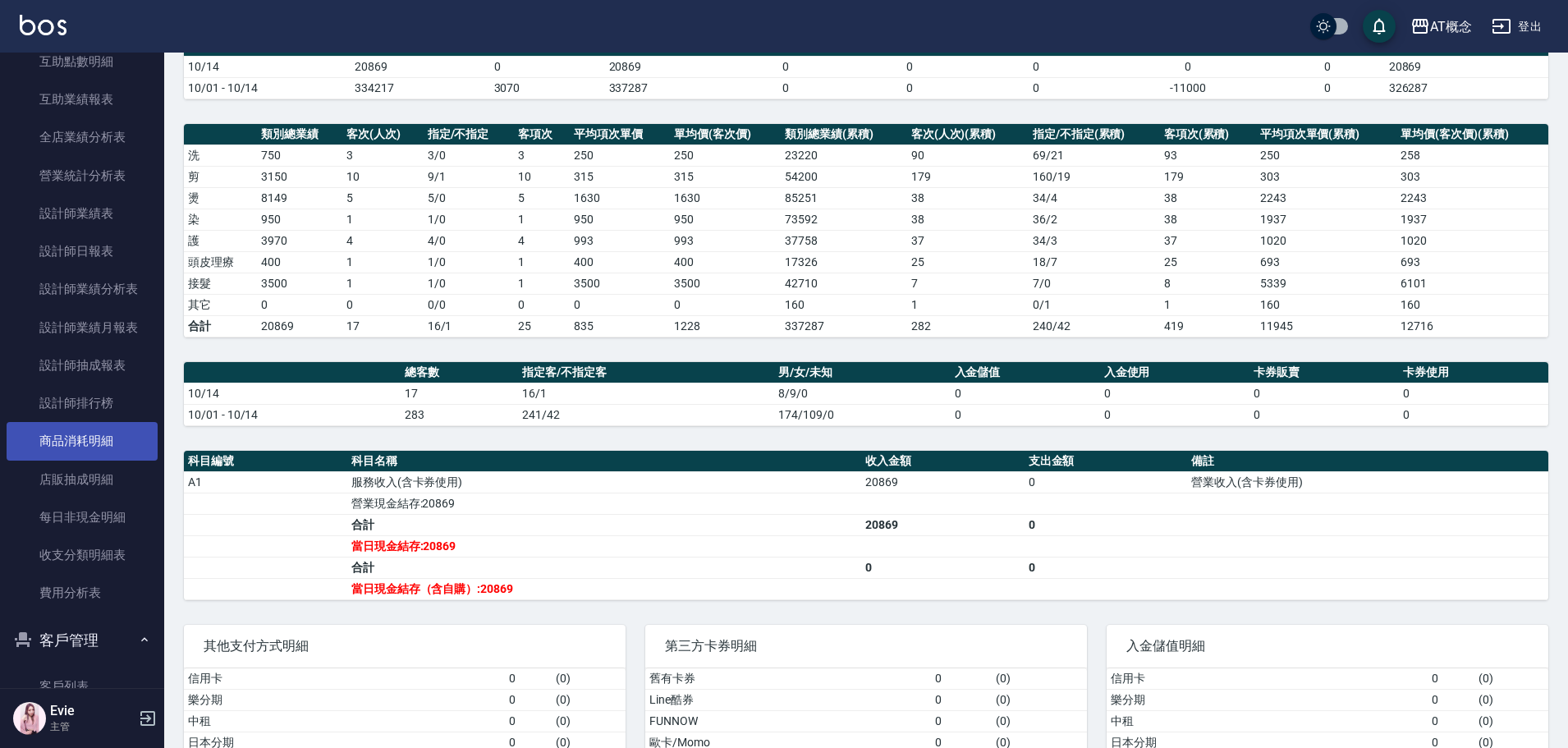
scroll to position [739, 0]
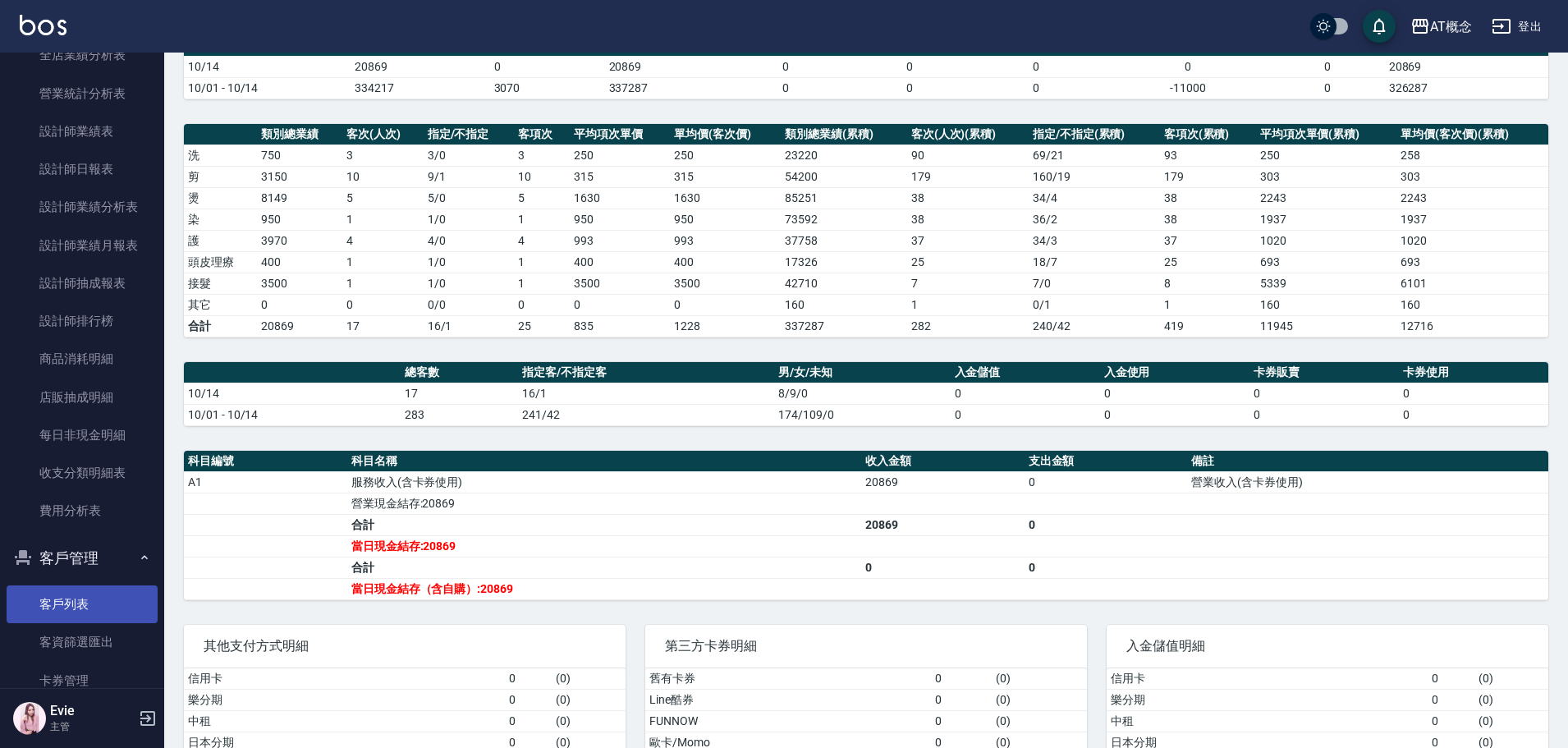
click at [91, 612] on link "客戶列表" at bounding box center [82, 604] width 151 height 38
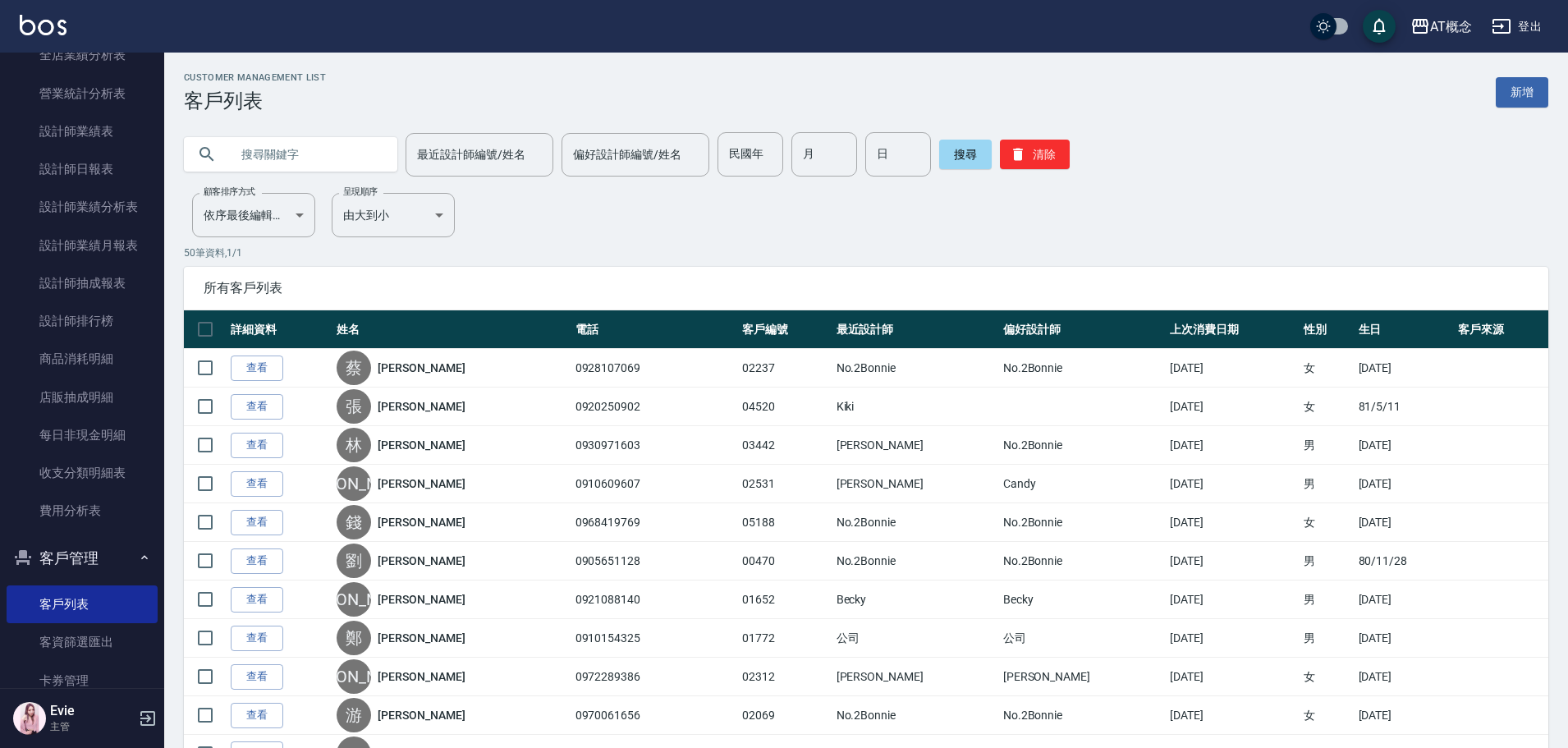
click at [325, 148] on input "text" at bounding box center [307, 154] width 154 height 44
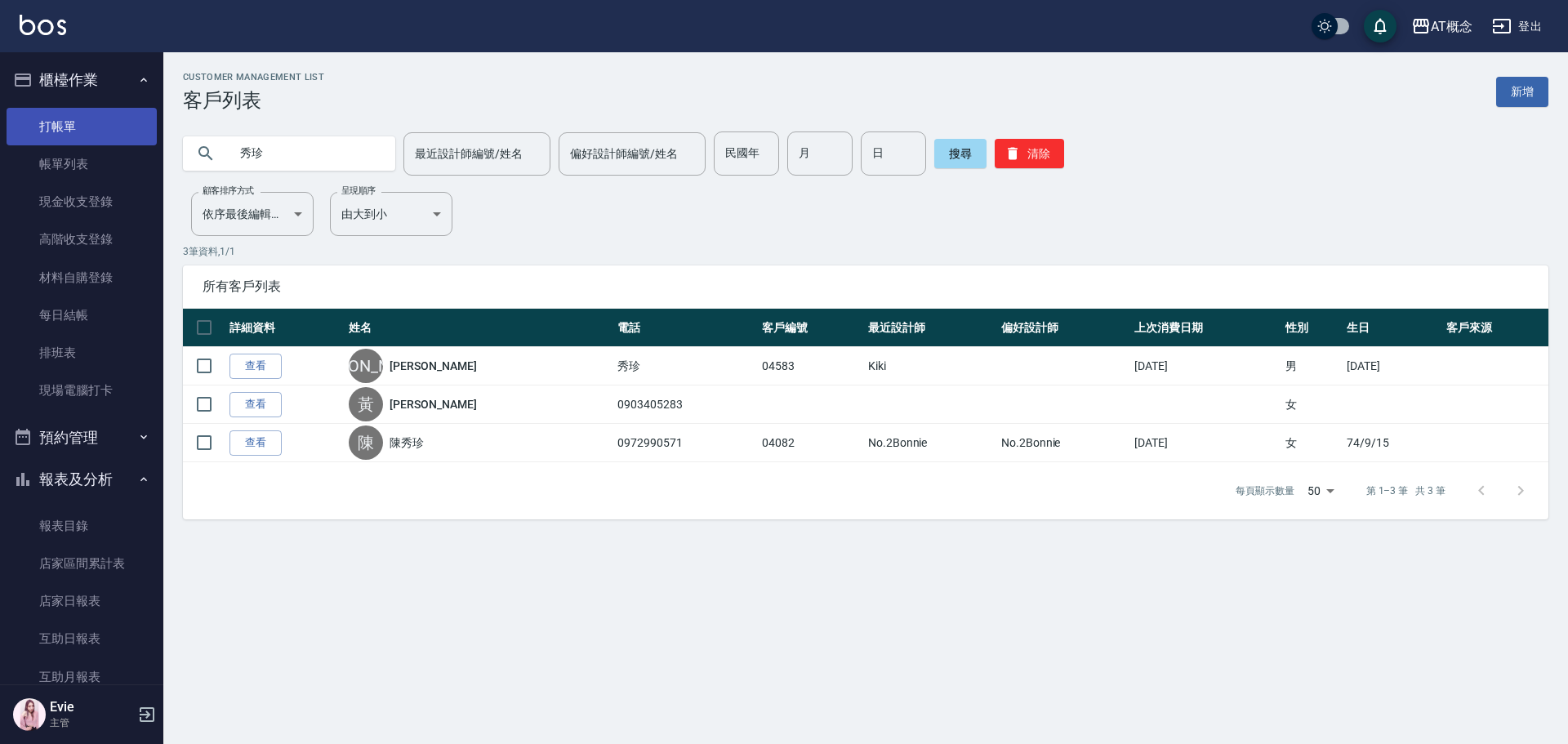
click at [42, 132] on link "打帳單" at bounding box center [82, 126] width 150 height 38
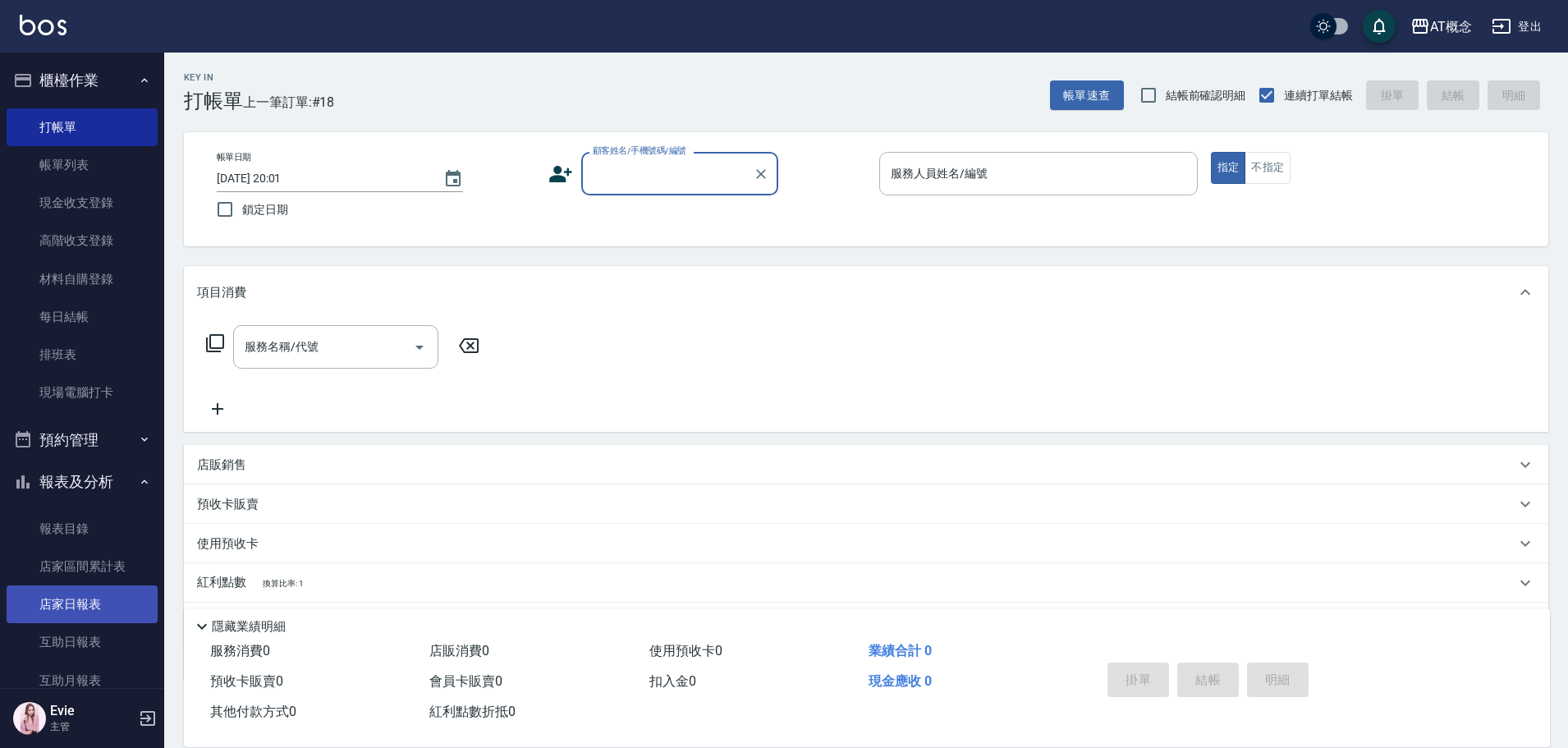
click at [72, 601] on link "店家日報表" at bounding box center [82, 604] width 151 height 38
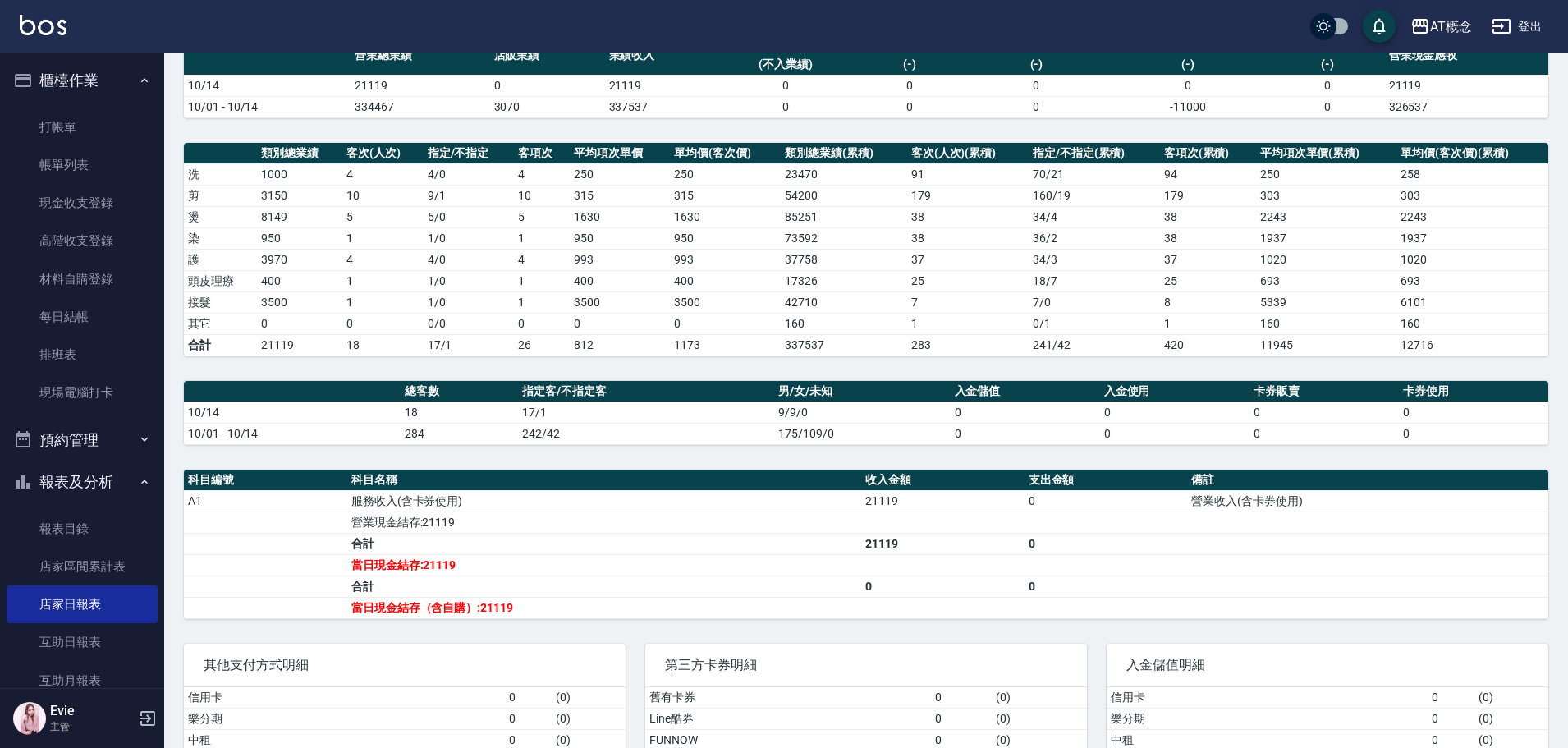
scroll to position [164, 0]
